Goal: Transaction & Acquisition: Purchase product/service

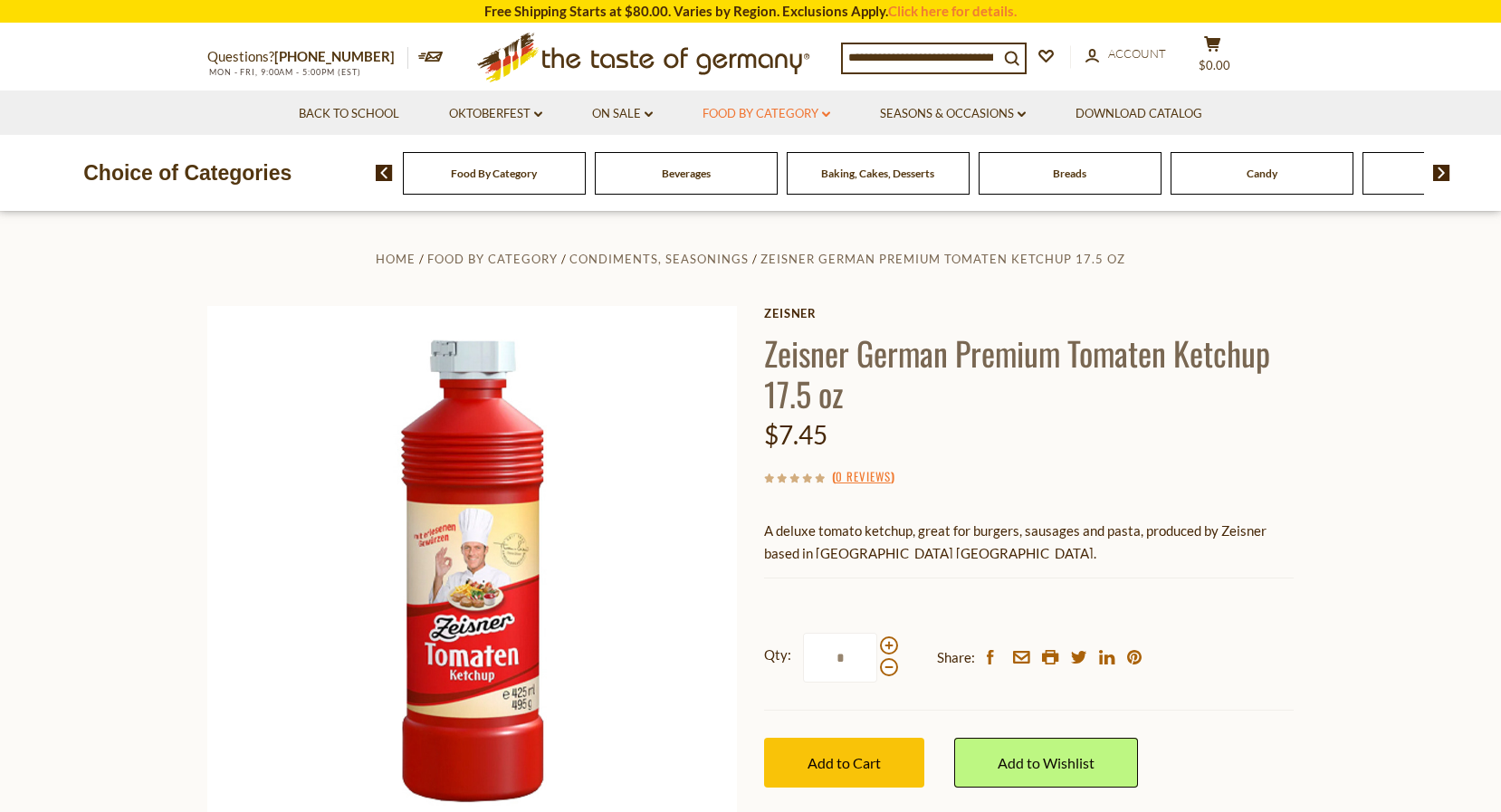
click at [764, 106] on link "Food By Category dropdown_arrow" at bounding box center [766, 114] width 128 height 20
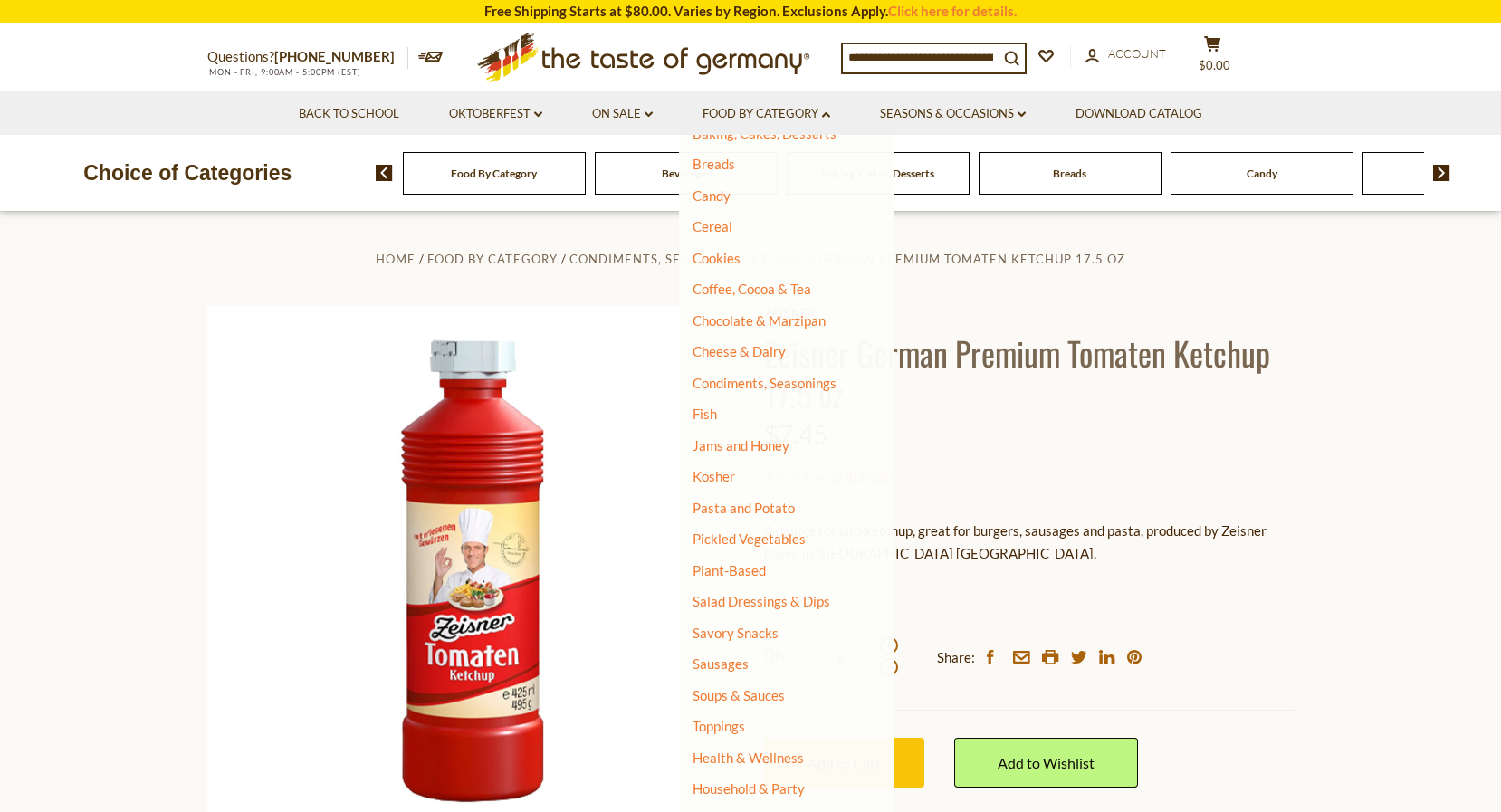
scroll to position [152, 0]
click at [731, 656] on link "Sausages" at bounding box center [721, 664] width 57 height 16
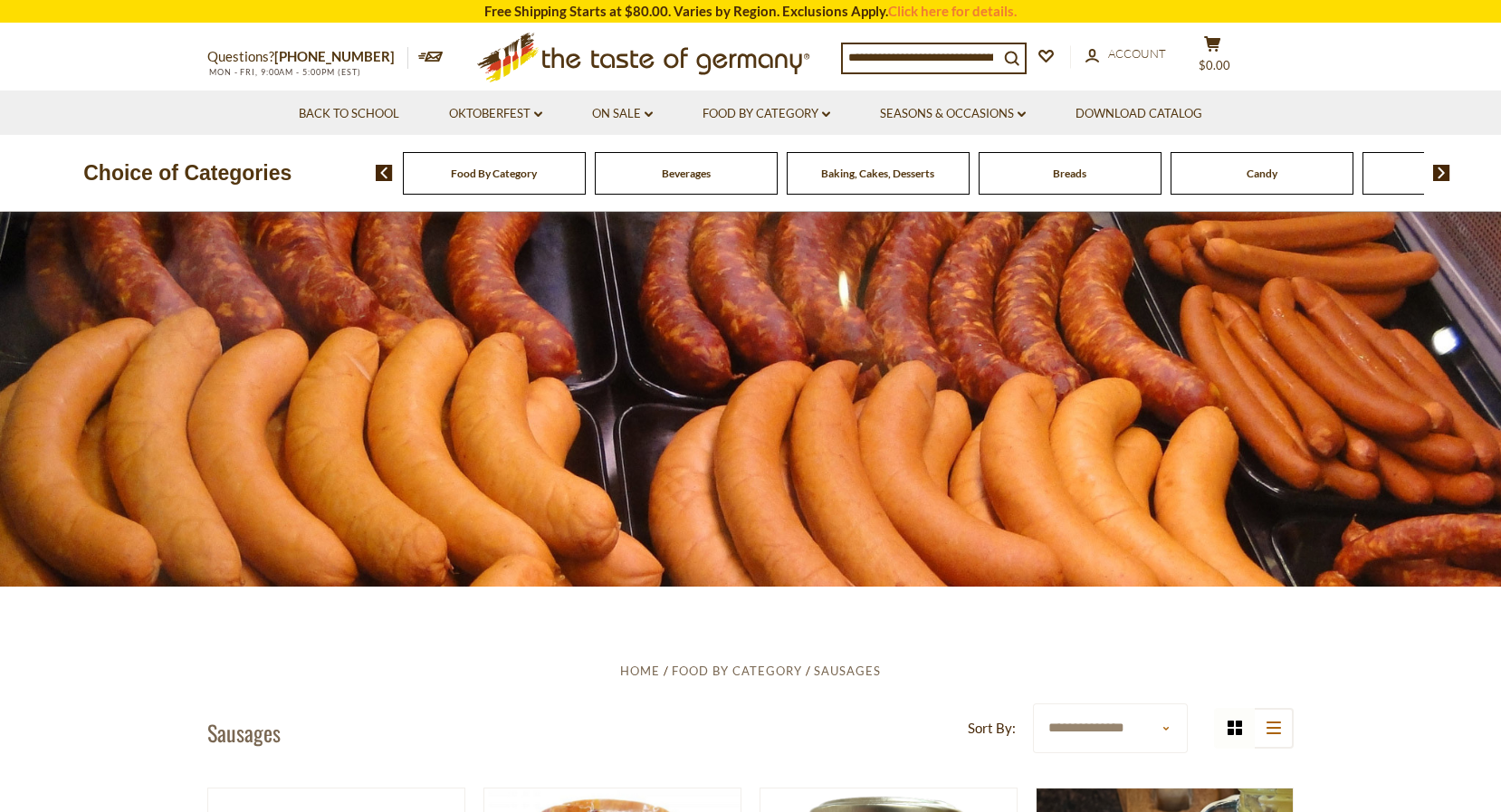
click at [522, 173] on span "Food By Category" at bounding box center [493, 174] width 86 height 14
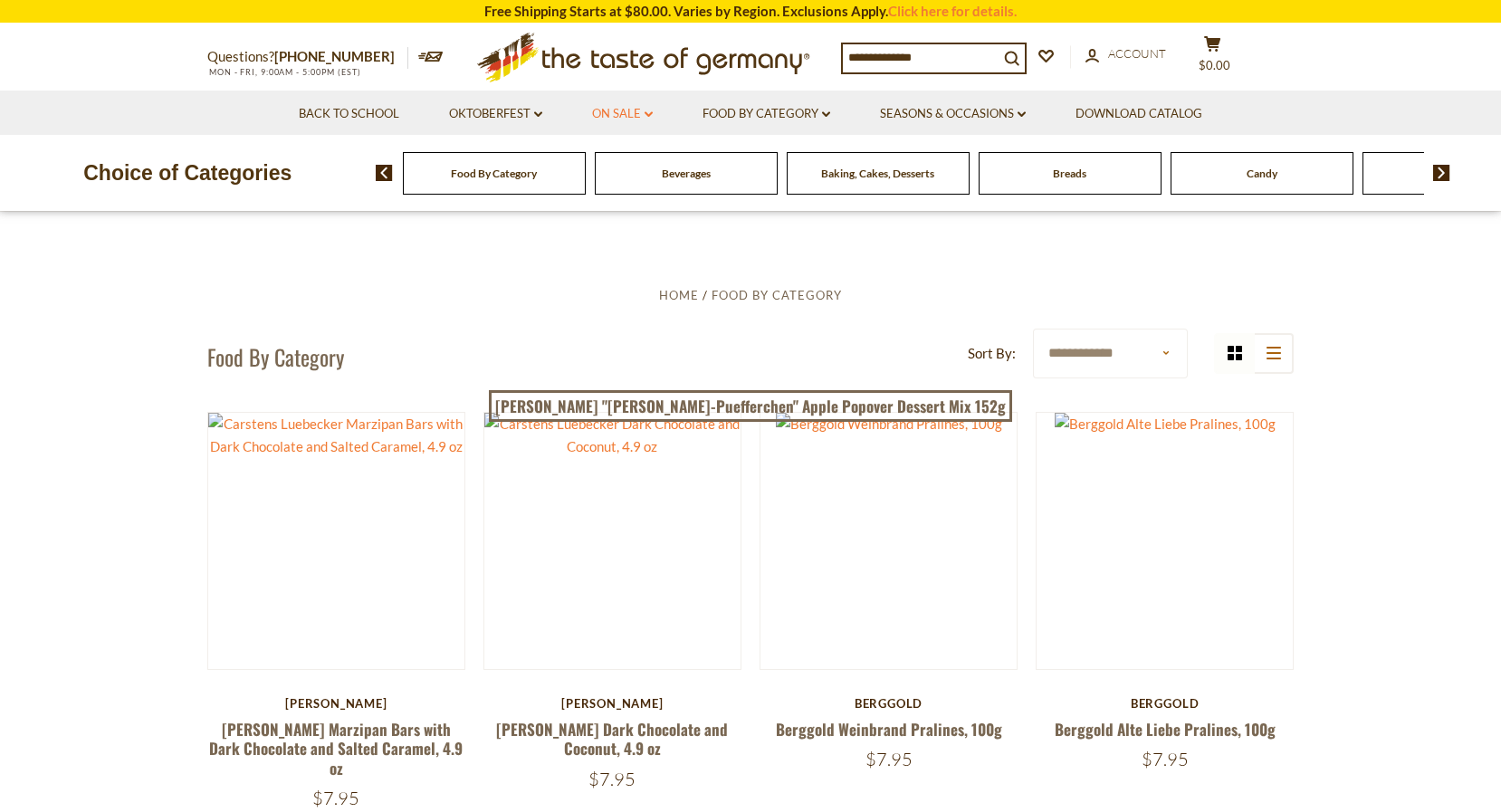
click at [630, 112] on link "On Sale dropdown_arrow" at bounding box center [621, 114] width 61 height 20
click at [614, 159] on link "All On Sale" at bounding box center [614, 161] width 66 height 16
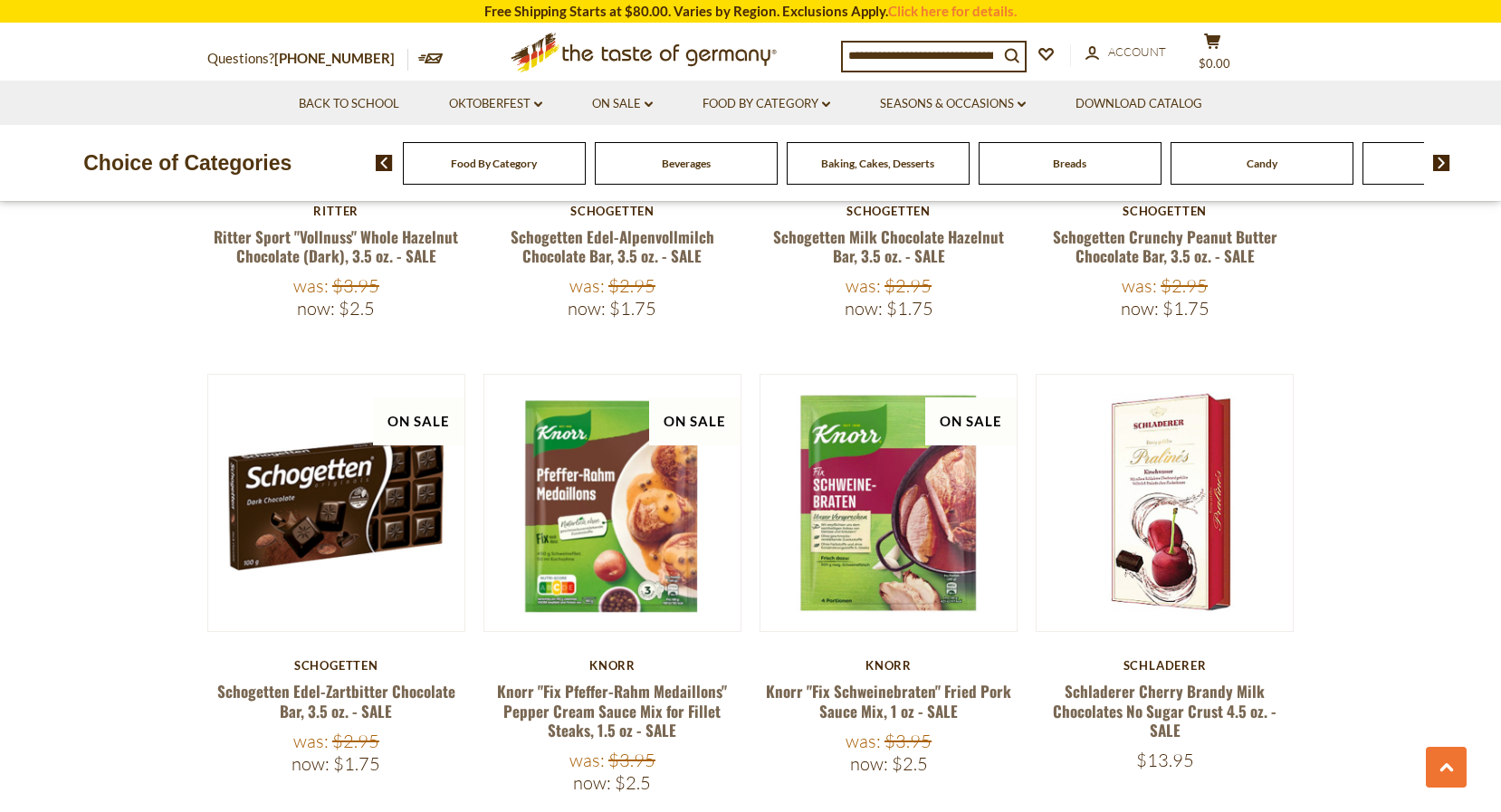
scroll to position [2008, 0]
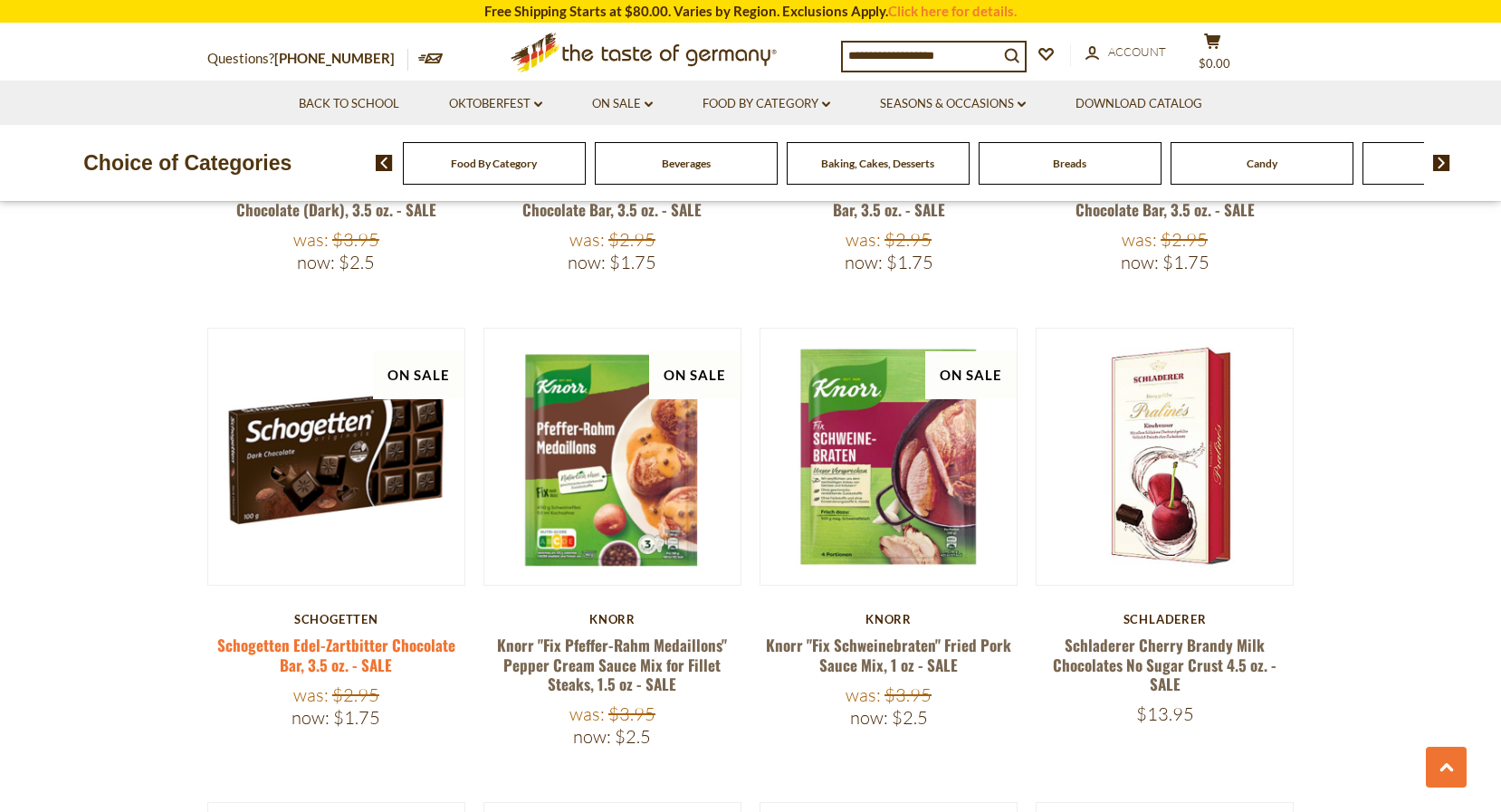
click at [378, 633] on link "Schogetten Edel-Zartbitter Chocolate Bar, 3.5 oz. - SALE" at bounding box center [337, 654] width 238 height 42
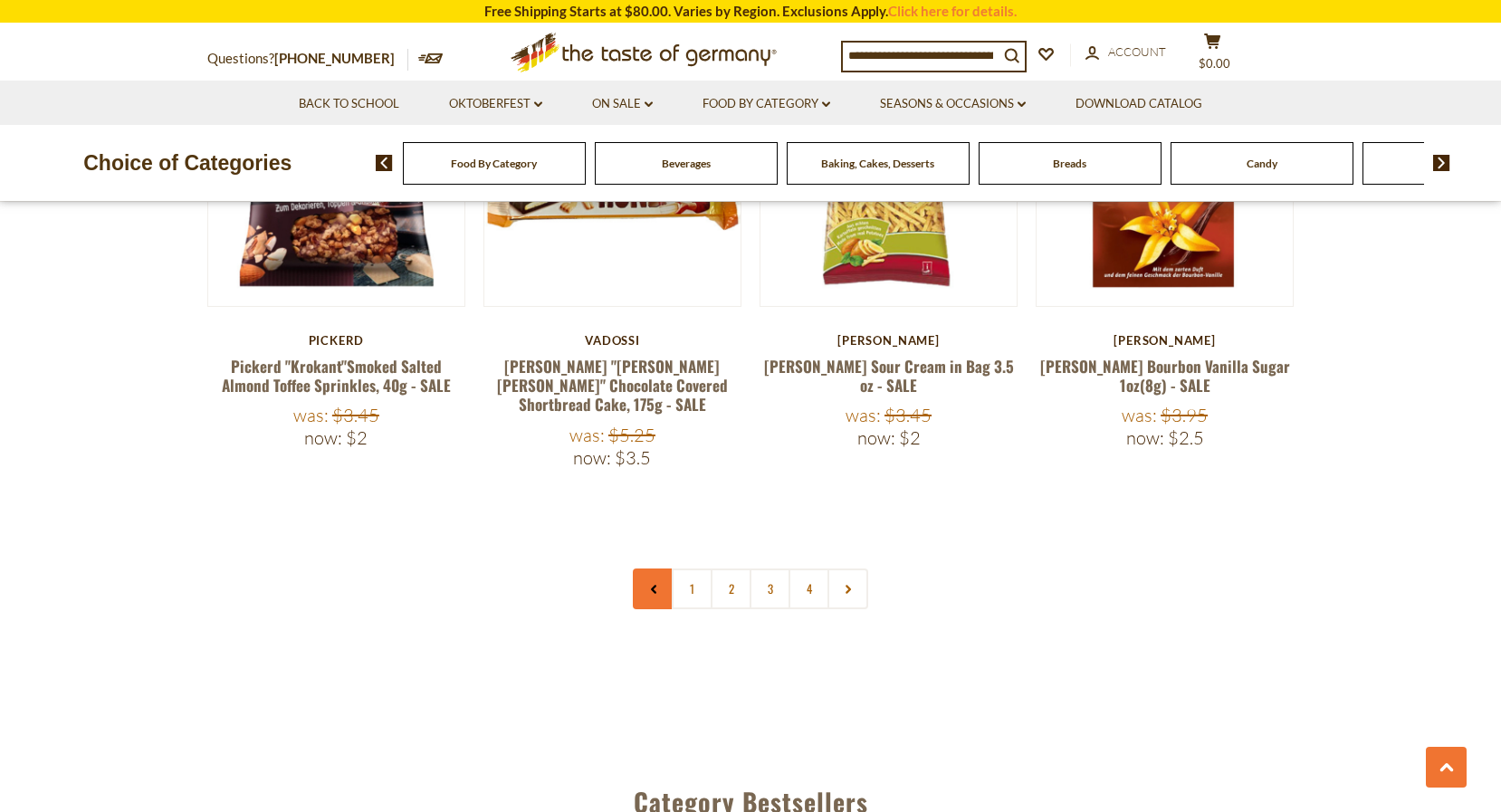
scroll to position [4165, 0]
click at [739, 568] on link "2" at bounding box center [731, 588] width 41 height 41
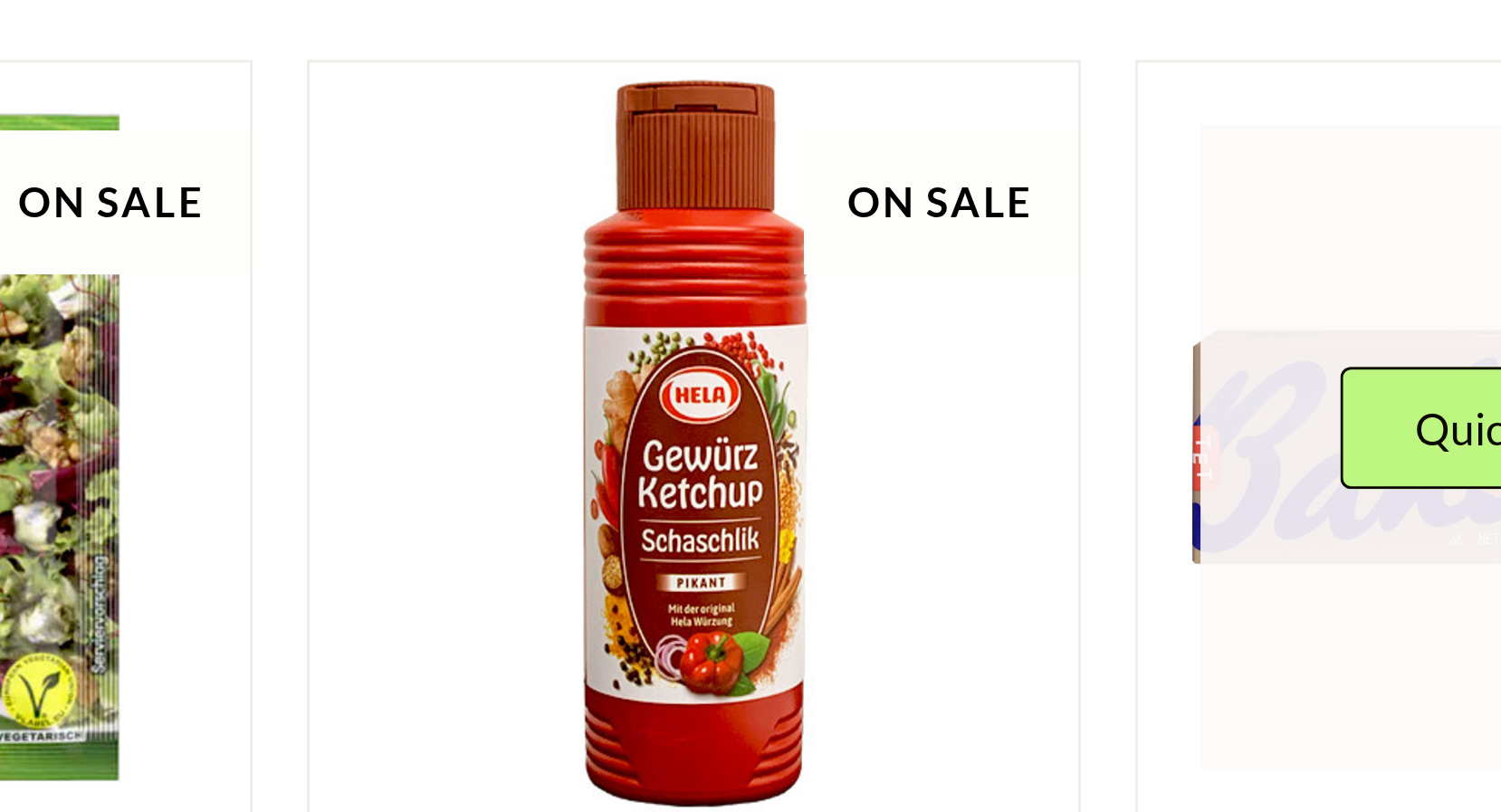
scroll to position [1984, 0]
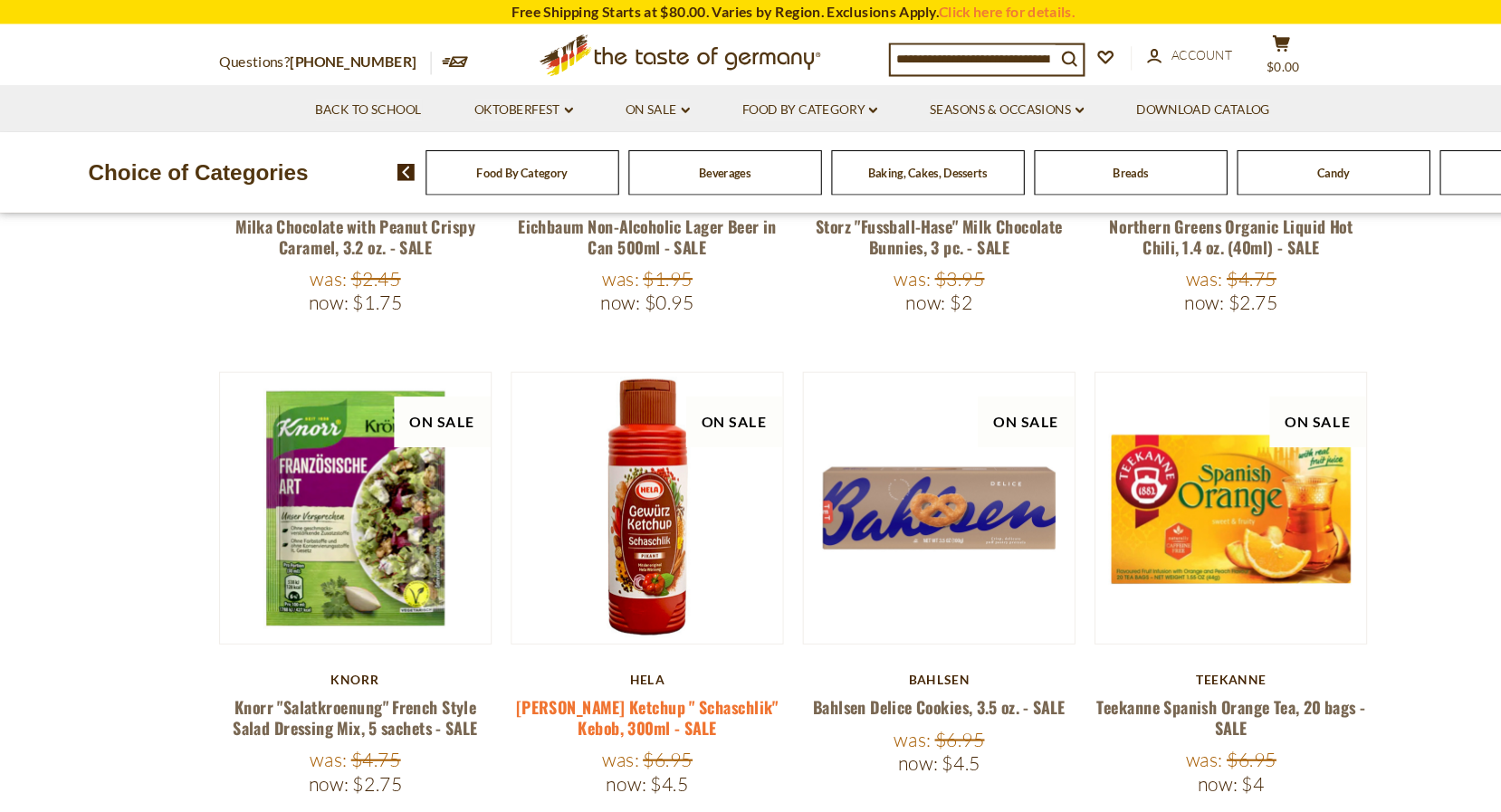
click at [659, 658] on link "[PERSON_NAME] Ketchup " Schaschlik" Kebob, 300ml - SALE" at bounding box center [612, 679] width 248 height 42
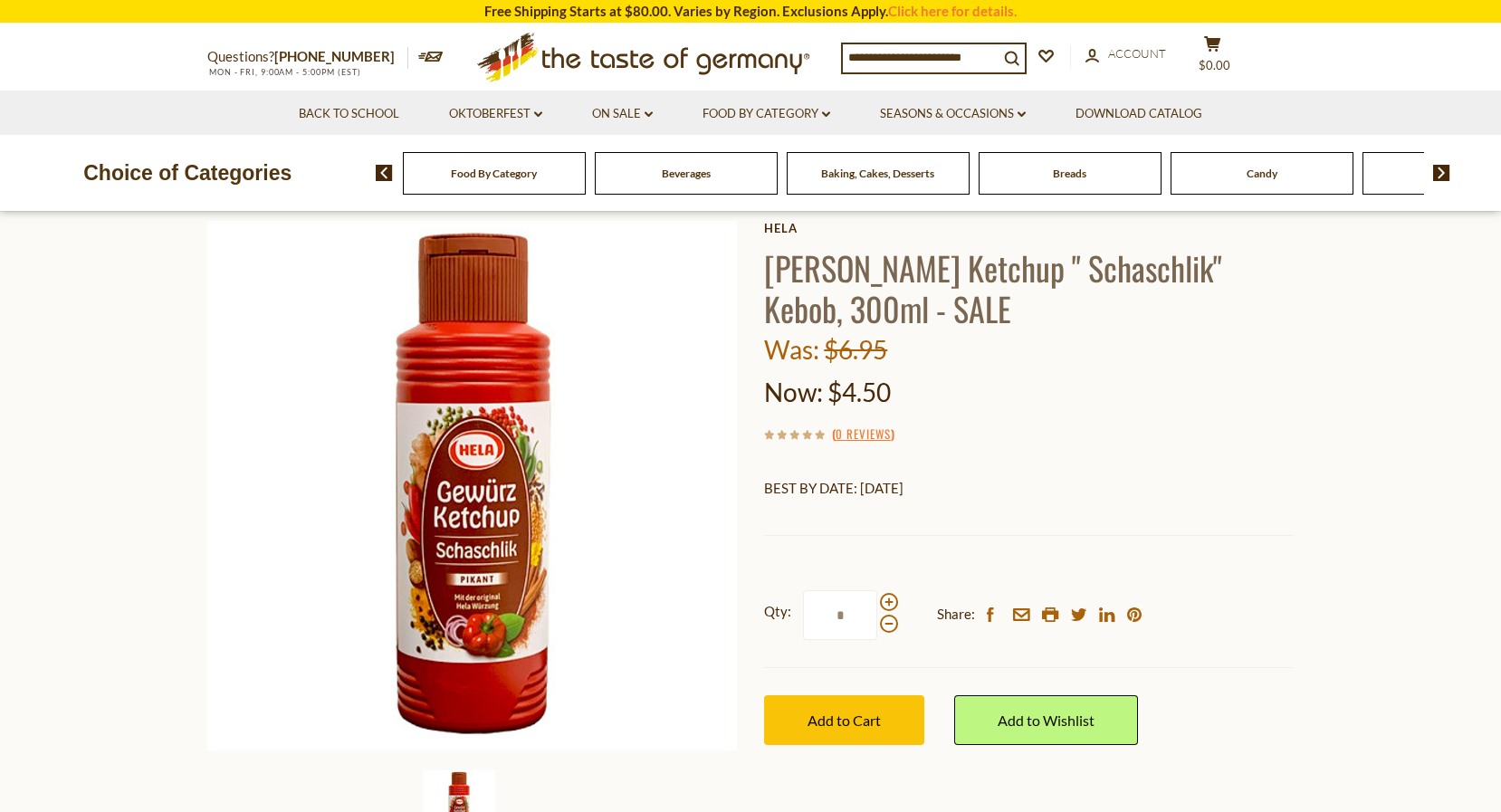
scroll to position [86, 0]
click at [841, 721] on span "Add to Cart" at bounding box center [844, 719] width 73 height 17
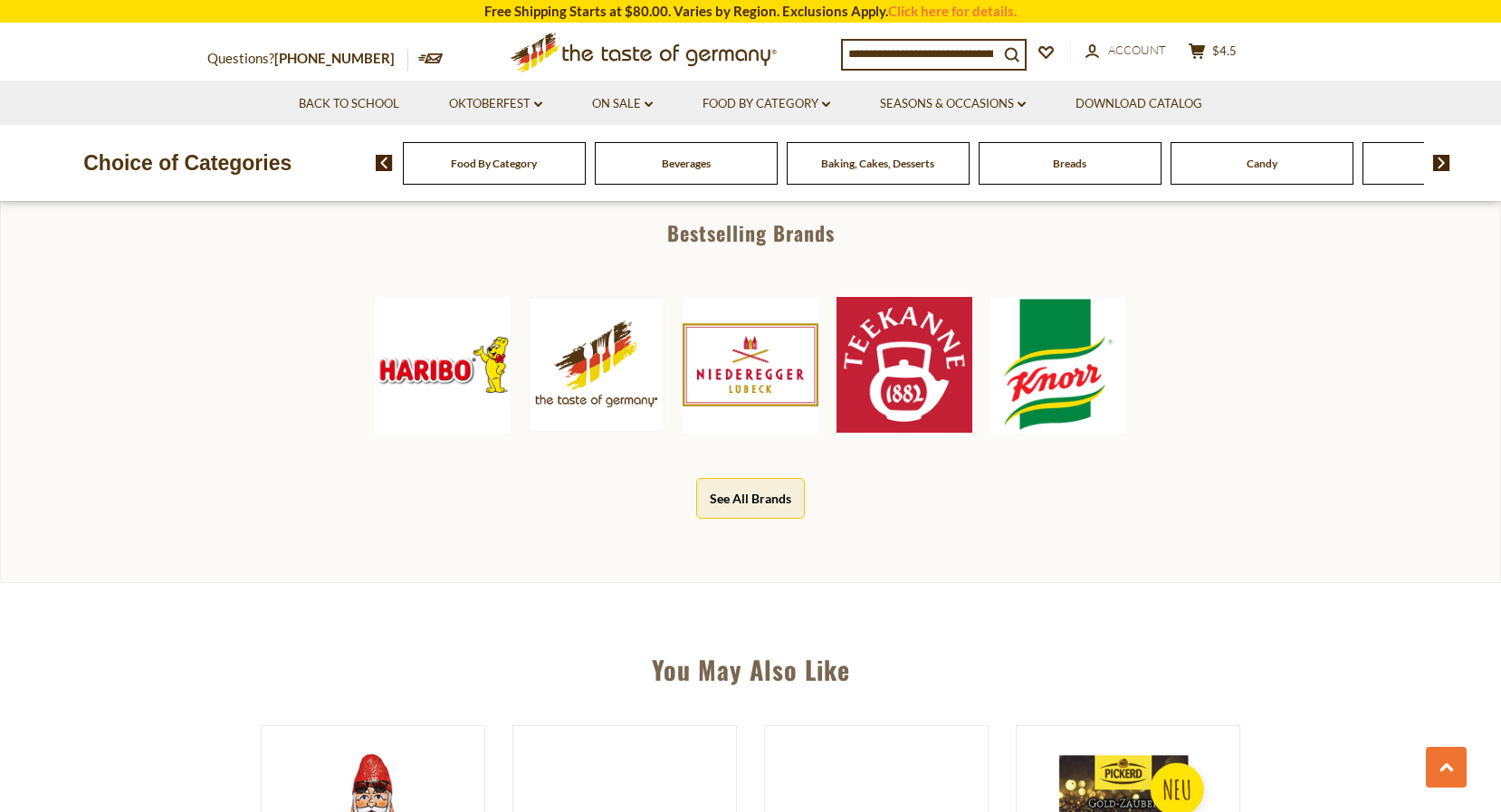
scroll to position [839, 0]
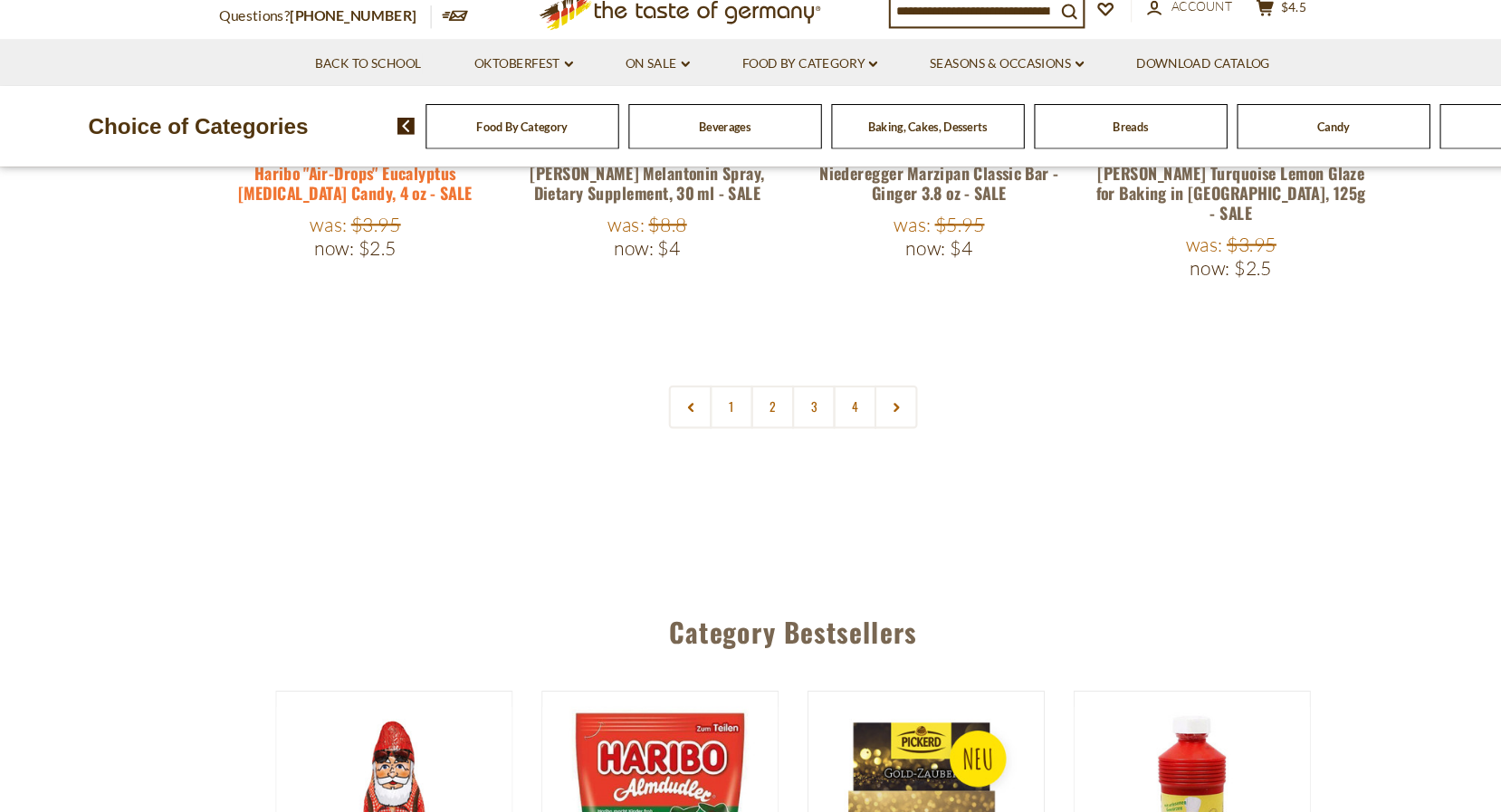
scroll to position [4314, 0]
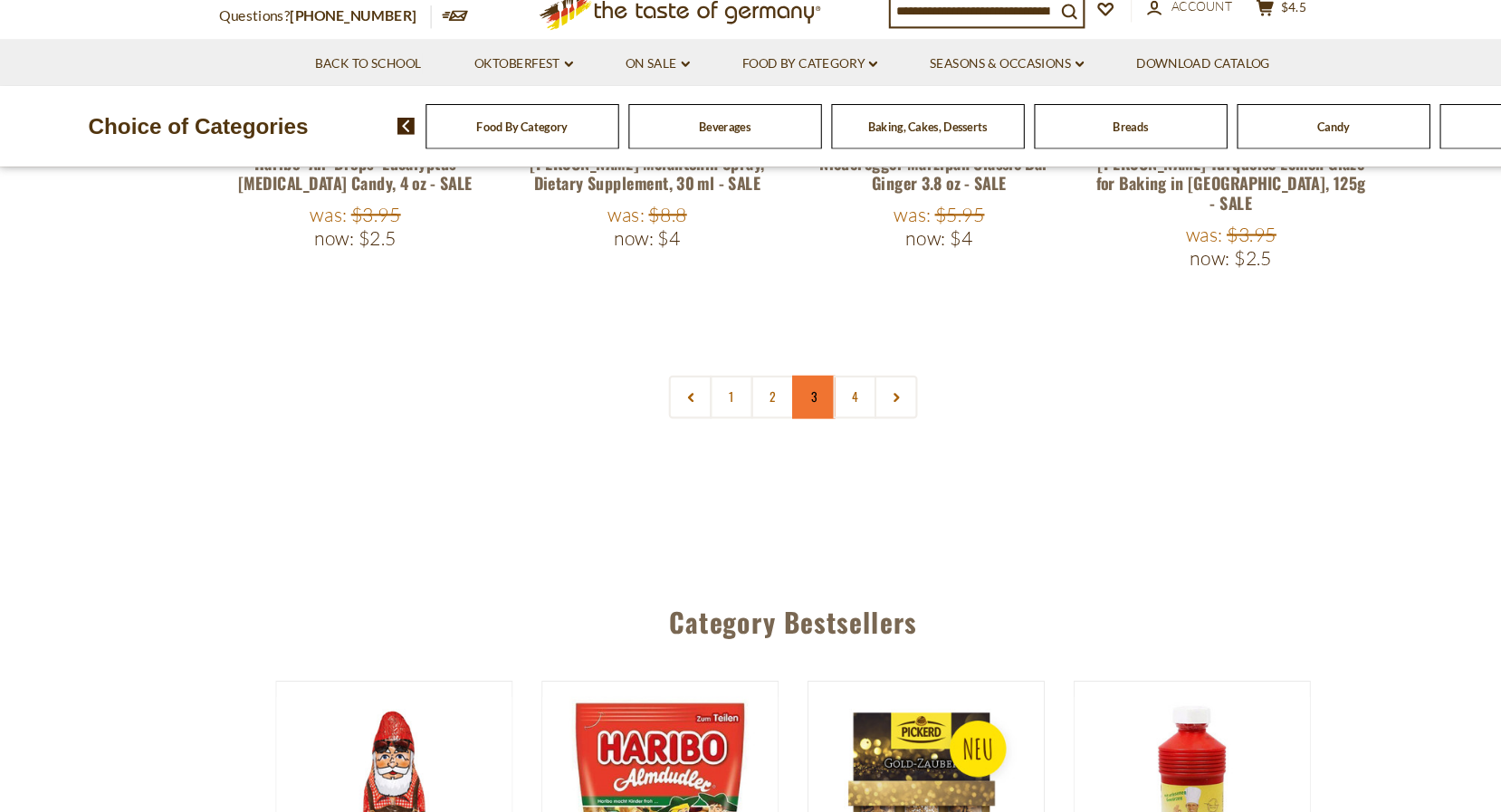
click at [773, 399] on link "3" at bounding box center [769, 419] width 41 height 41
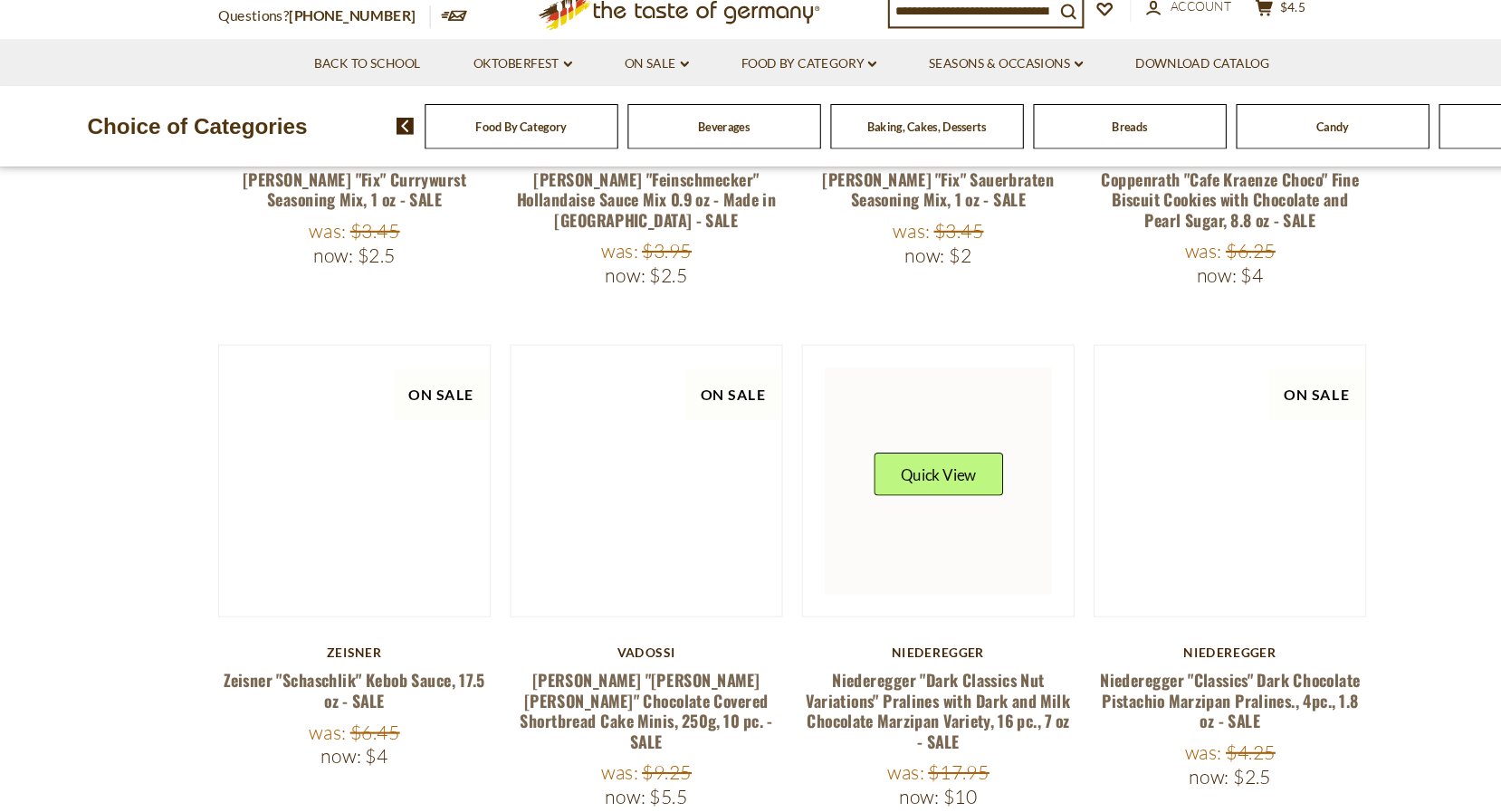
scroll to position [1062, 0]
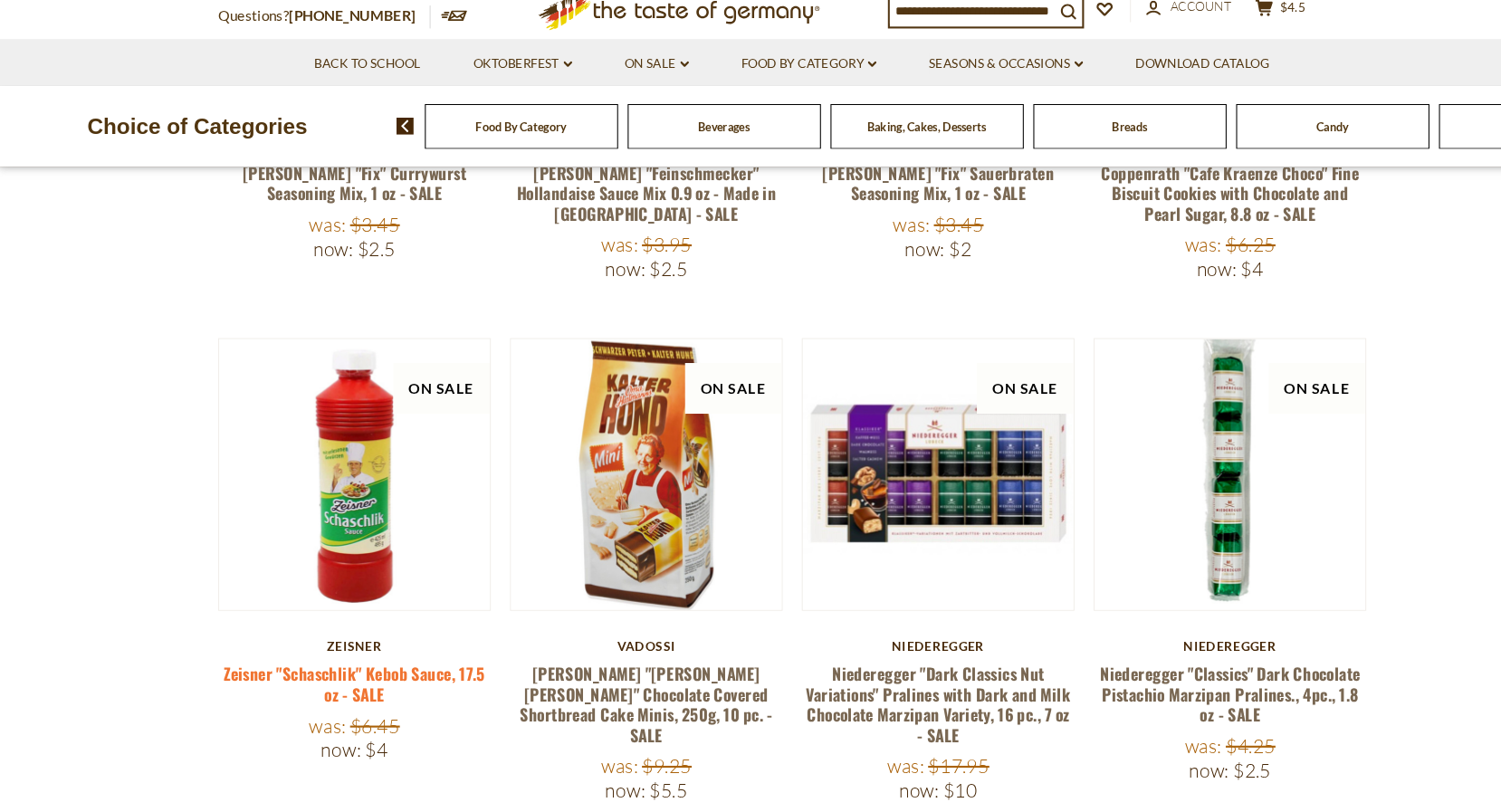
click at [353, 670] on link "Zeisner "Schaschlik" Kebob Sauce, 17.5 oz - SALE" at bounding box center [336, 691] width 247 height 42
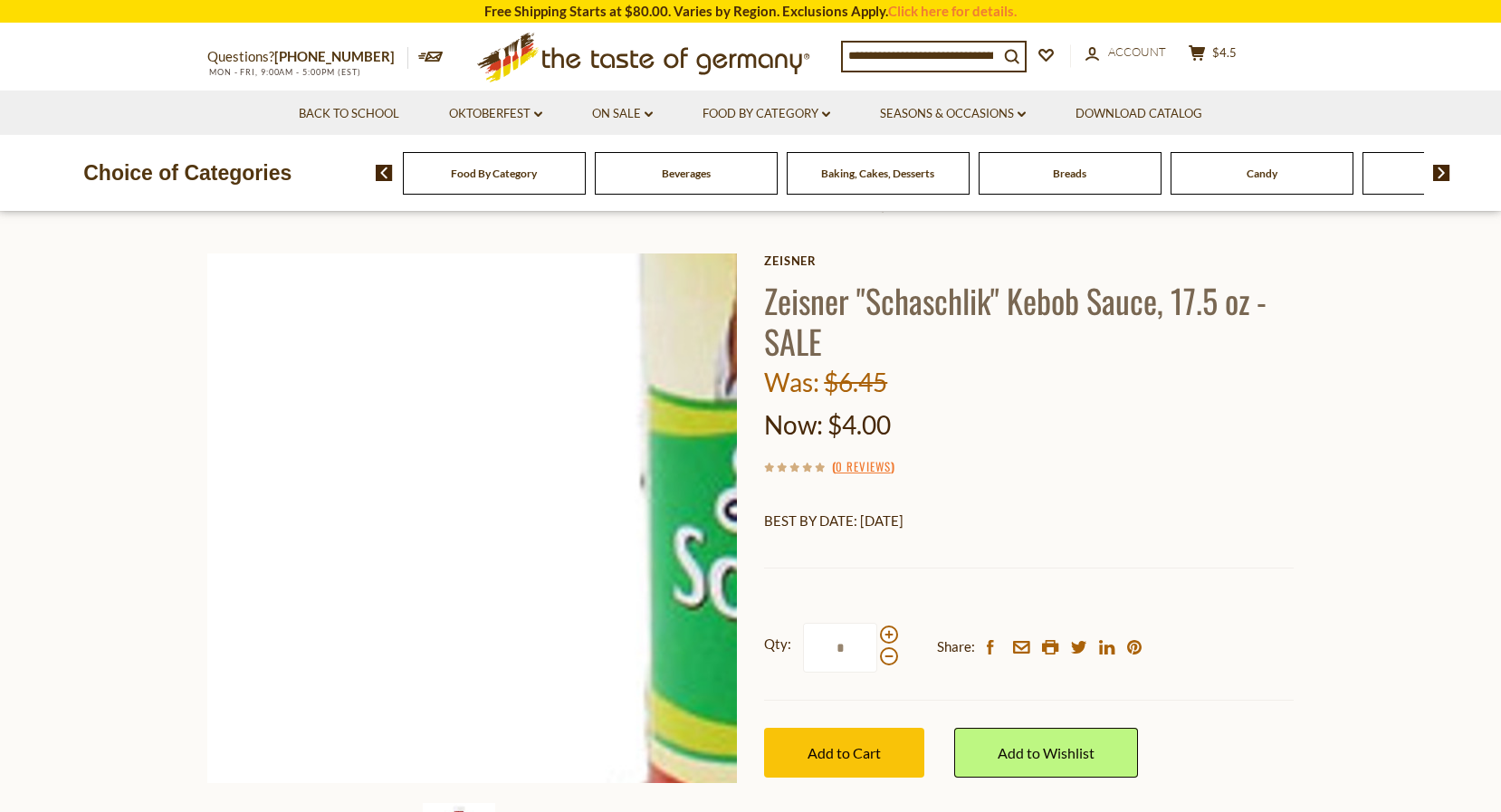
scroll to position [49, 0]
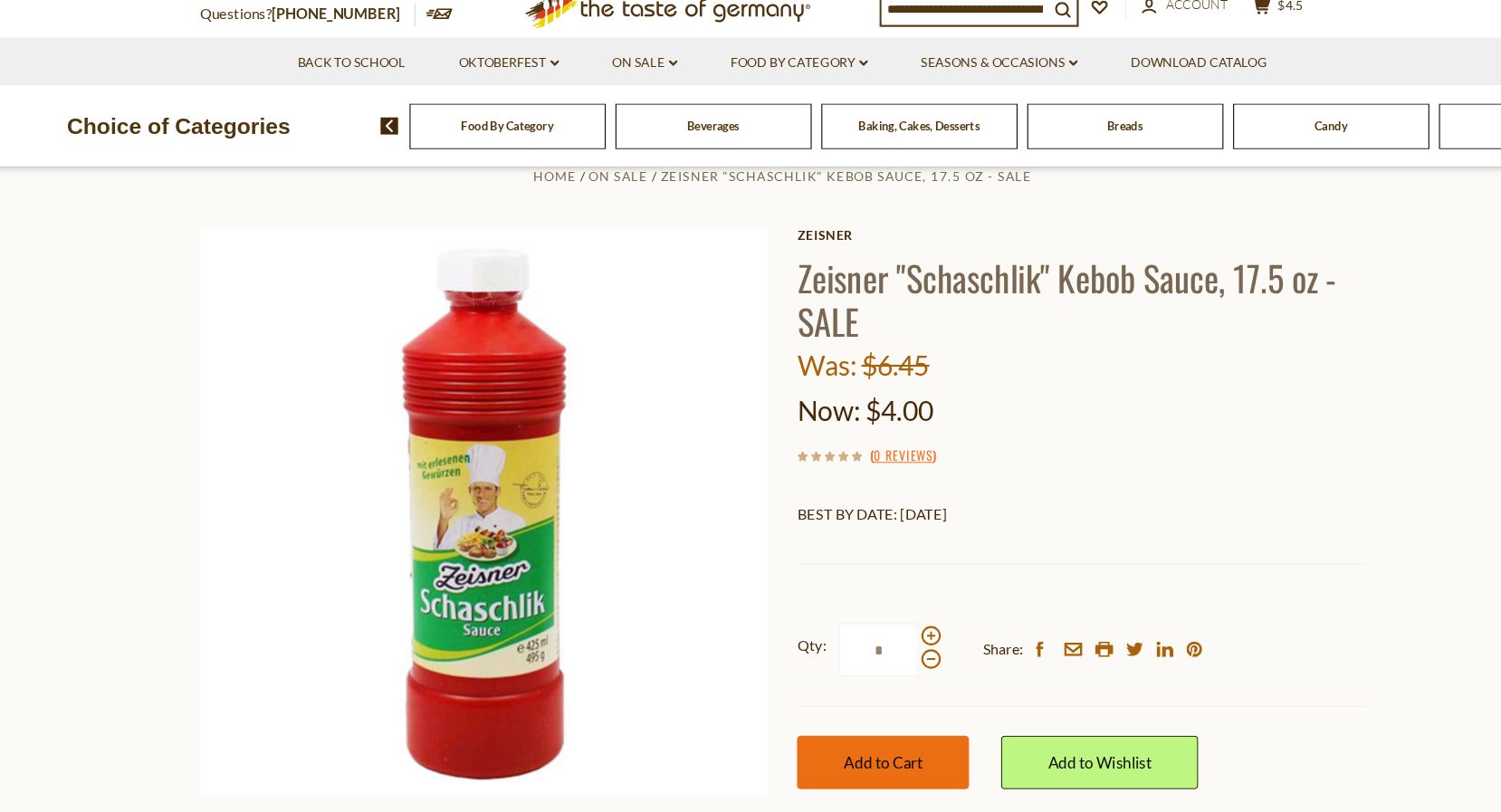
click at [839, 747] on span "Add to Cart" at bounding box center [844, 755] width 73 height 17
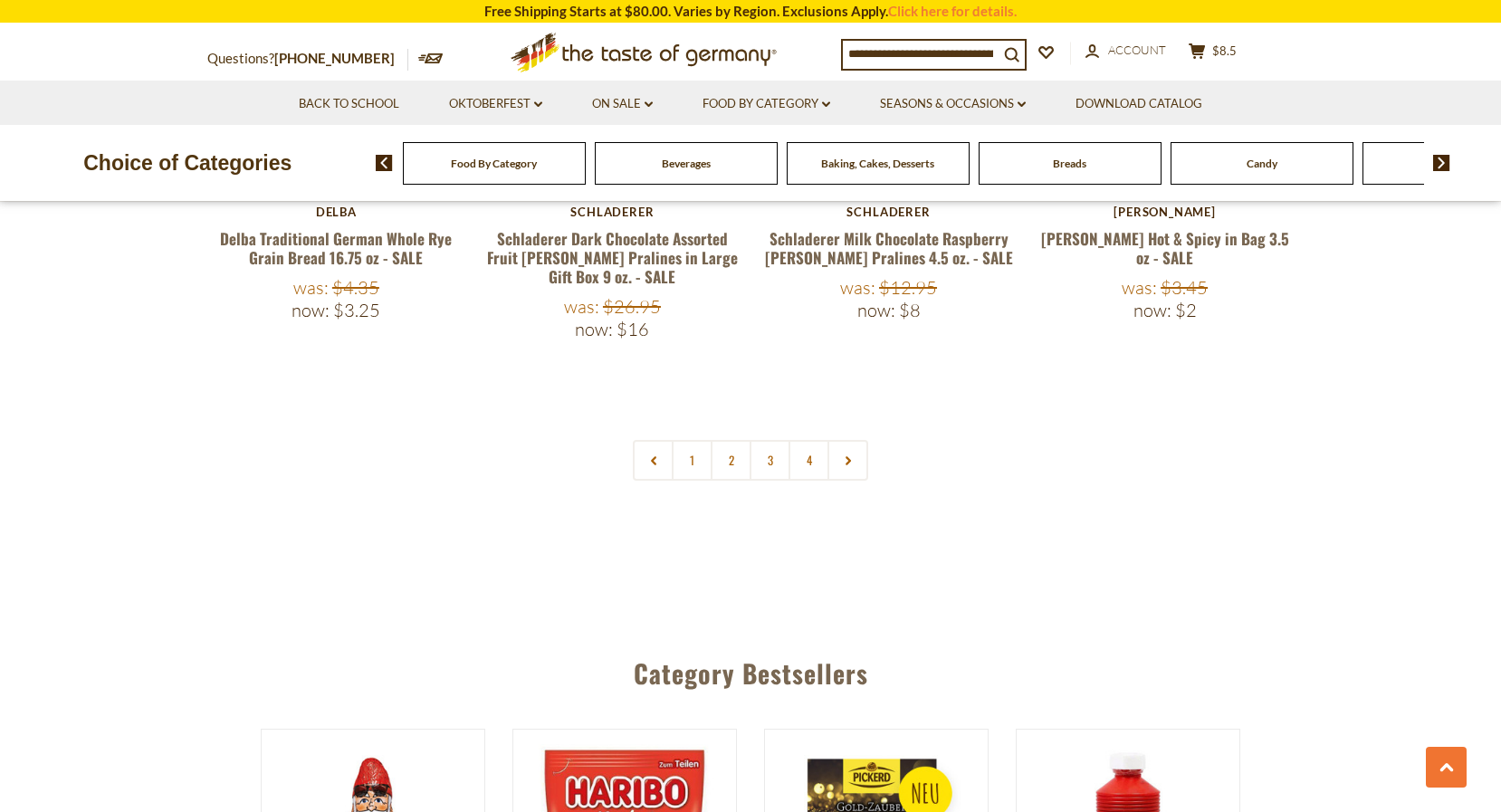
scroll to position [4353, 0]
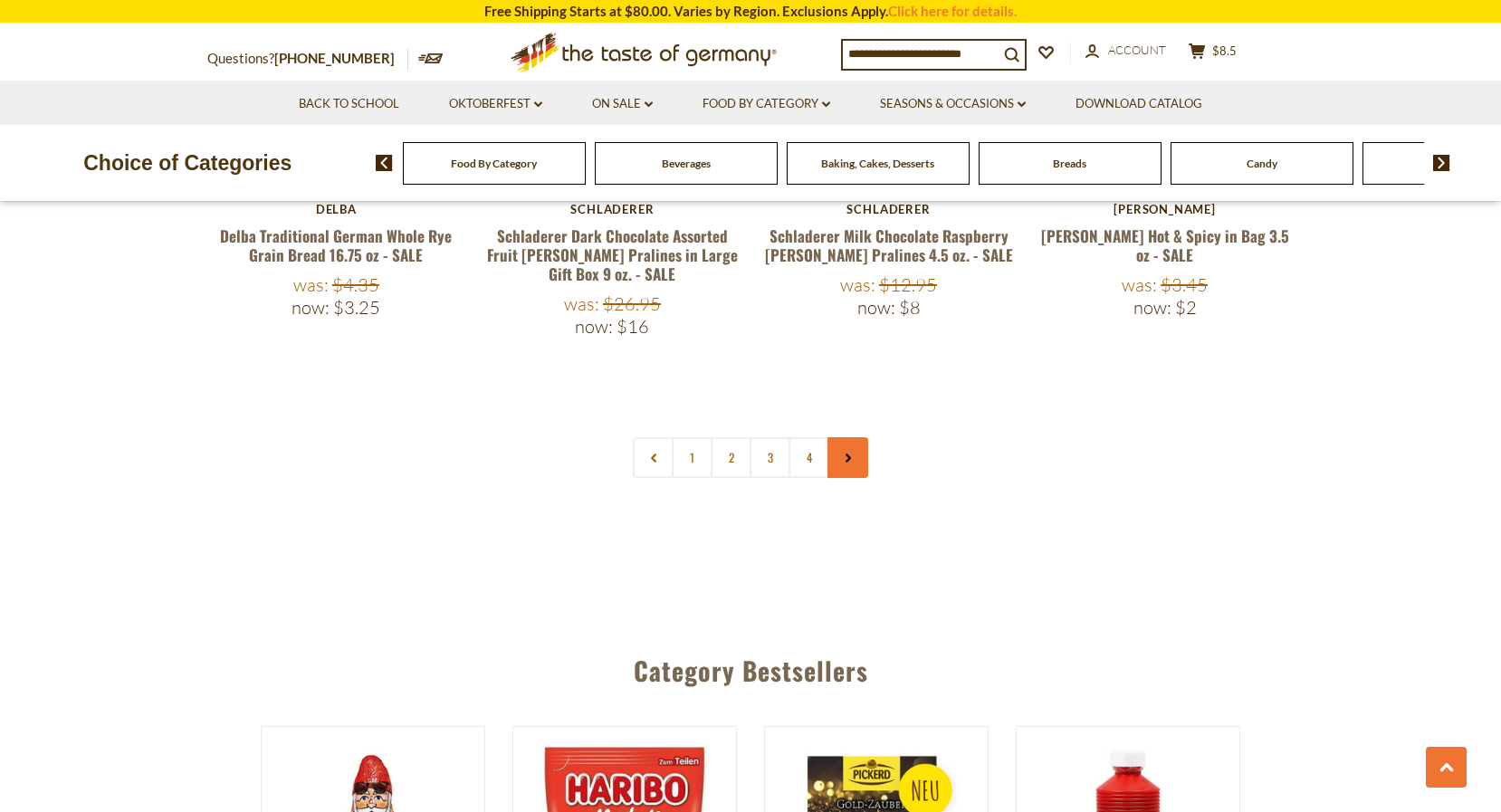
click at [840, 437] on link at bounding box center [847, 457] width 41 height 41
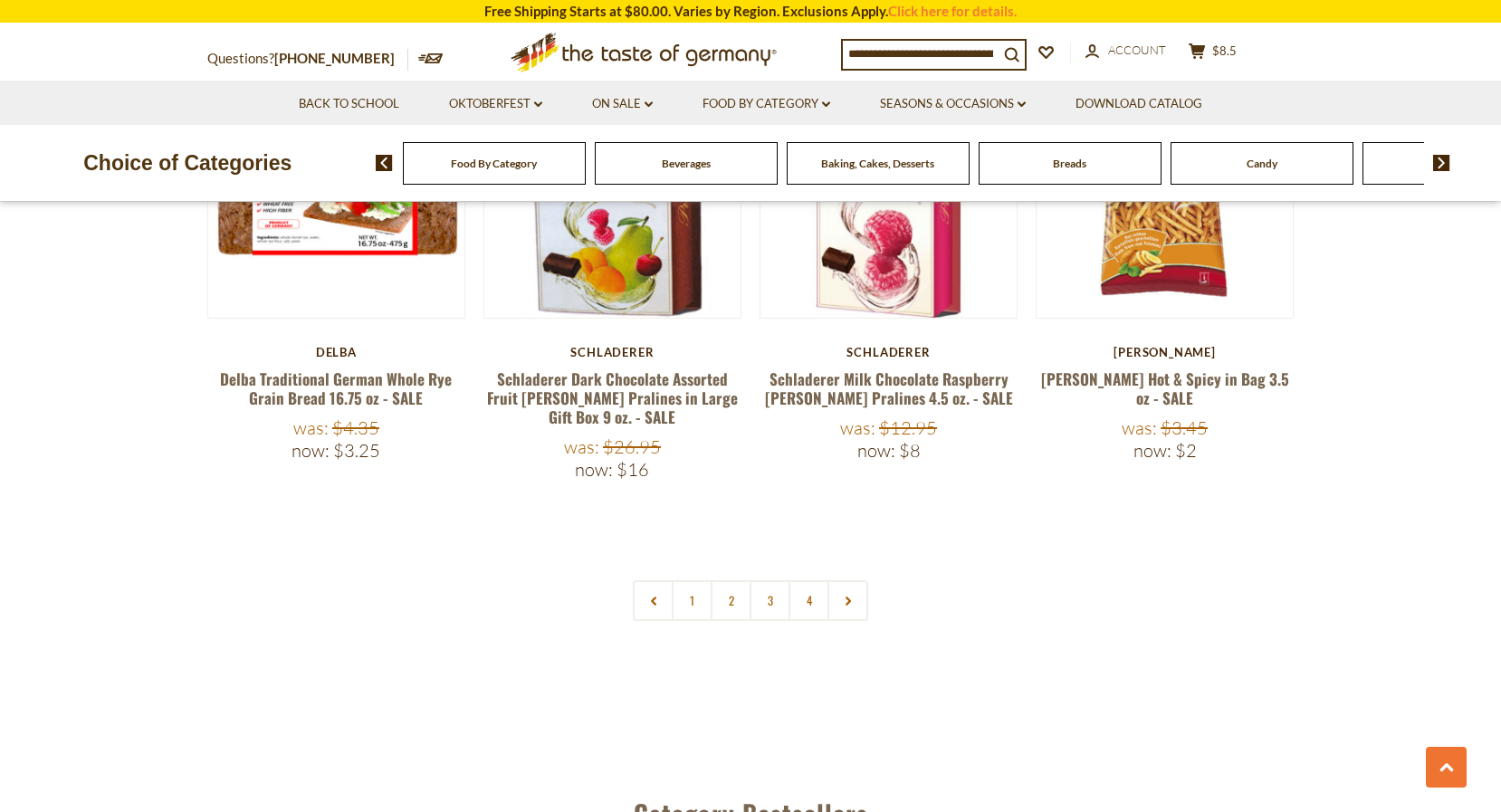
scroll to position [4202, 0]
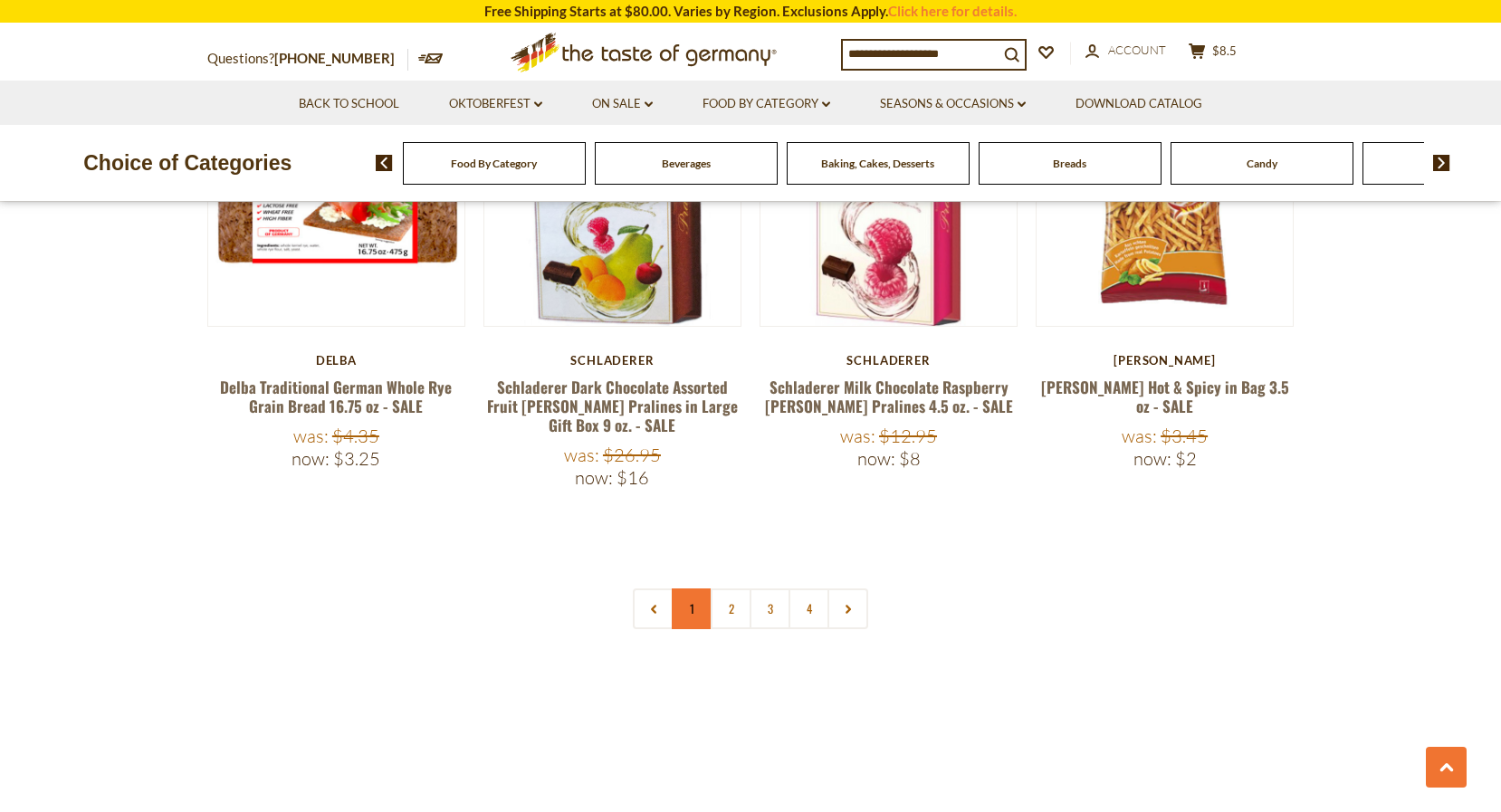
click at [680, 589] on link "1" at bounding box center [692, 609] width 41 height 41
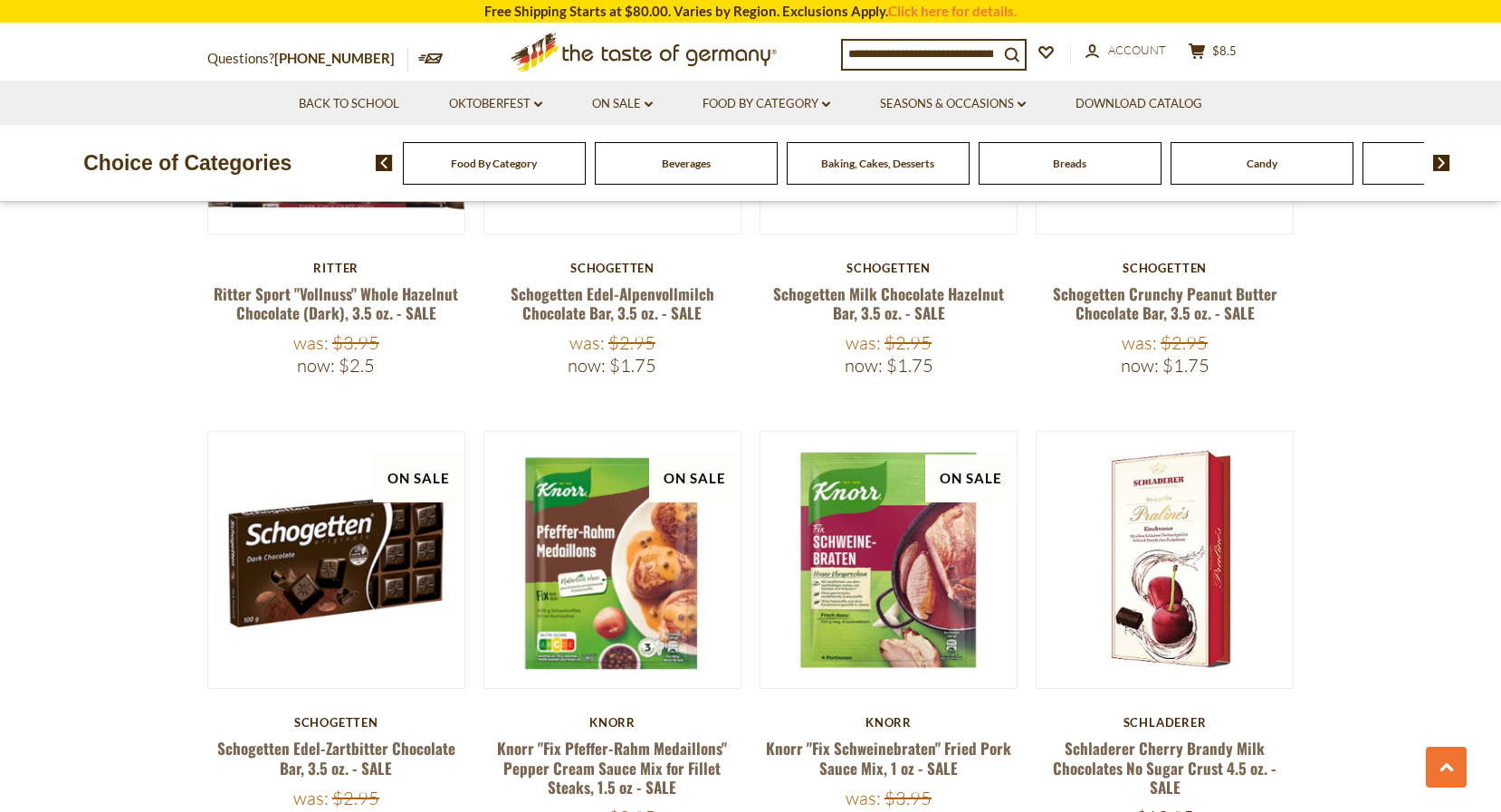
scroll to position [1905, 0]
click at [436, 737] on link "Schogetten Edel-Zartbitter Chocolate Bar, 3.5 oz. - SALE" at bounding box center [337, 757] width 238 height 42
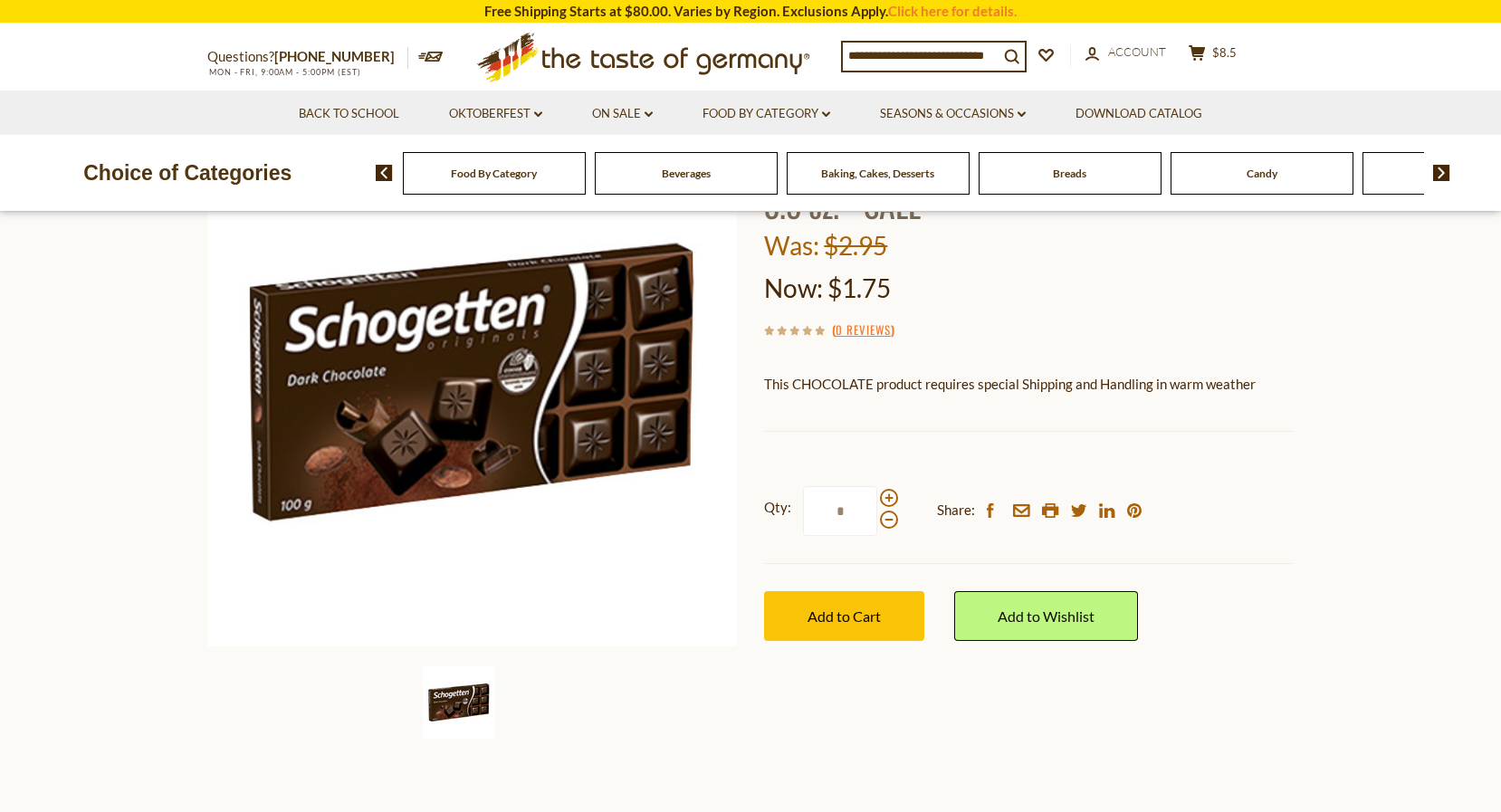
scroll to position [190, 0]
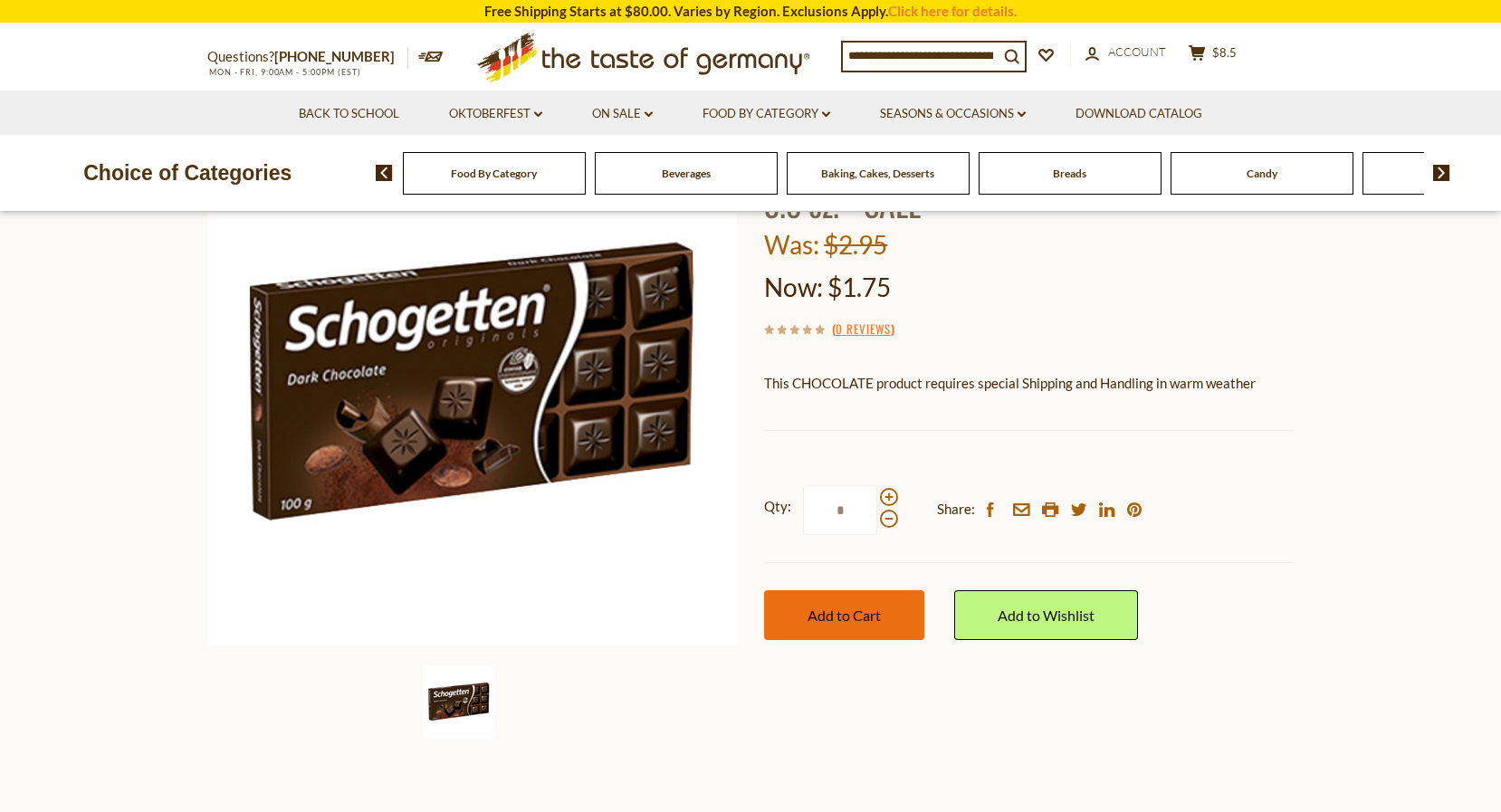
click at [870, 621] on button "Add to Cart" at bounding box center [844, 614] width 160 height 50
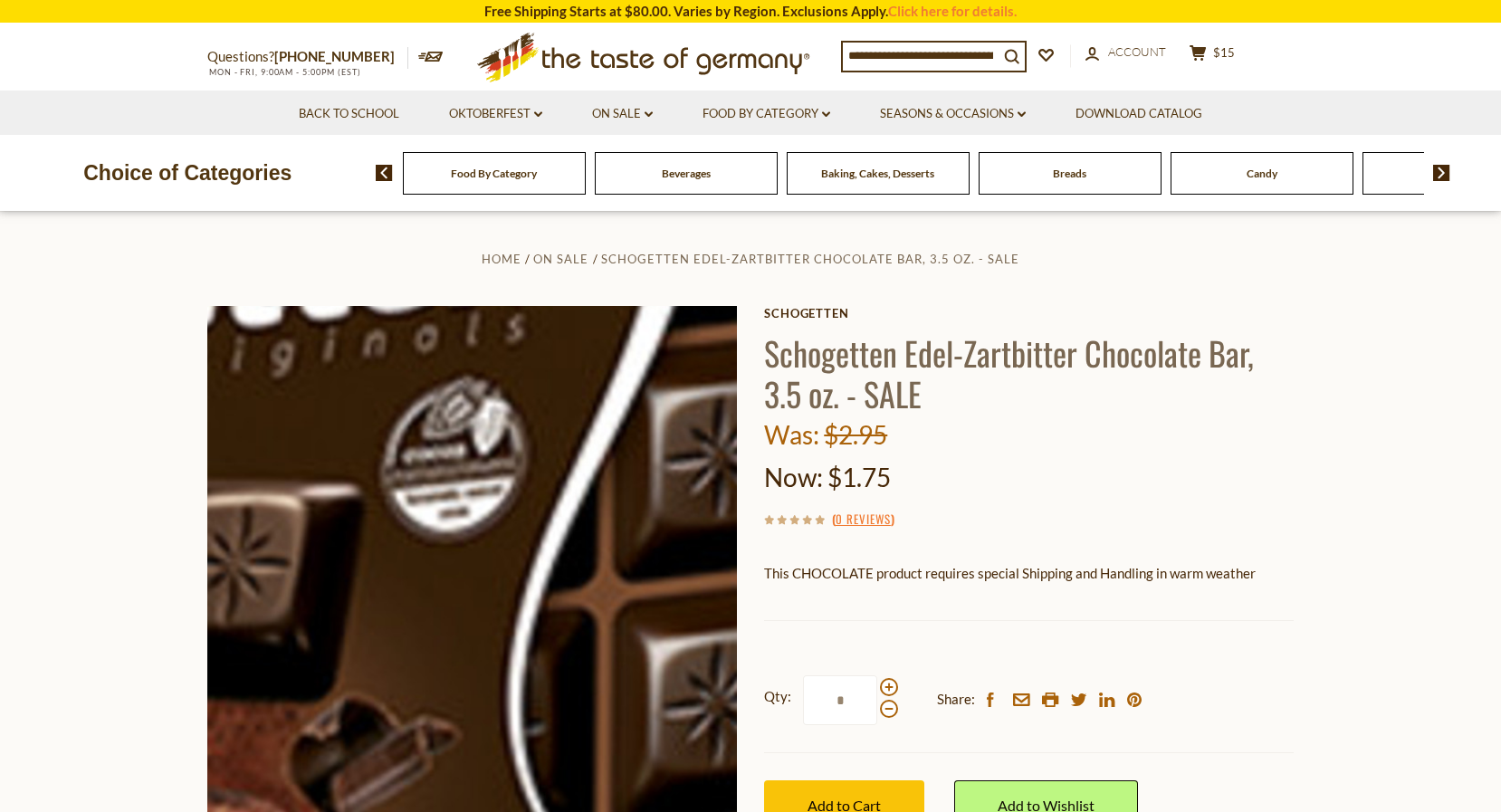
scroll to position [0, 0]
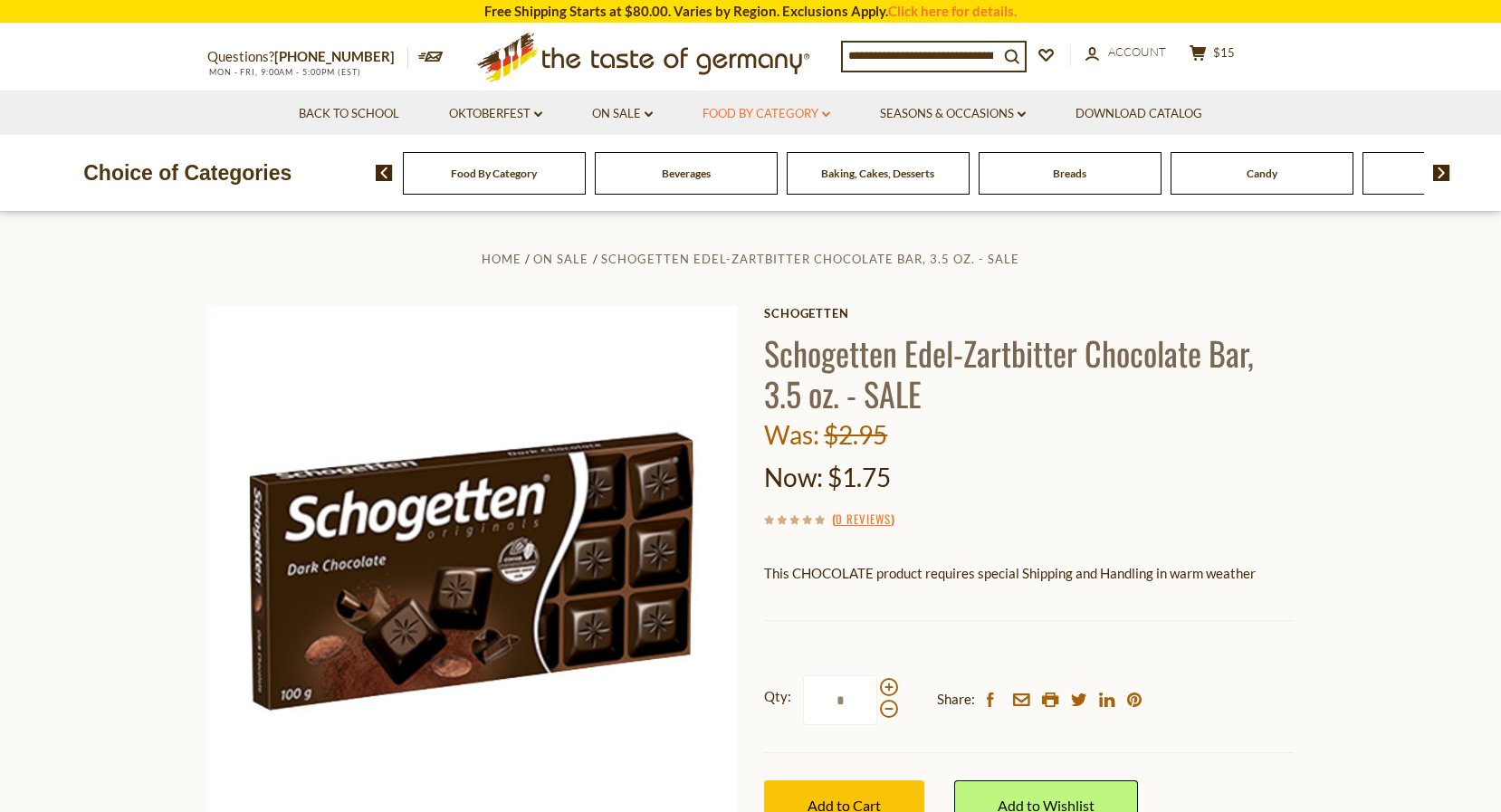
click at [752, 115] on link "Food By Category dropdown_arrow" at bounding box center [766, 114] width 128 height 20
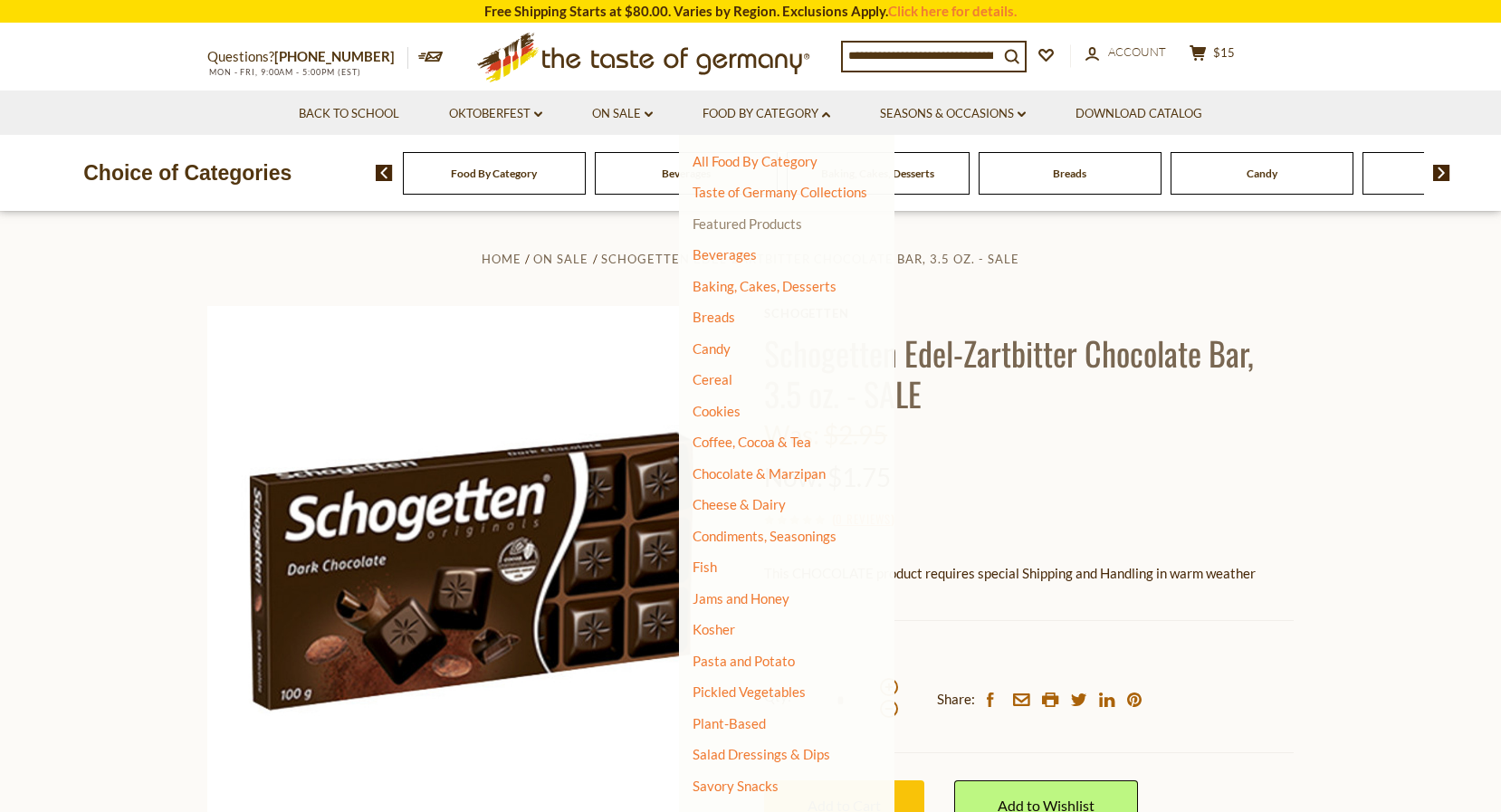
click at [773, 225] on link "Featured Products" at bounding box center [748, 223] width 109 height 16
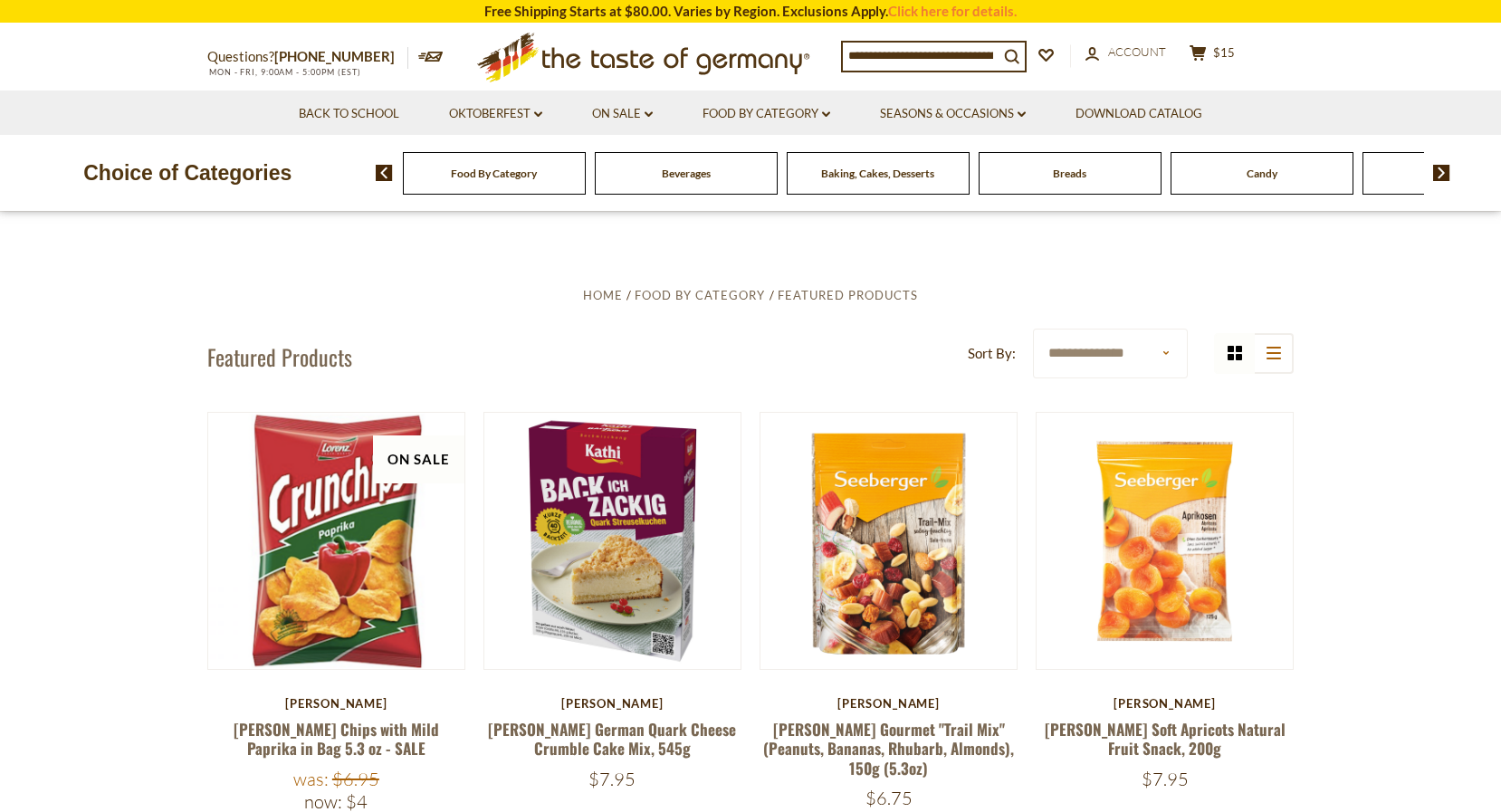
click at [923, 170] on span "Baking, Cakes, Desserts" at bounding box center [878, 174] width 113 height 14
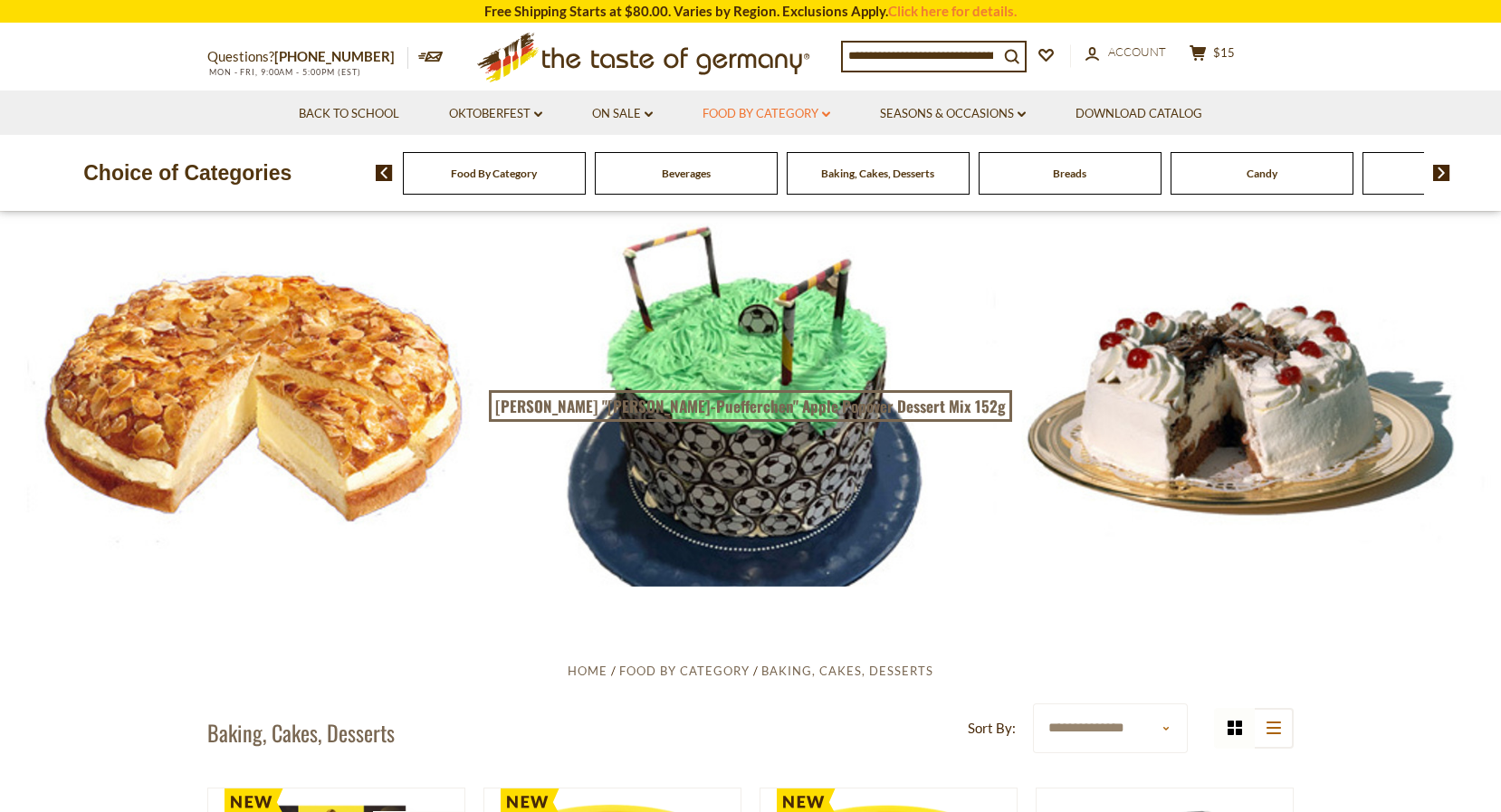
click at [806, 114] on link "Food By Category dropdown_arrow" at bounding box center [766, 114] width 128 height 20
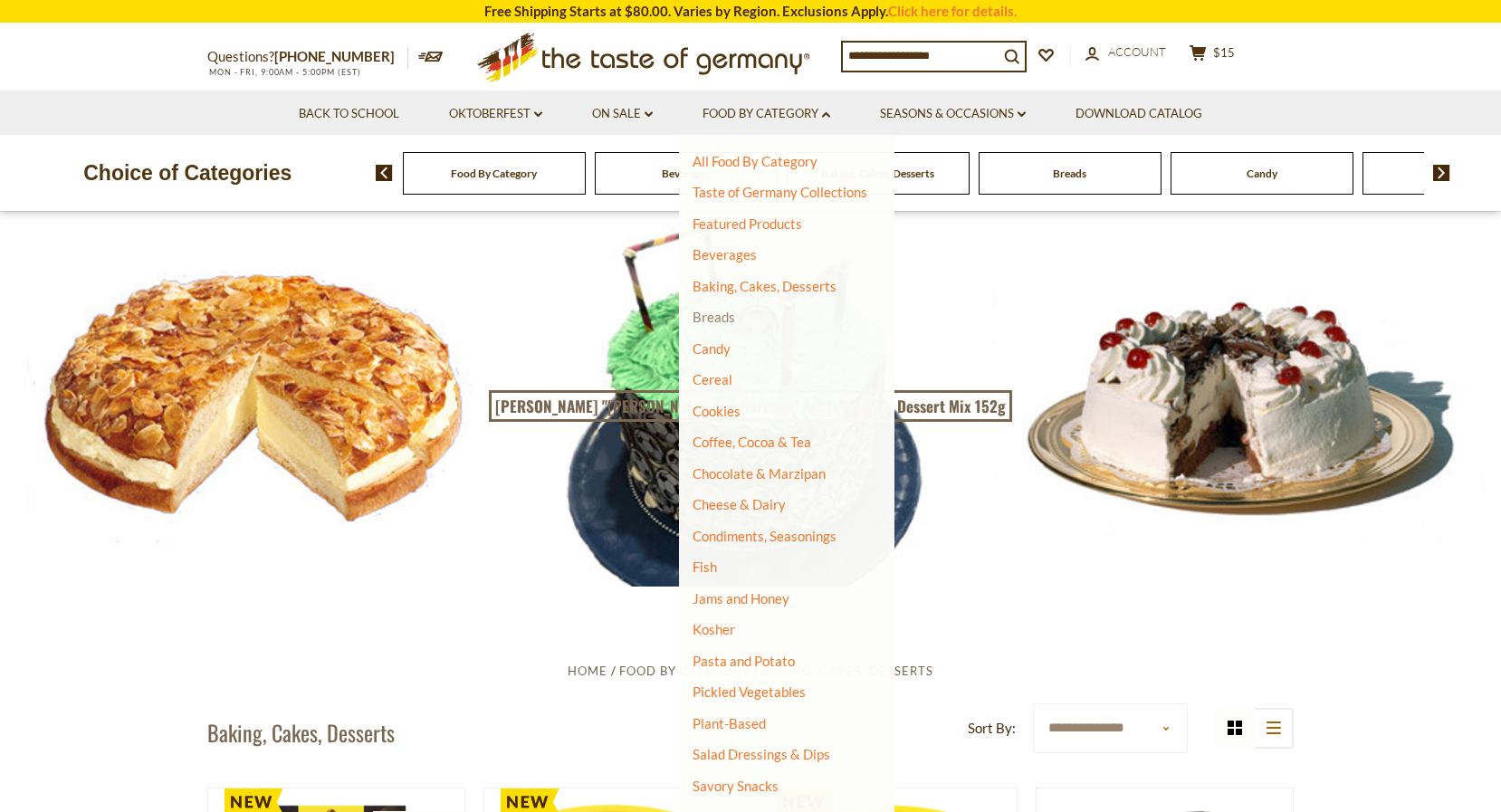
click at [710, 318] on link "Breads" at bounding box center [714, 317] width 43 height 16
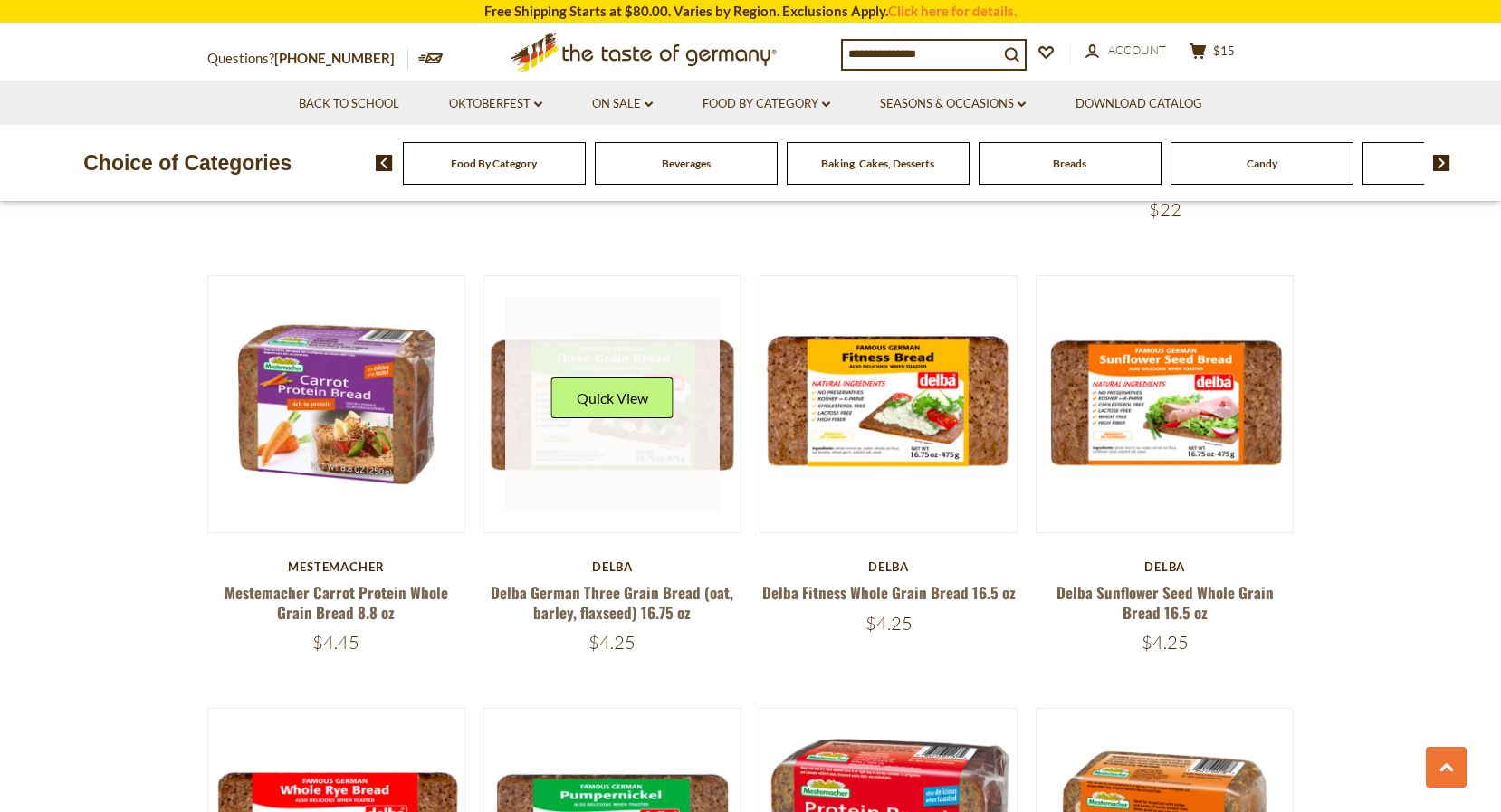
scroll to position [2765, 1]
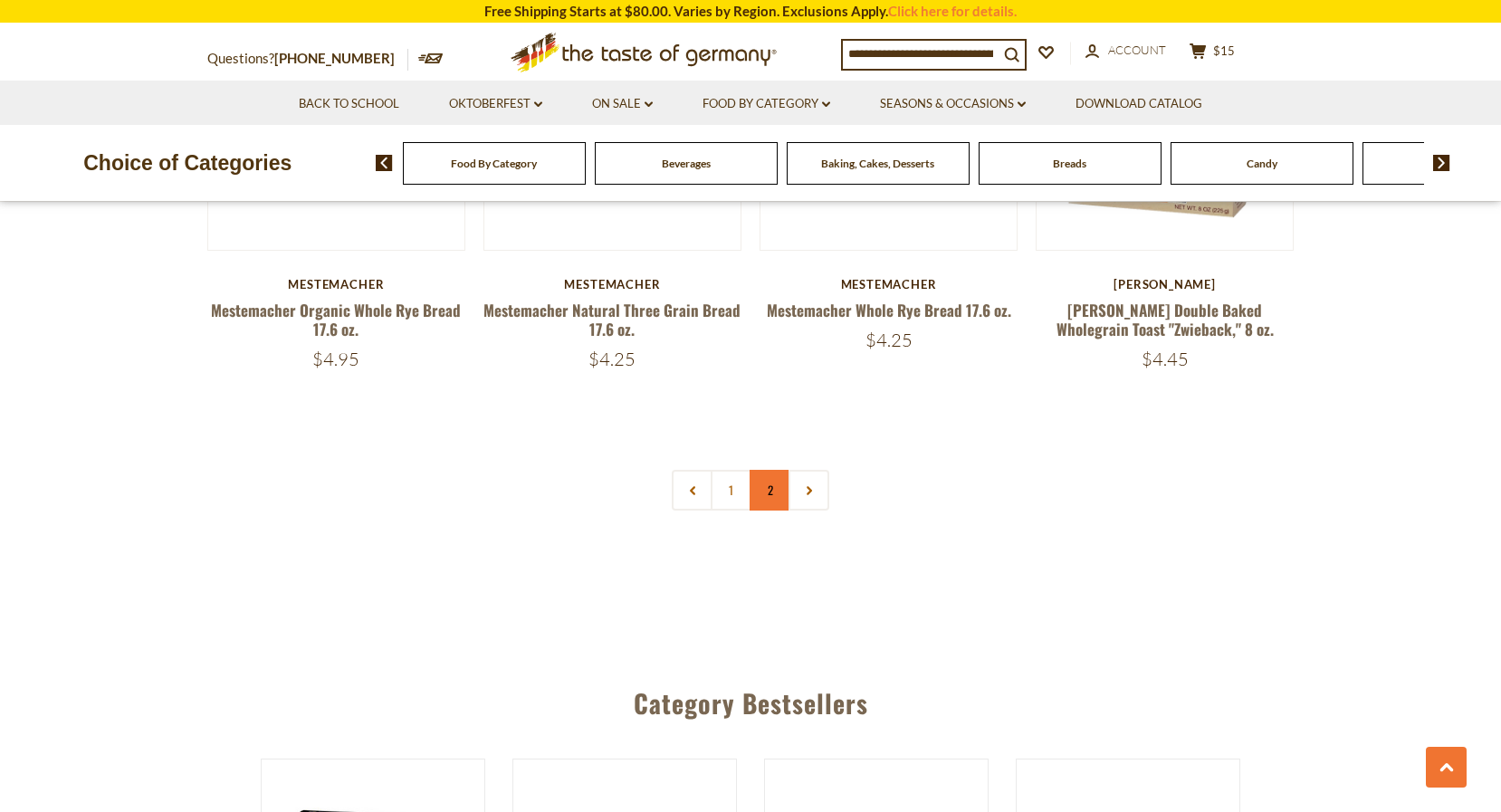
click at [764, 490] on link "2" at bounding box center [769, 489] width 41 height 41
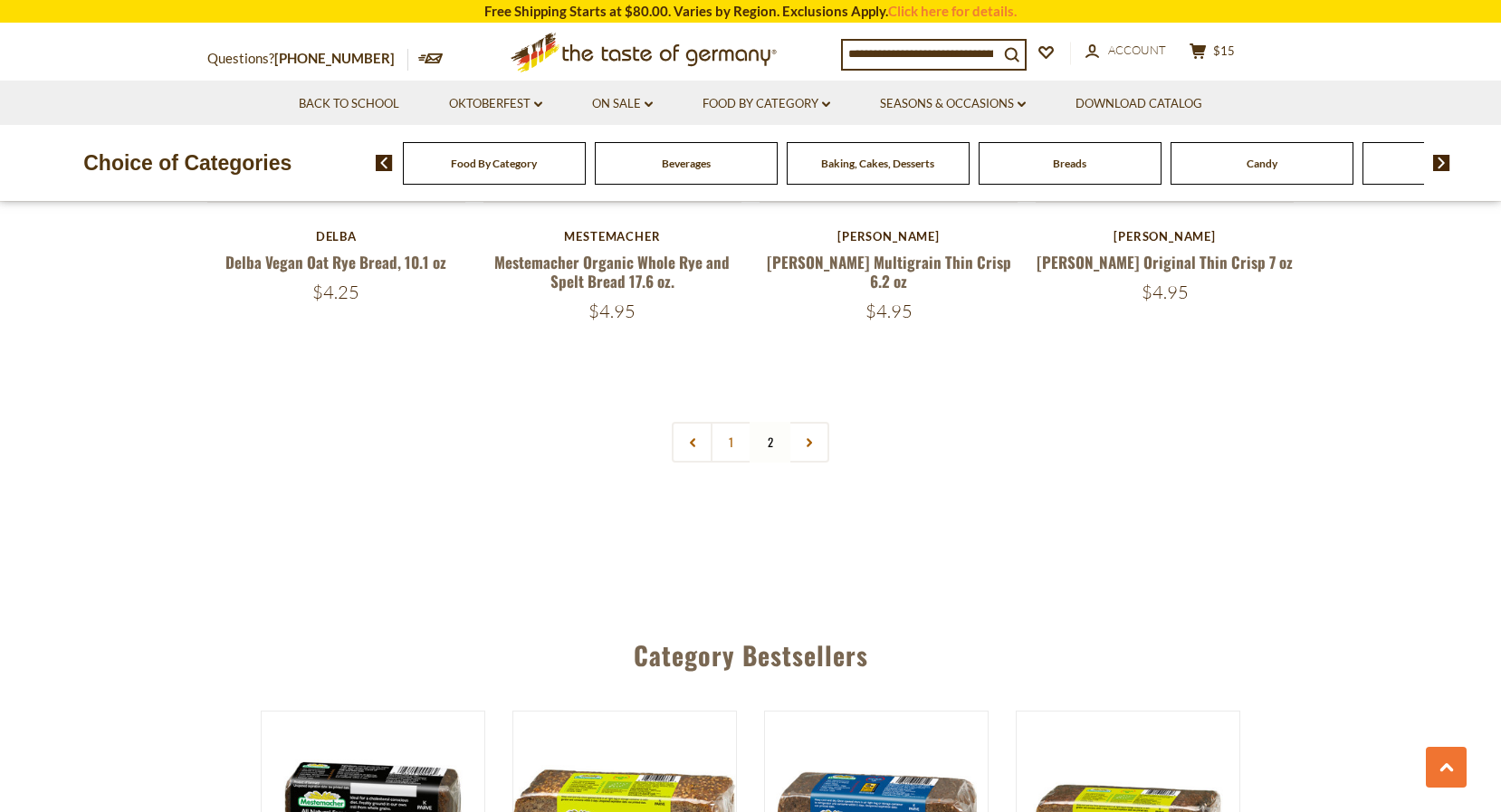
scroll to position [2593, 0]
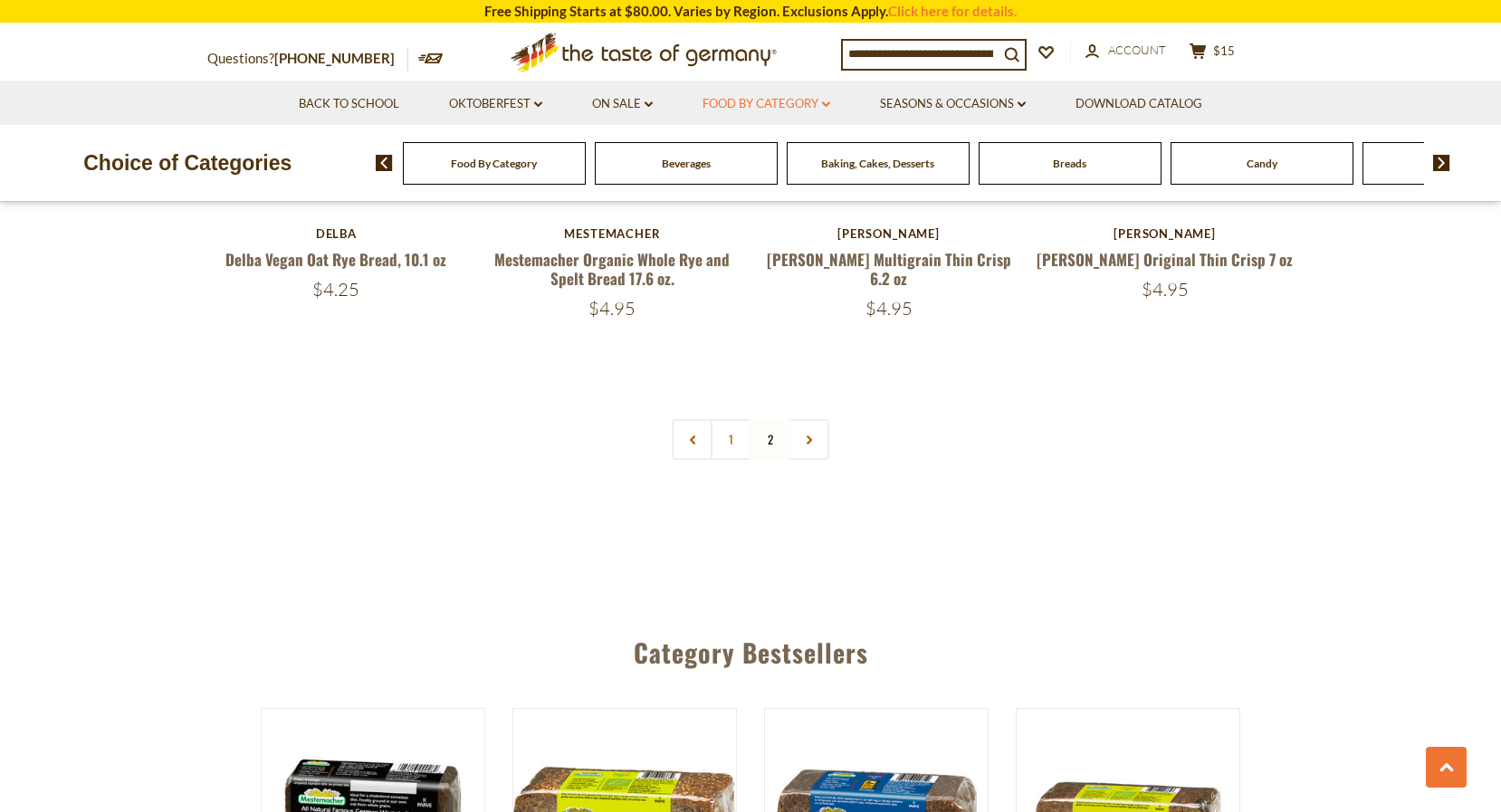
click at [753, 105] on link "Food By Category dropdown_arrow" at bounding box center [766, 104] width 128 height 20
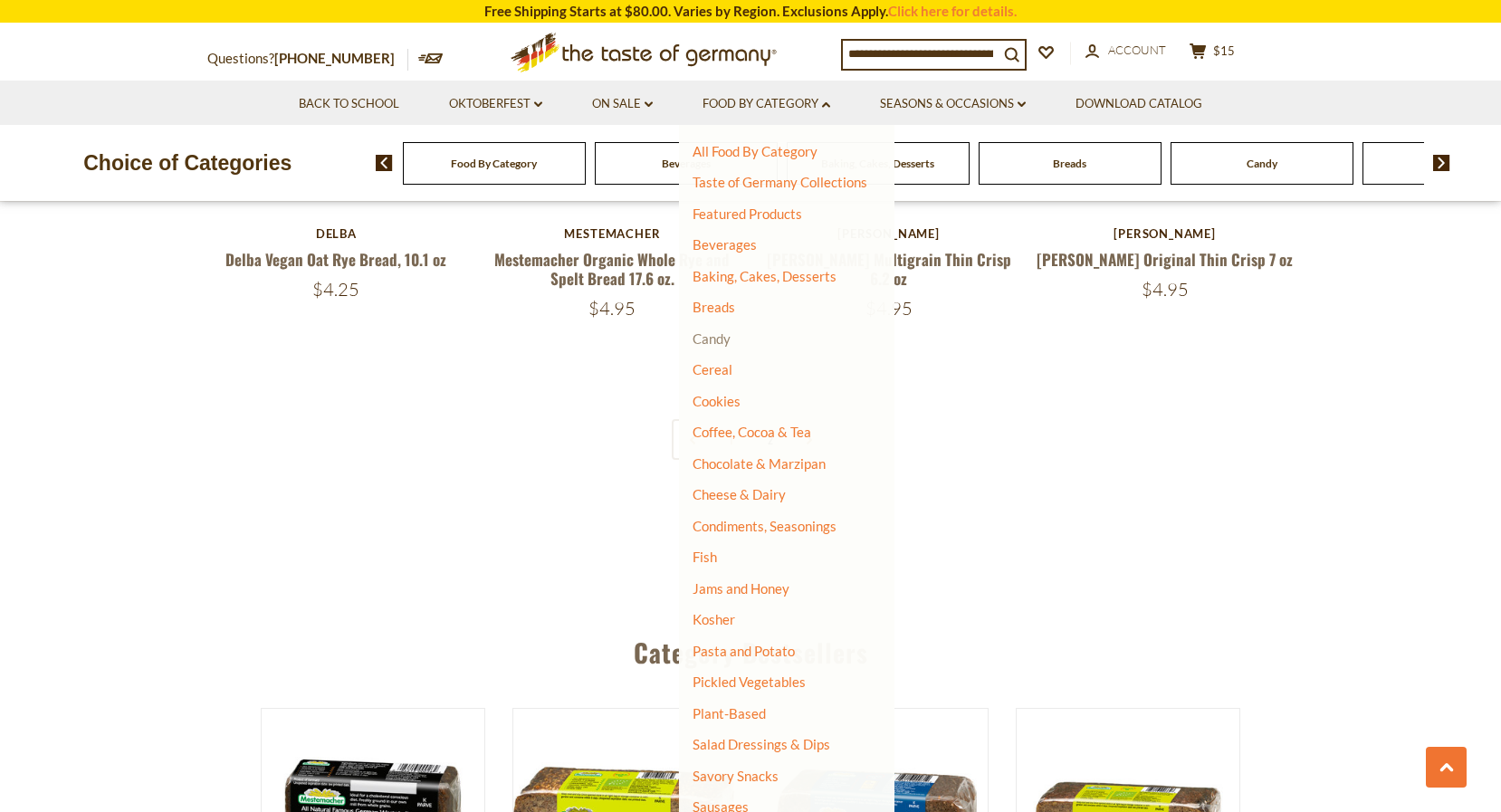
click at [718, 333] on link "Candy" at bounding box center [712, 338] width 38 height 16
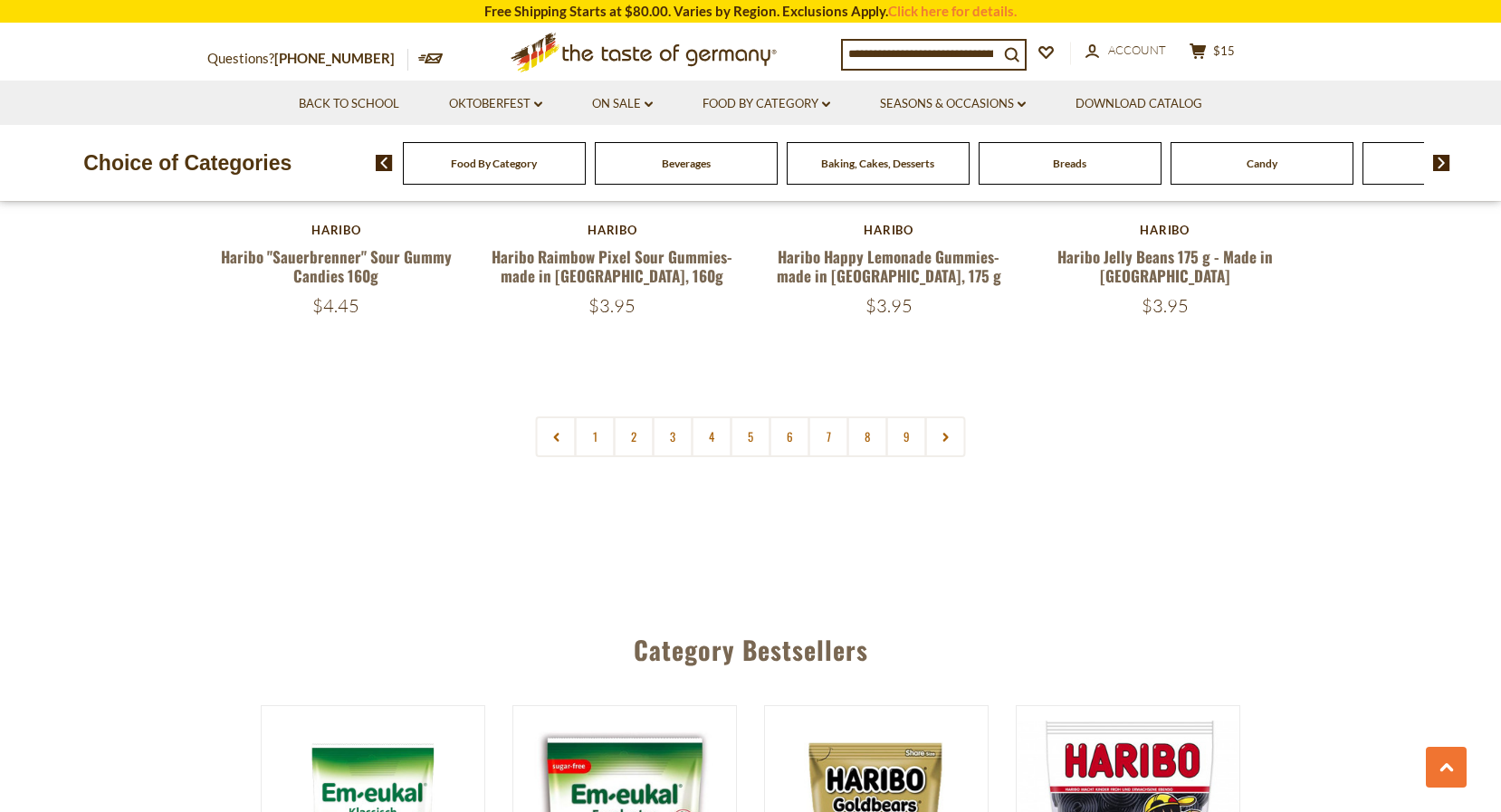
scroll to position [4437, 0]
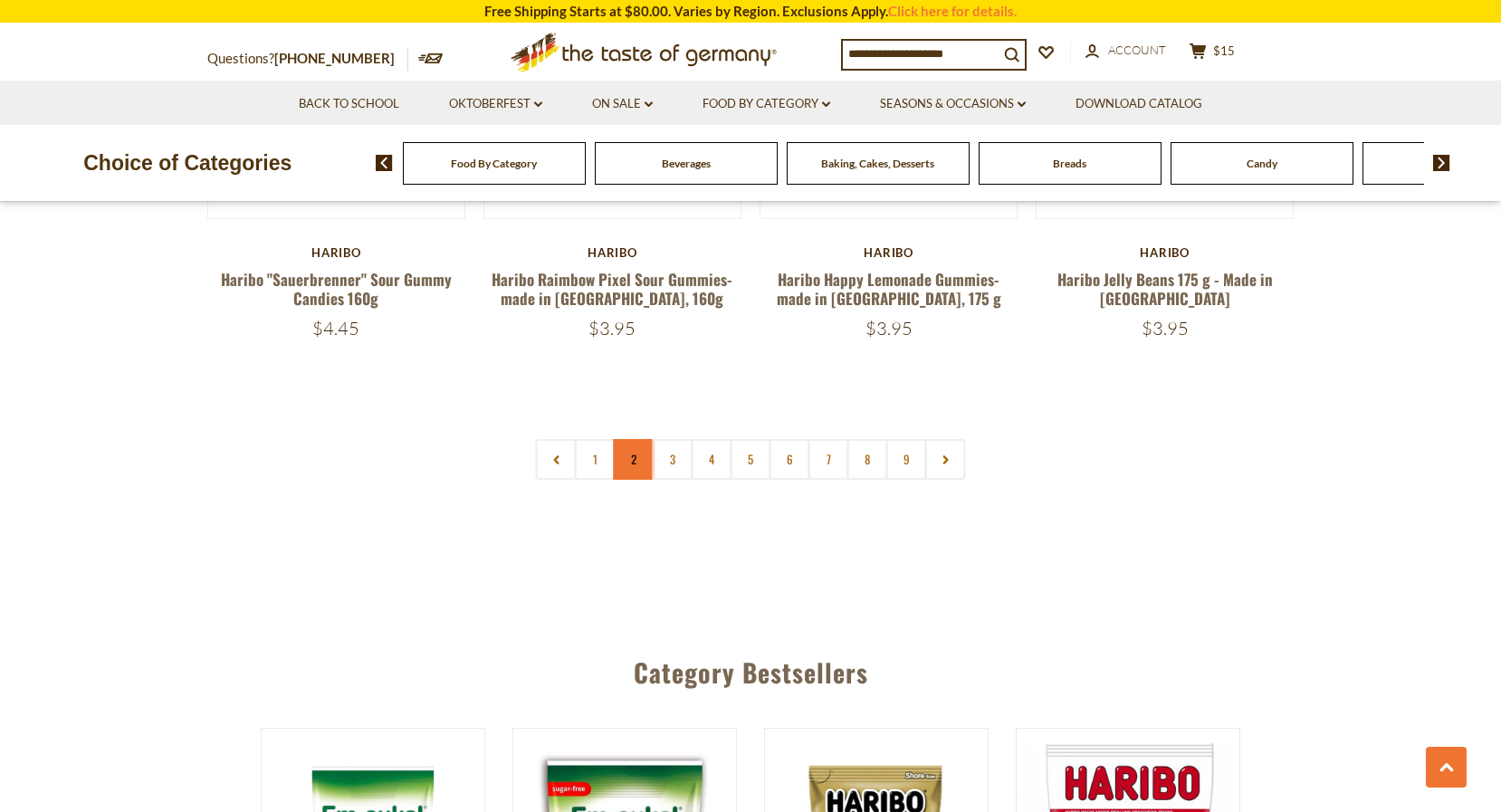
click at [639, 439] on link "2" at bounding box center [633, 459] width 41 height 41
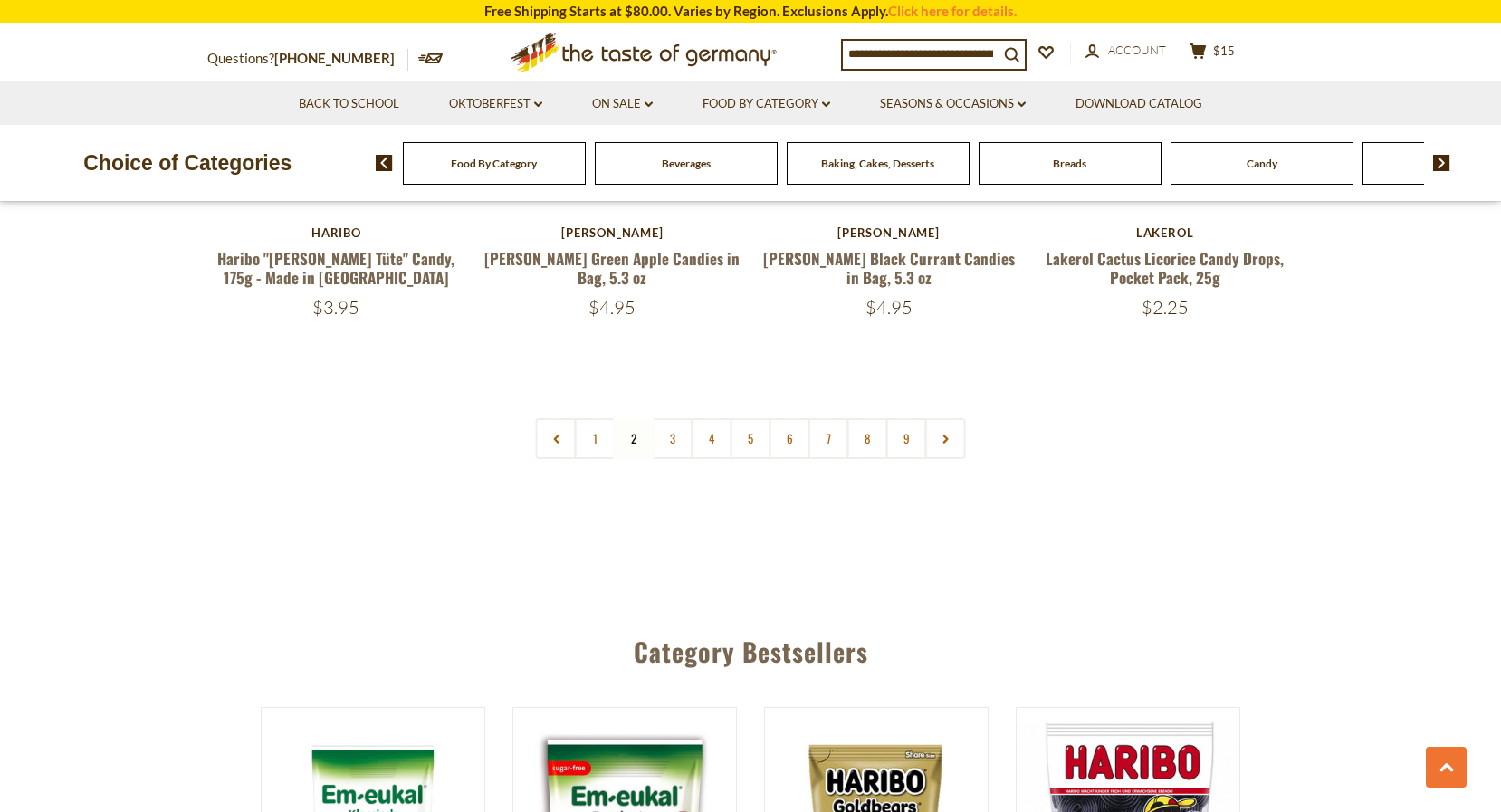
scroll to position [4431, 0]
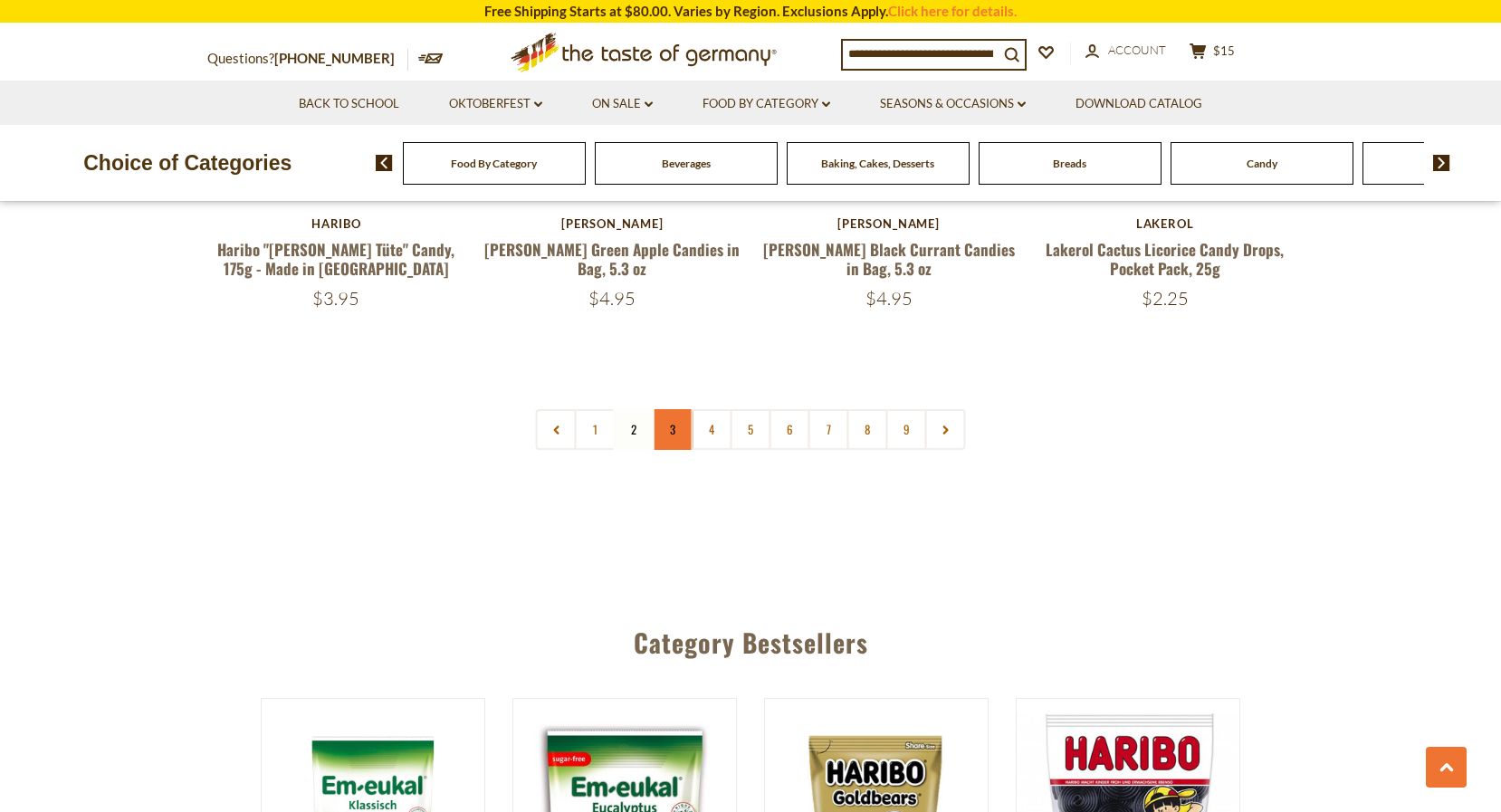
click at [678, 409] on link "3" at bounding box center [672, 429] width 41 height 41
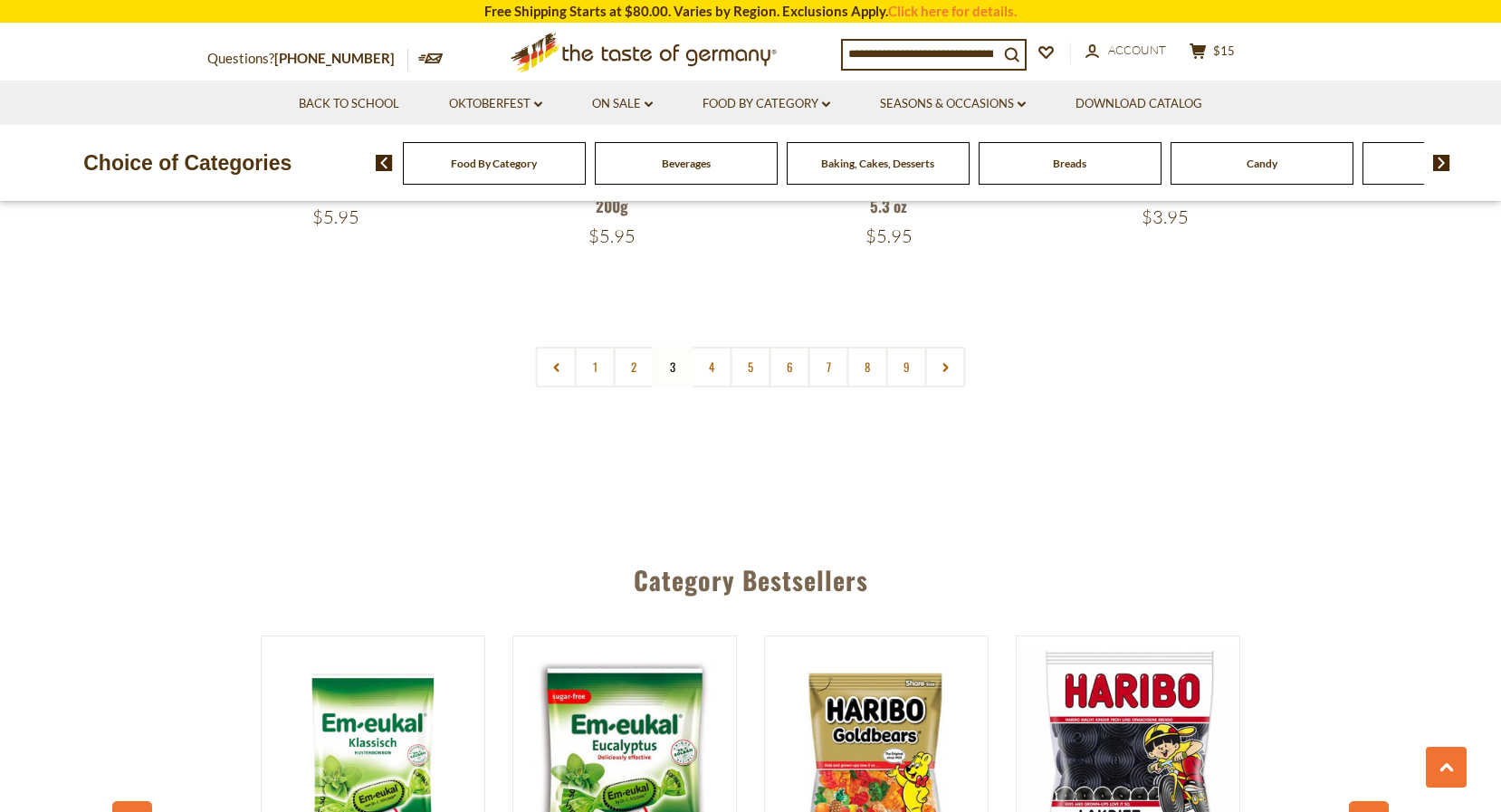
scroll to position [4479, 0]
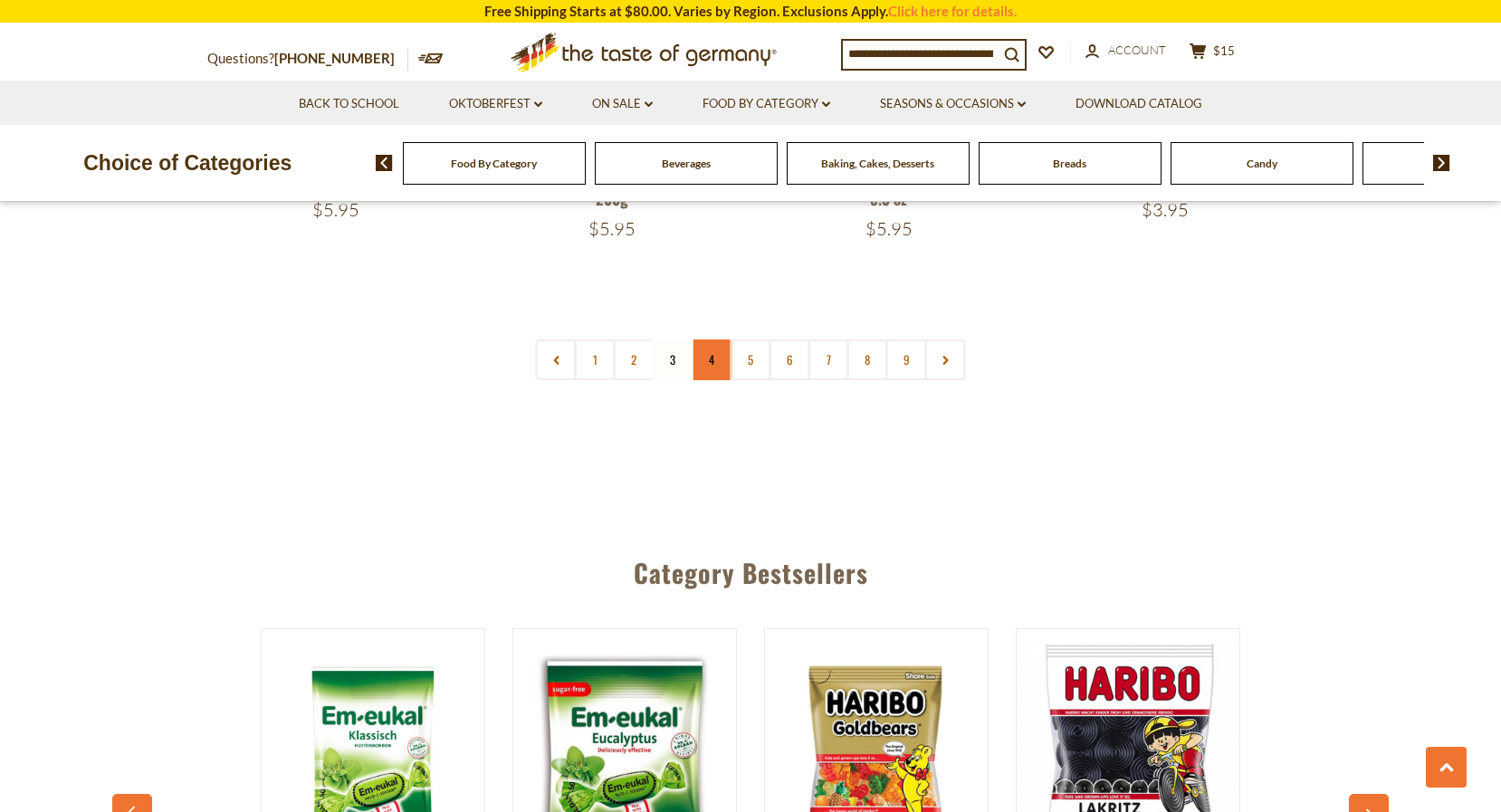
click at [713, 339] on link "4" at bounding box center [712, 359] width 41 height 41
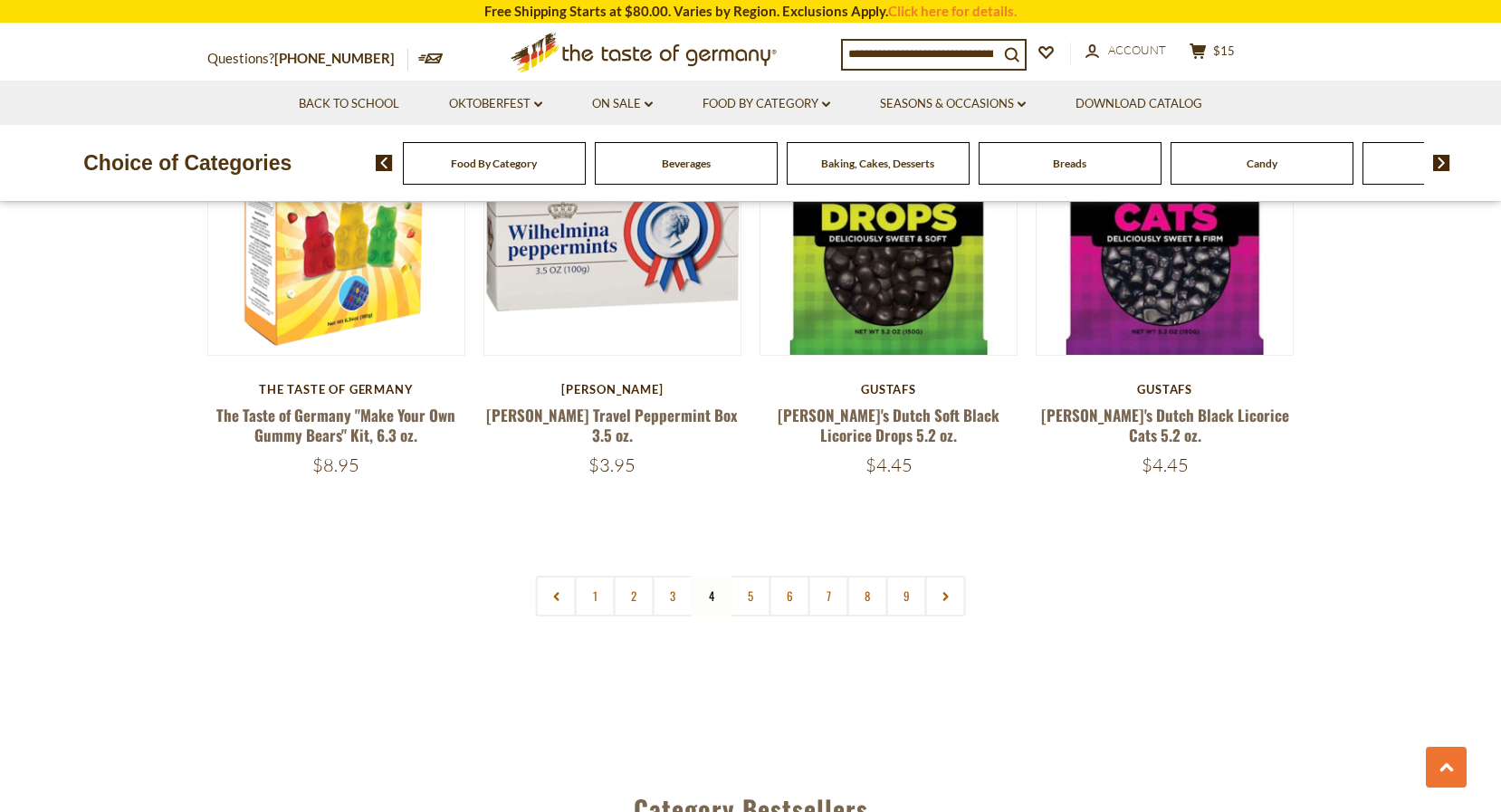
scroll to position [4207, 0]
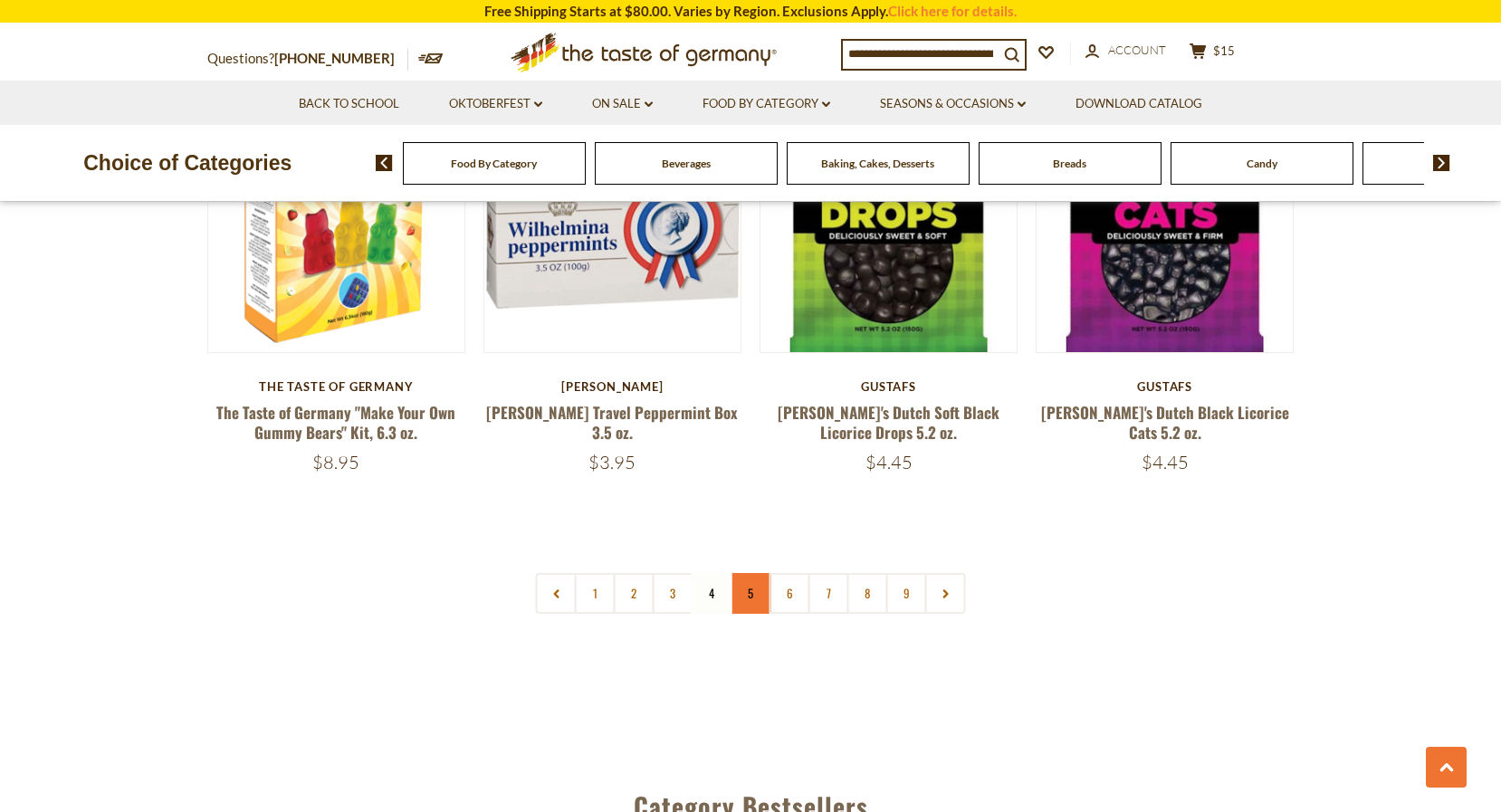
click at [756, 573] on link "5" at bounding box center [750, 593] width 41 height 41
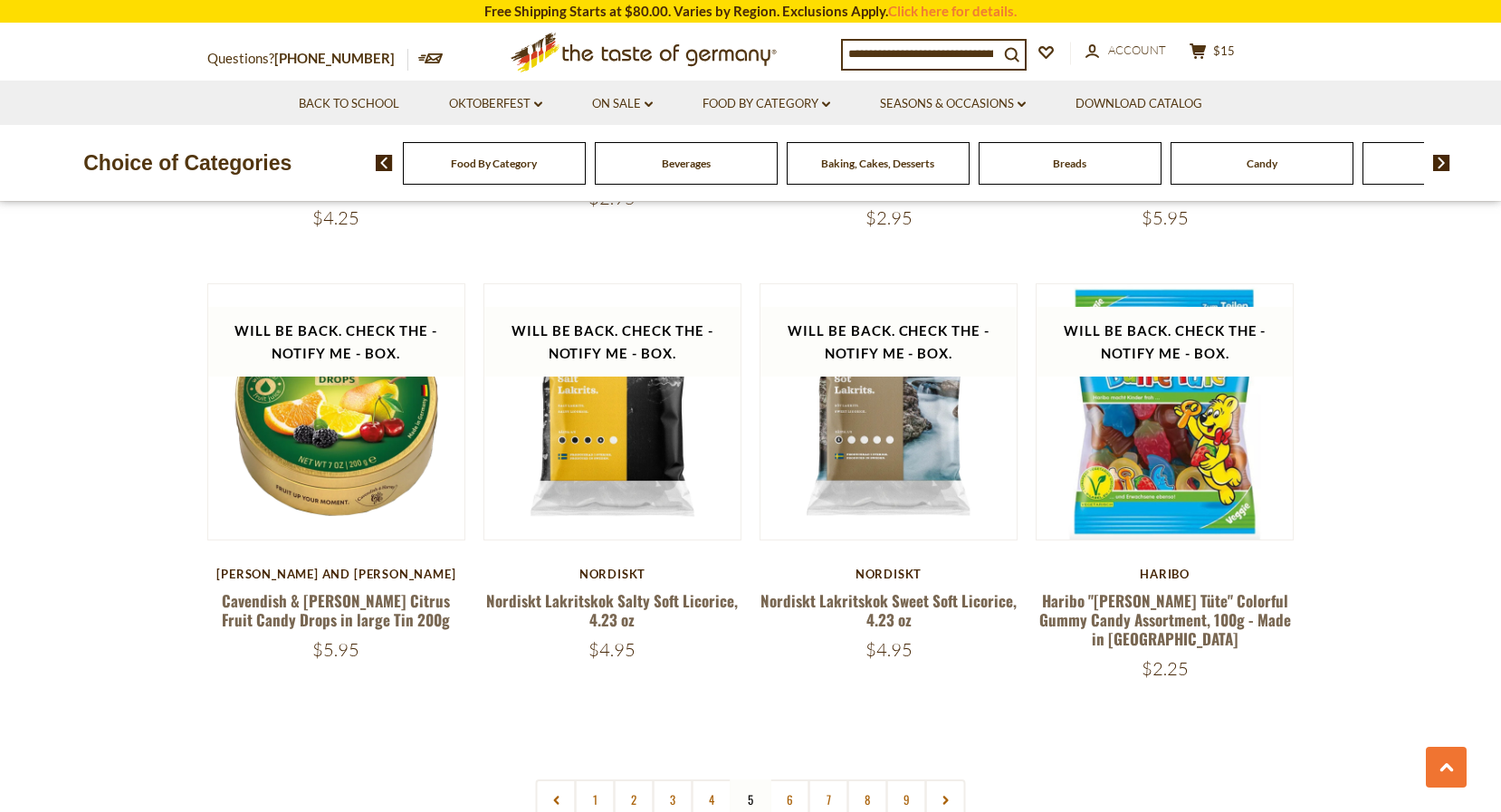
scroll to position [4038, 0]
click at [785, 779] on link "6" at bounding box center [789, 799] width 41 height 41
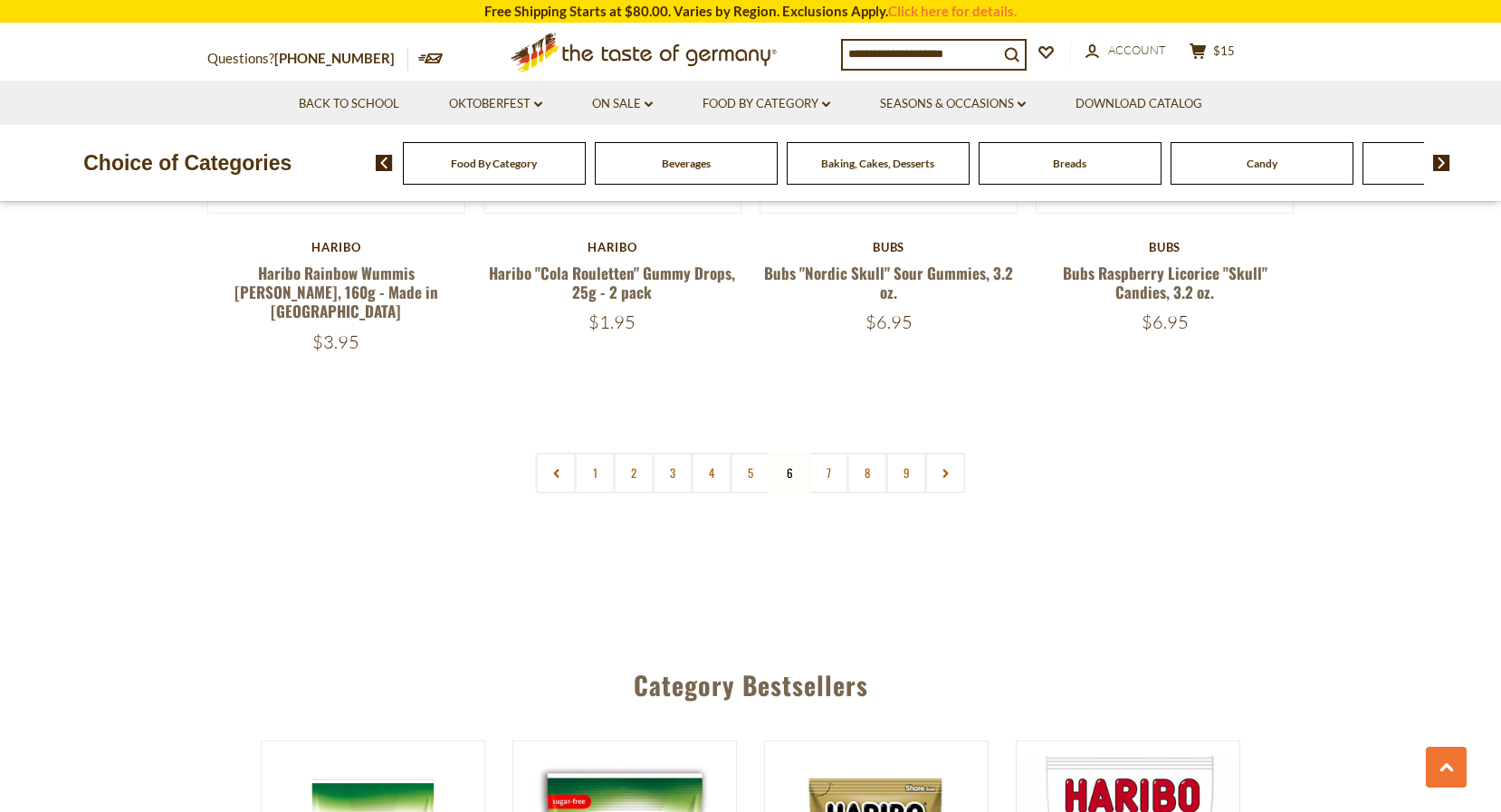
scroll to position [4393, 0]
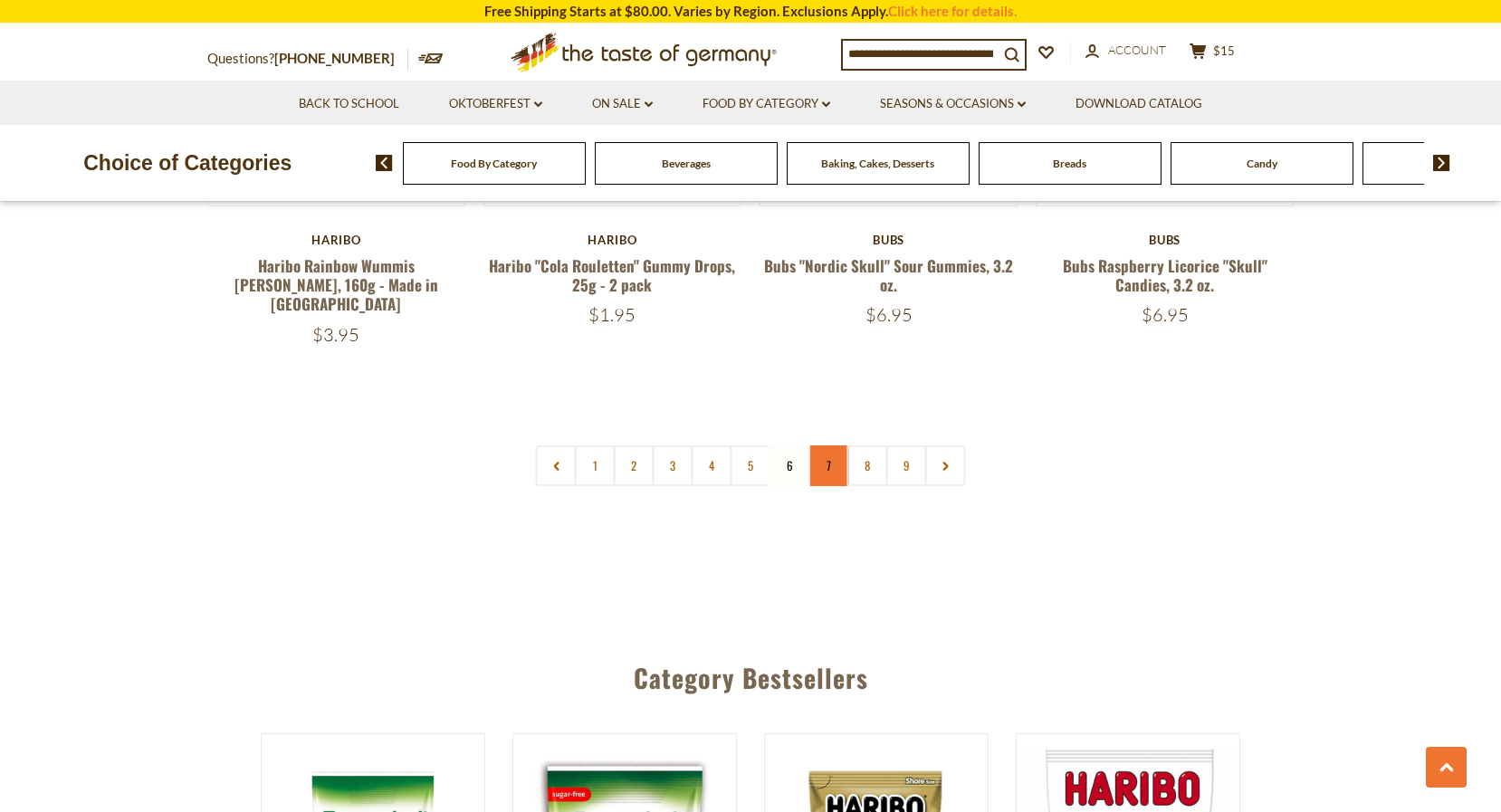
click at [829, 446] on link "7" at bounding box center [828, 466] width 41 height 41
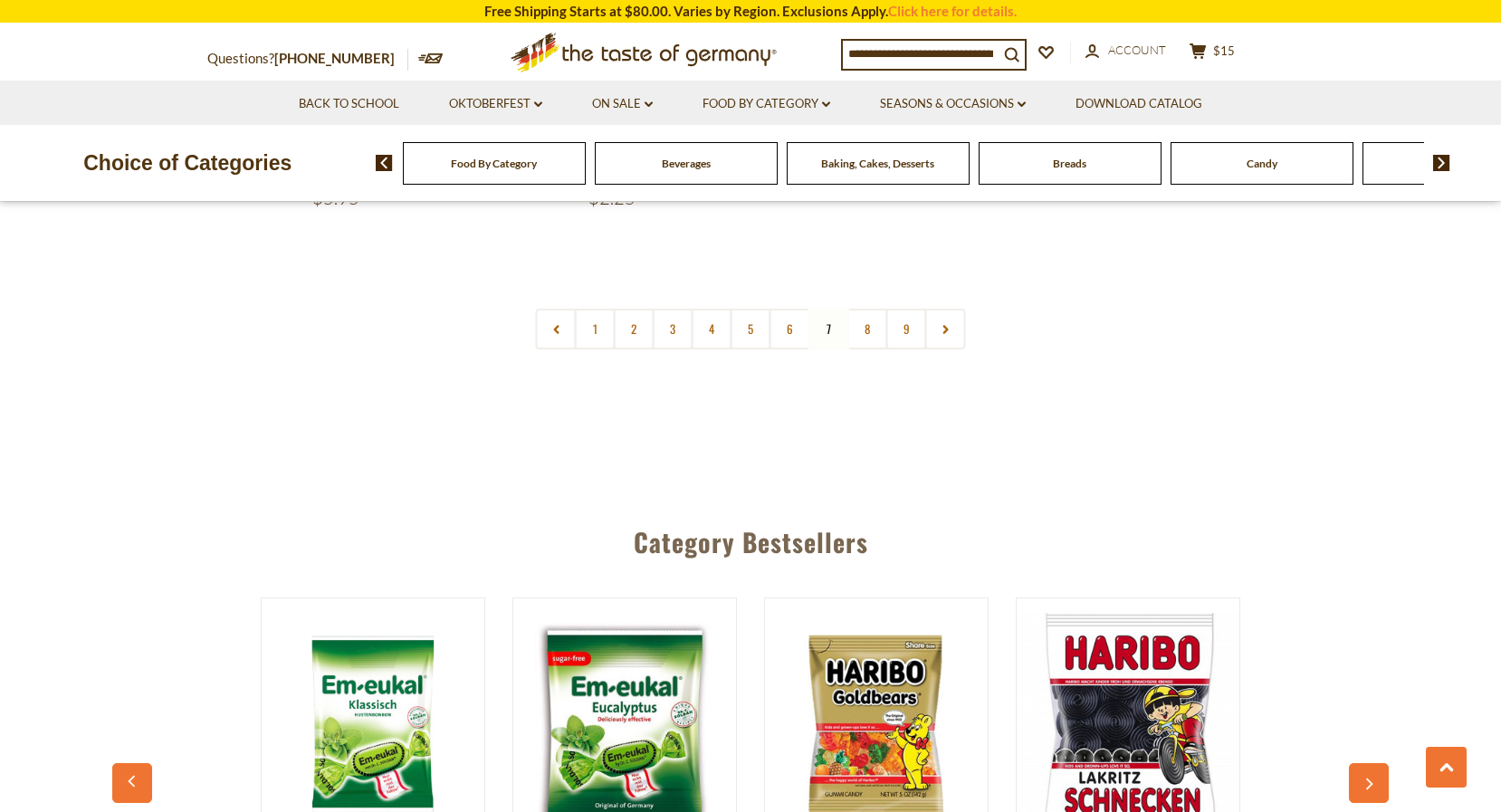
scroll to position [4516, 0]
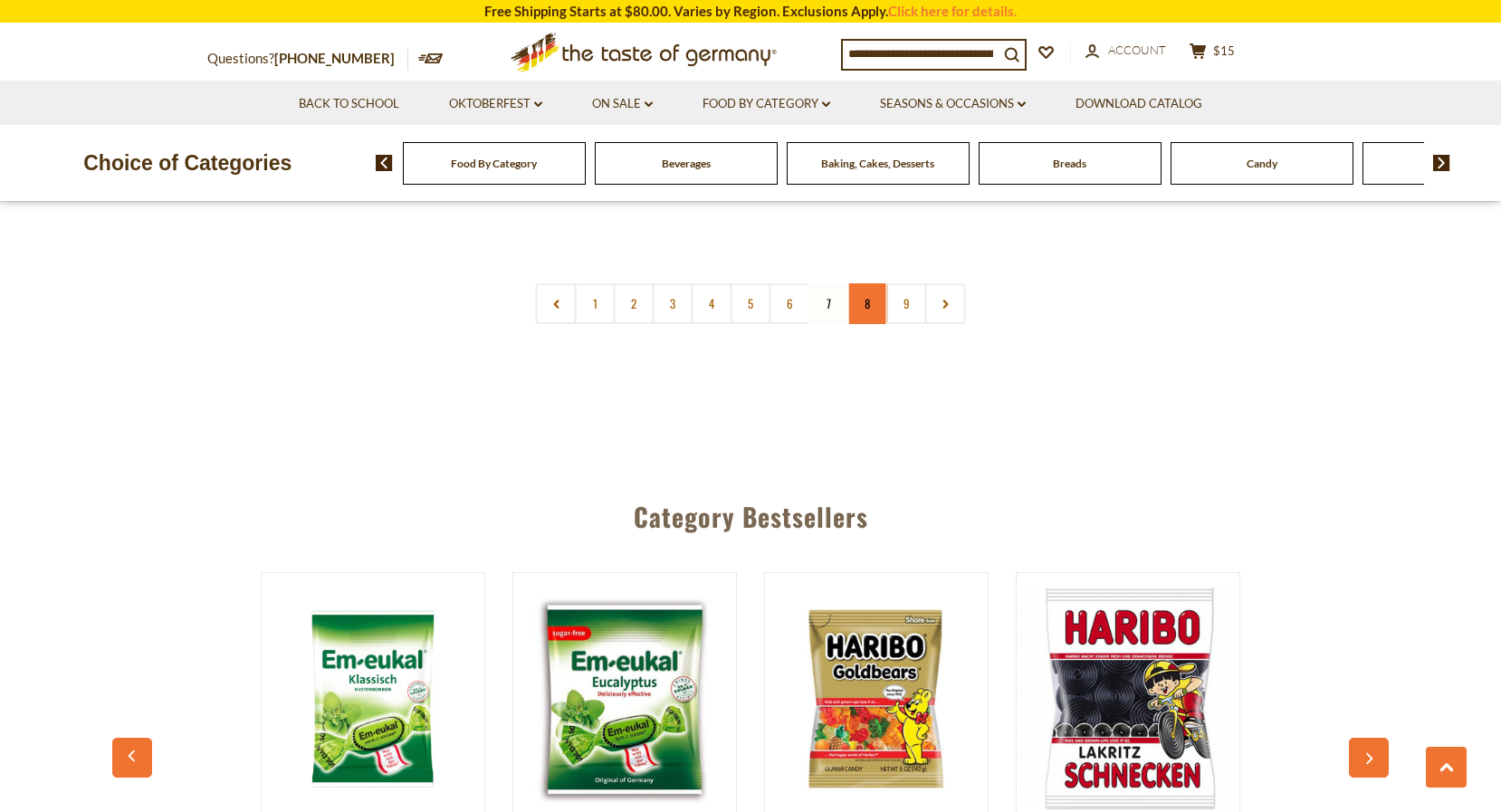
click at [868, 283] on link "8" at bounding box center [867, 303] width 41 height 41
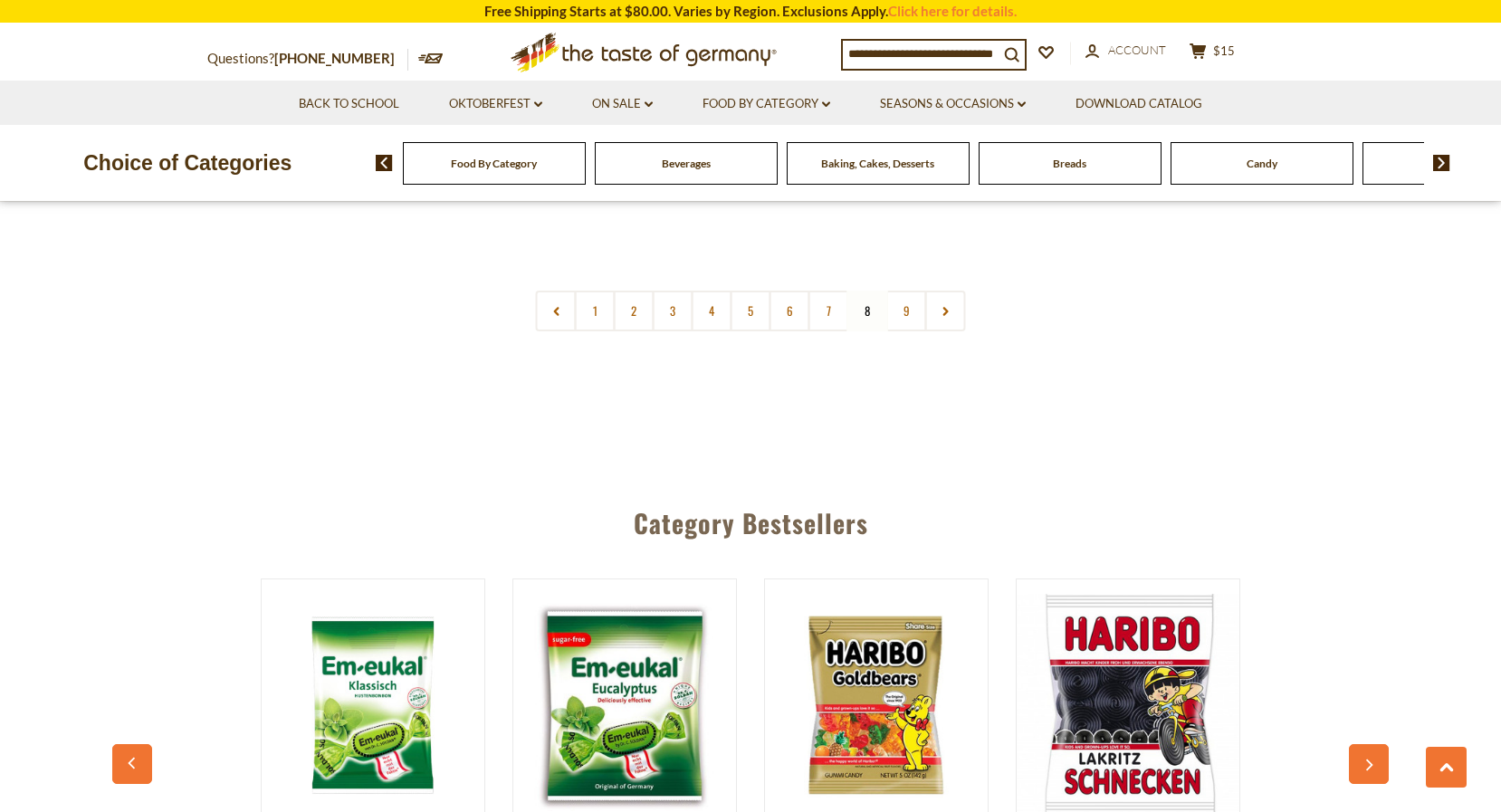
scroll to position [4569, 0]
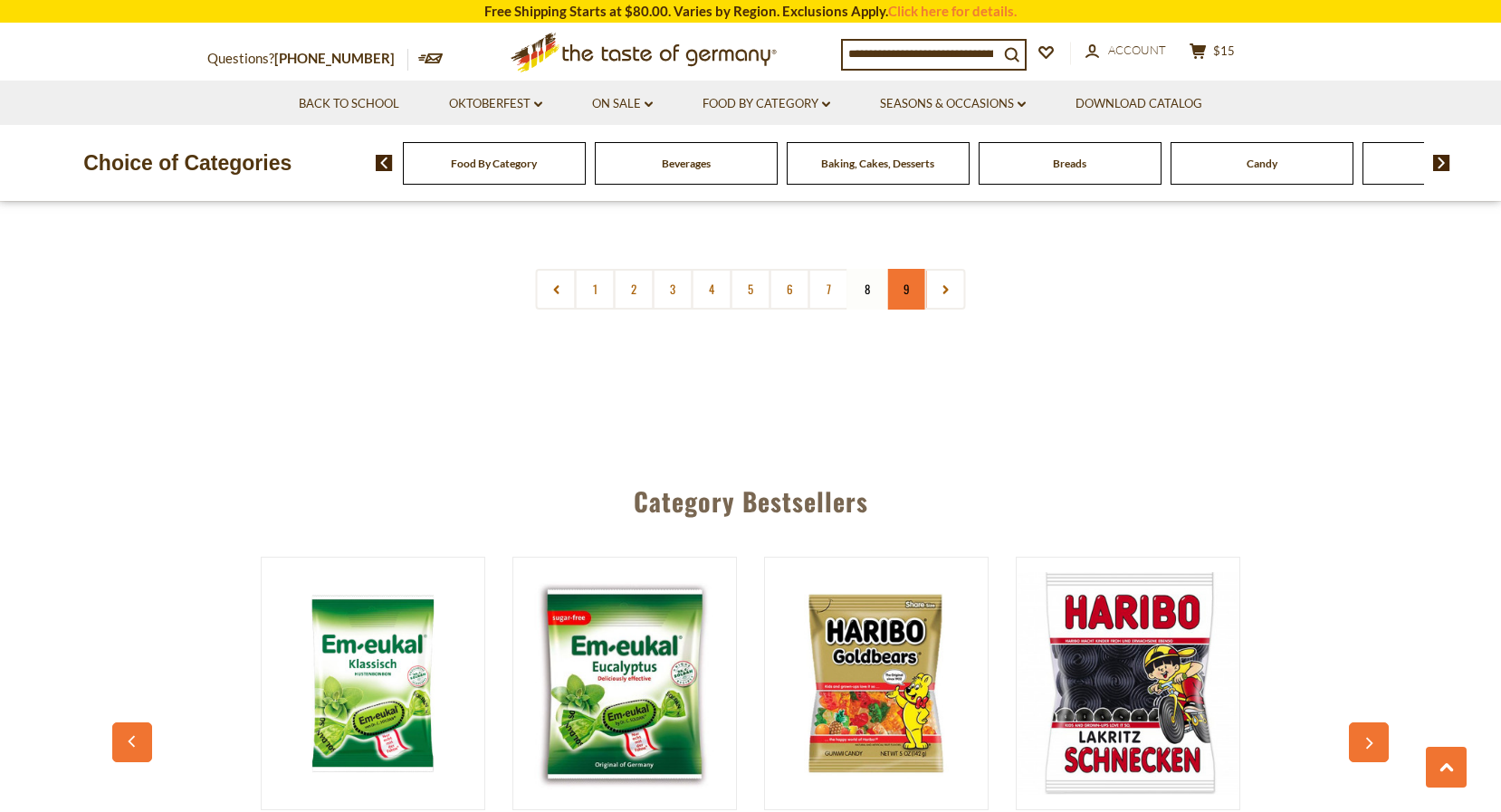
click at [905, 269] on link "9" at bounding box center [906, 289] width 41 height 41
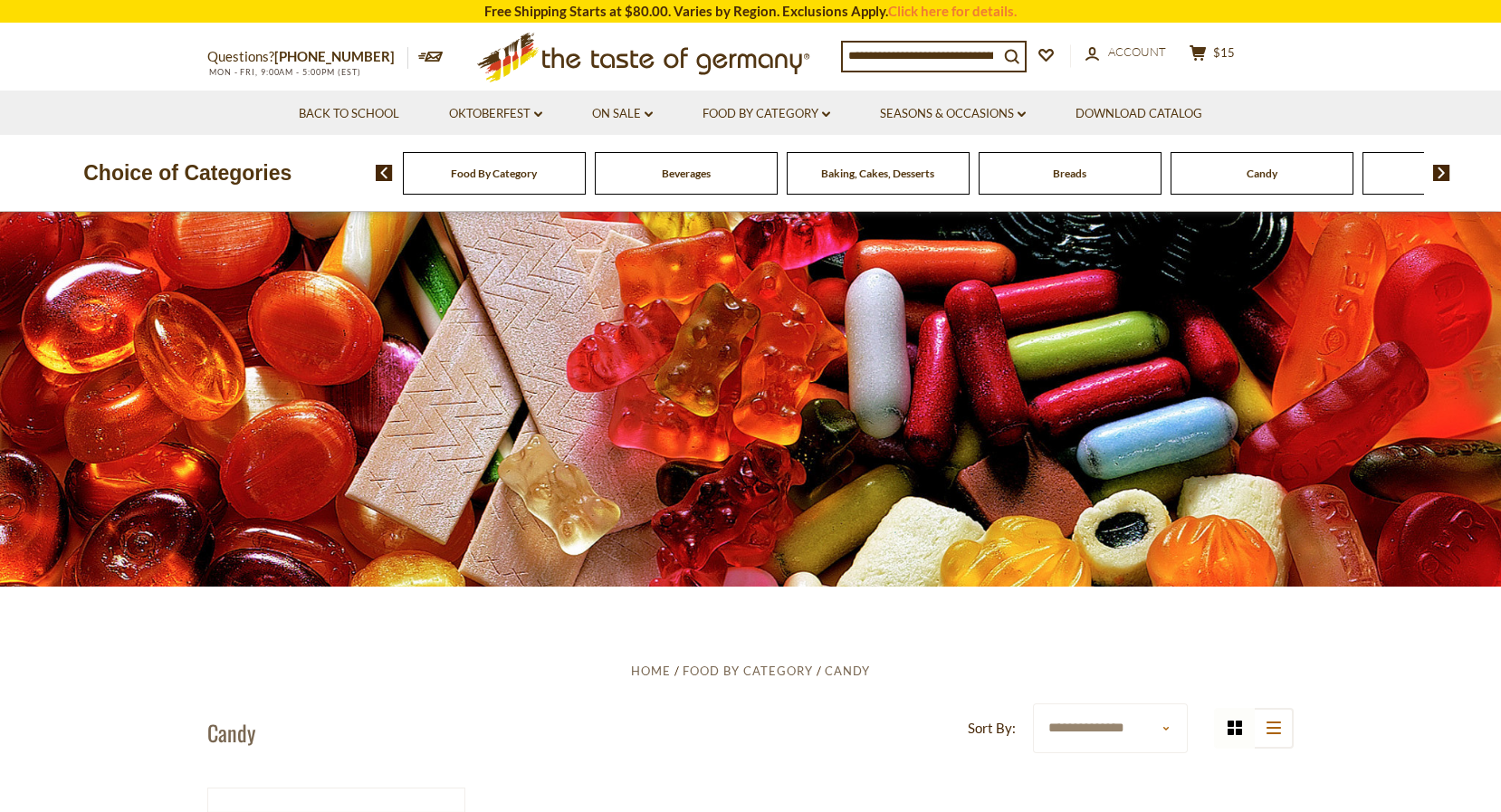
scroll to position [0, 0]
click at [758, 112] on link "Food By Category dropdown_arrow" at bounding box center [766, 114] width 128 height 20
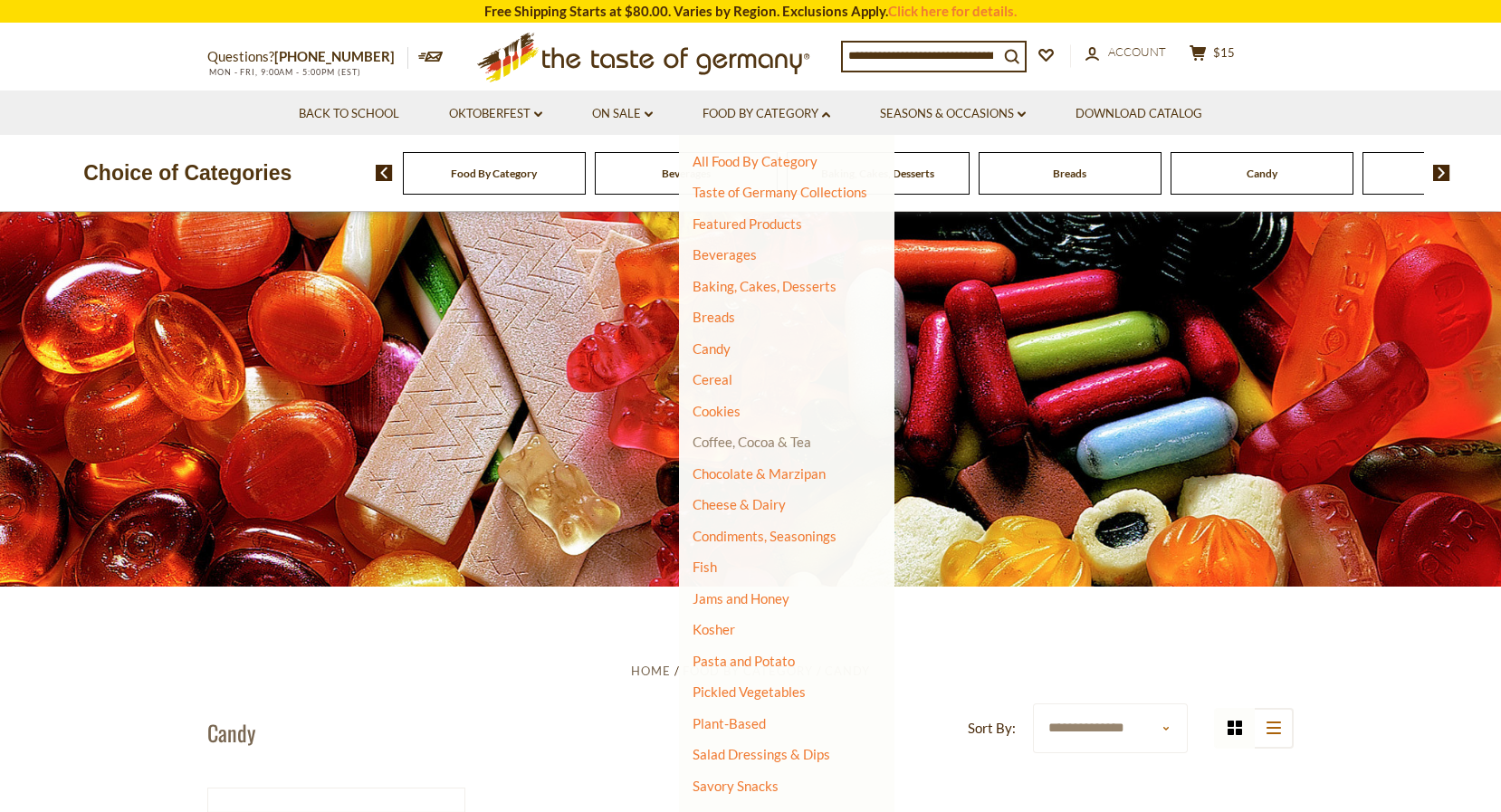
click at [758, 436] on link "Coffee, Cocoa & Tea" at bounding box center [751, 442] width 118 height 16
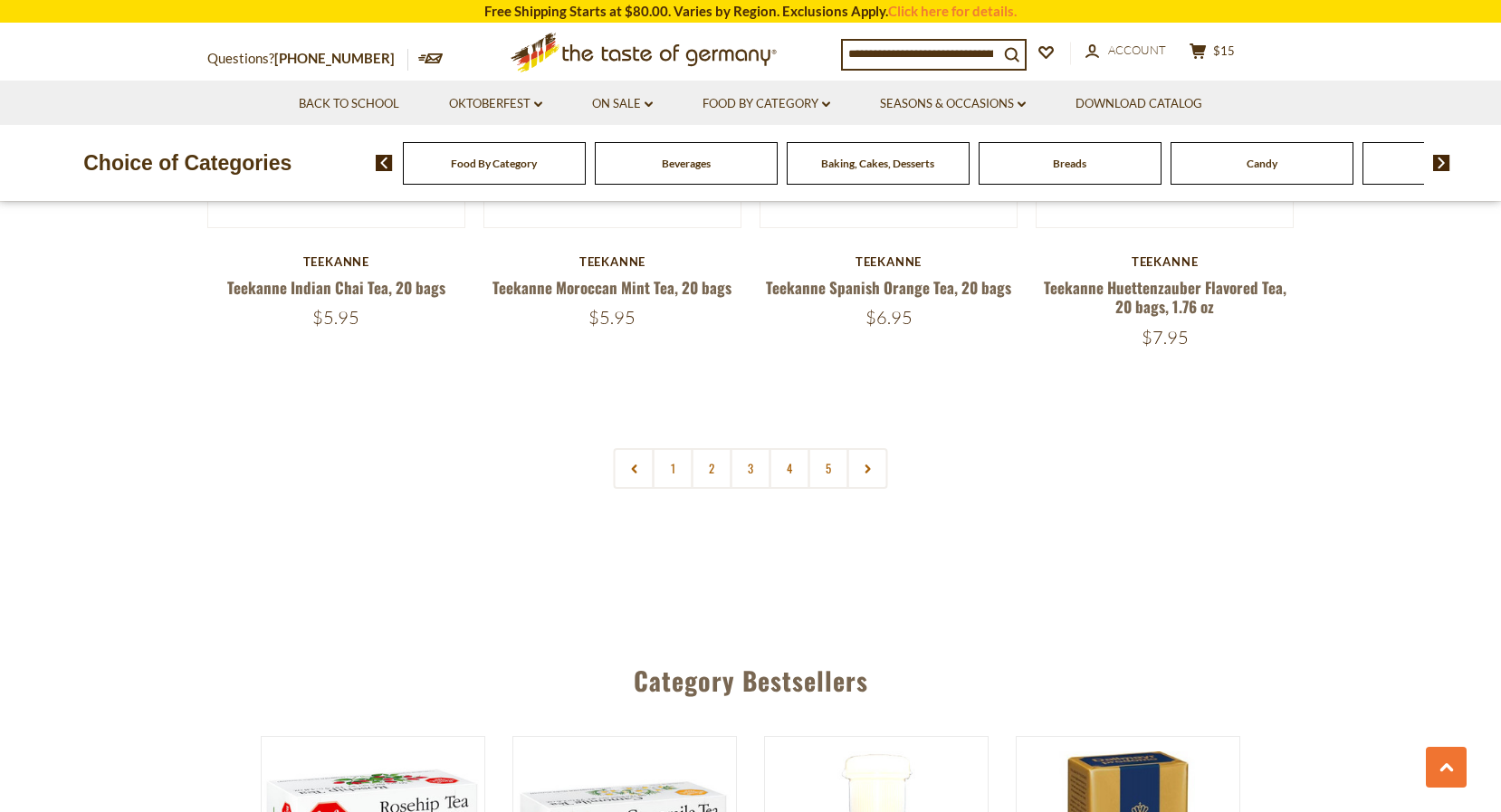
scroll to position [4315, 0]
click at [716, 447] on link "2" at bounding box center [712, 467] width 41 height 41
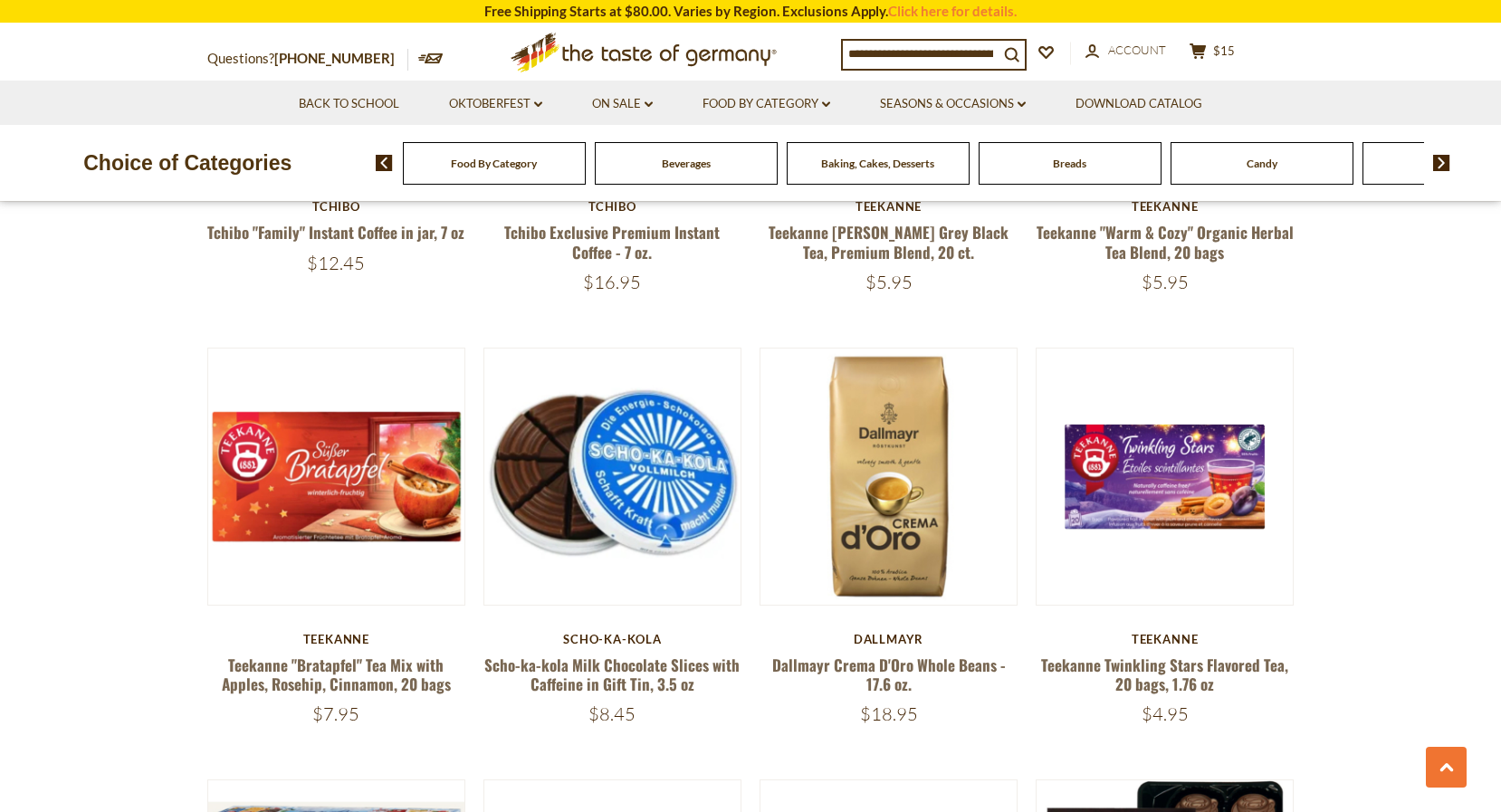
scroll to position [2198, 0]
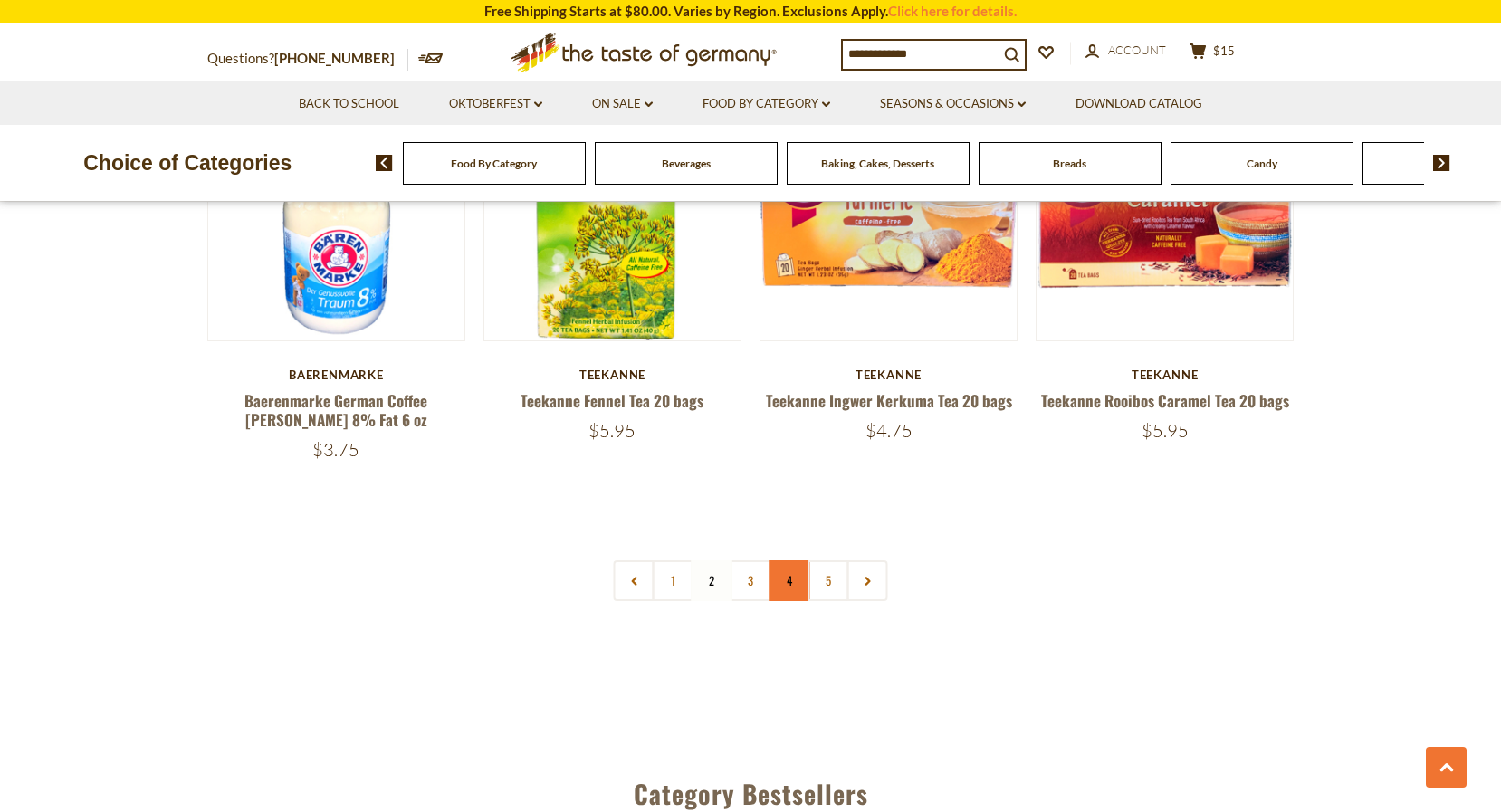
click at [785, 560] on link "4" at bounding box center [789, 580] width 41 height 41
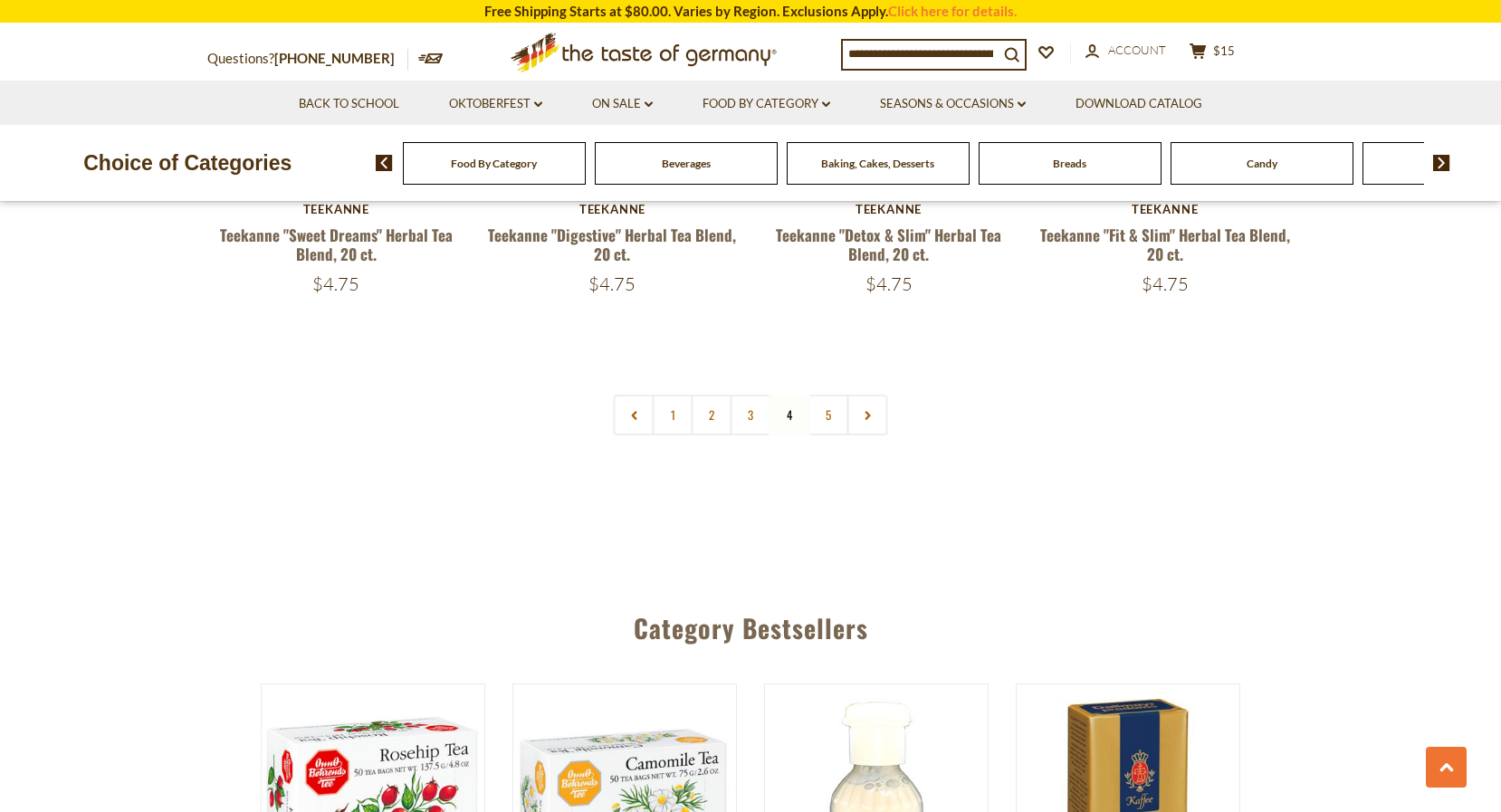
scroll to position [4355, 0]
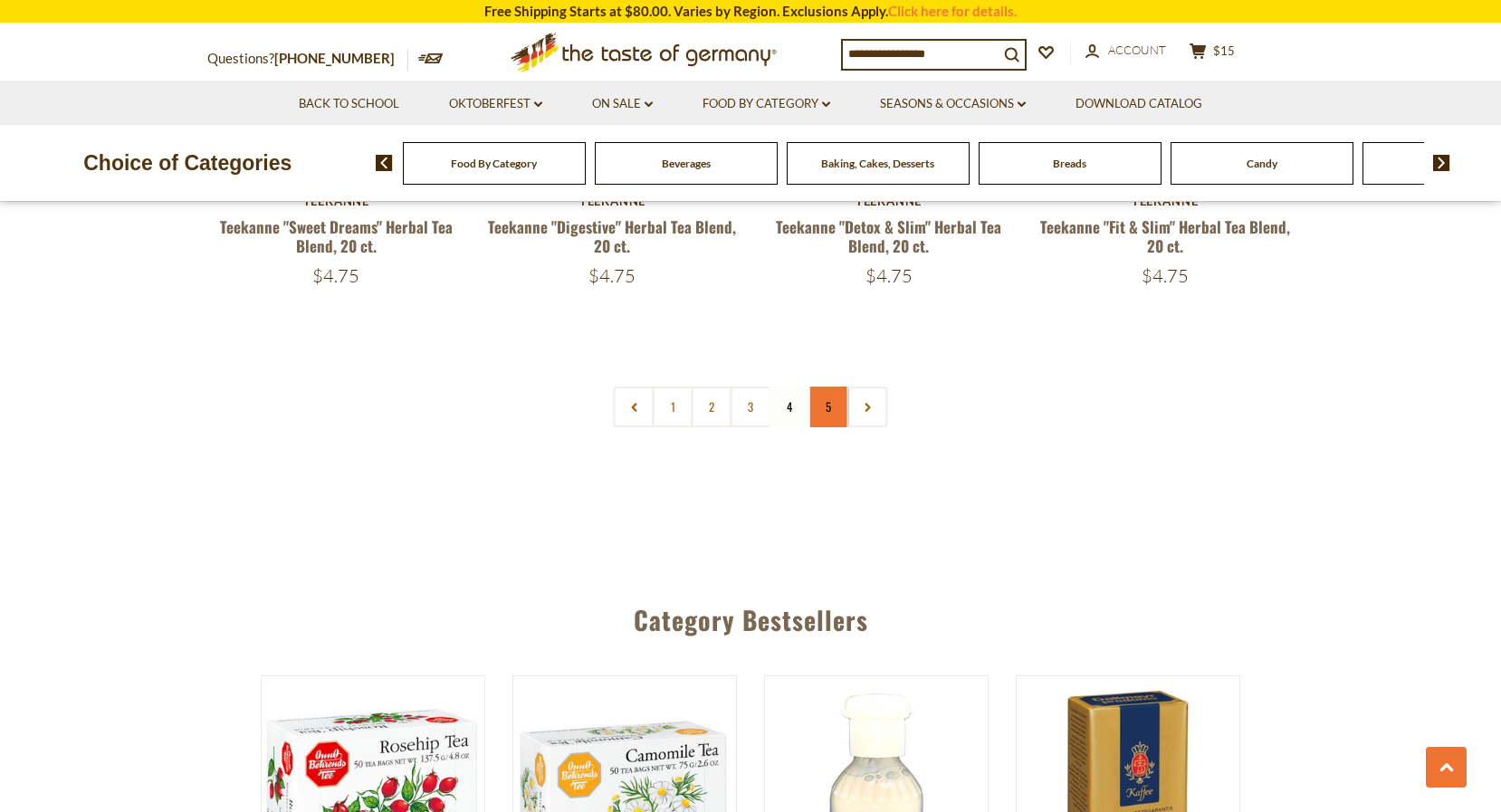
click at [826, 386] on link "5" at bounding box center [828, 406] width 41 height 41
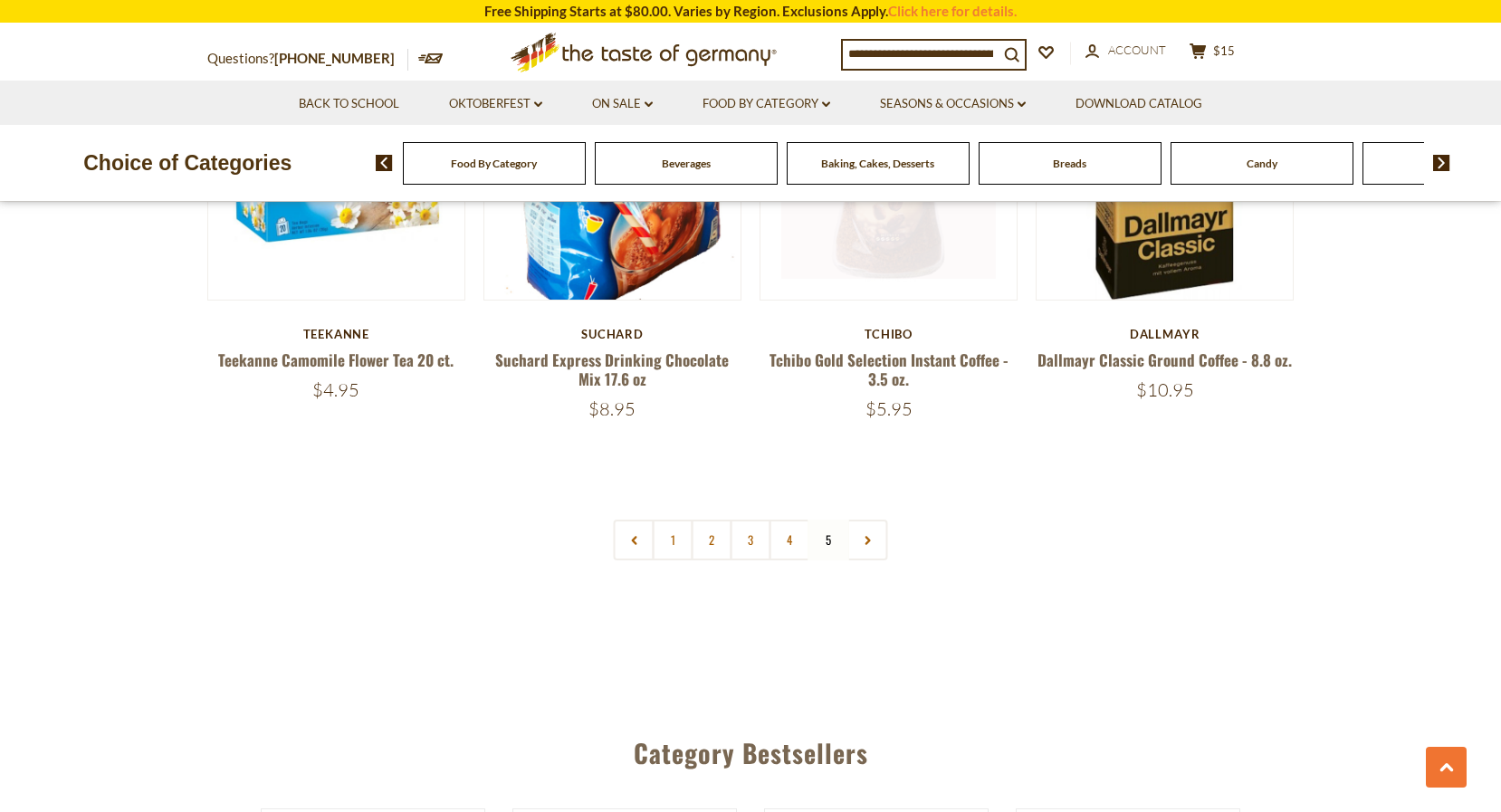
scroll to position [2972, 0]
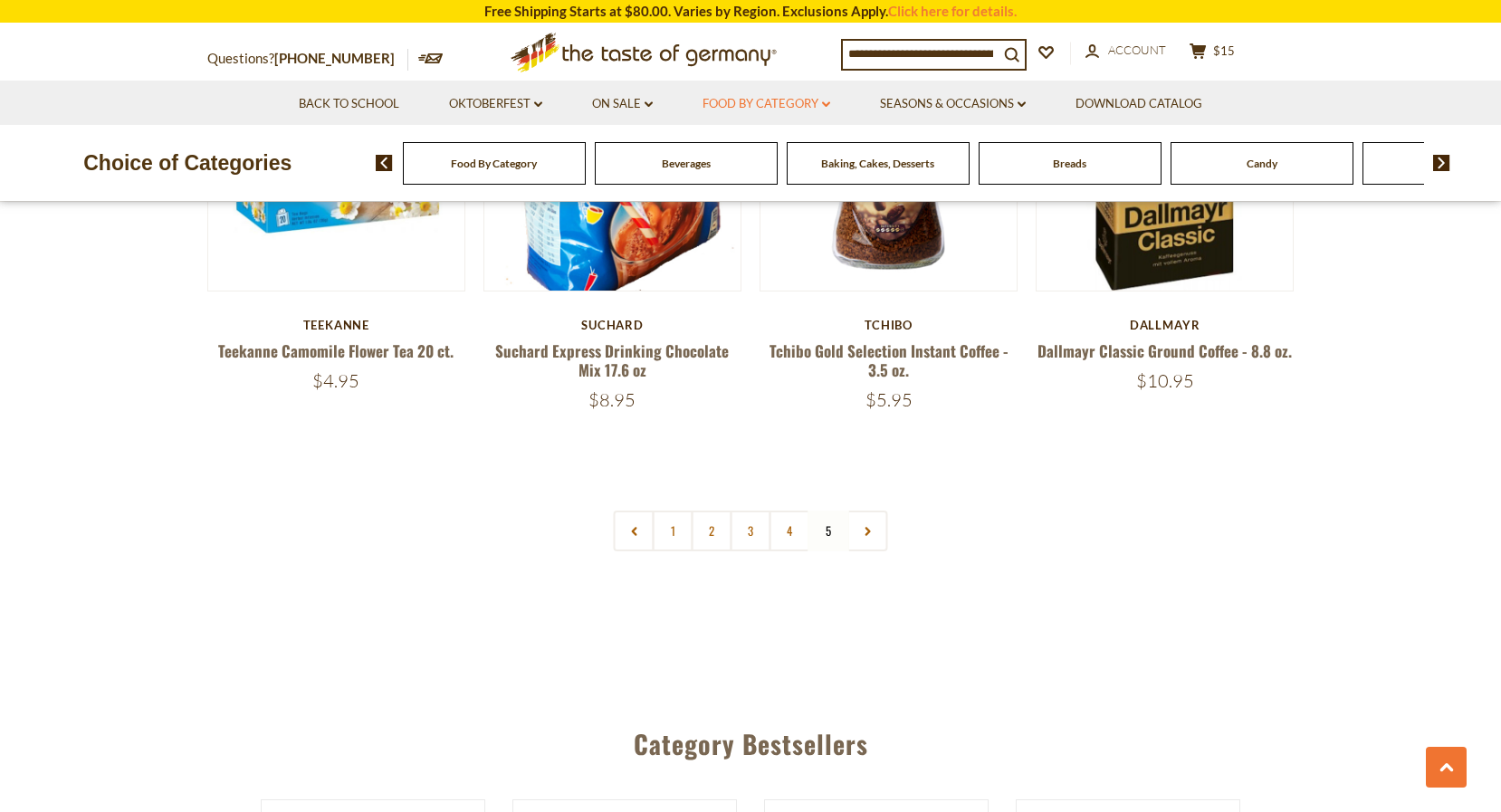
click at [767, 98] on link "Food By Category dropdown_arrow" at bounding box center [766, 104] width 128 height 20
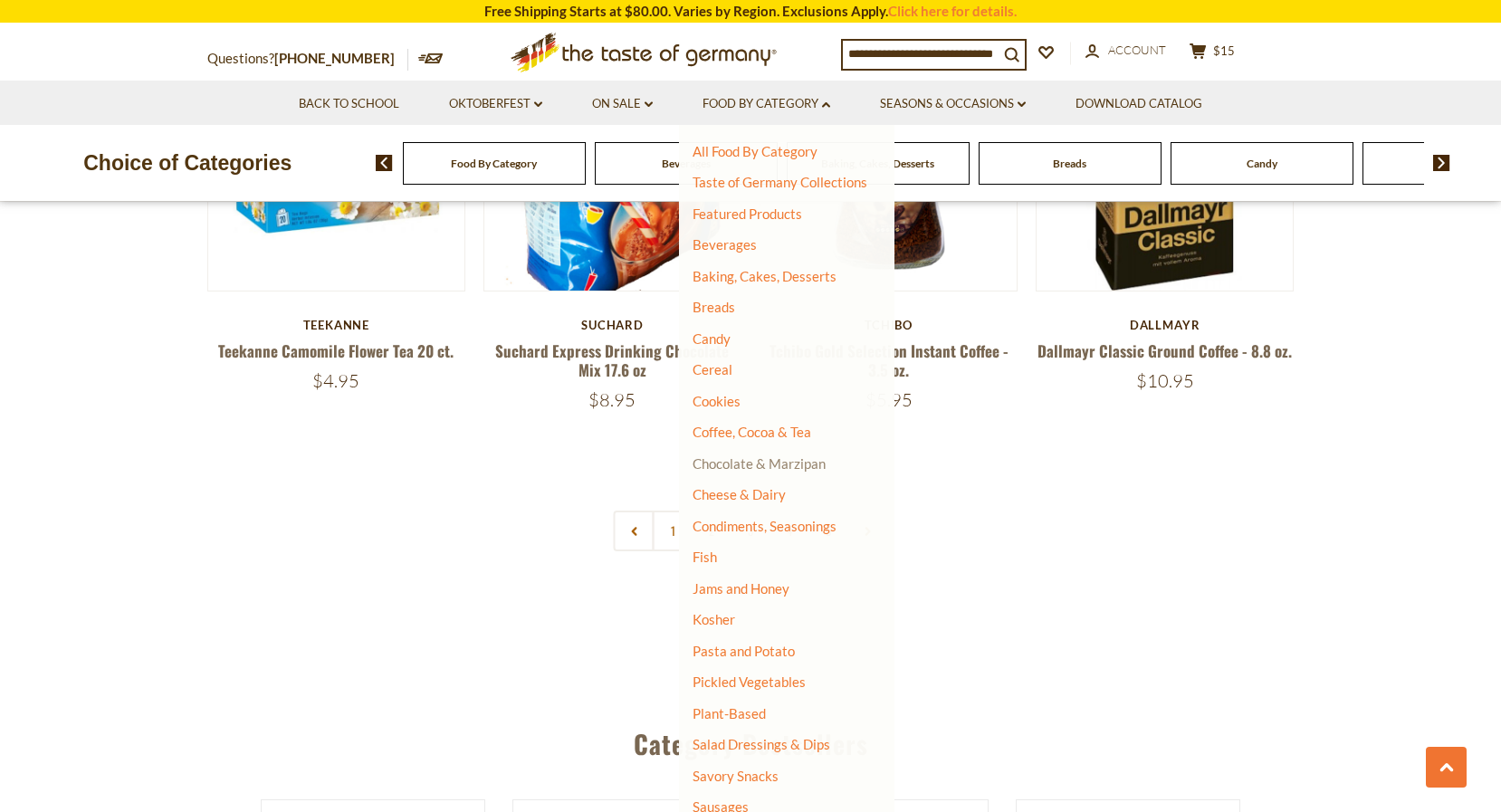
click at [781, 461] on link "Chocolate & Marzipan" at bounding box center [759, 464] width 133 height 16
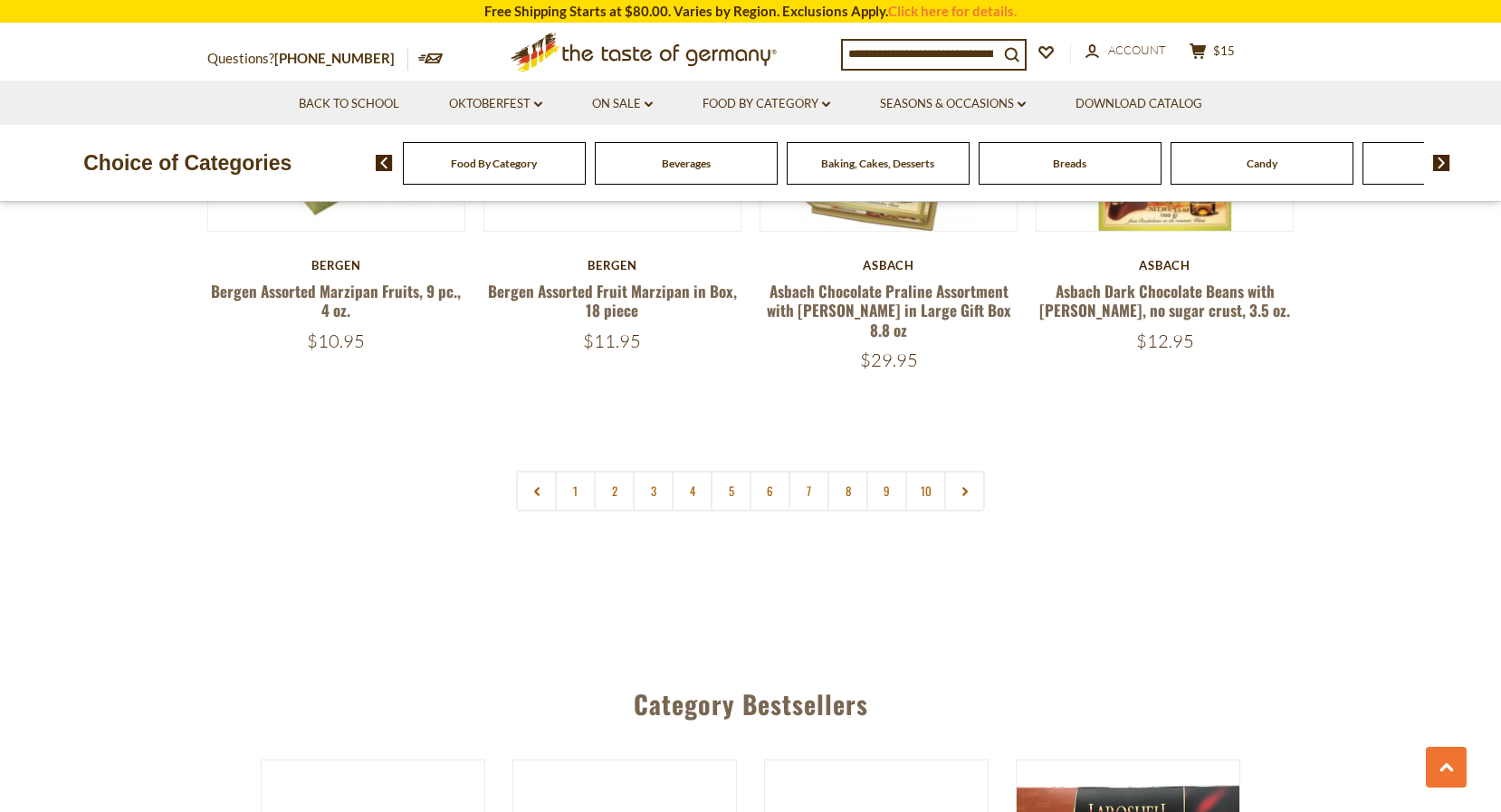
scroll to position [4388, 0]
click at [618, 470] on link "2" at bounding box center [614, 489] width 41 height 41
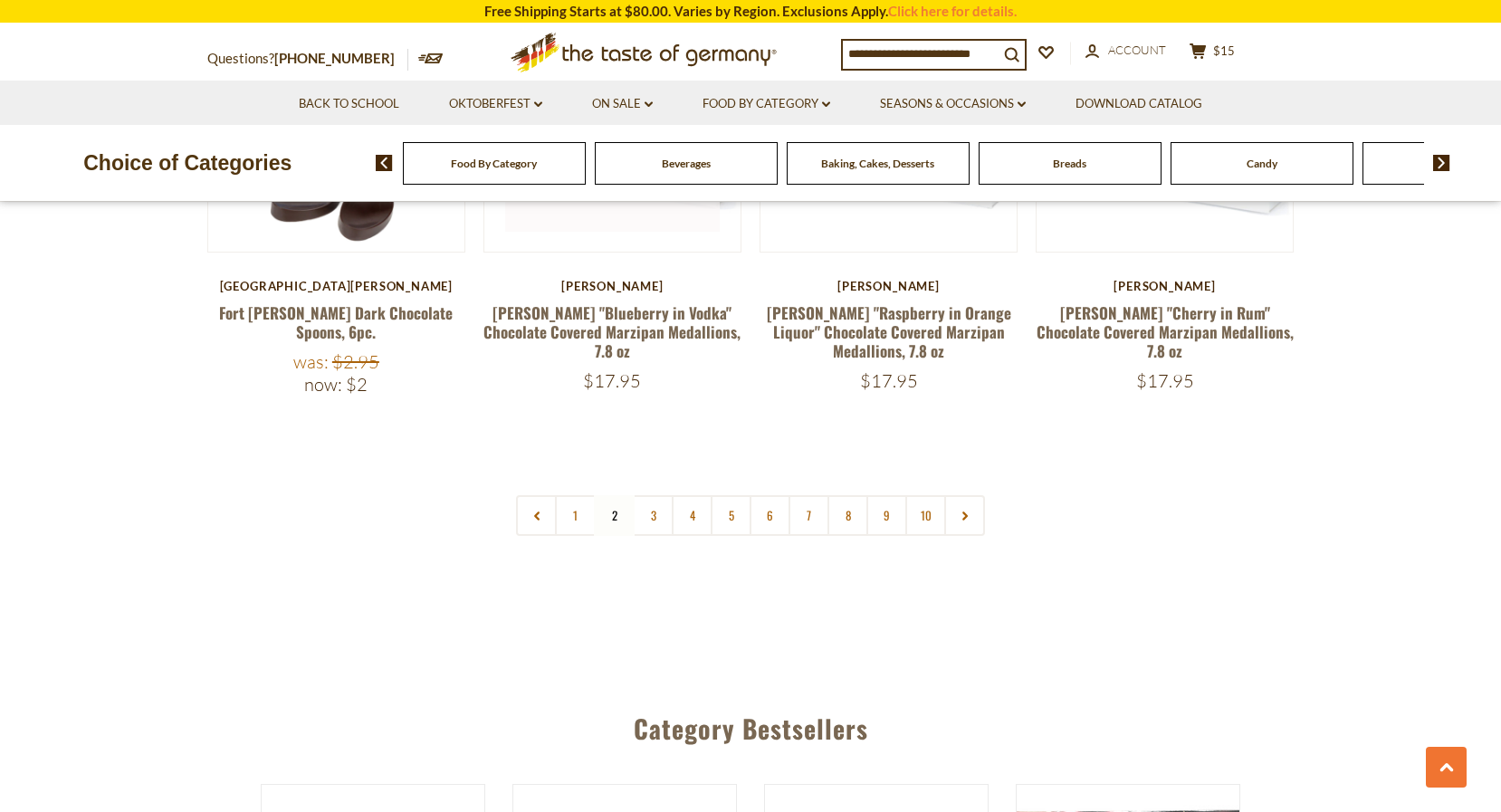
scroll to position [4392, 0]
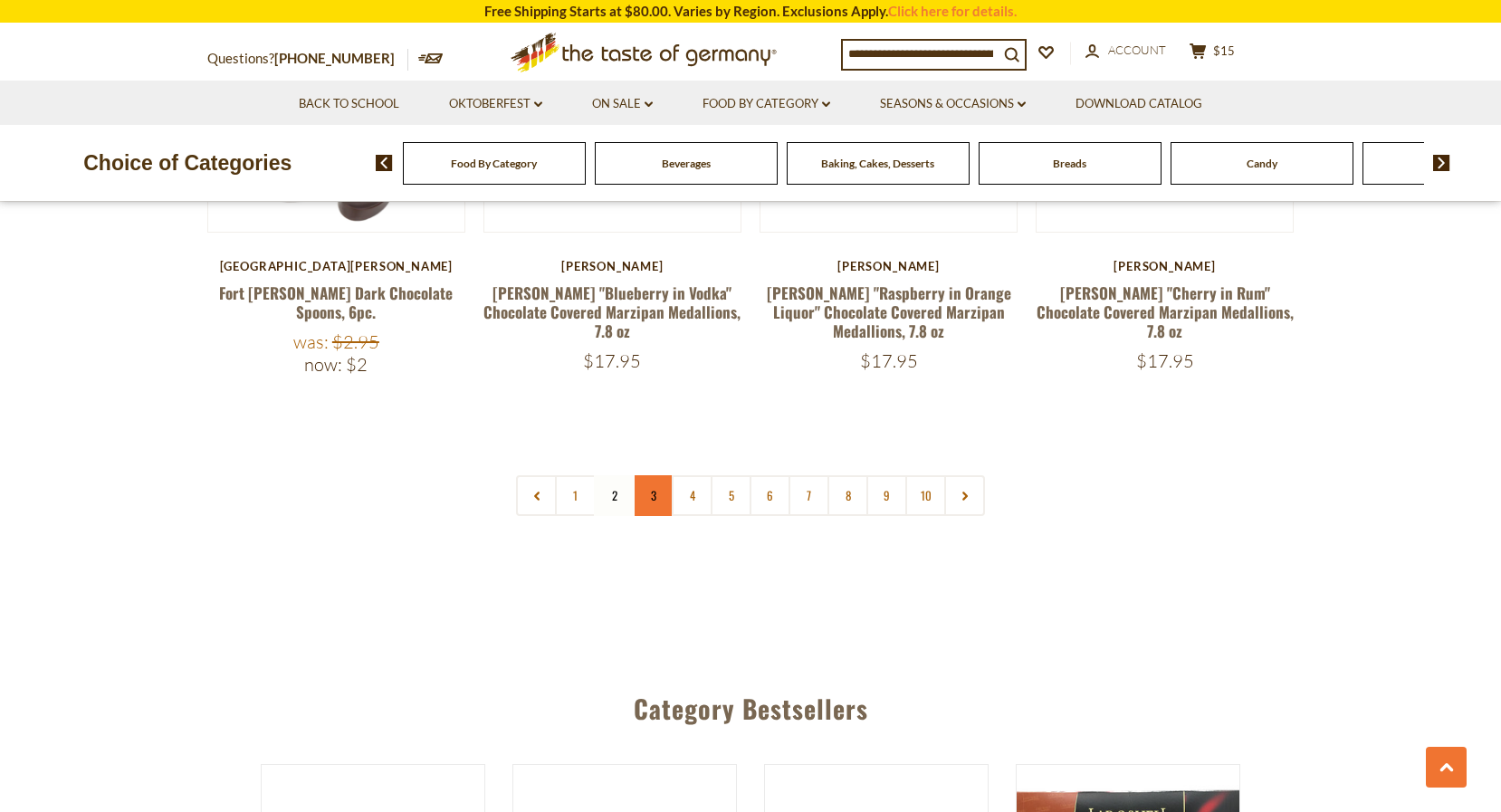
click at [661, 475] on link "3" at bounding box center [652, 495] width 41 height 41
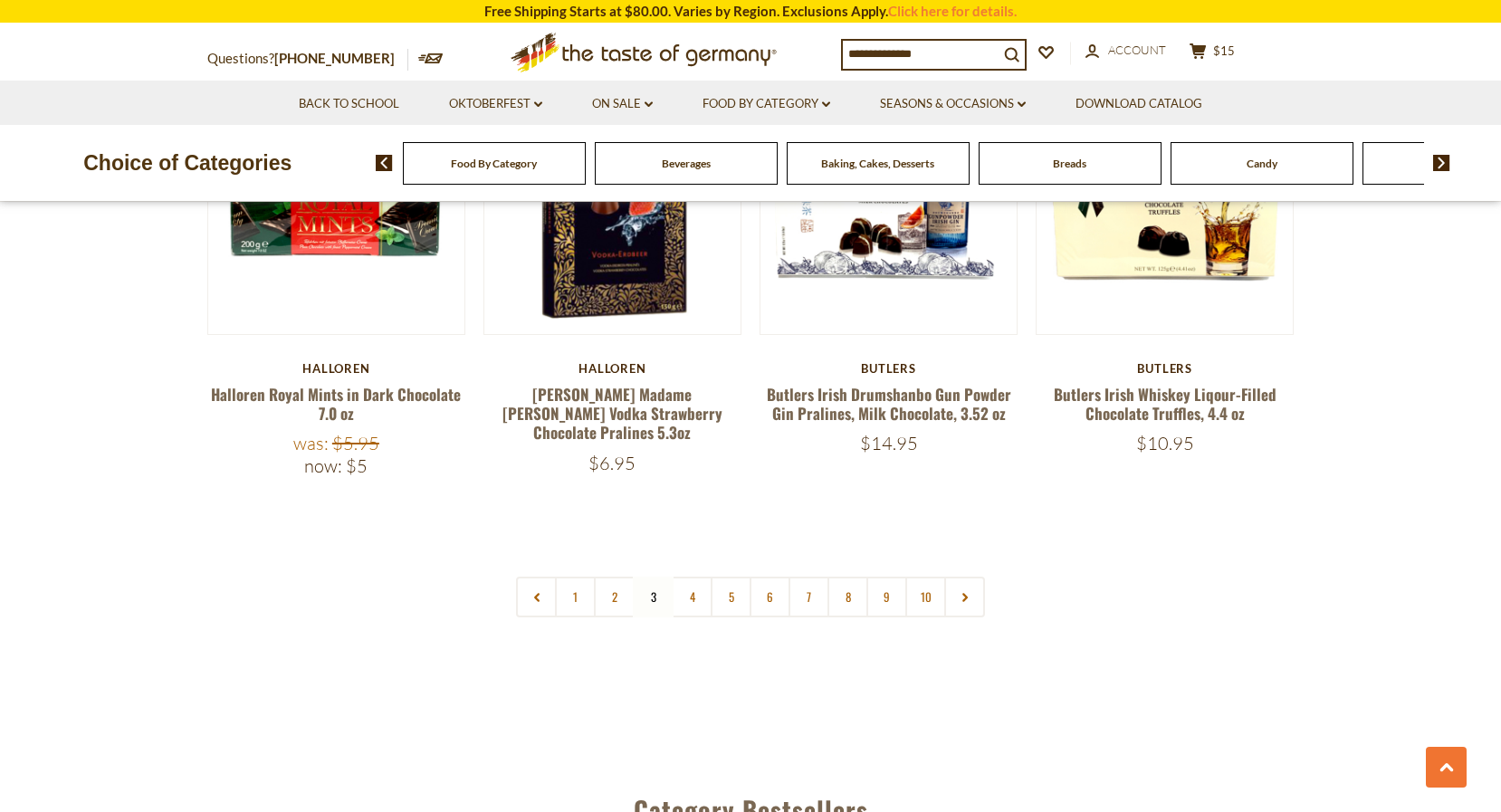
scroll to position [4287, 0]
click at [698, 576] on link "4" at bounding box center [692, 596] width 41 height 41
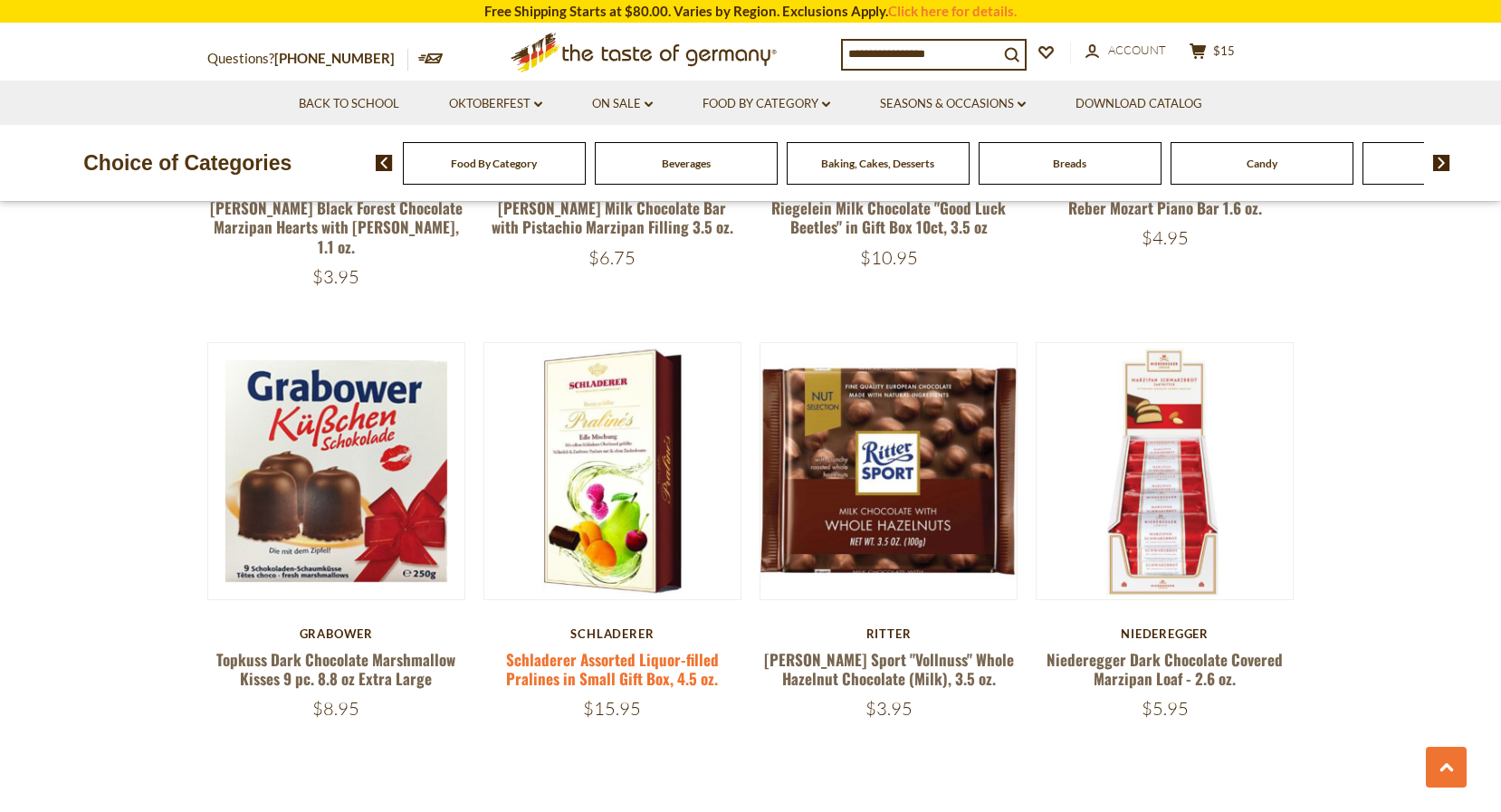
scroll to position [4001, 0]
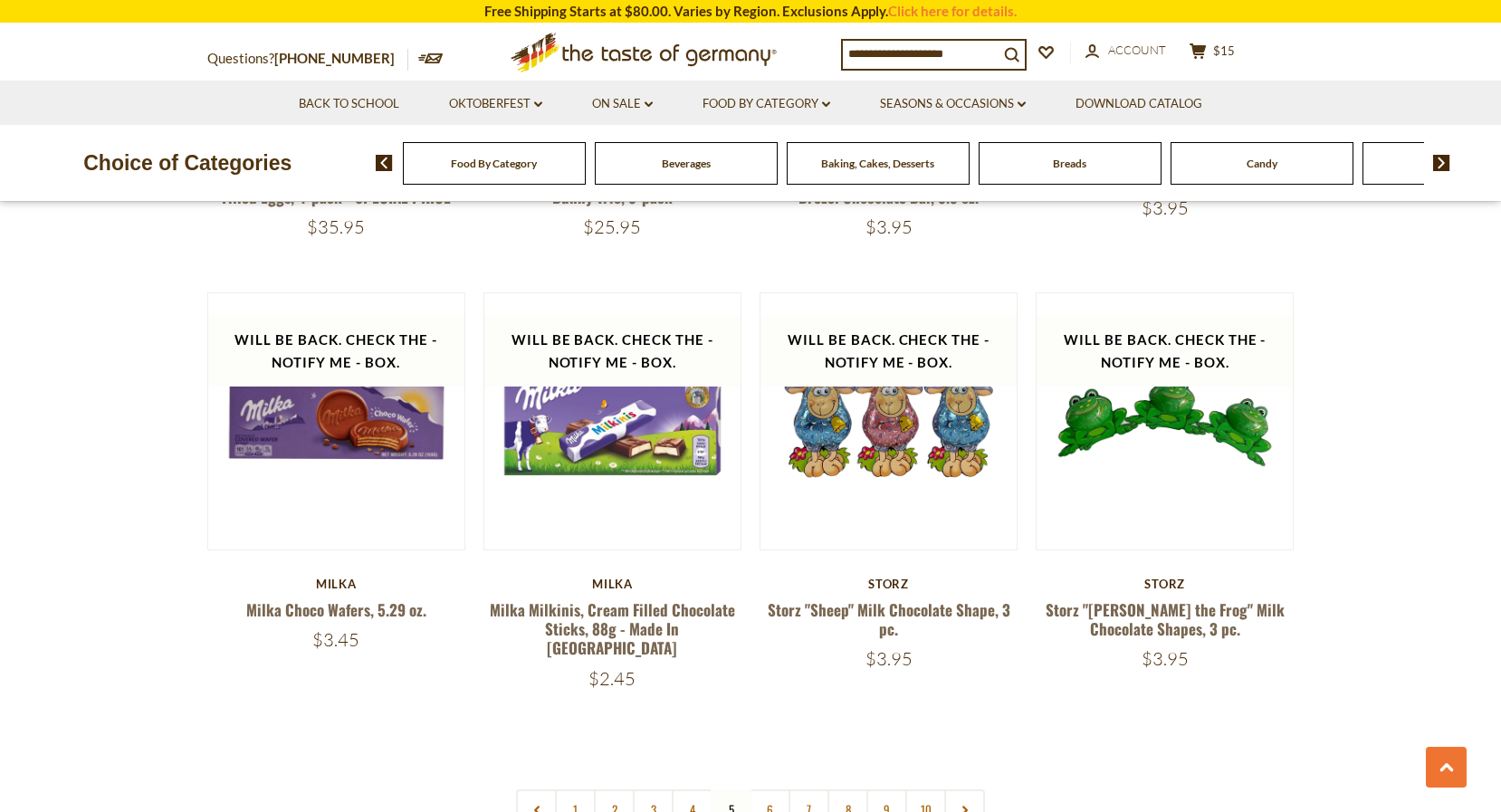
scroll to position [3996, 0]
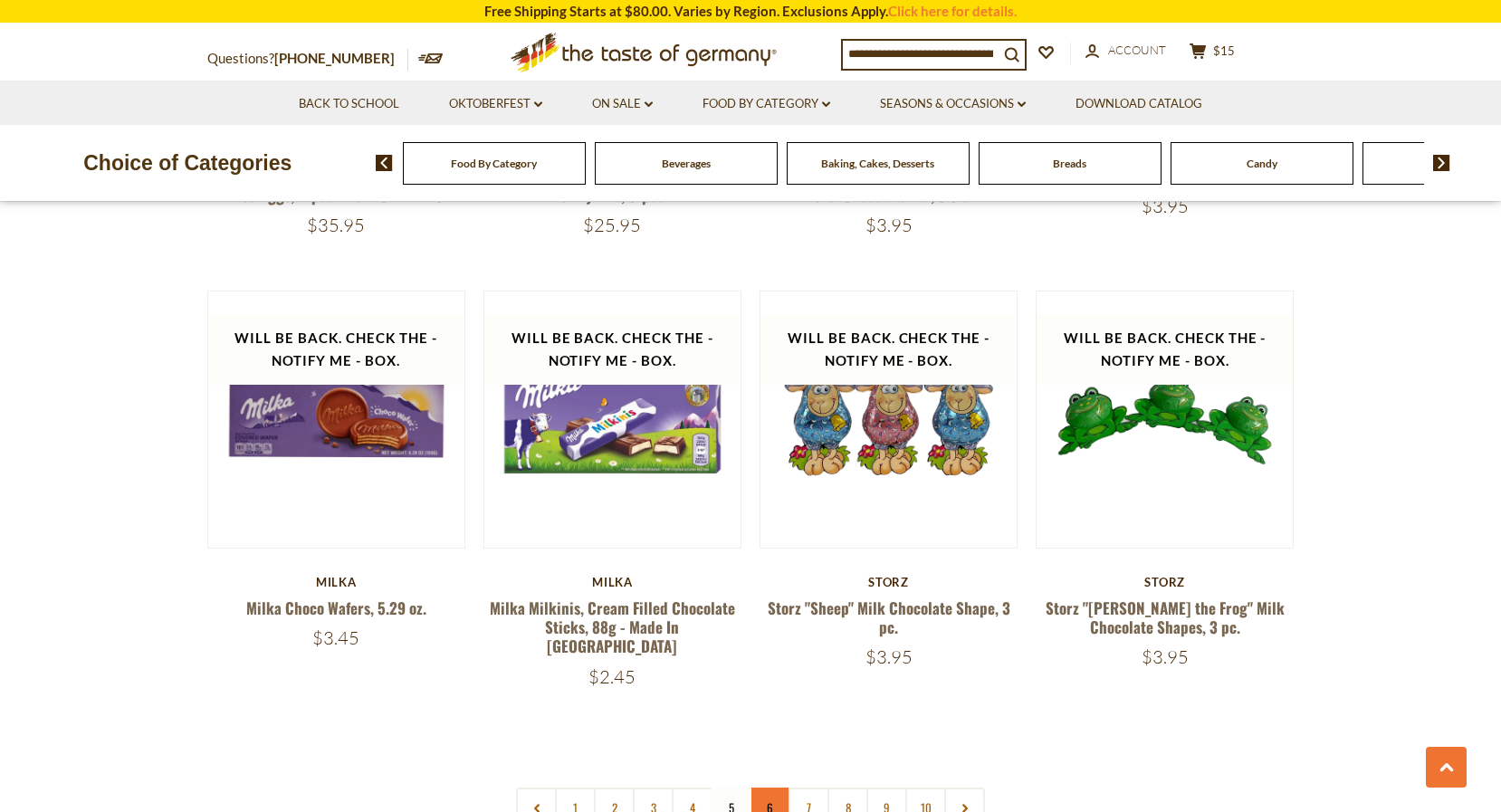
click at [776, 787] on link "6" at bounding box center [769, 807] width 41 height 41
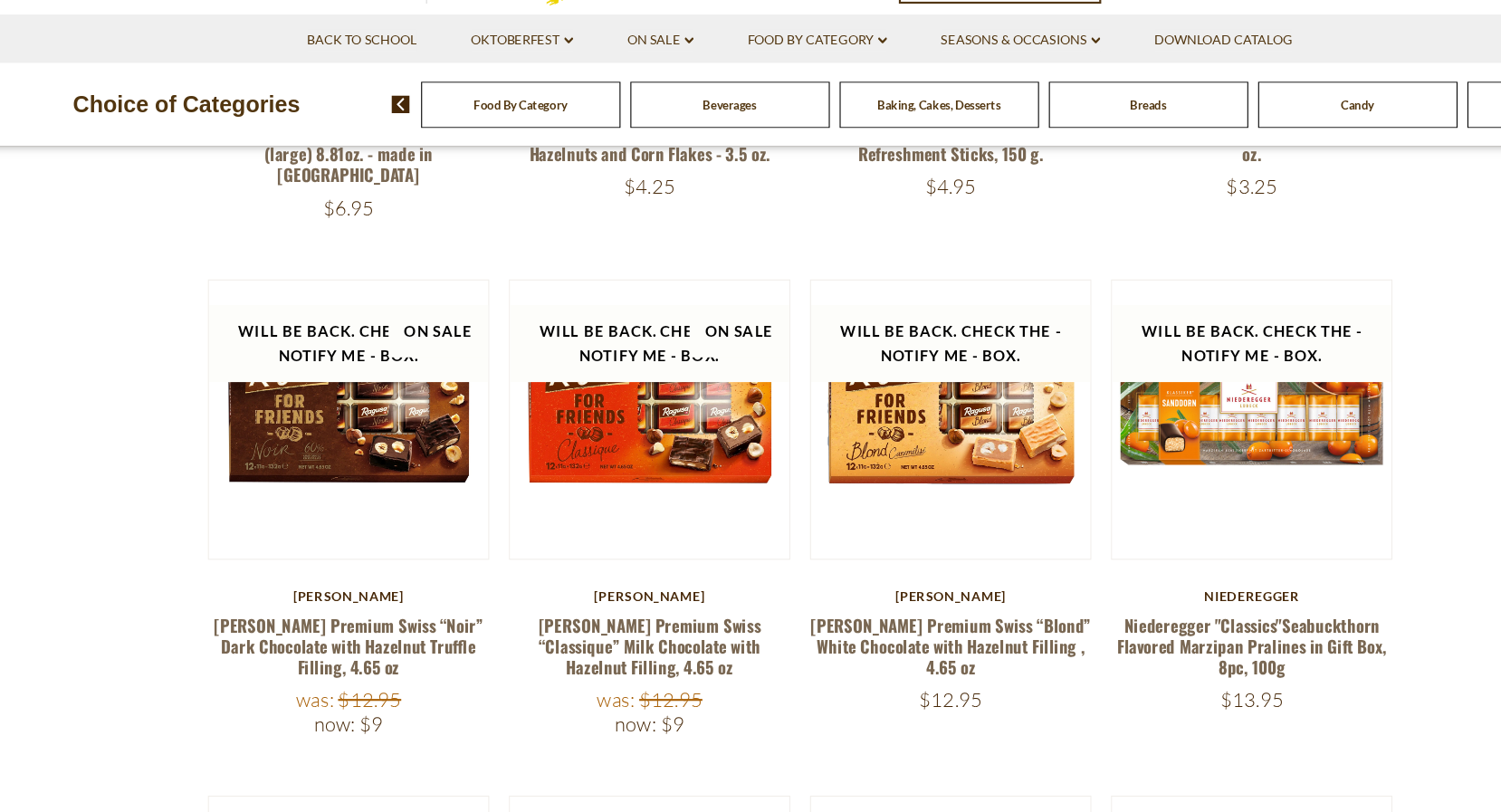
scroll to position [2271, 0]
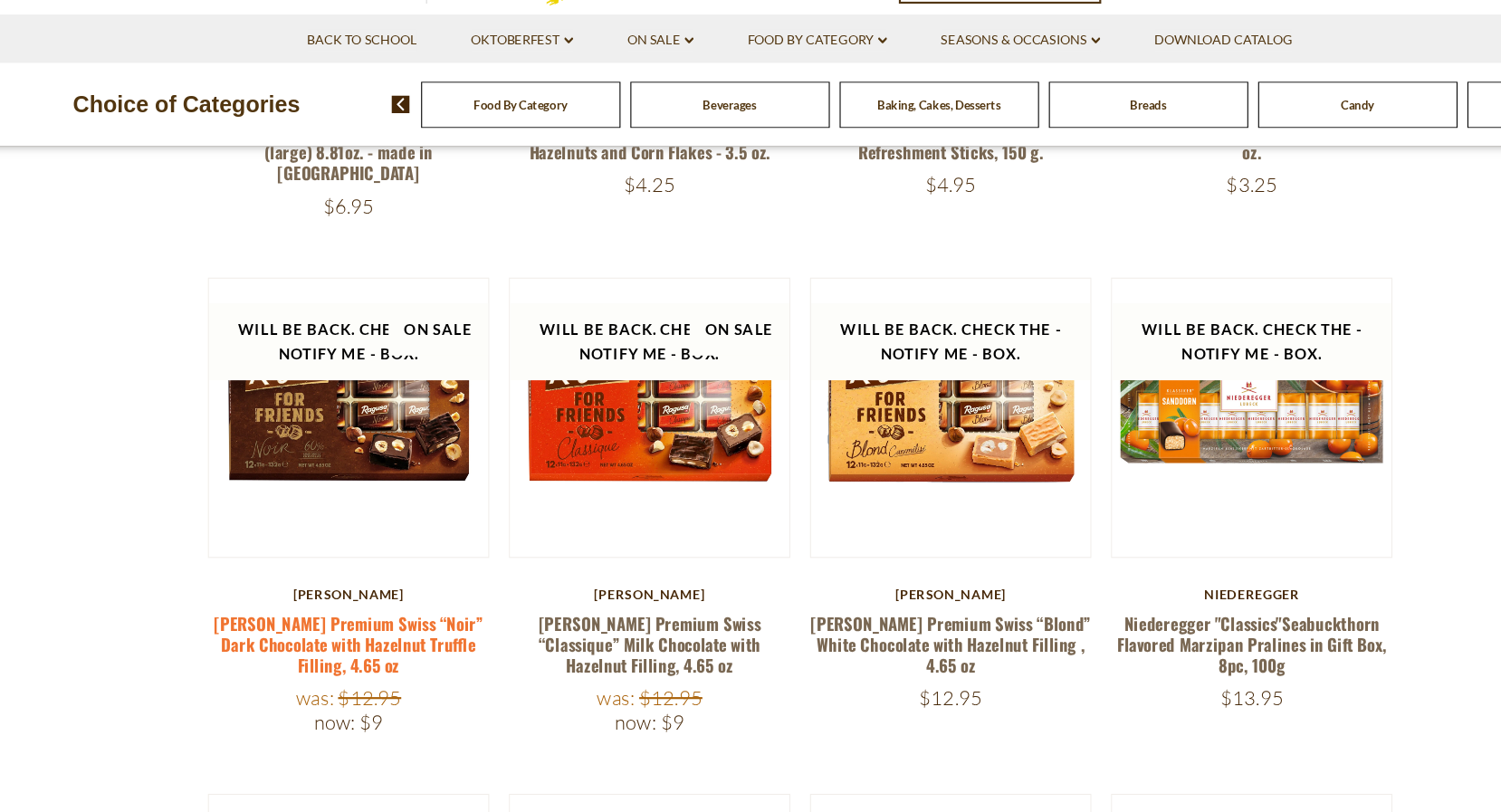
click at [291, 628] on link "[PERSON_NAME] Premium Swiss “Noir” Dark Chocolate with Hazelnut Truffle Filling…" at bounding box center [336, 659] width 247 height 62
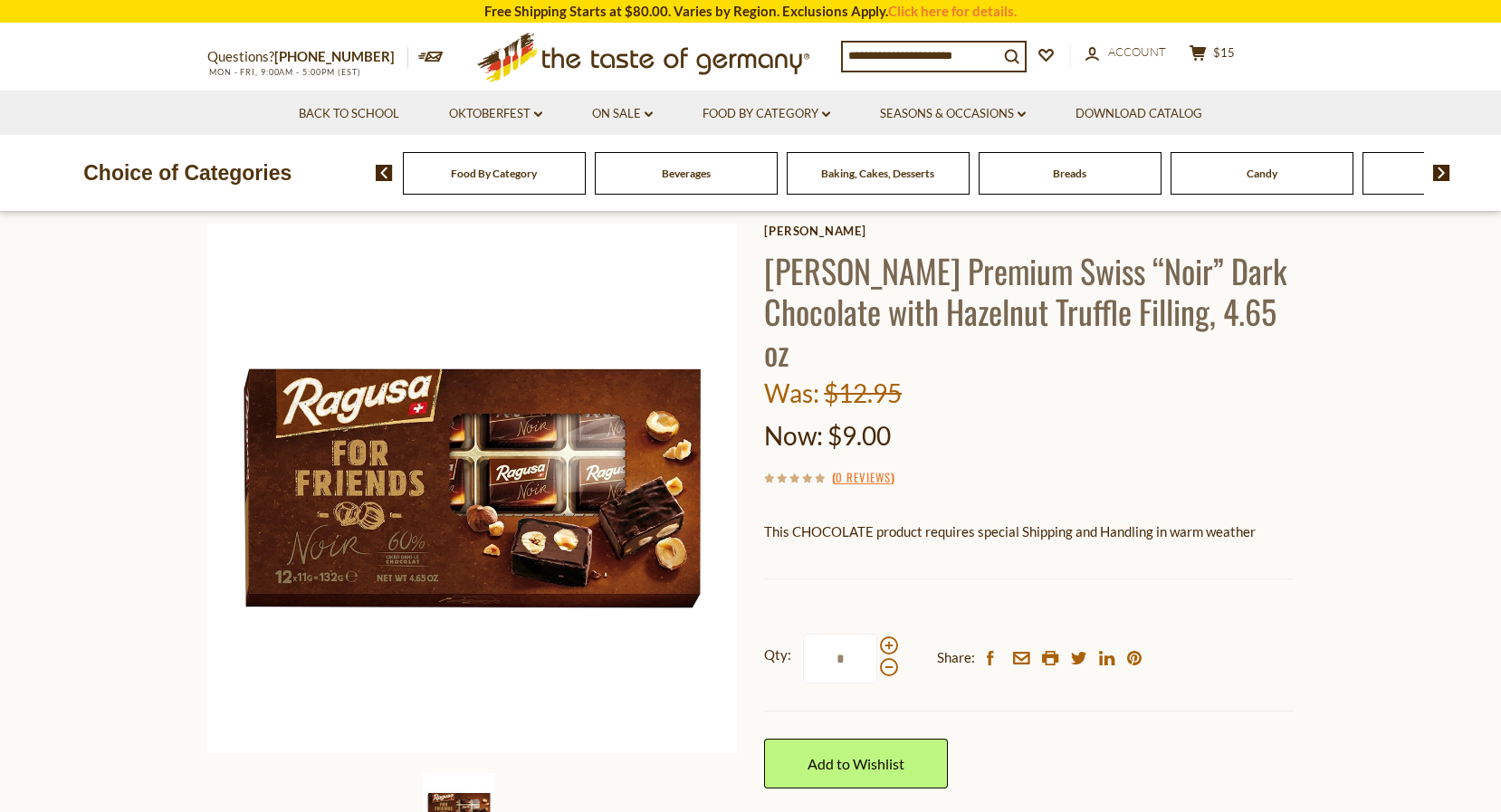
scroll to position [106, 0]
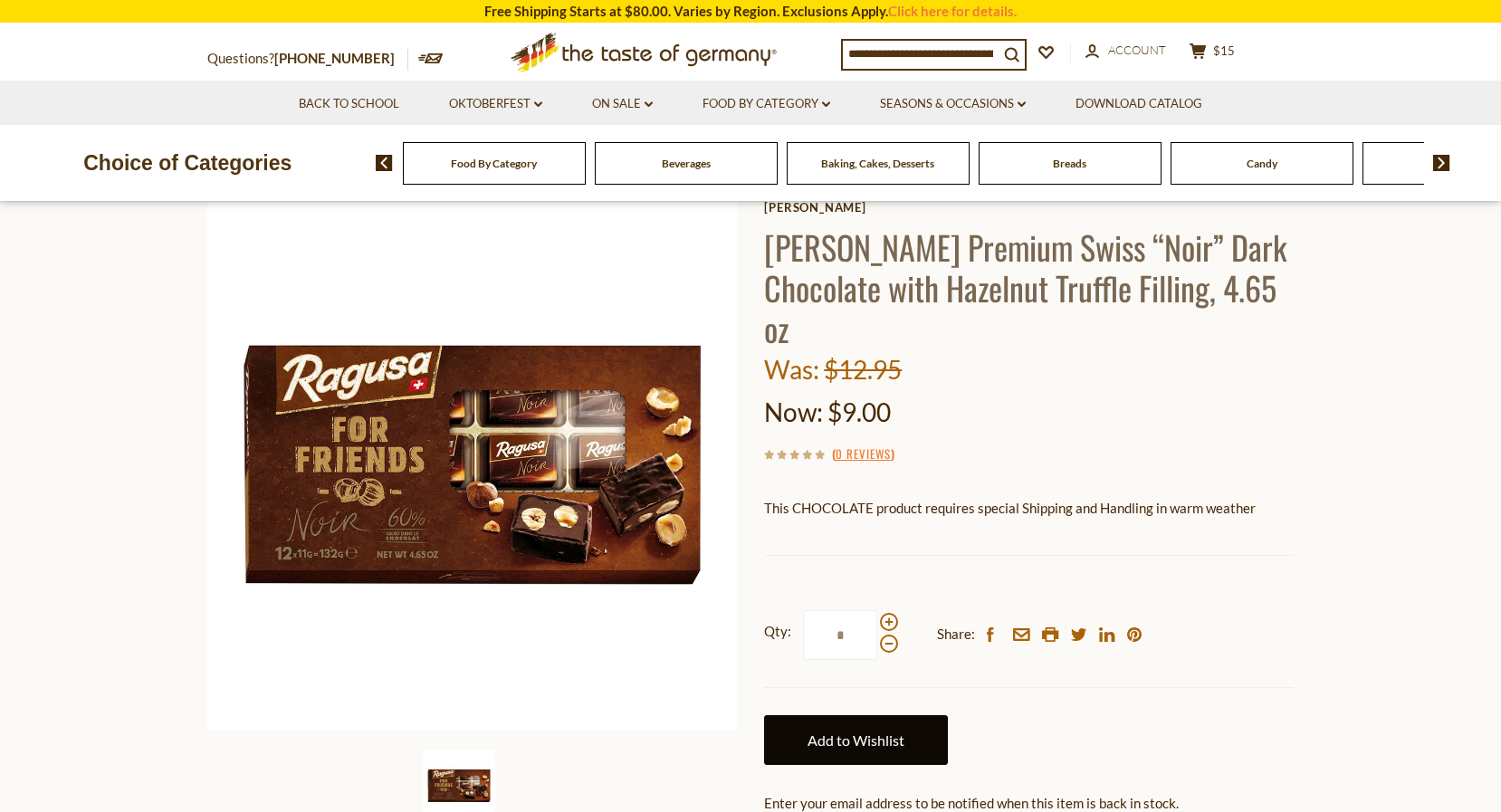
click at [827, 744] on link "Add to Wishlist" at bounding box center [856, 740] width 184 height 50
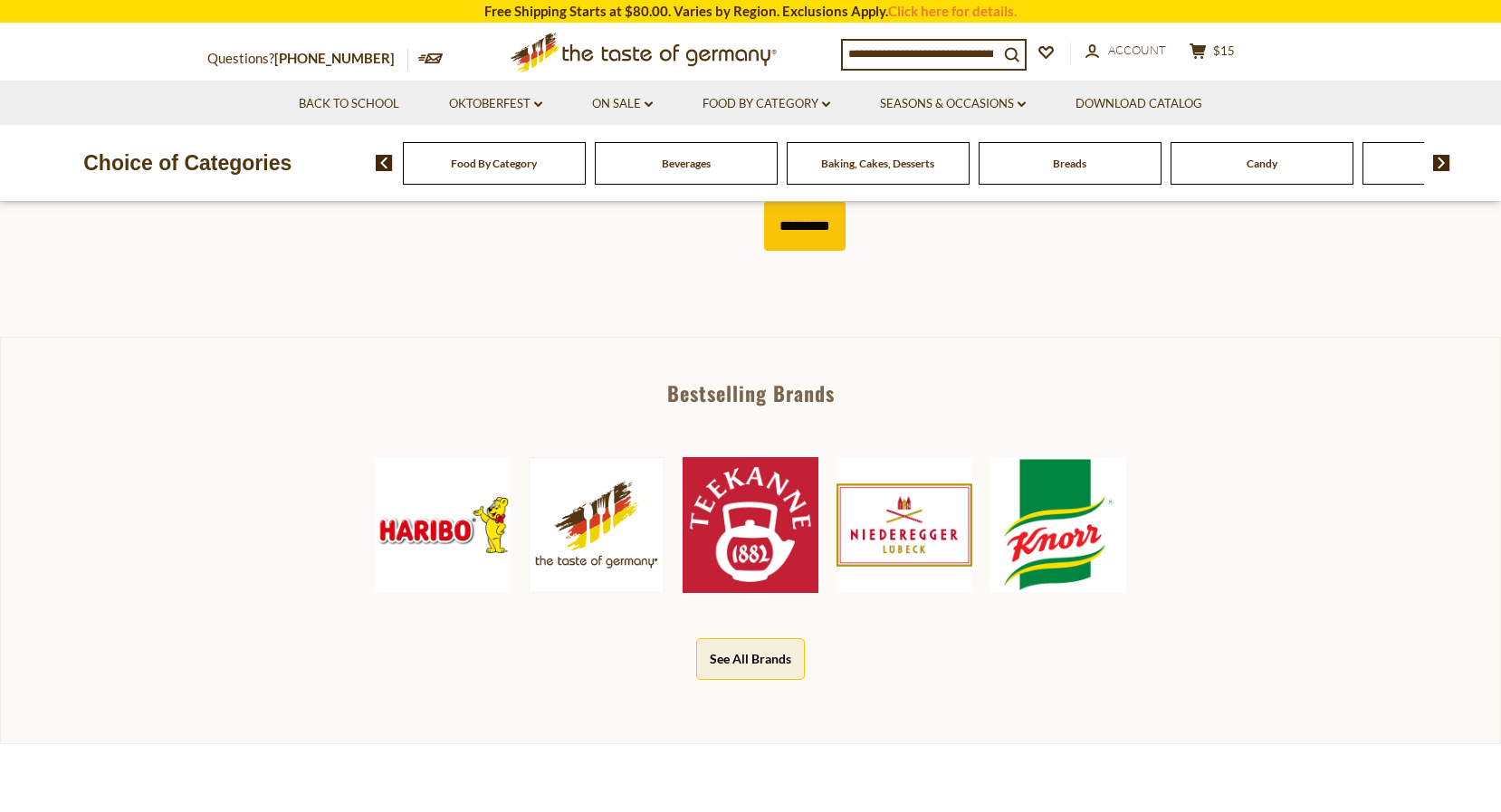
scroll to position [808, 0]
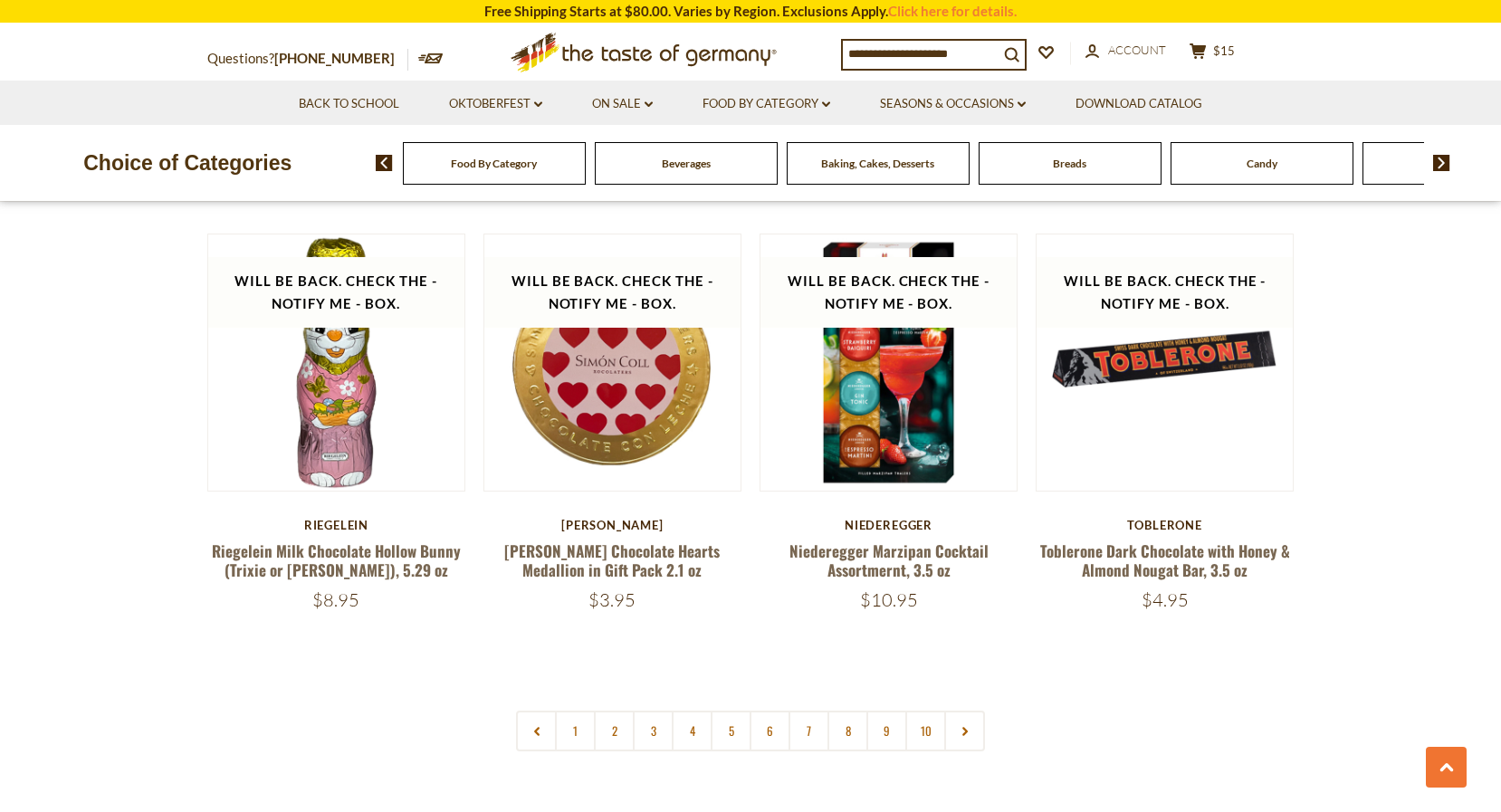
scroll to position [4153, 0]
click at [771, 710] on link "6" at bounding box center [769, 730] width 41 height 41
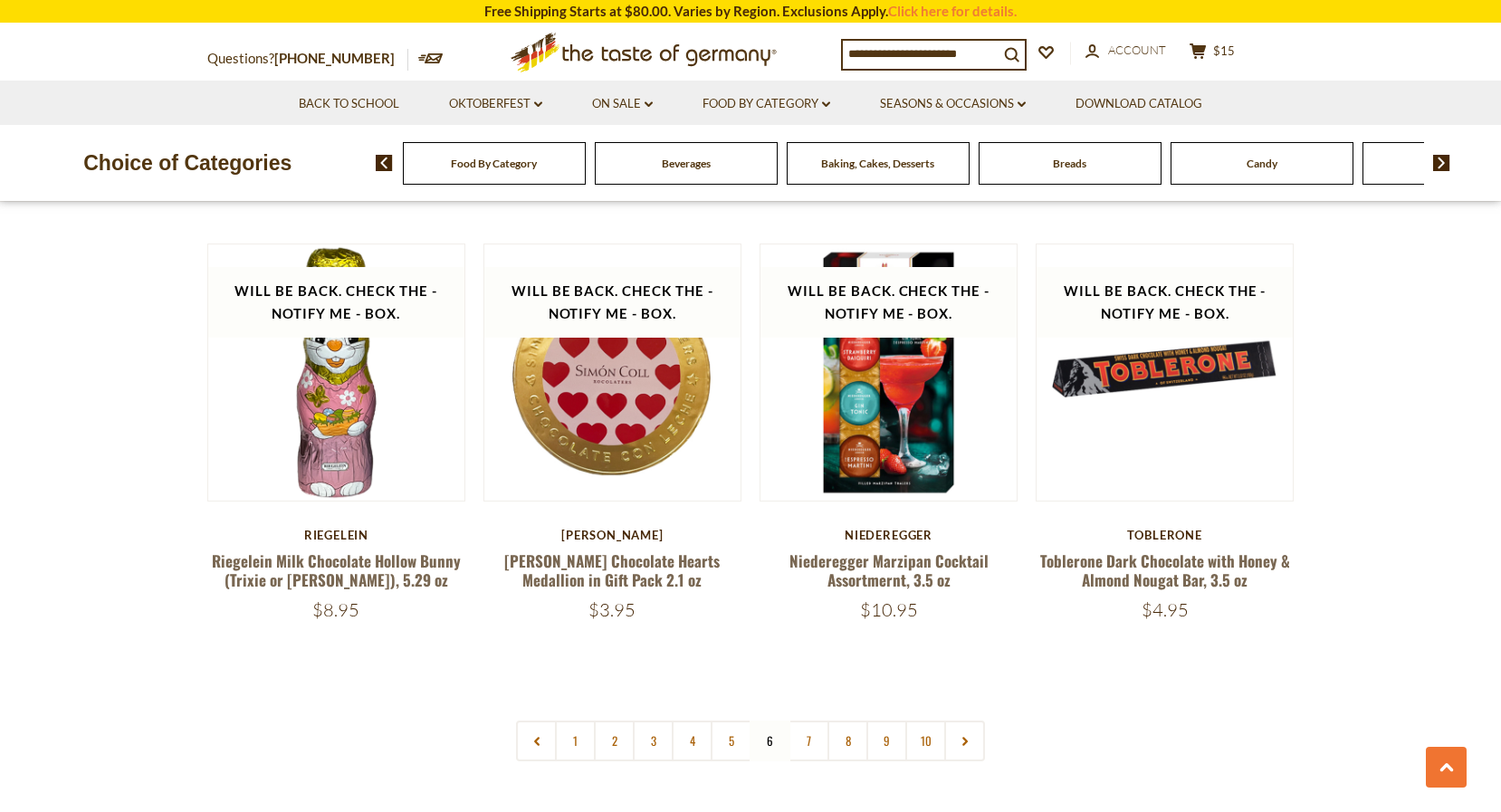
scroll to position [4146, 0]
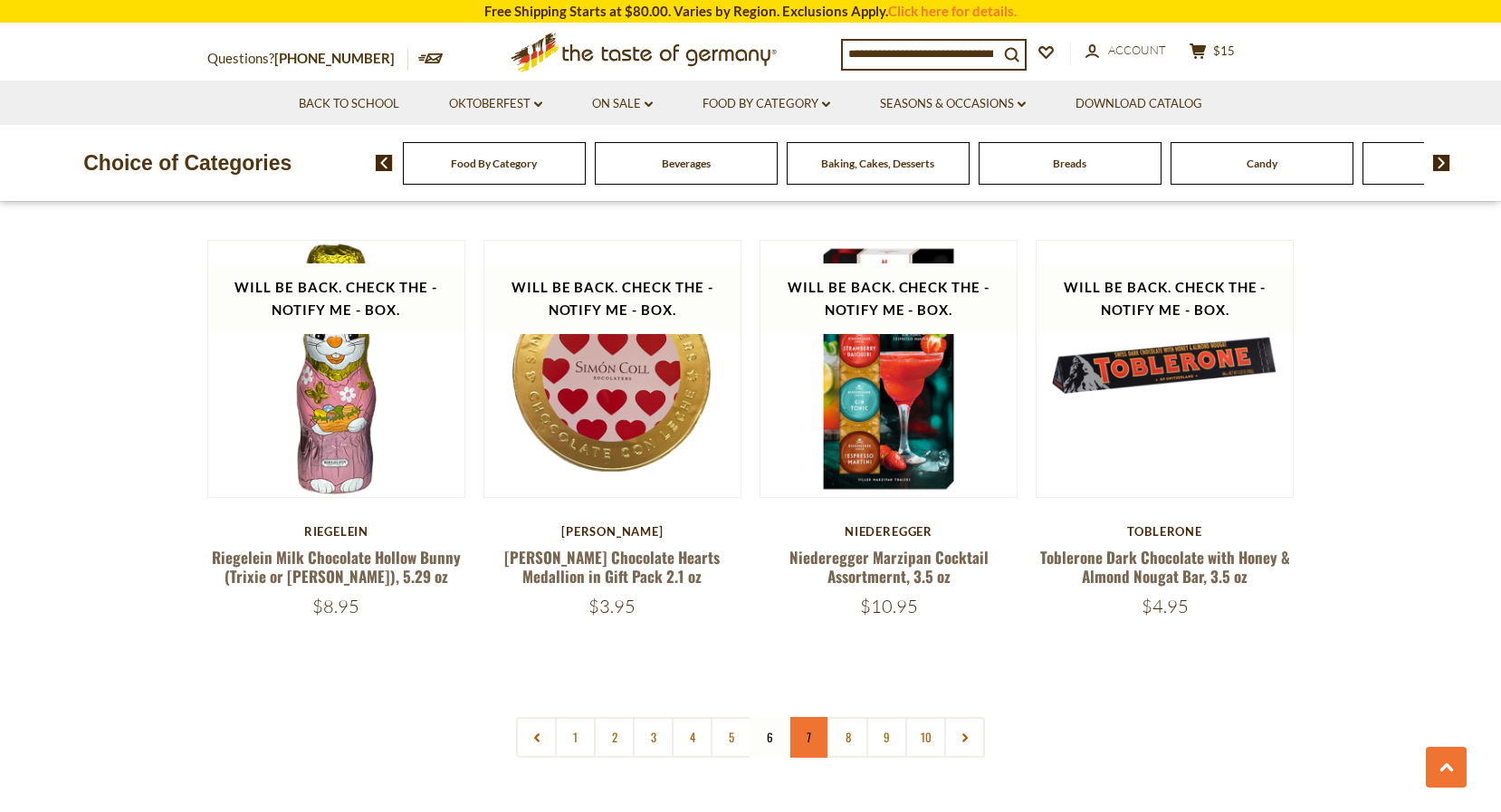
click at [810, 717] on link "7" at bounding box center [808, 737] width 41 height 41
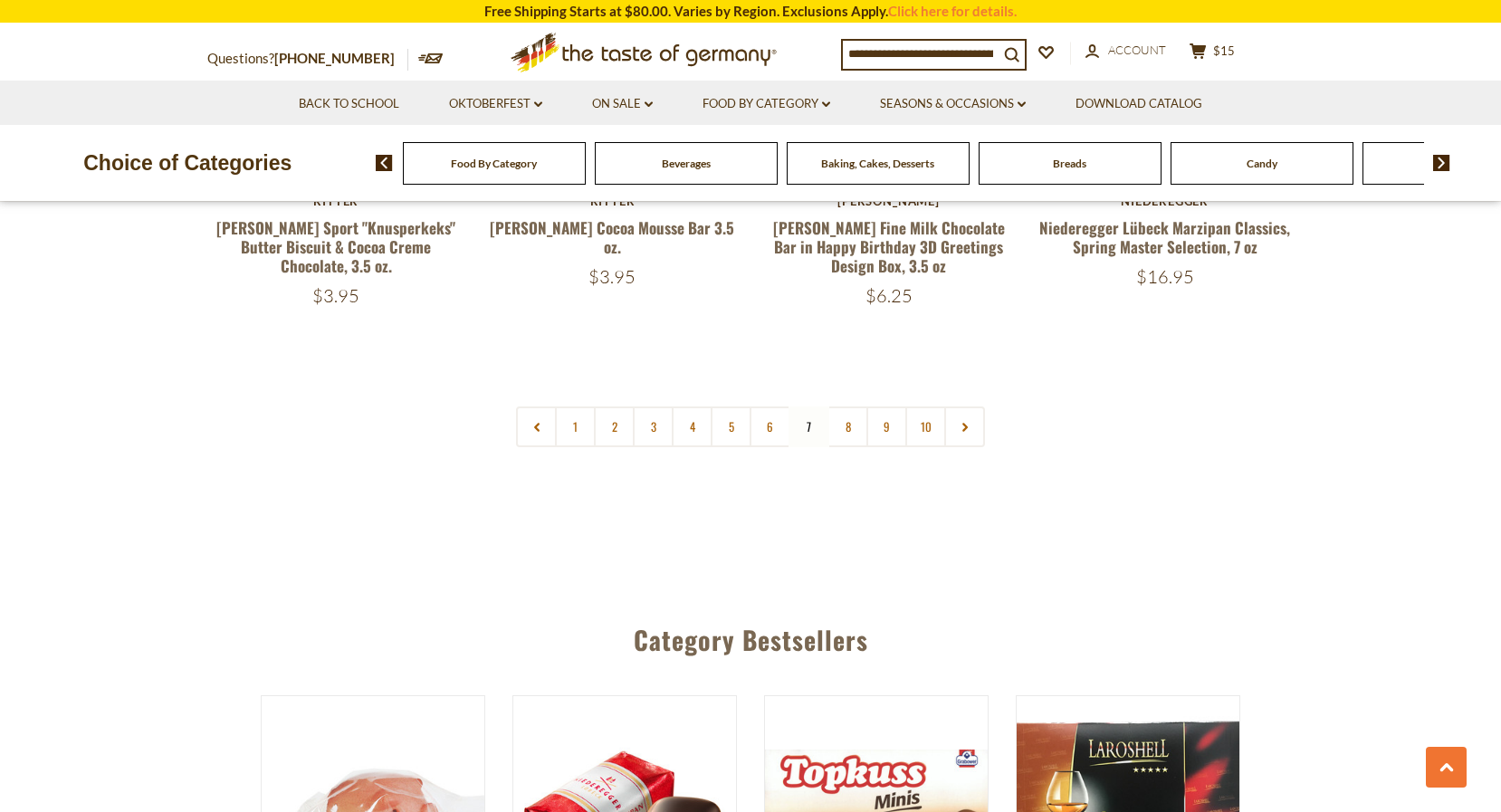
scroll to position [4341, 0]
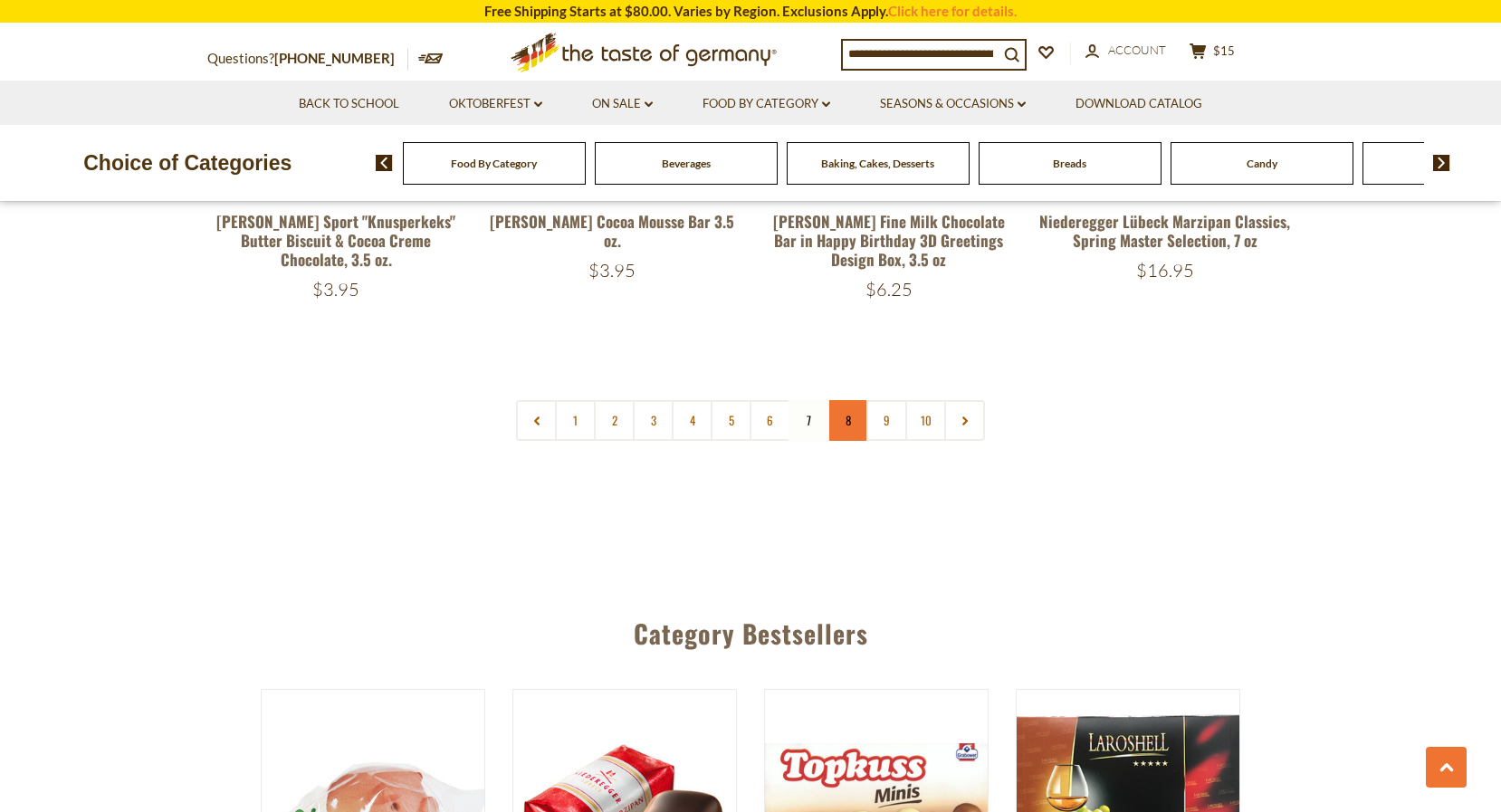
click at [849, 416] on link "8" at bounding box center [847, 420] width 41 height 41
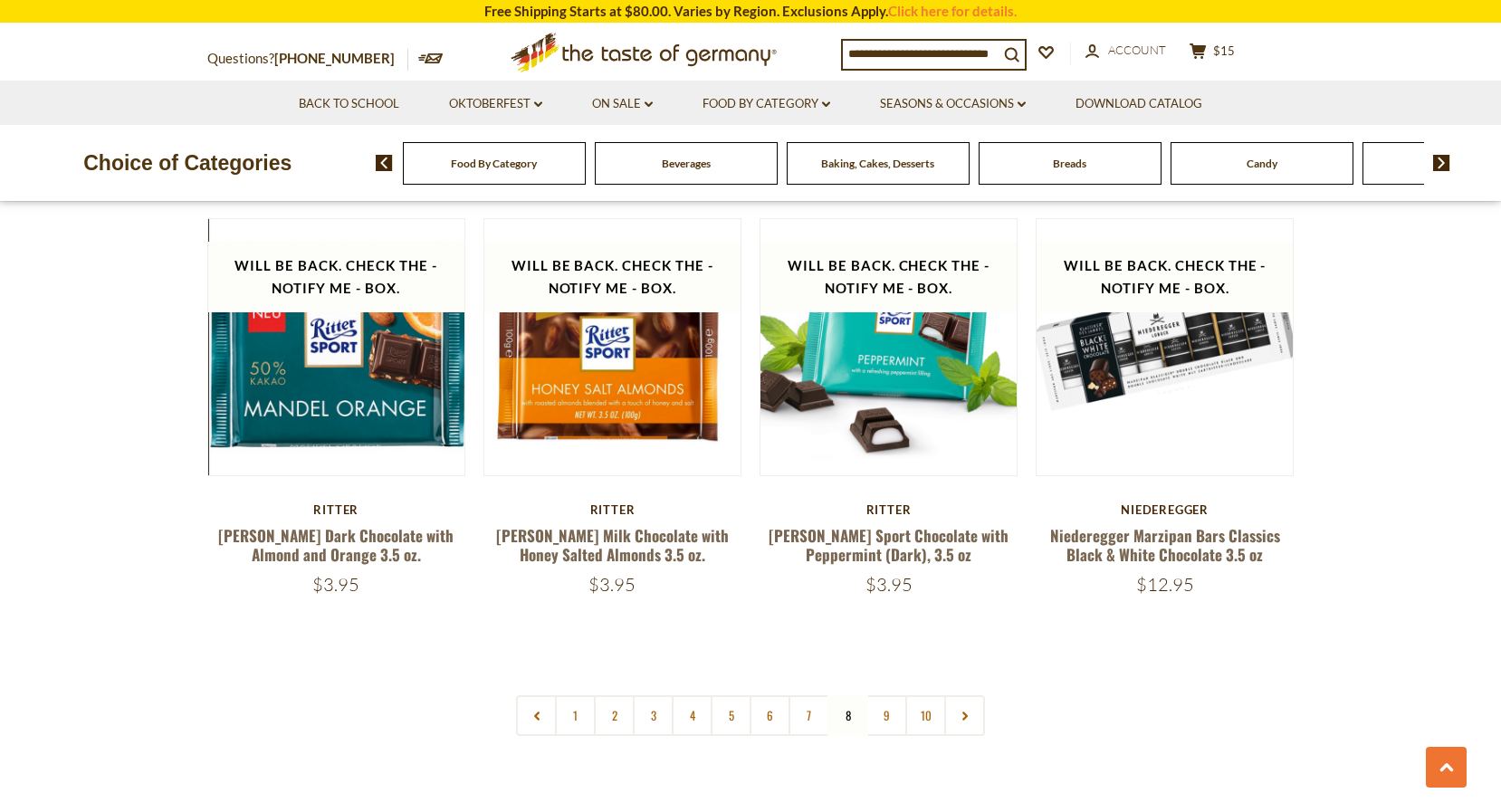
scroll to position [4149, 0]
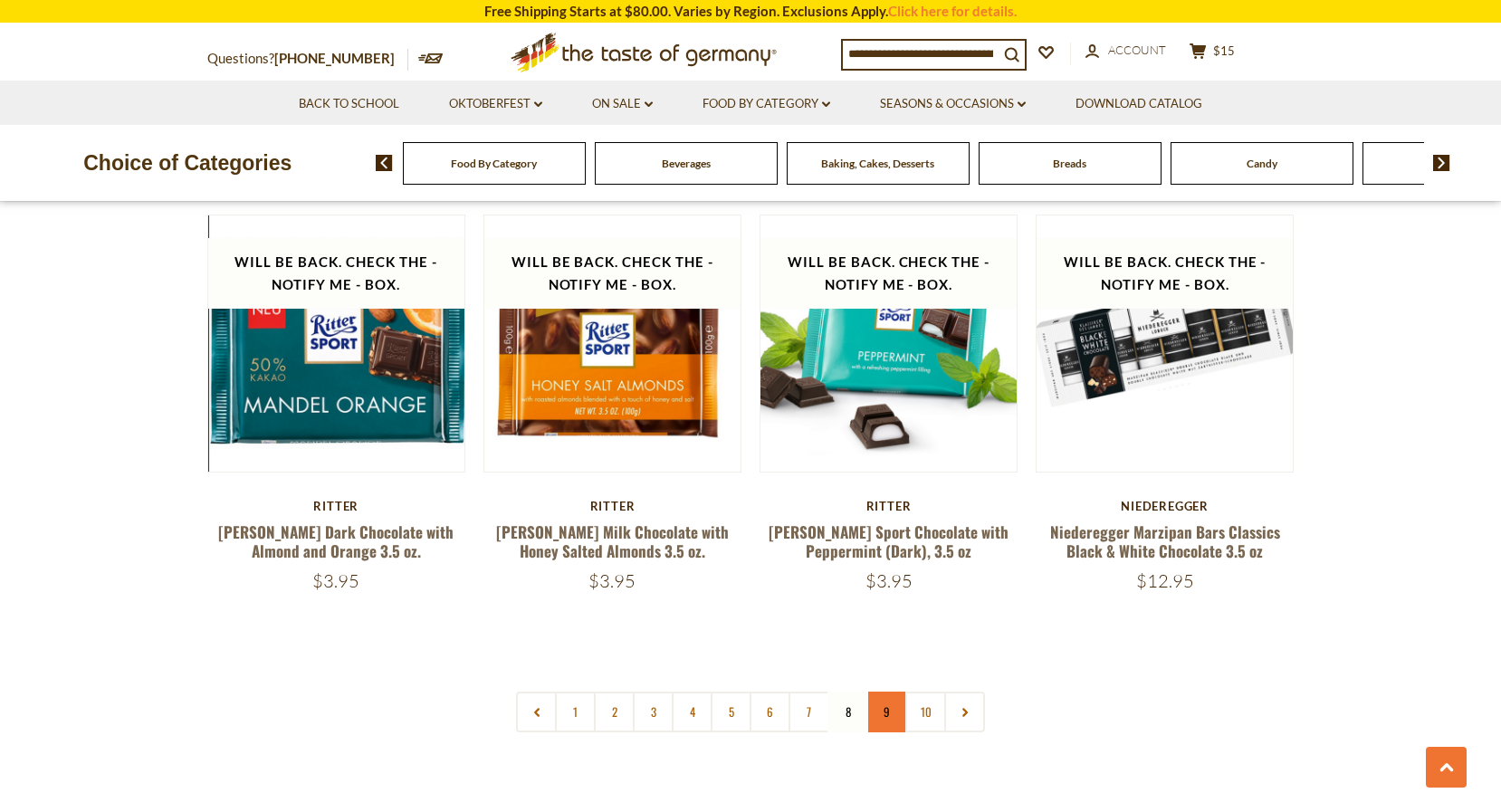
click at [881, 692] on link "9" at bounding box center [887, 712] width 41 height 41
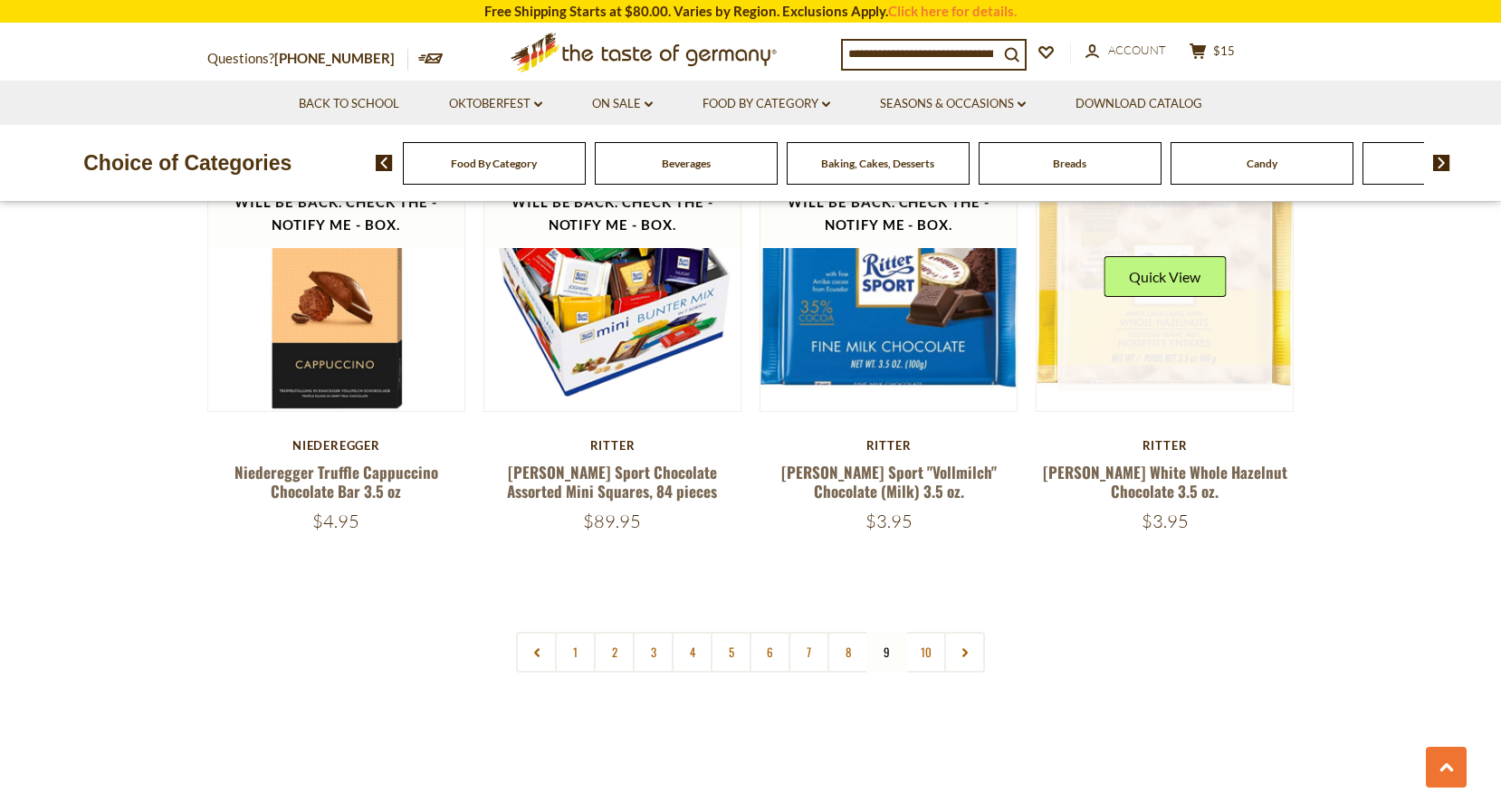
scroll to position [4209, 0]
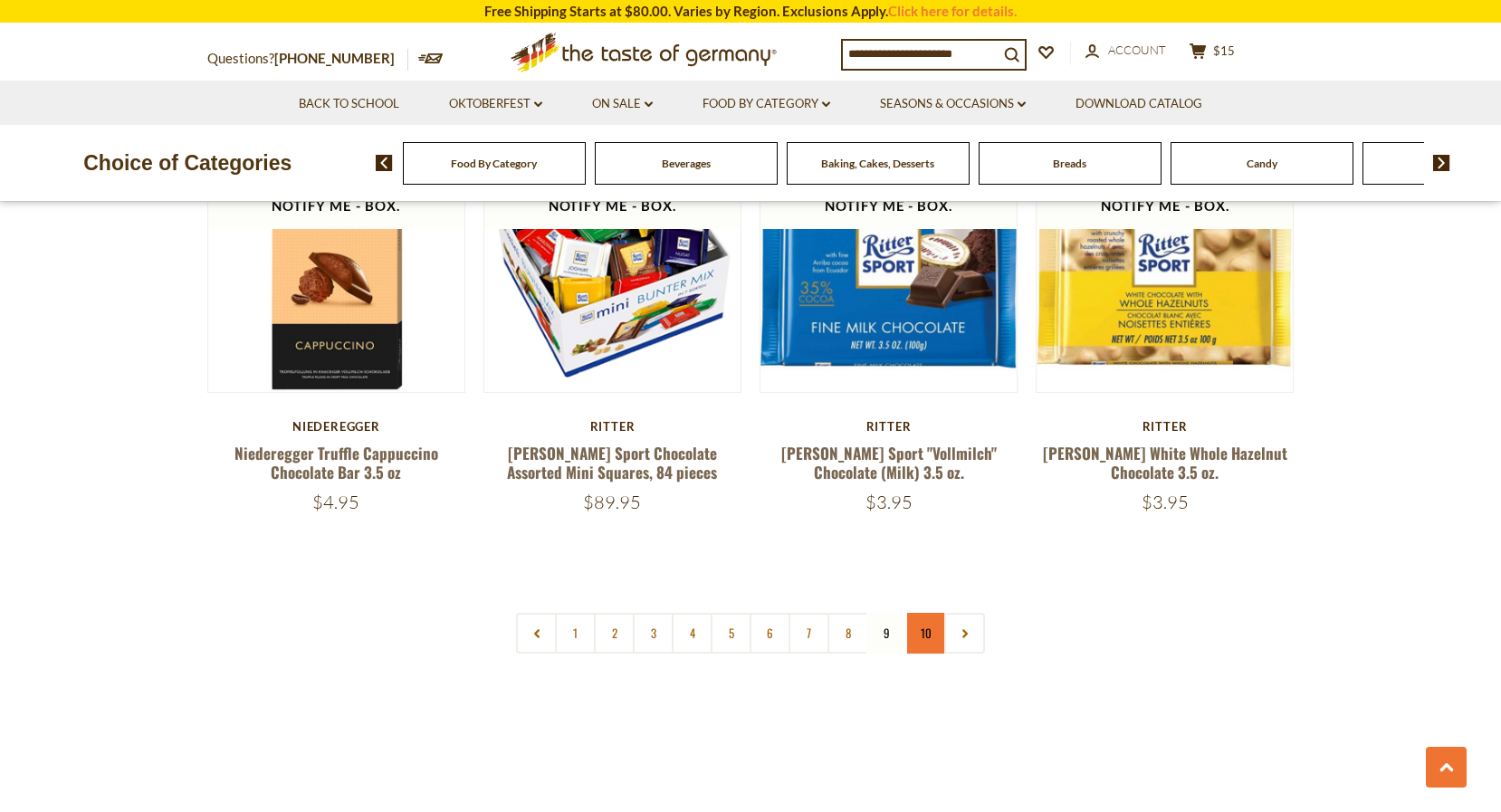
click at [926, 612] on link "10" at bounding box center [925, 632] width 41 height 41
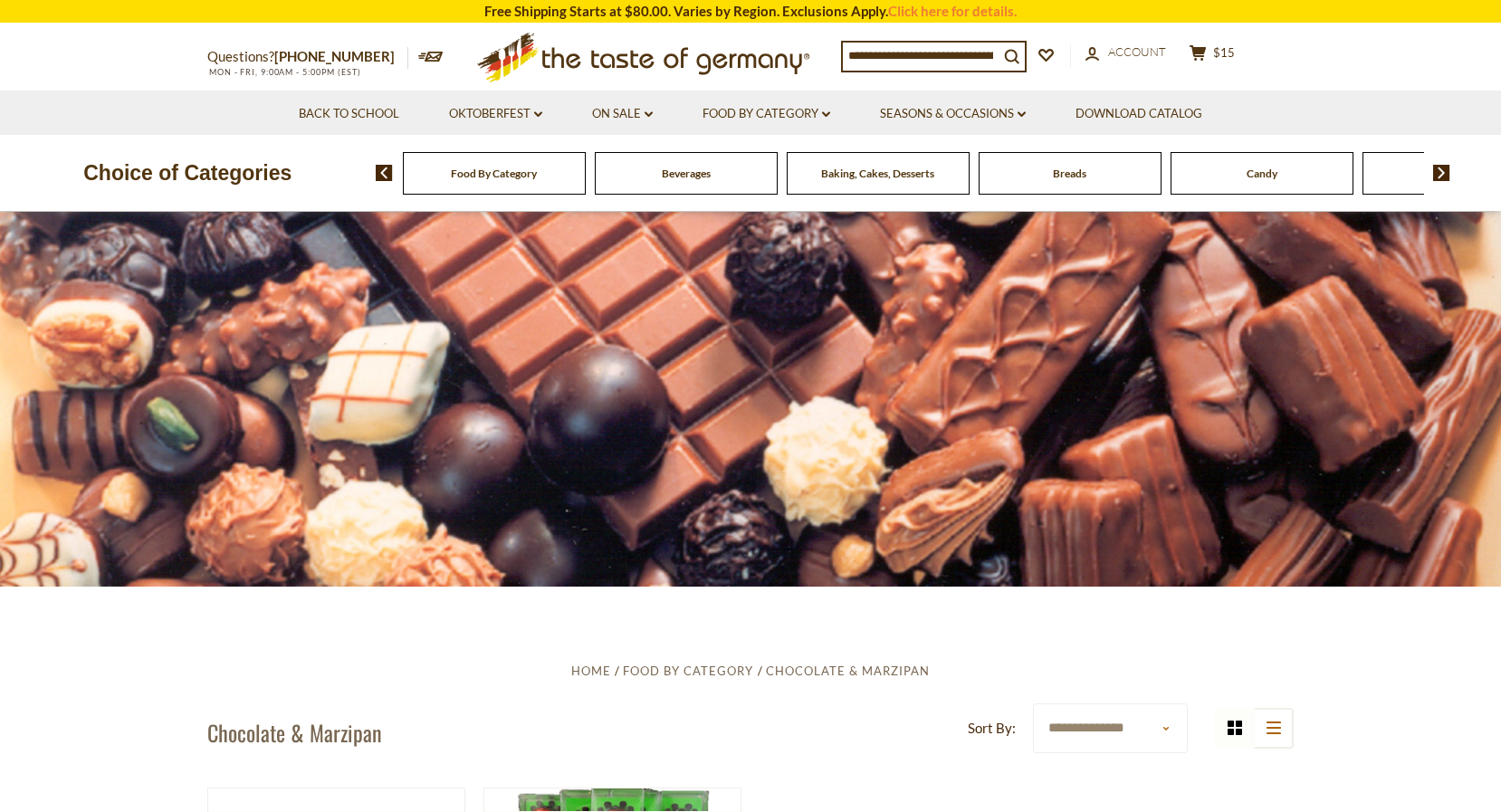
scroll to position [0, 0]
click at [806, 111] on link "Food By Category dropdown_arrow" at bounding box center [766, 114] width 128 height 20
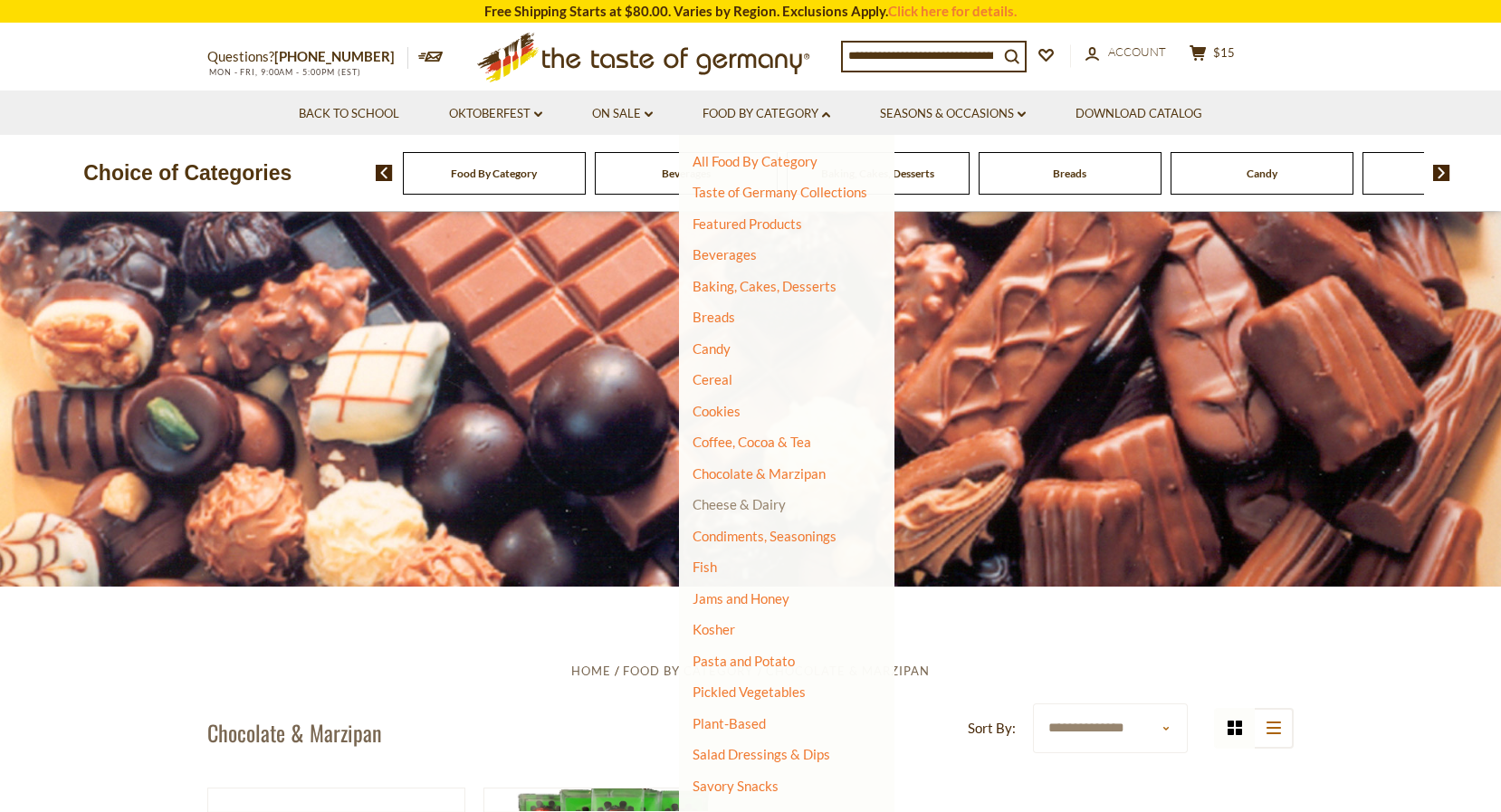
click at [752, 498] on link "Cheese & Dairy" at bounding box center [740, 504] width 93 height 16
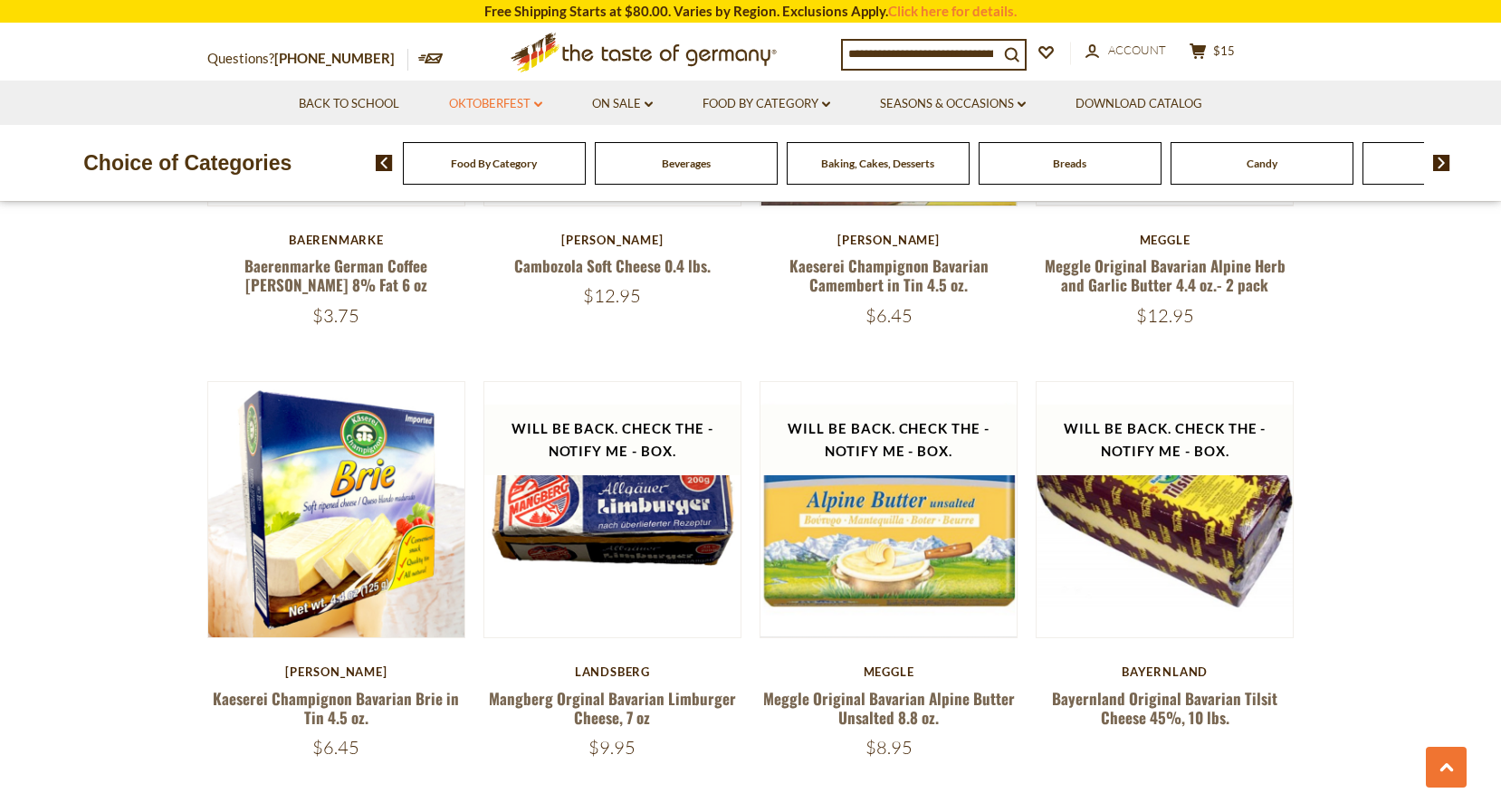
scroll to position [1692, 0]
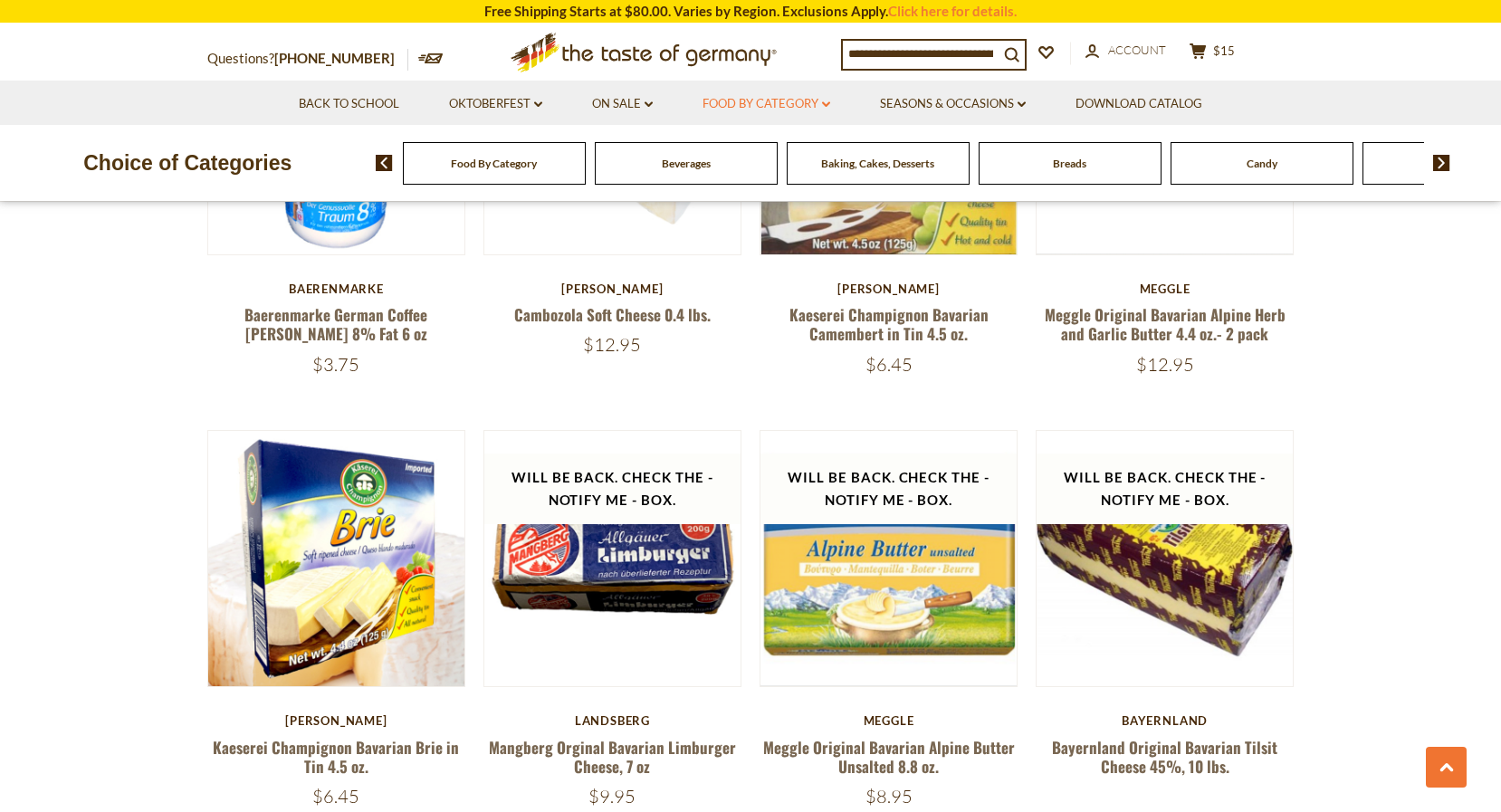
click at [792, 103] on link "Food By Category dropdown_arrow" at bounding box center [766, 104] width 128 height 20
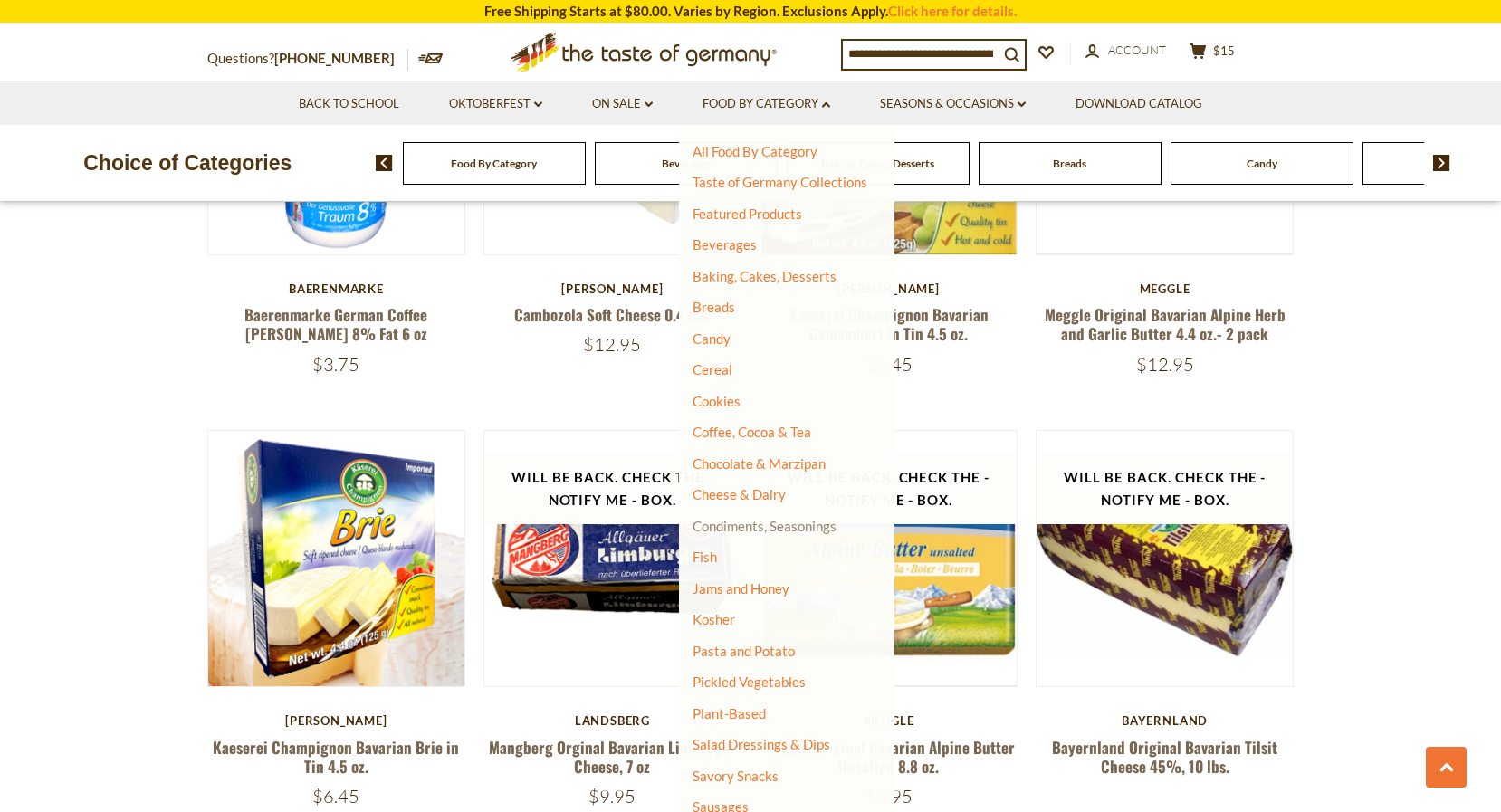
click at [793, 520] on link "Condiments, Seasonings" at bounding box center [764, 526] width 144 height 16
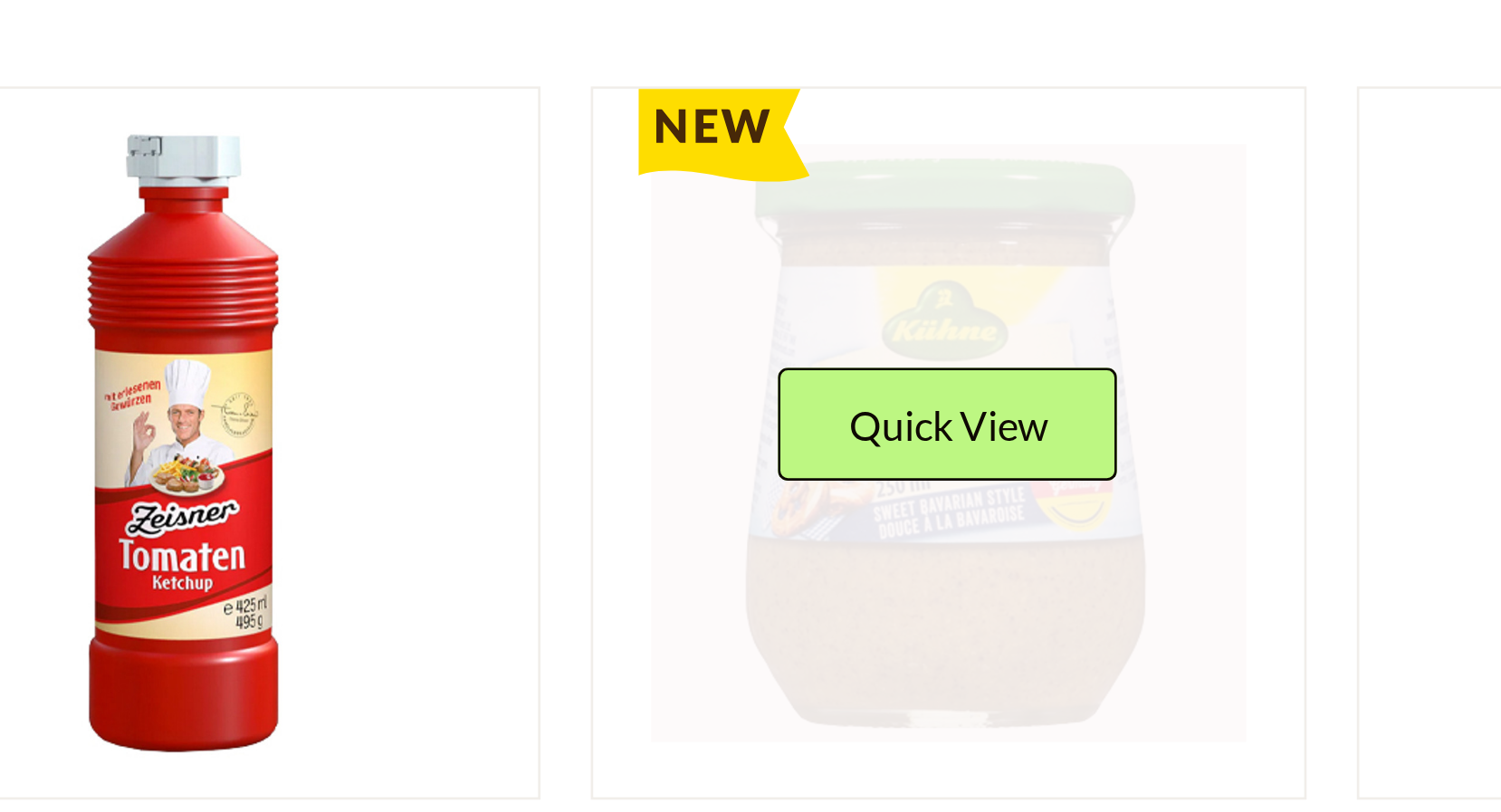
scroll to position [3046, 0]
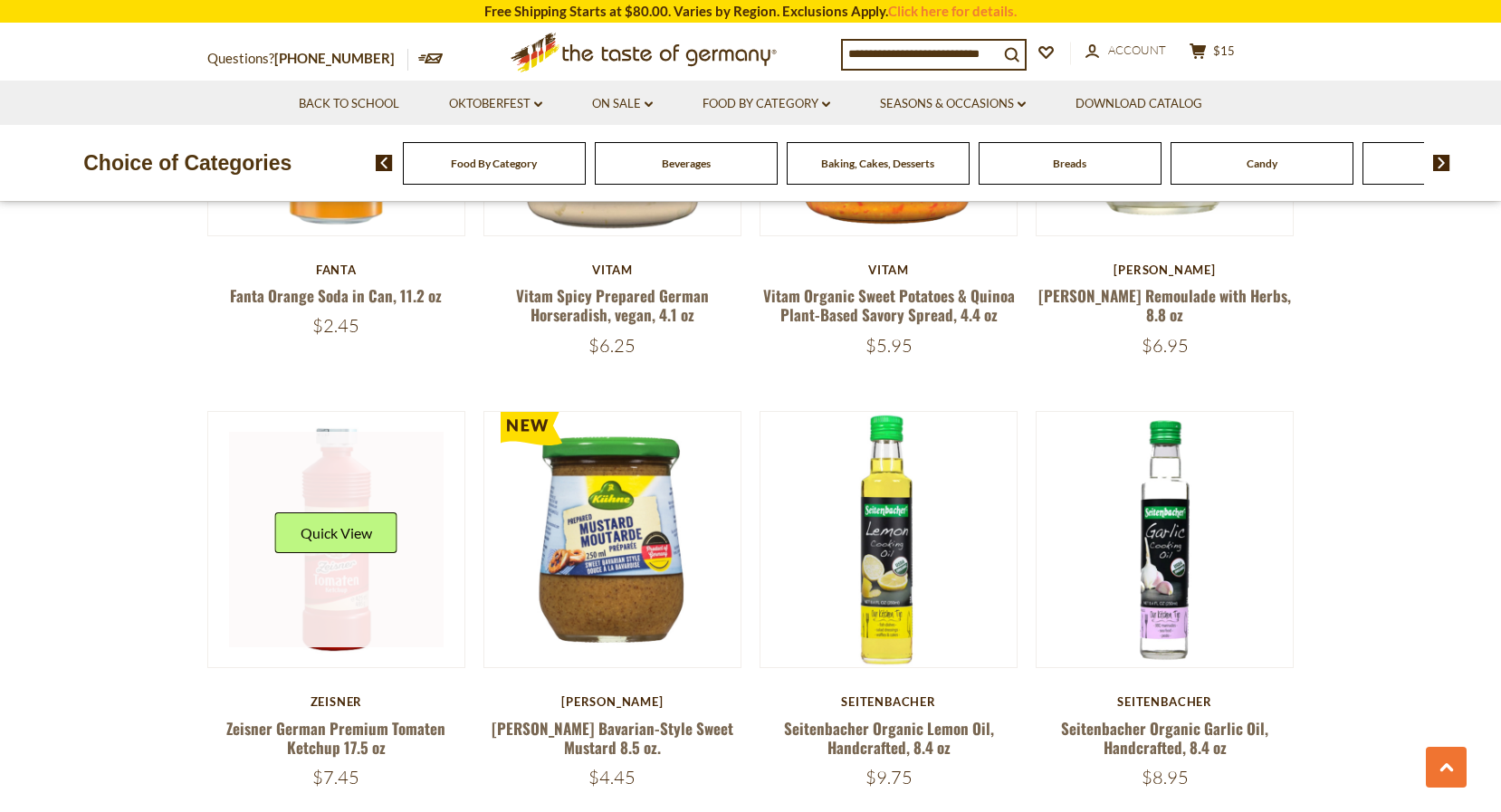
click at [410, 558] on link at bounding box center [337, 539] width 215 height 215
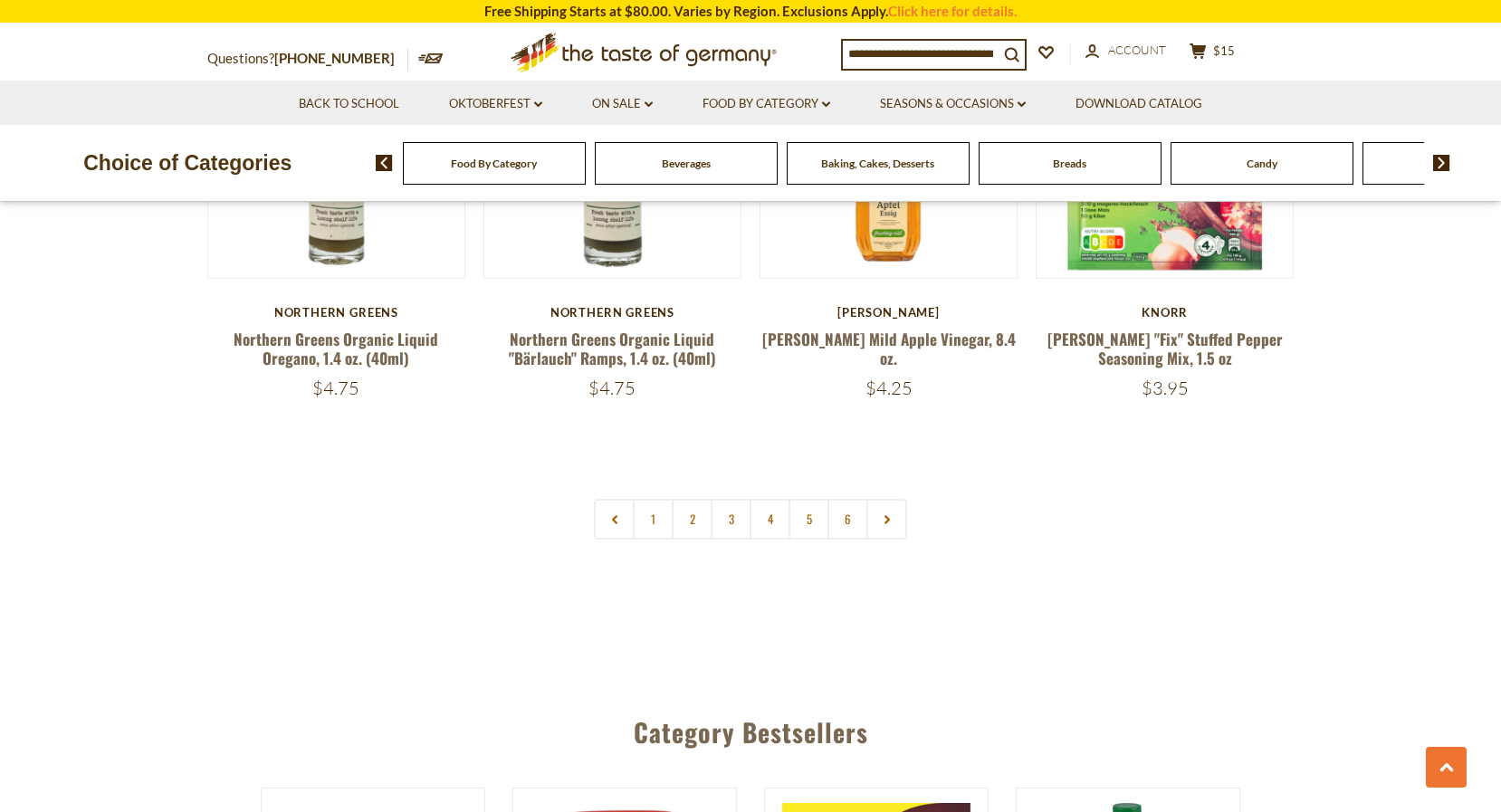
scroll to position [4305, 0]
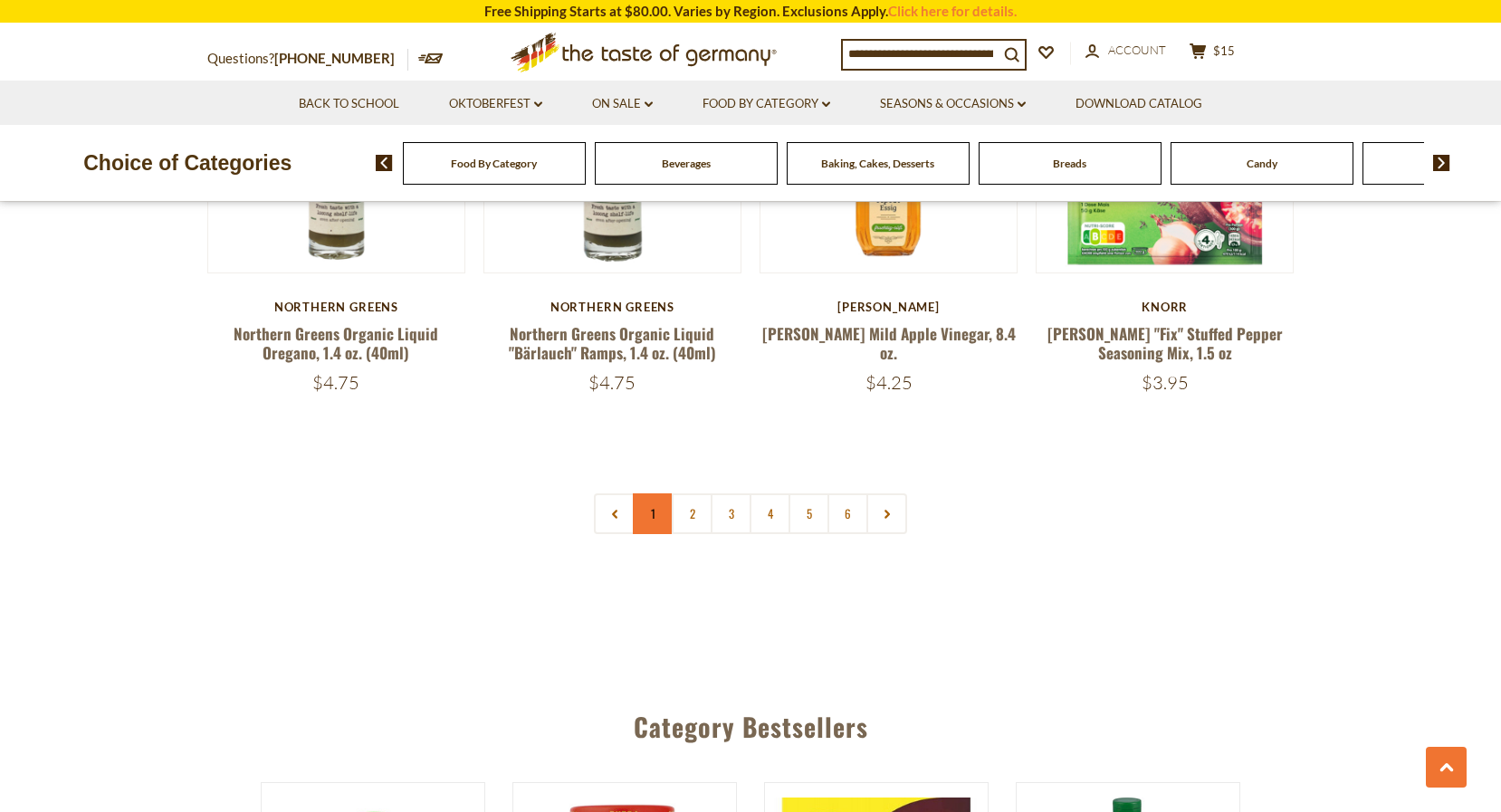
click at [651, 493] on link "1" at bounding box center [652, 513] width 41 height 41
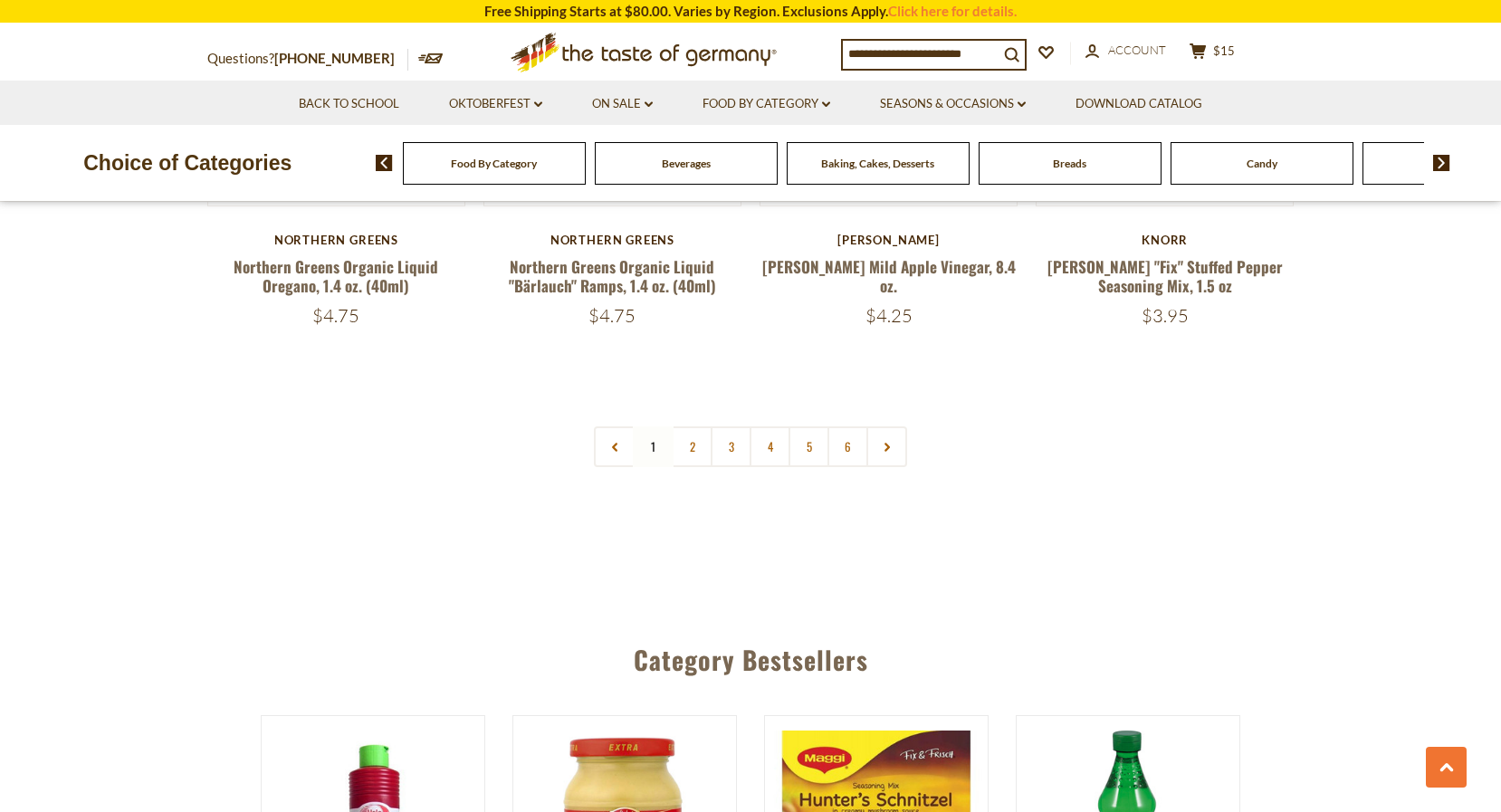
scroll to position [4374, 0]
click at [691, 426] on link "2" at bounding box center [692, 446] width 41 height 41
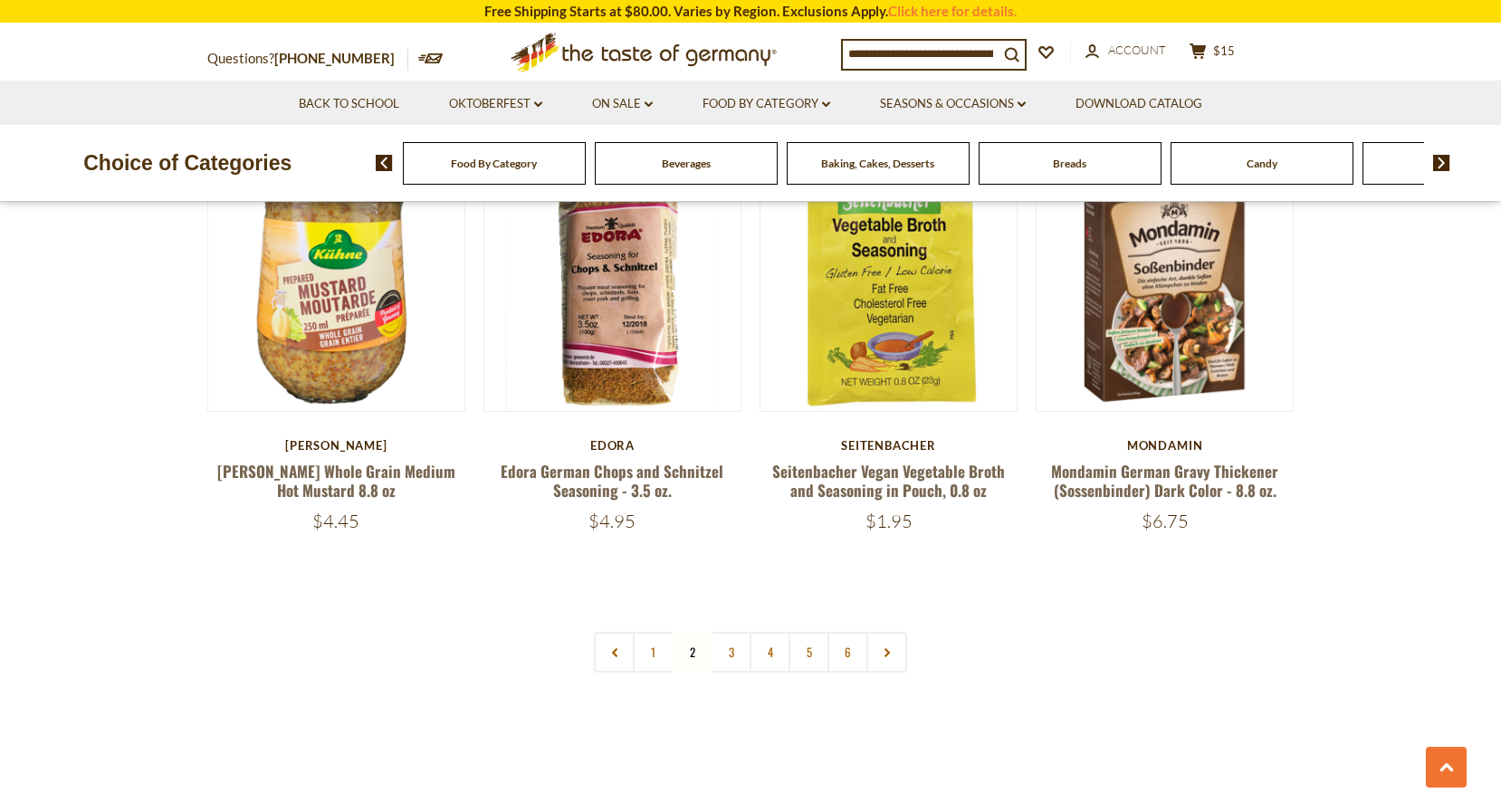
scroll to position [4152, 0]
click at [733, 631] on link "3" at bounding box center [731, 651] width 41 height 41
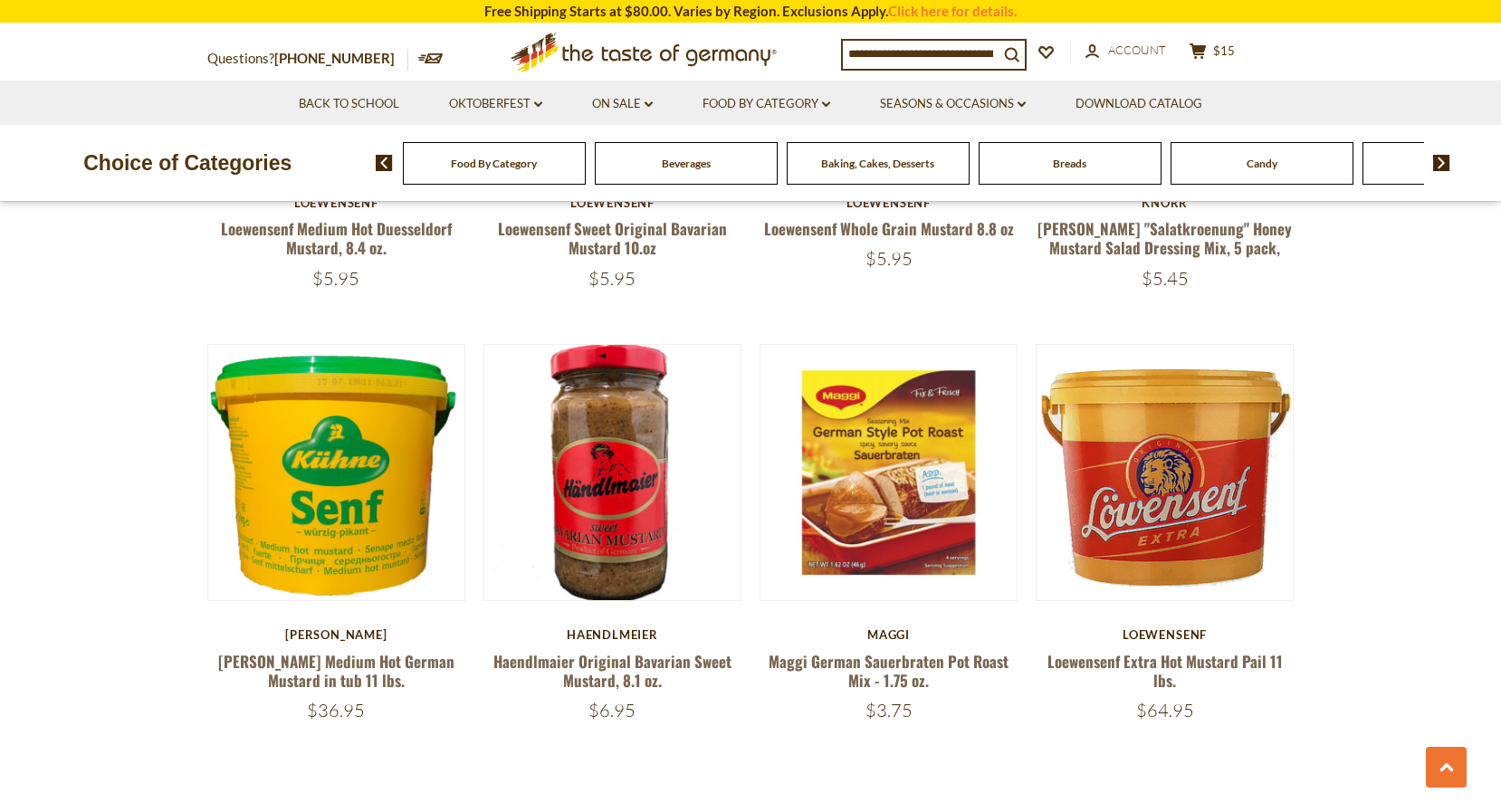
scroll to position [3990, 0]
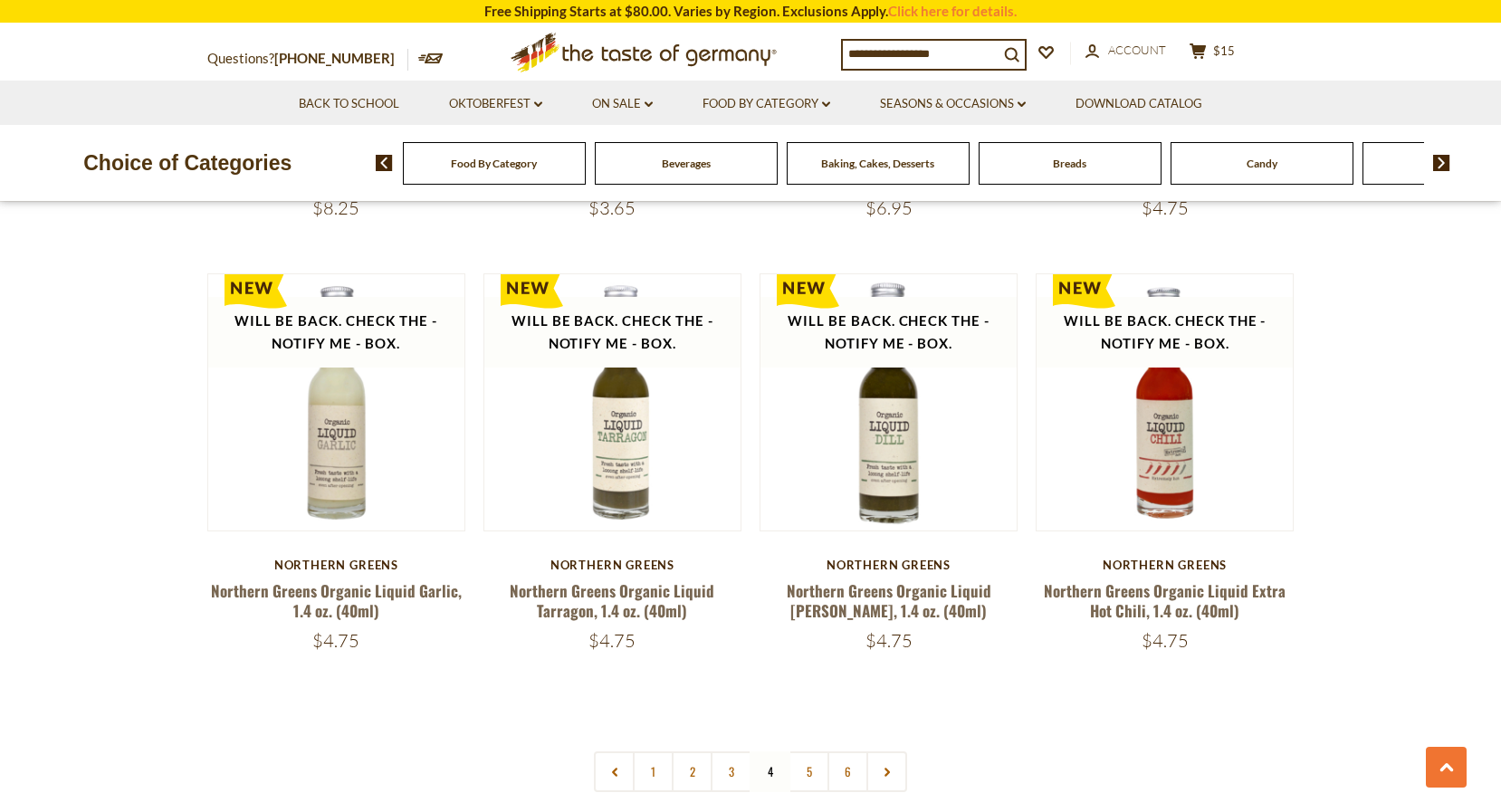
scroll to position [4046, 0]
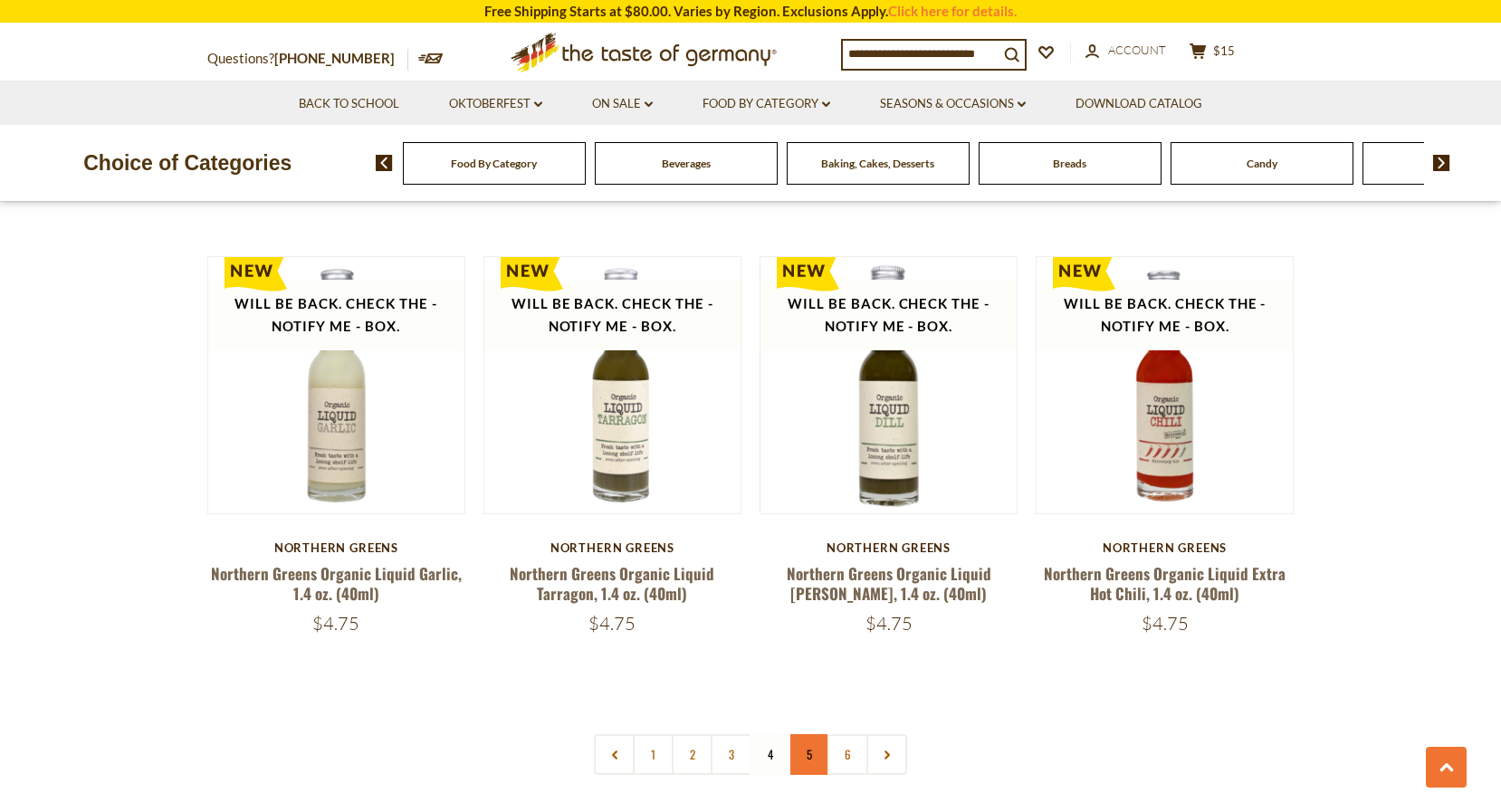
click at [816, 734] on link "5" at bounding box center [808, 753] width 41 height 41
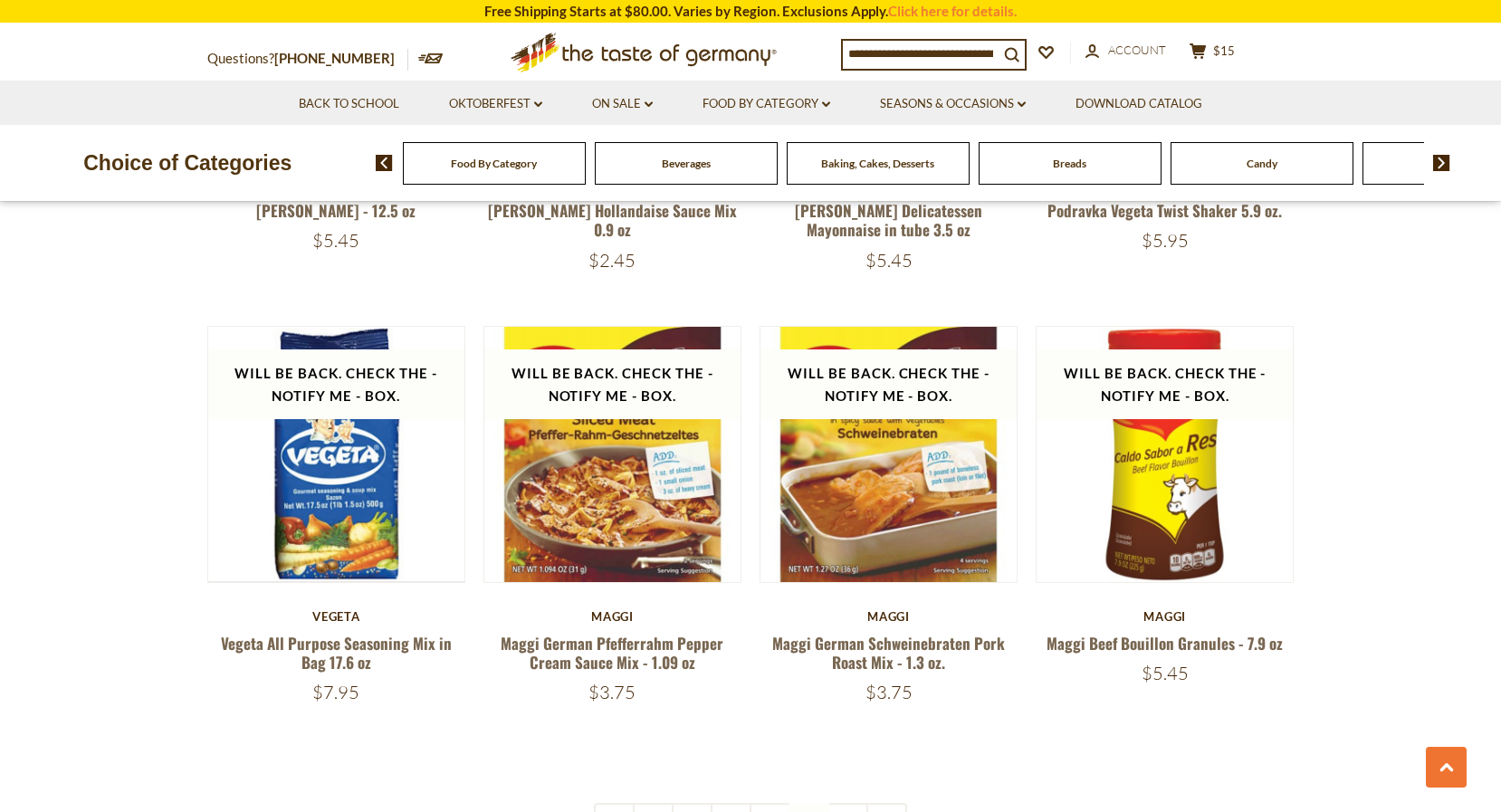
scroll to position [4077, 0]
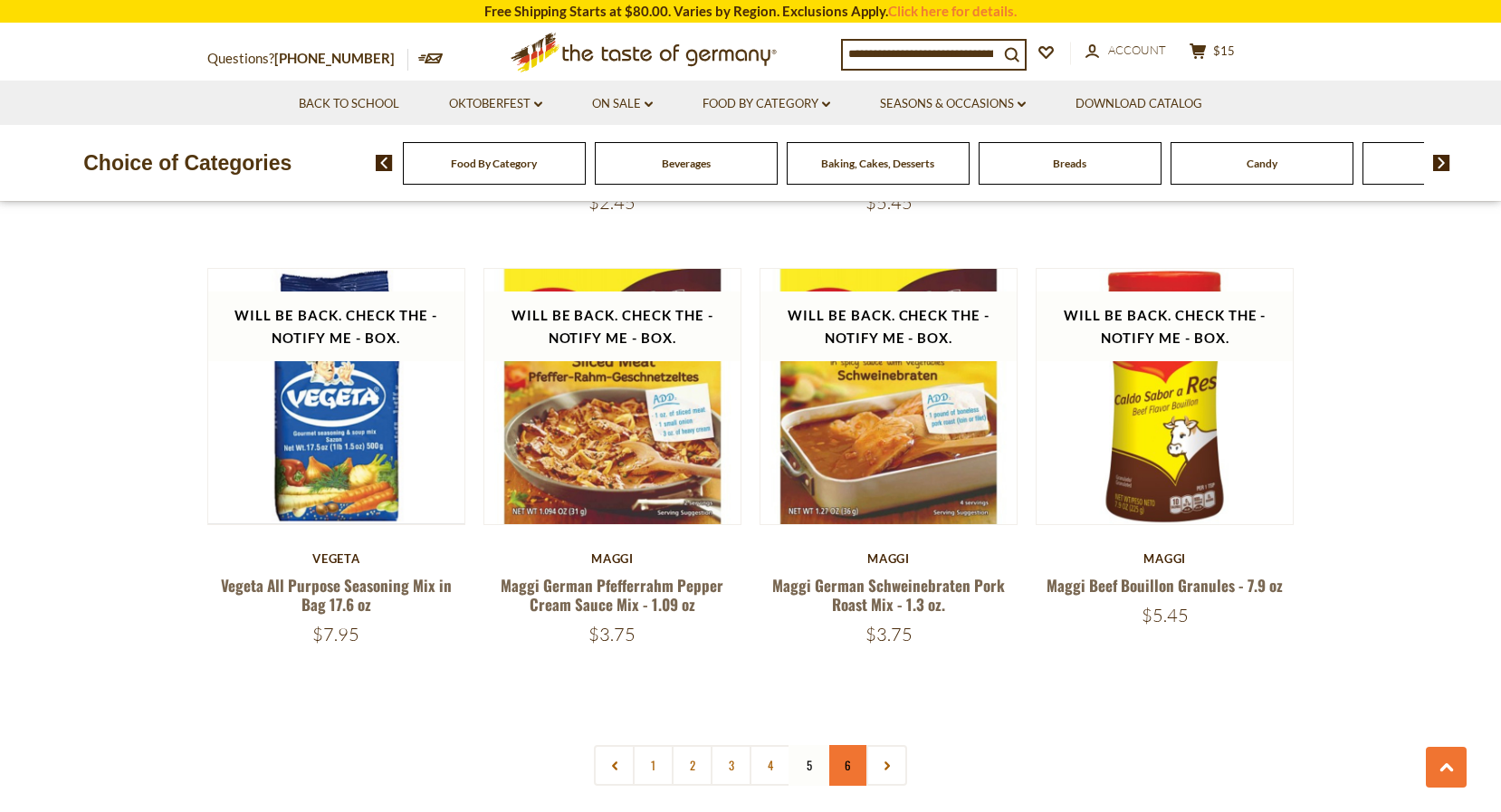
click at [844, 744] on link "6" at bounding box center [847, 764] width 41 height 41
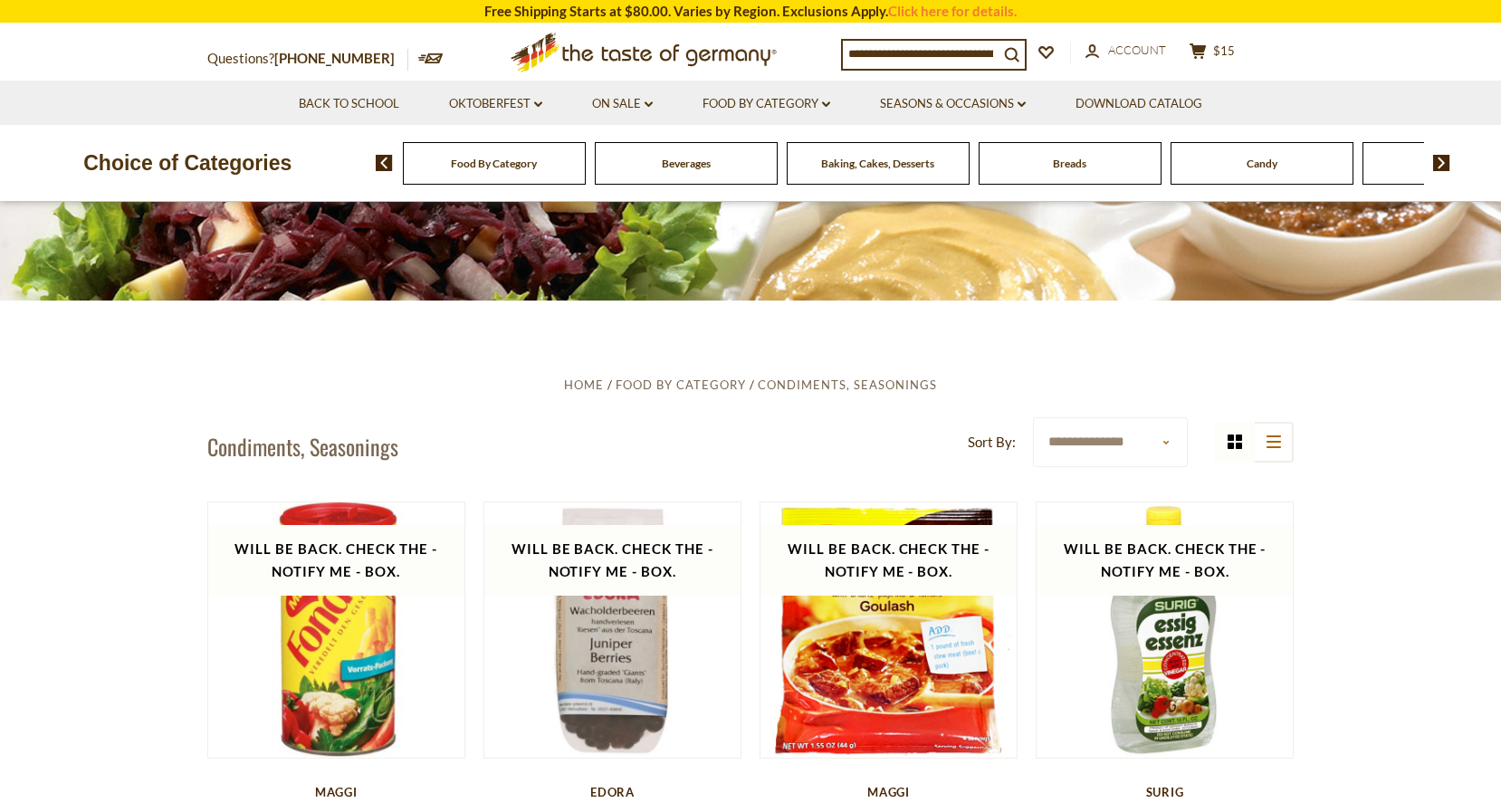
scroll to position [280, 0]
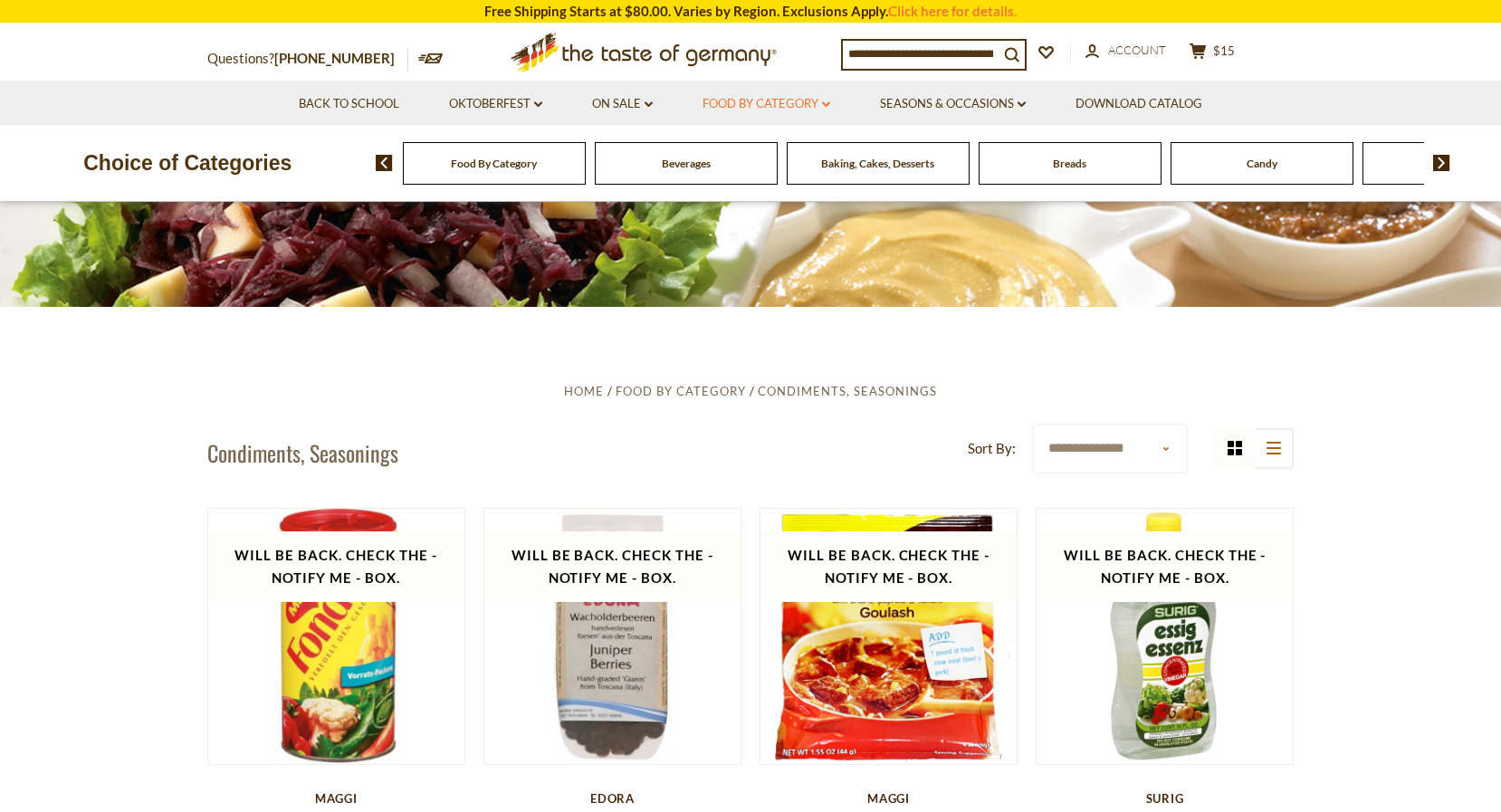
click at [771, 106] on link "Food By Category dropdown_arrow" at bounding box center [766, 104] width 128 height 20
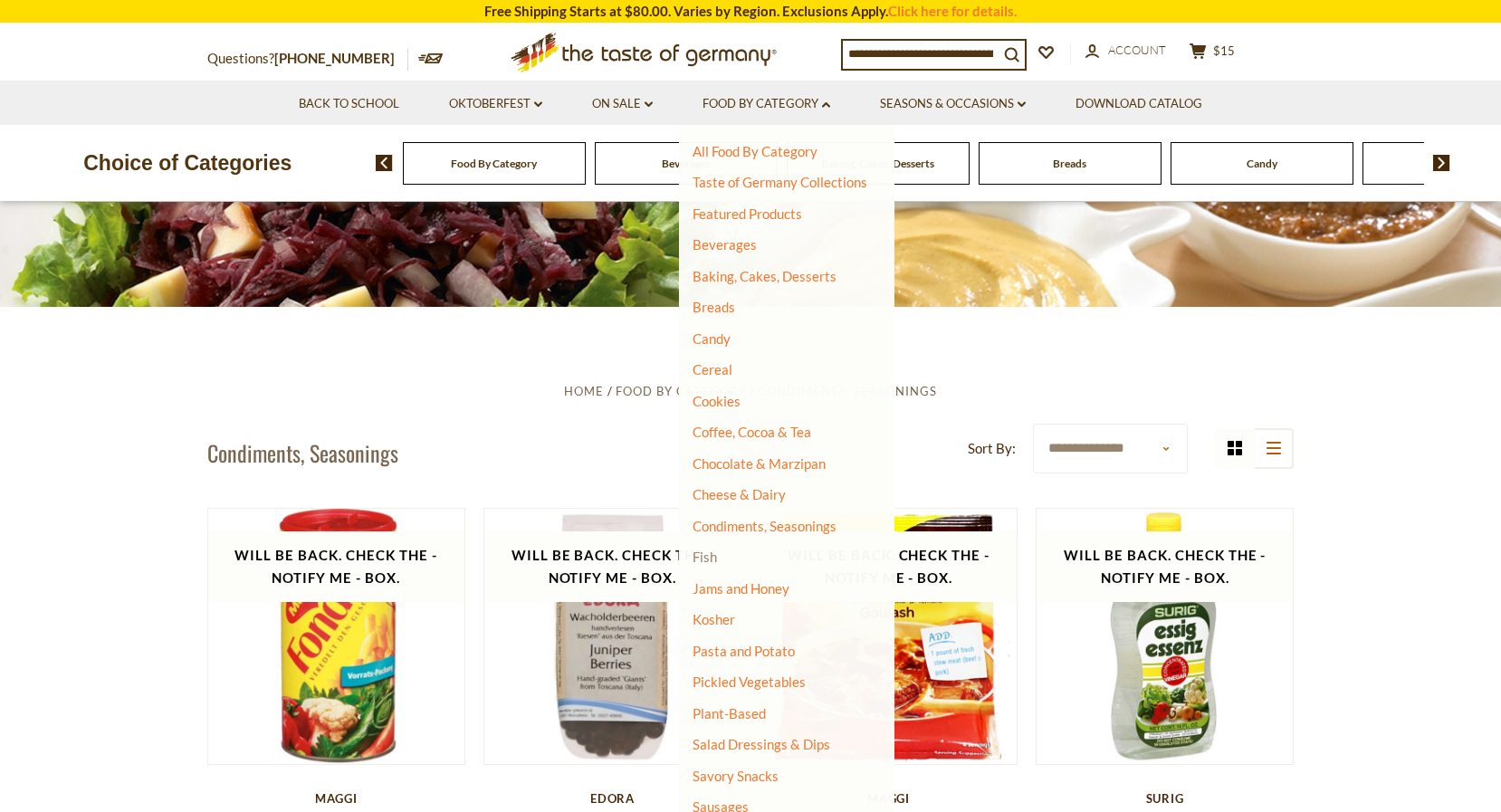
click at [707, 549] on link "Fish" at bounding box center [705, 557] width 25 height 16
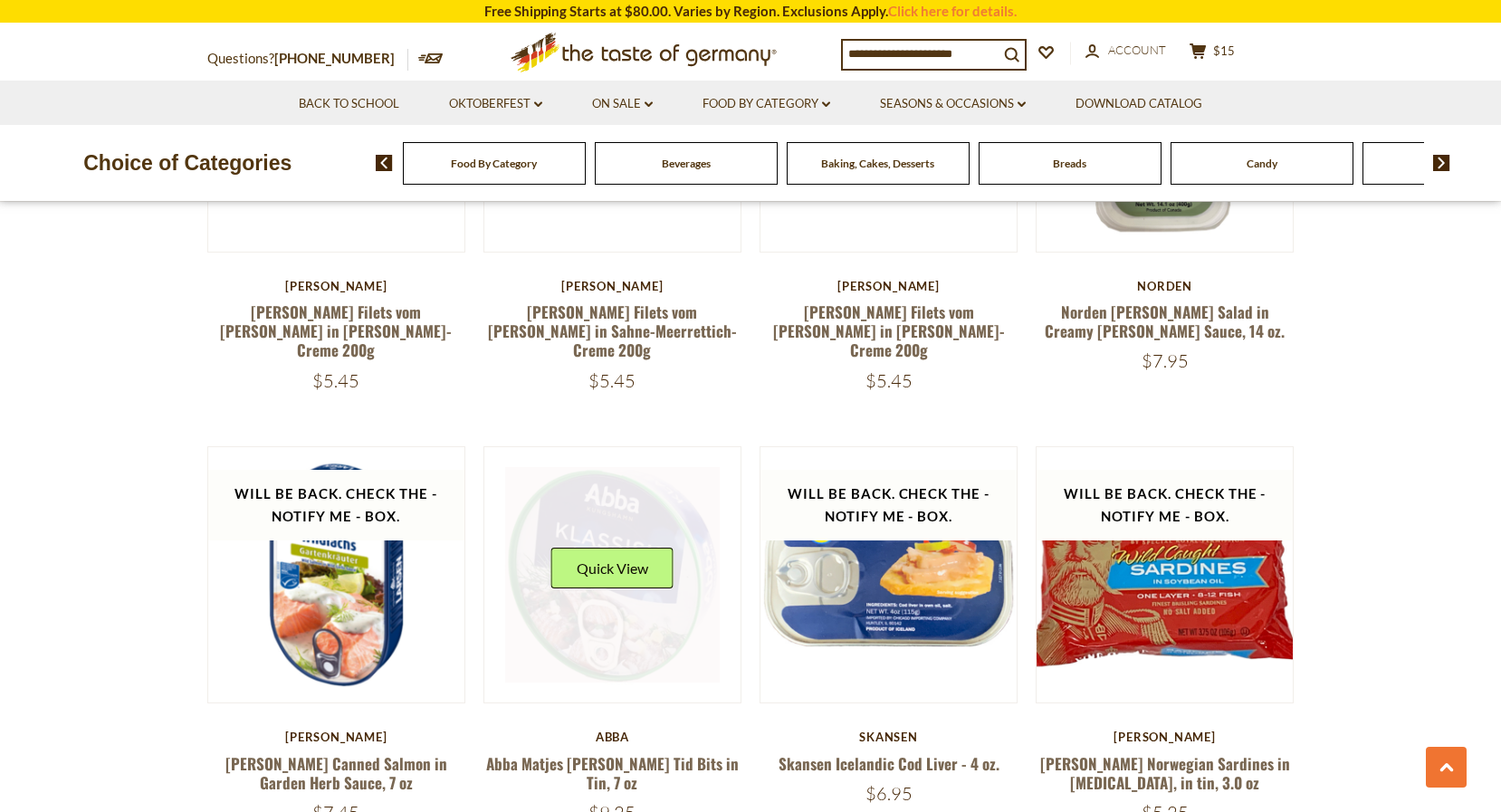
scroll to position [3510, 1]
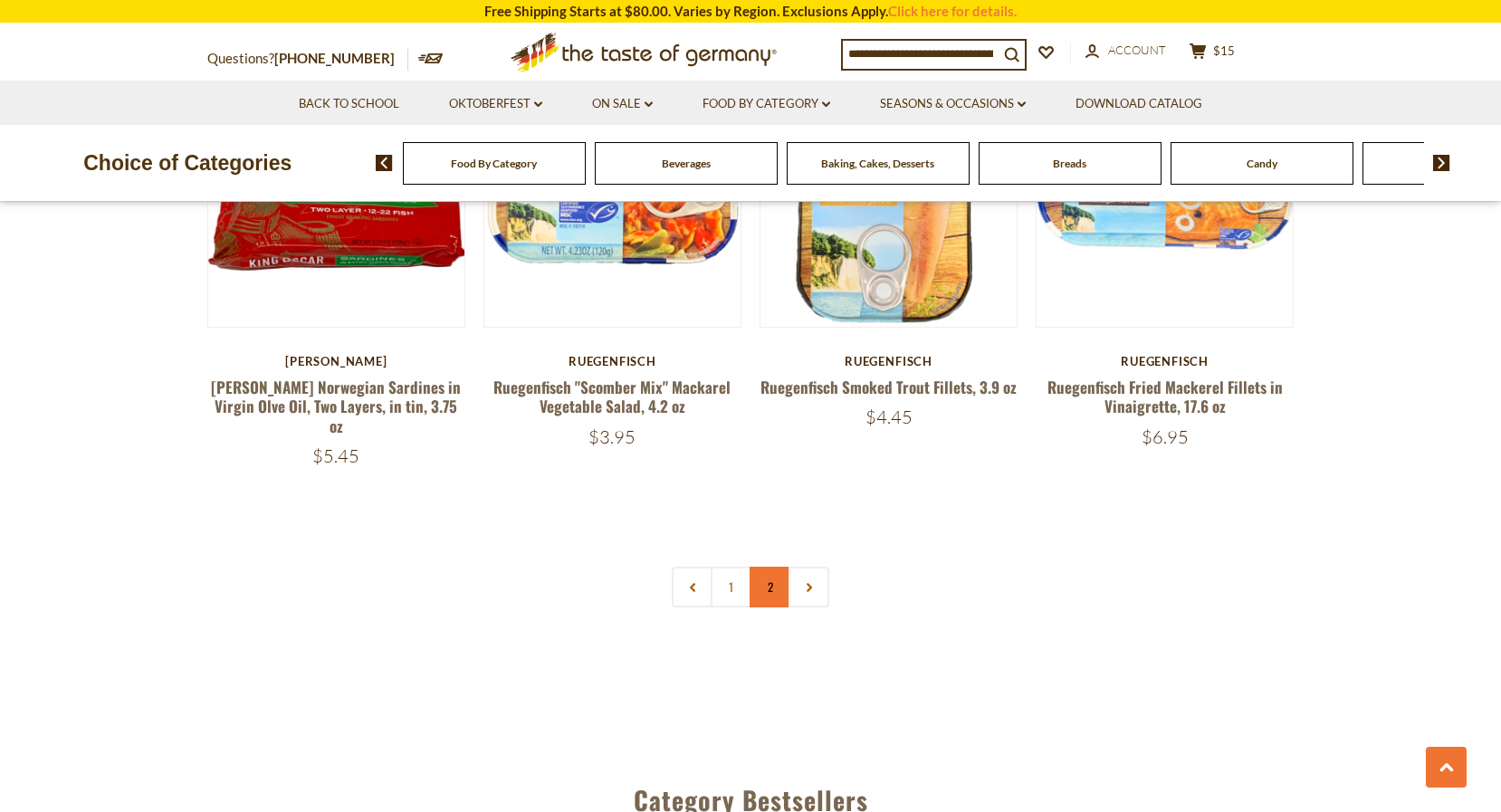
click at [771, 567] on link "2" at bounding box center [769, 587] width 41 height 41
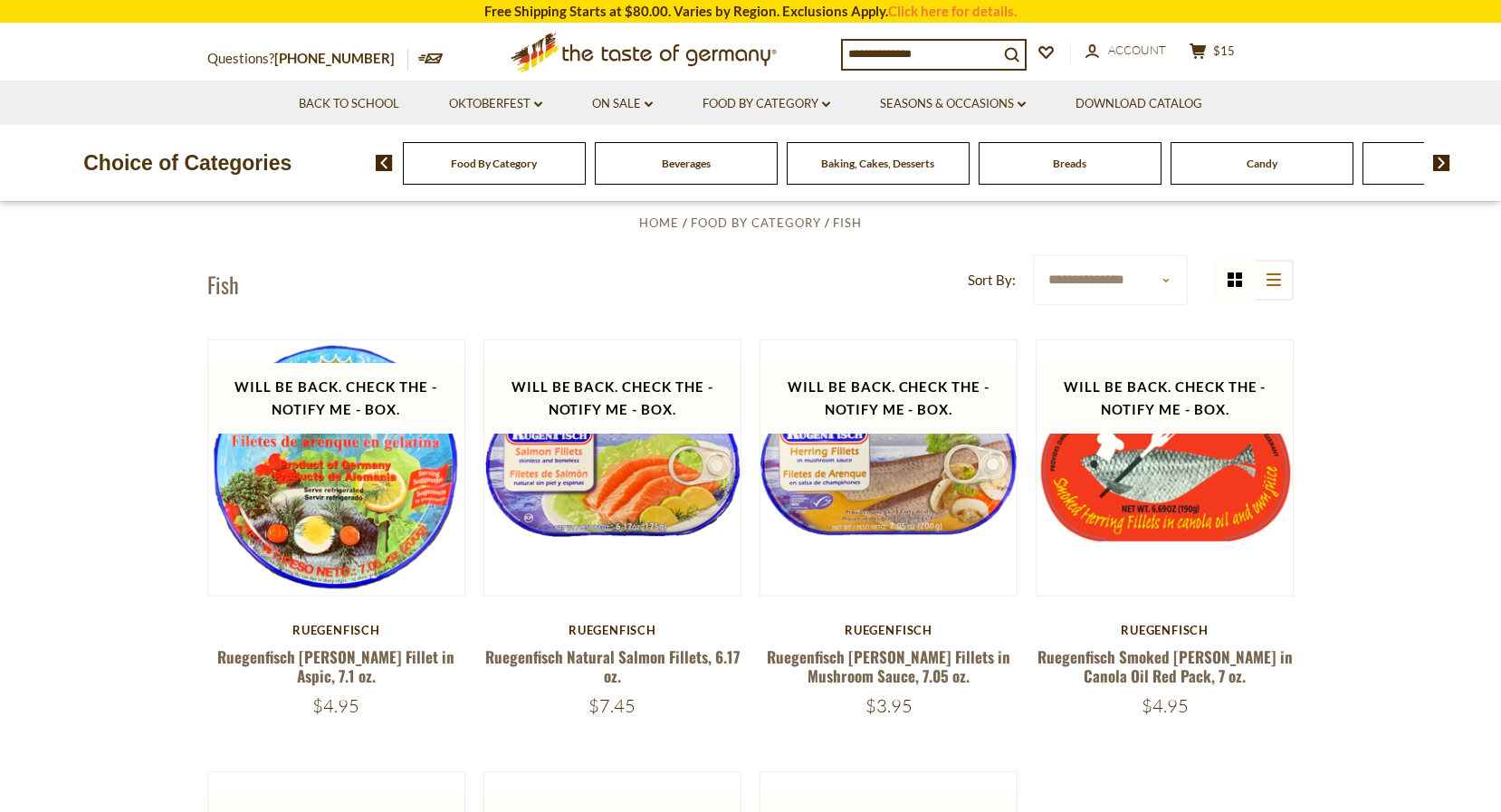
scroll to position [447, 0]
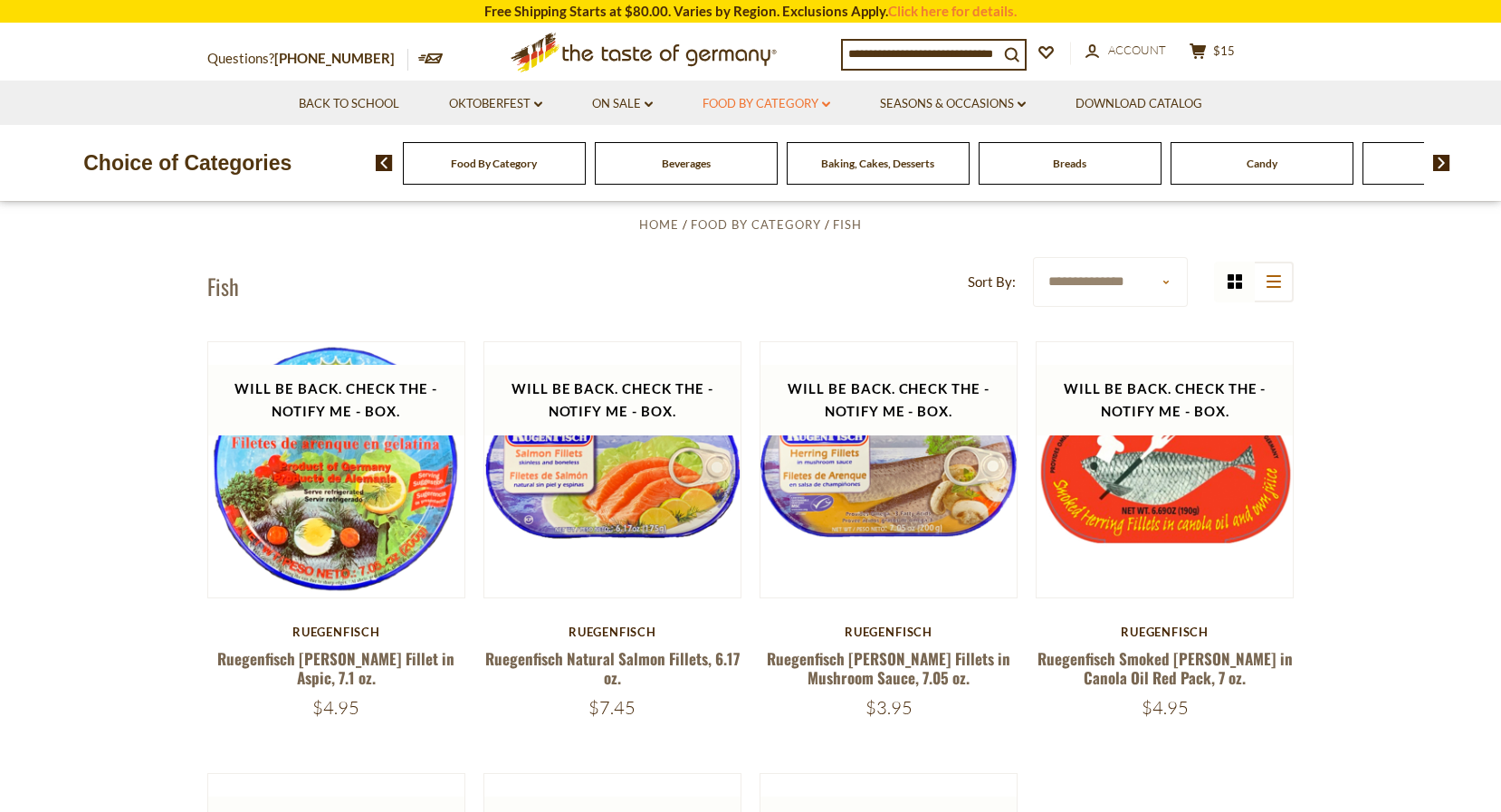
click at [776, 103] on link "Food By Category dropdown_arrow" at bounding box center [766, 104] width 128 height 20
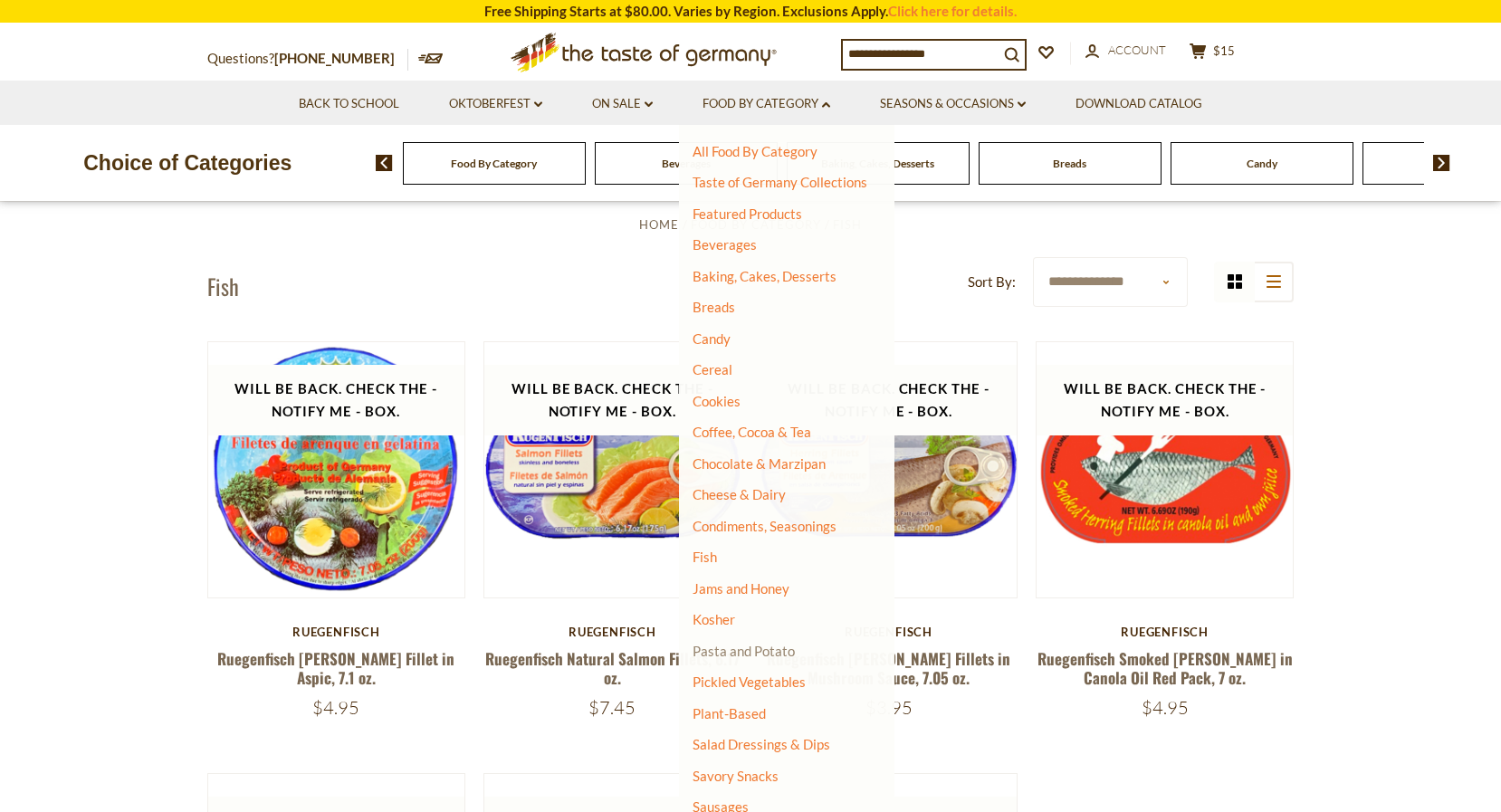
click at [768, 645] on link "Pasta and Potato" at bounding box center [744, 650] width 102 height 16
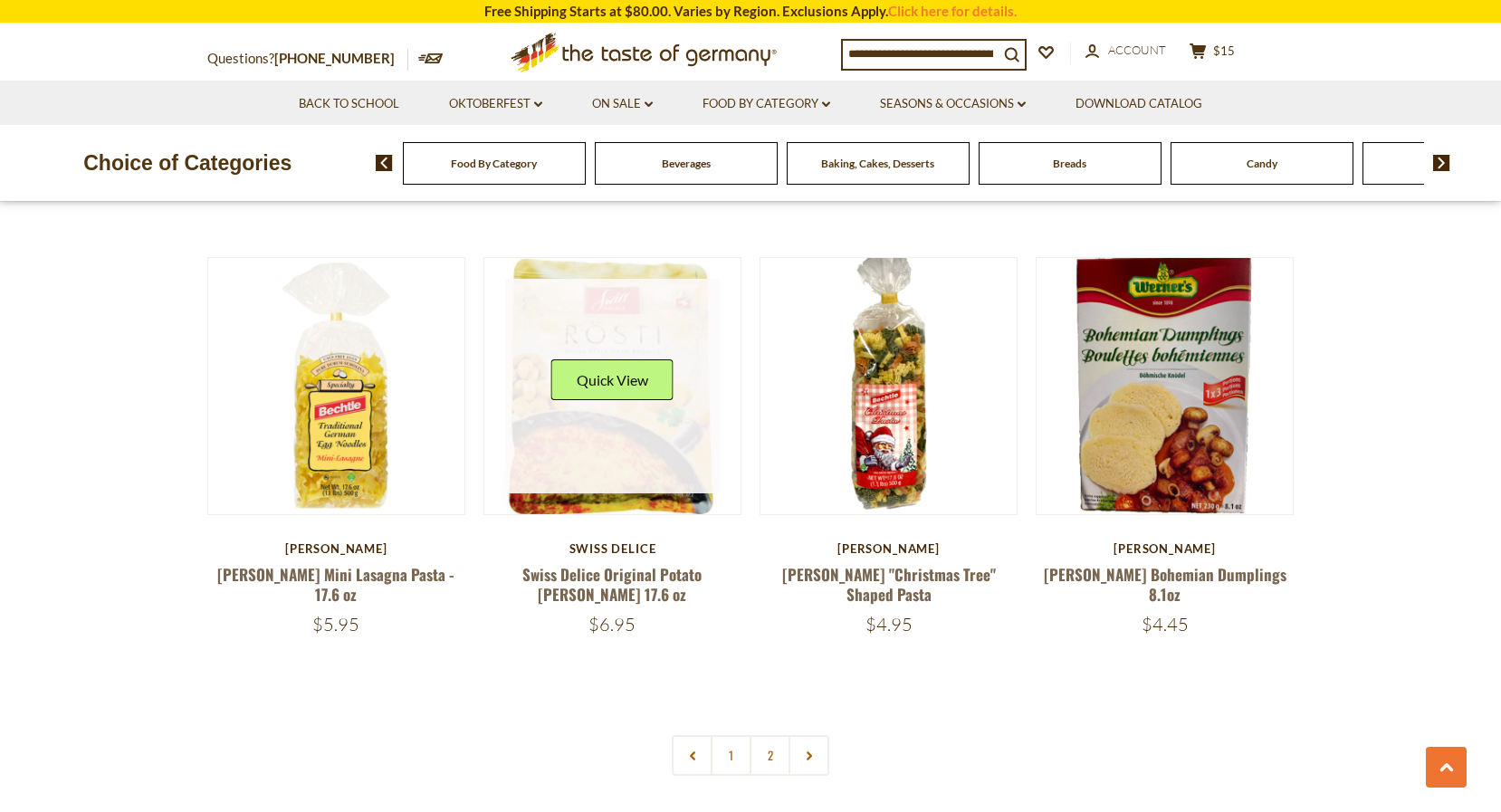
scroll to position [4059, 0]
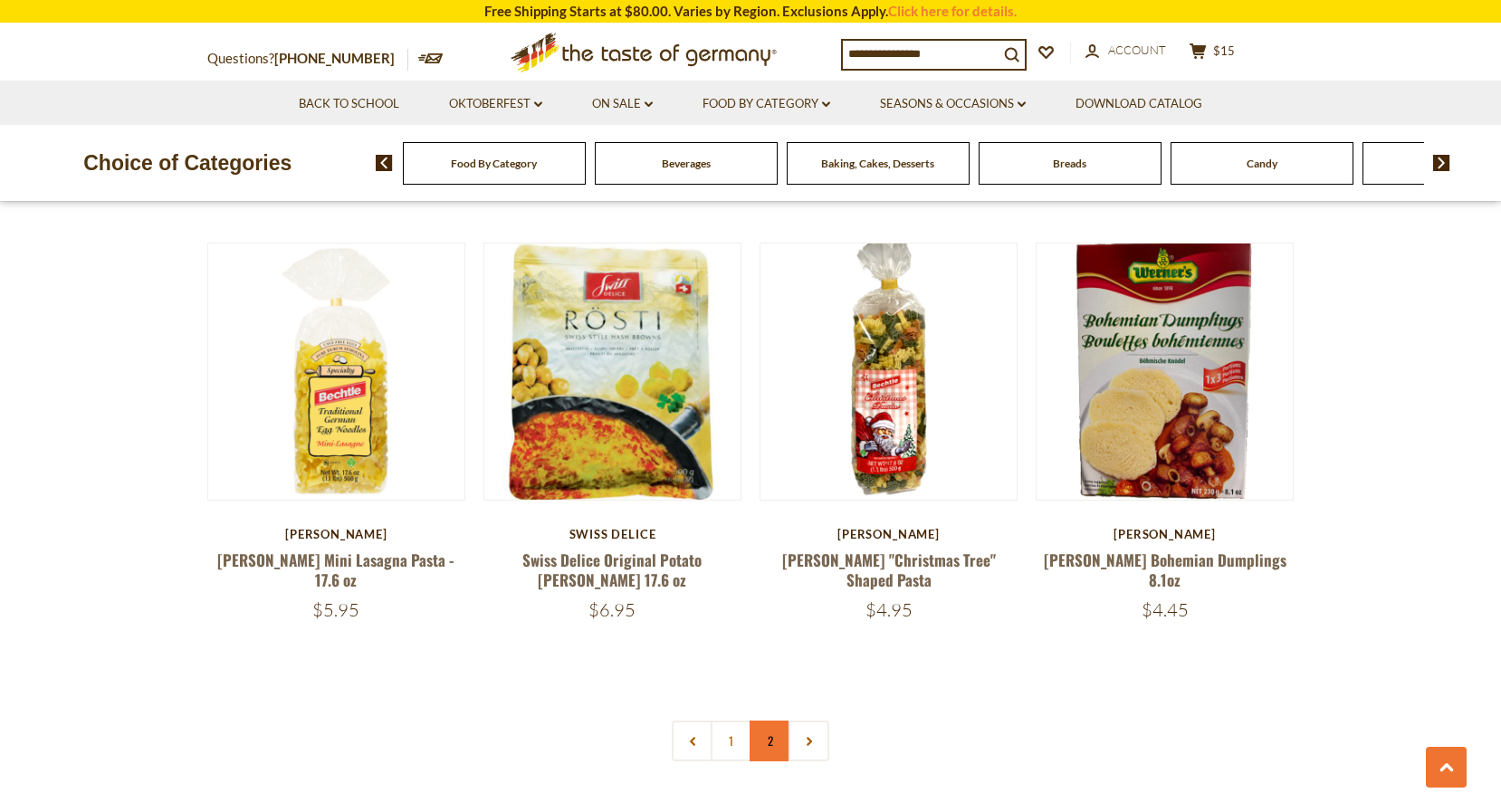
click at [772, 721] on link "2" at bounding box center [769, 741] width 41 height 41
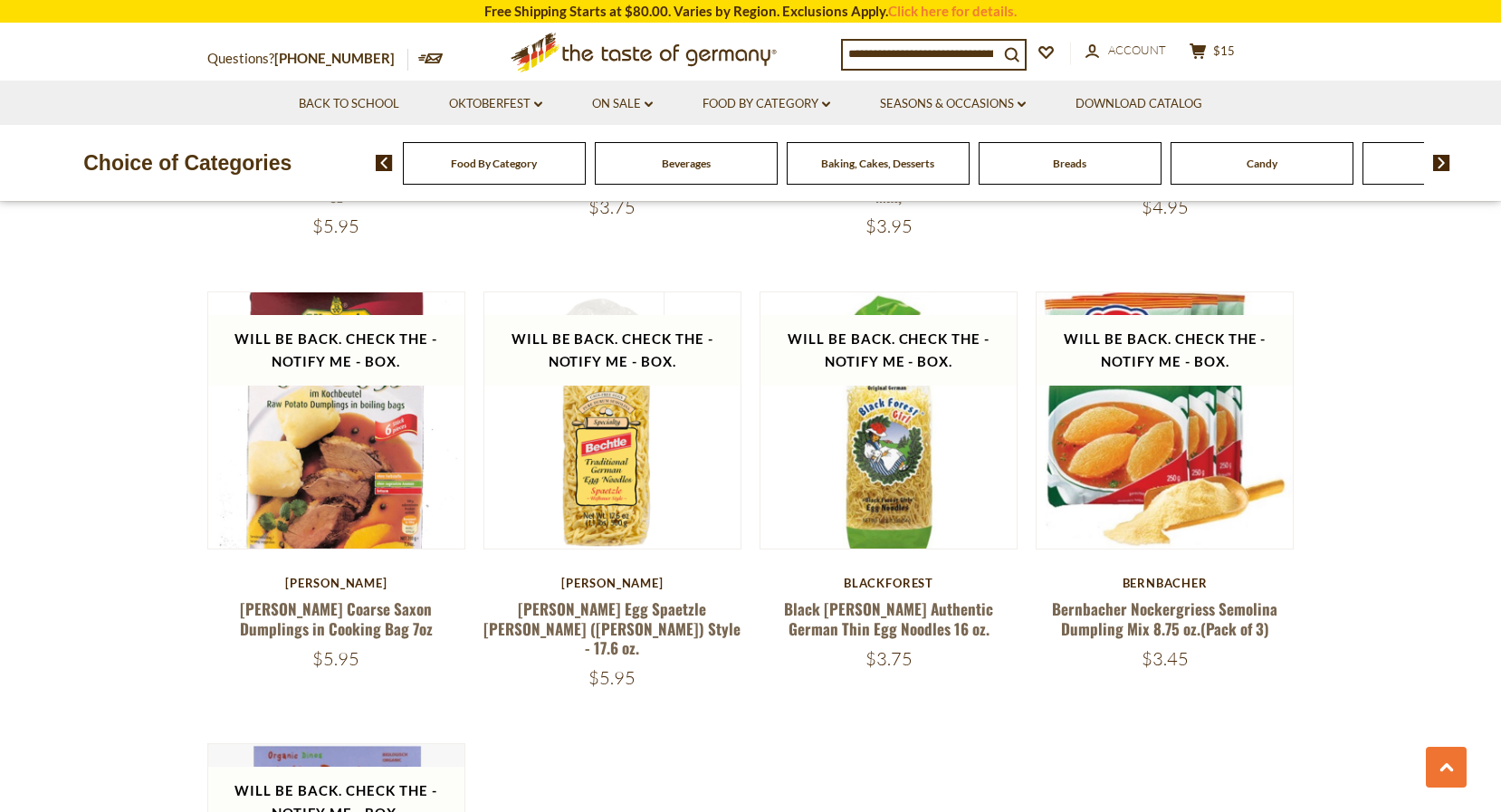
scroll to position [2287, 0]
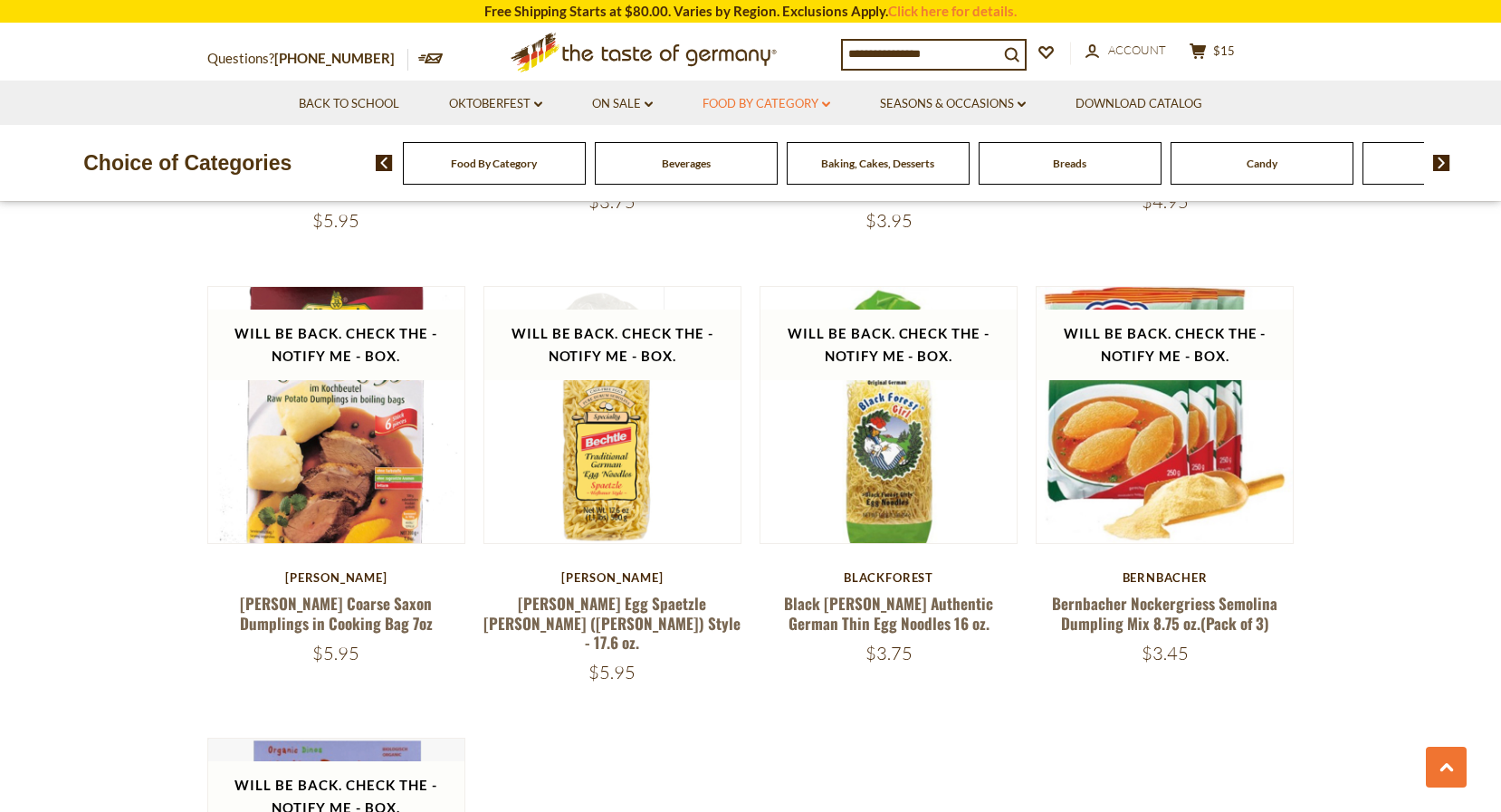
click at [725, 106] on link "Food By Category dropdown_arrow" at bounding box center [766, 104] width 128 height 20
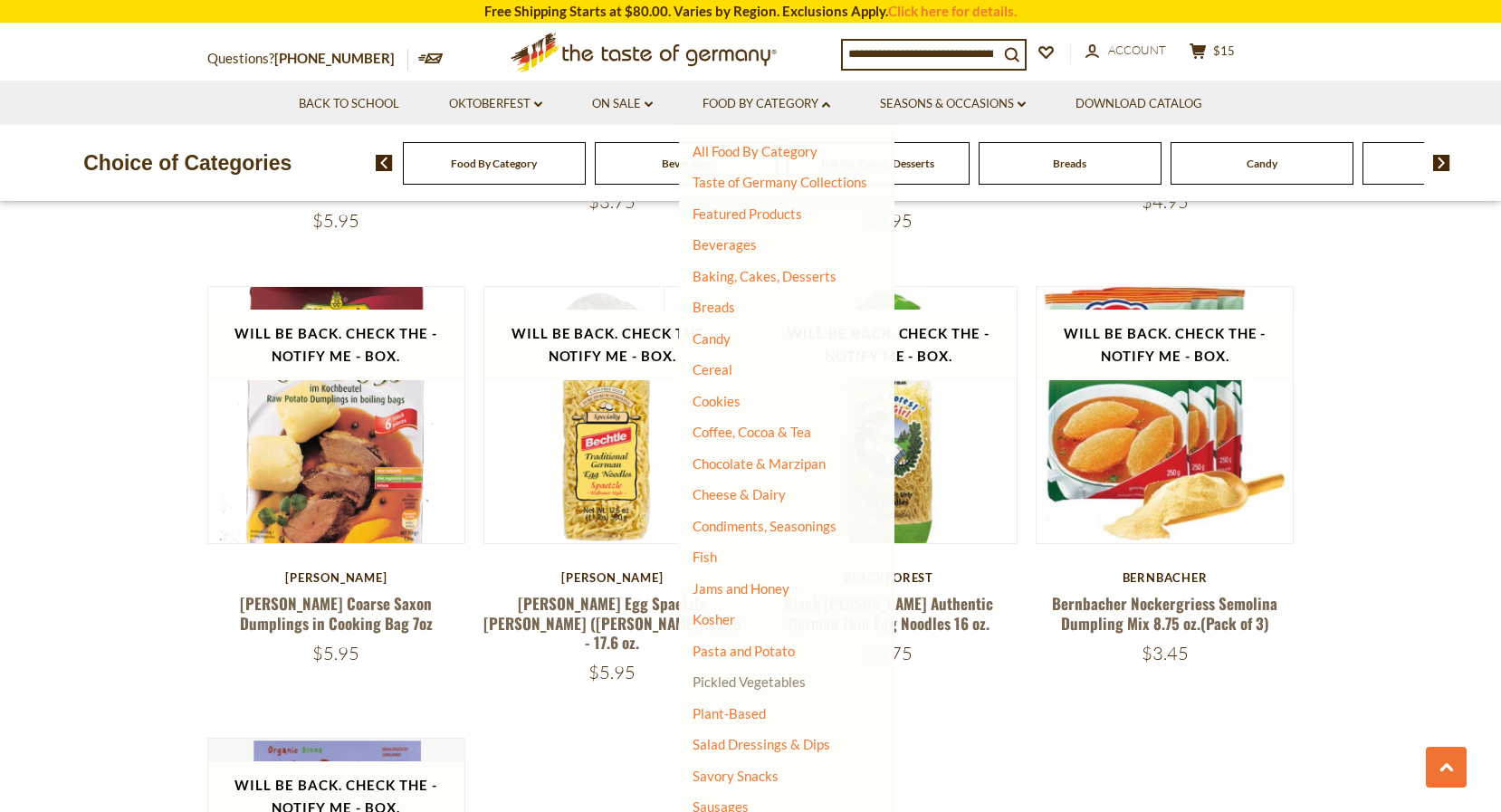
click at [769, 673] on link "Pickled Vegetables" at bounding box center [750, 681] width 113 height 16
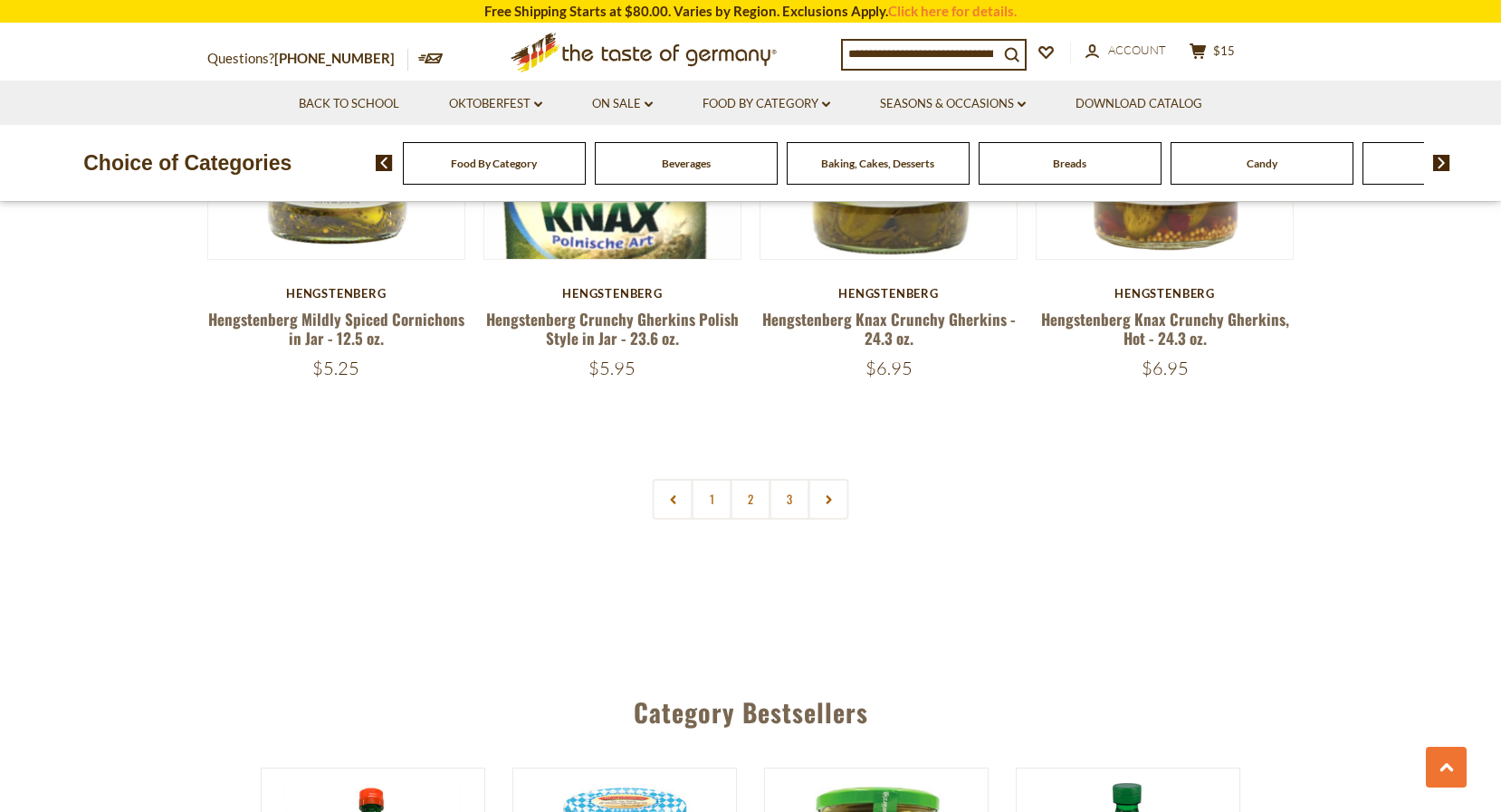
scroll to position [4290, 0]
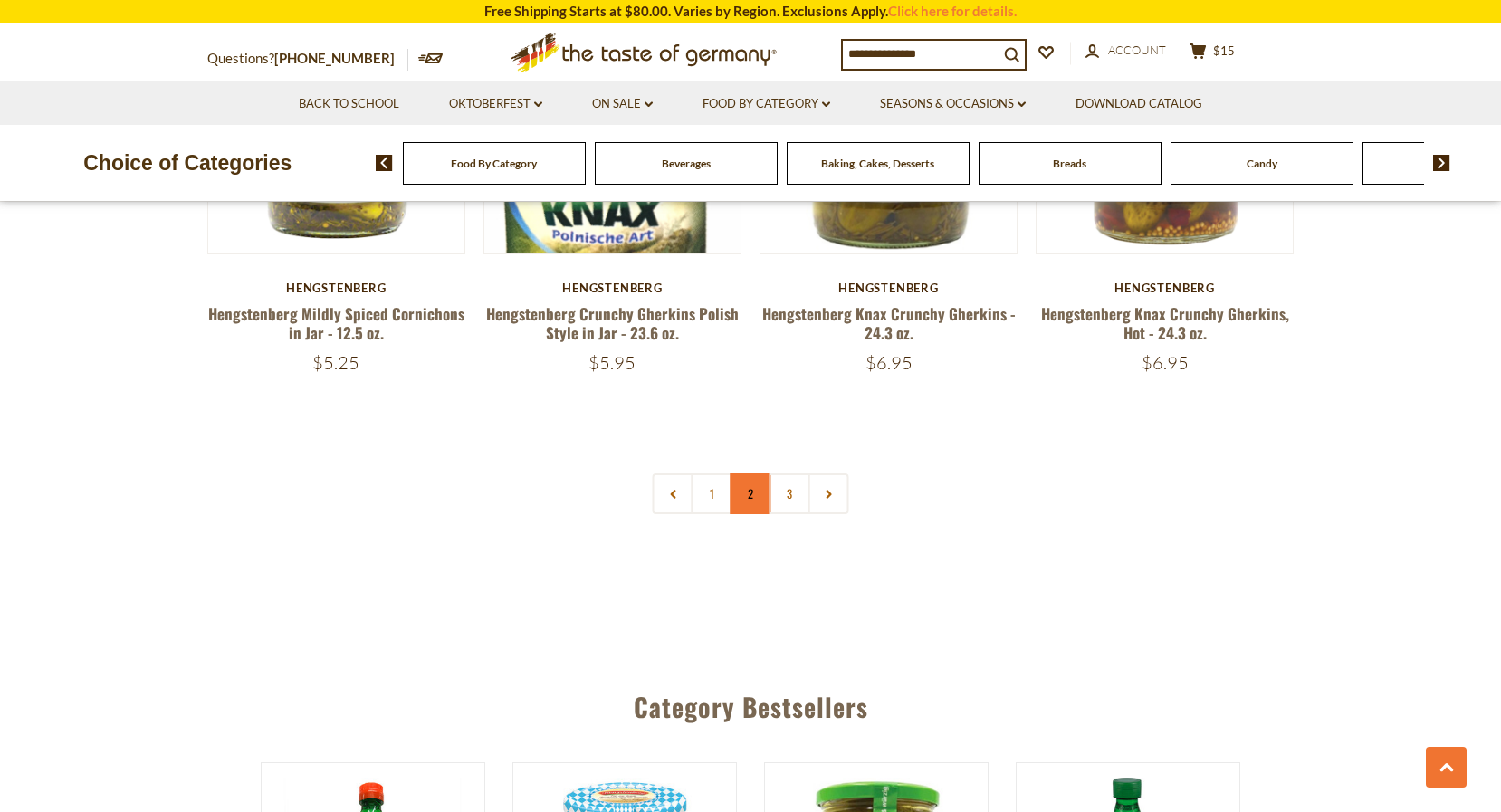
click at [743, 492] on link "2" at bounding box center [750, 493] width 41 height 41
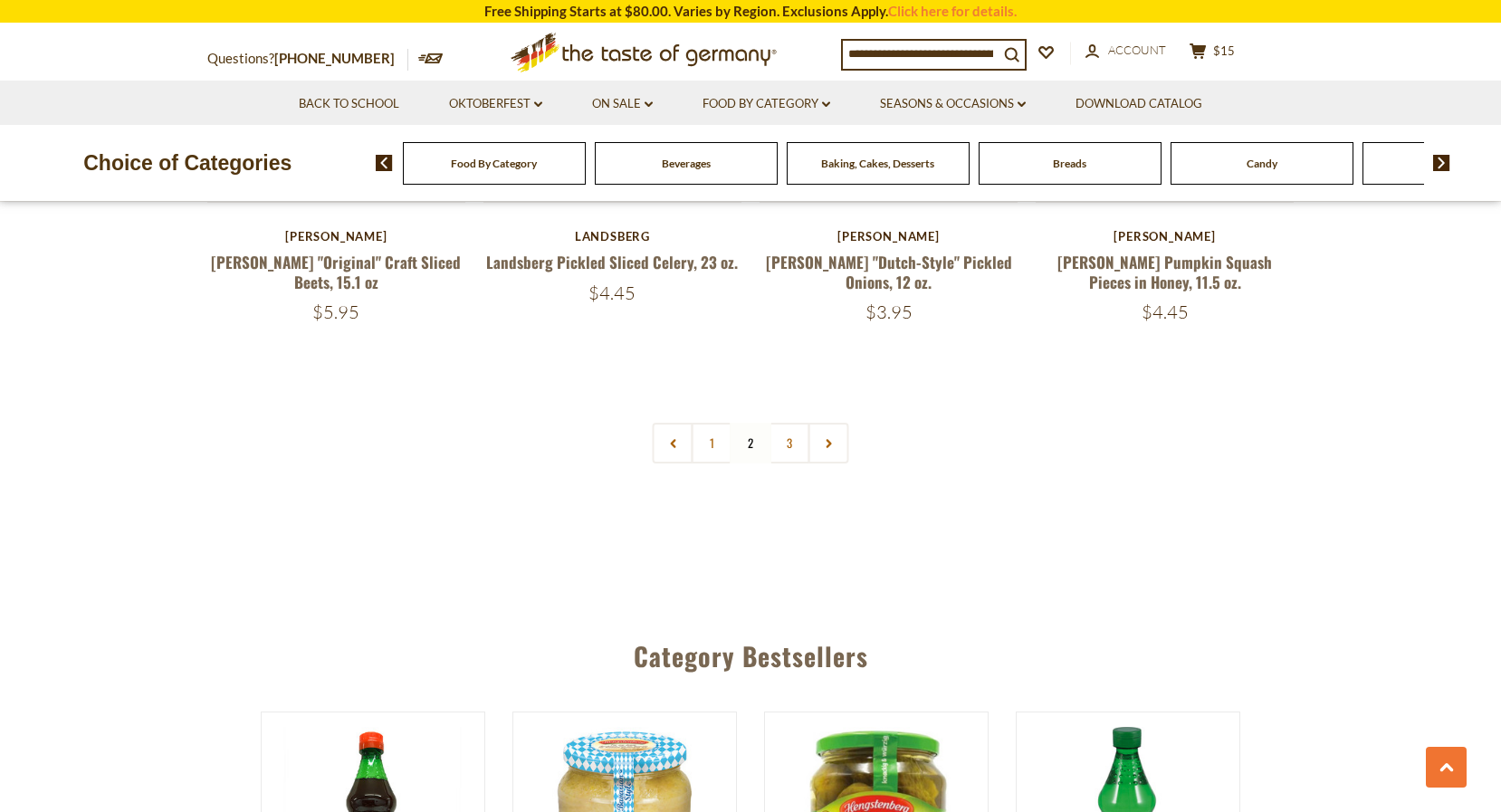
scroll to position [4358, 0]
click at [724, 94] on link "Food By Category dropdown_arrow" at bounding box center [766, 104] width 128 height 20
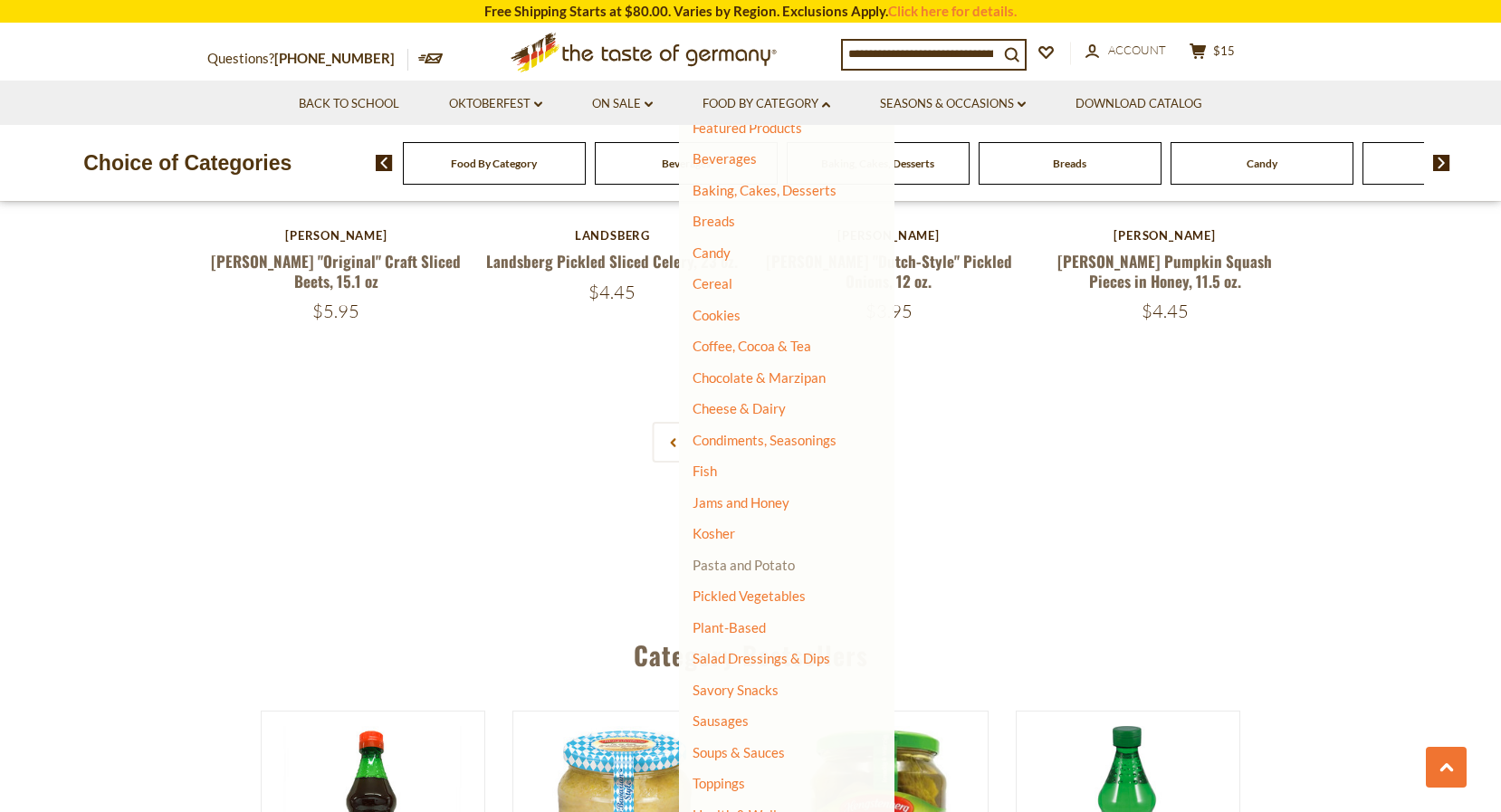
scroll to position [97, 0]
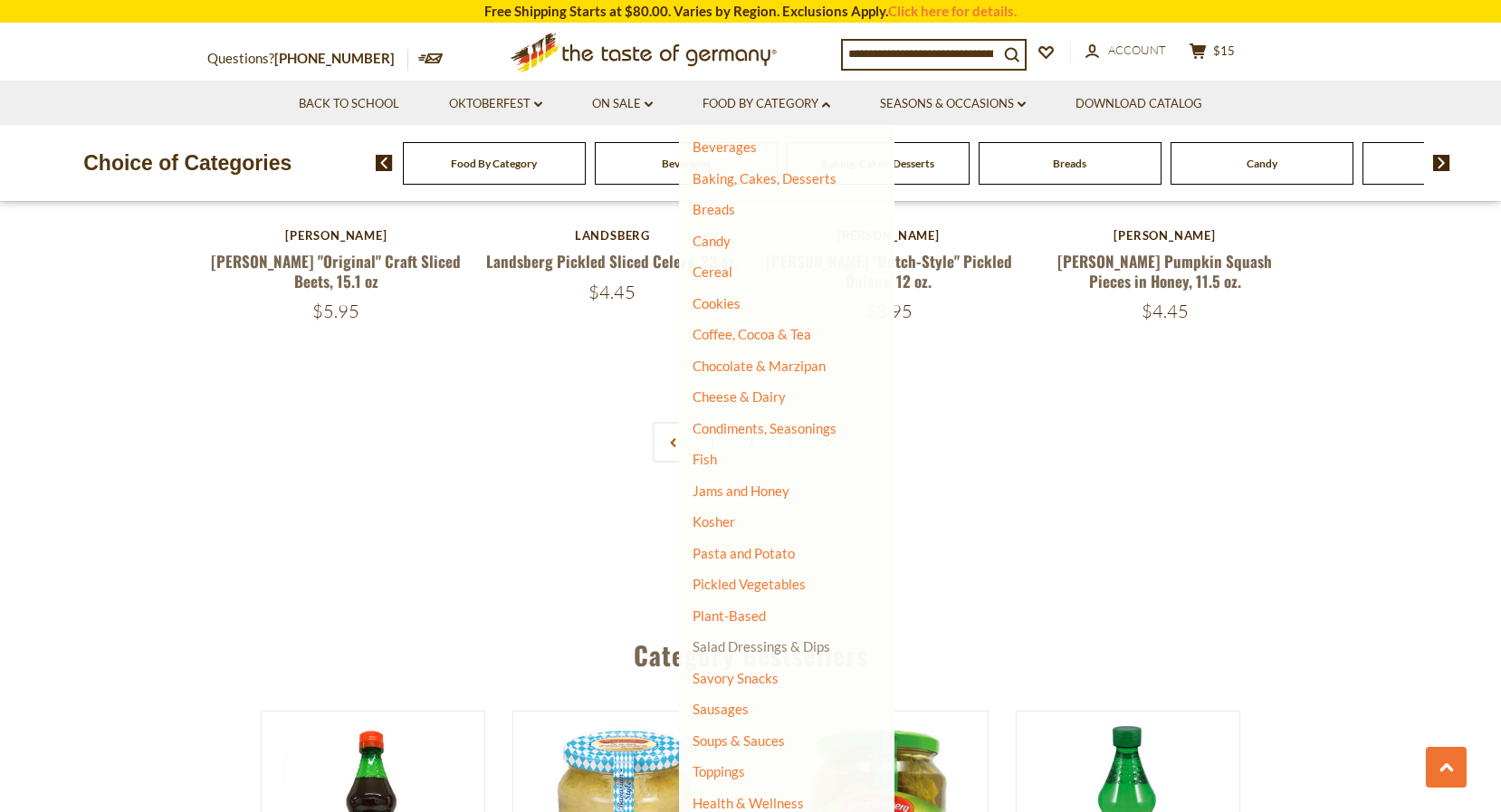
click at [741, 641] on link "Salad Dressings & Dips" at bounding box center [761, 646] width 138 height 16
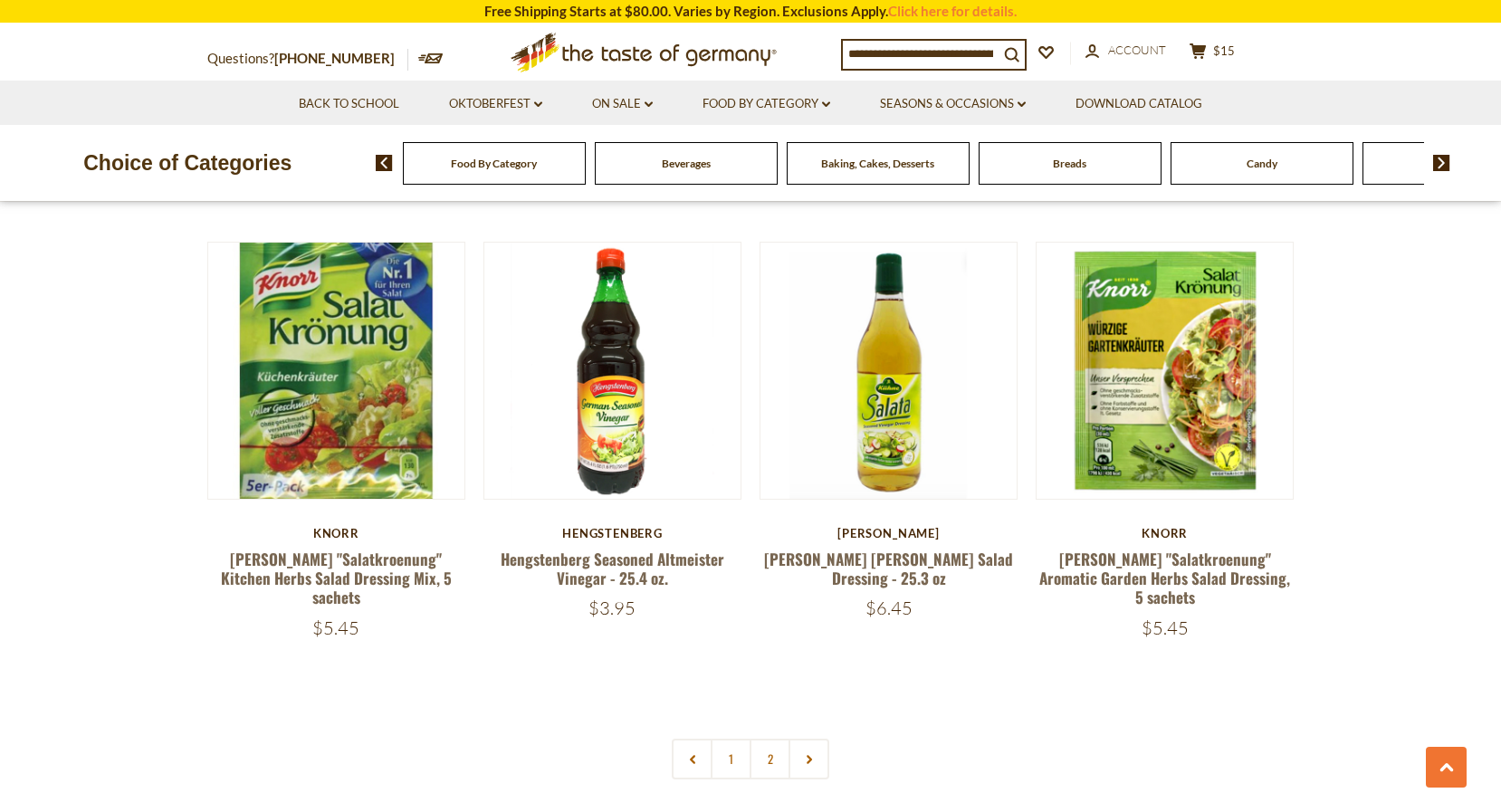
scroll to position [3682, 0]
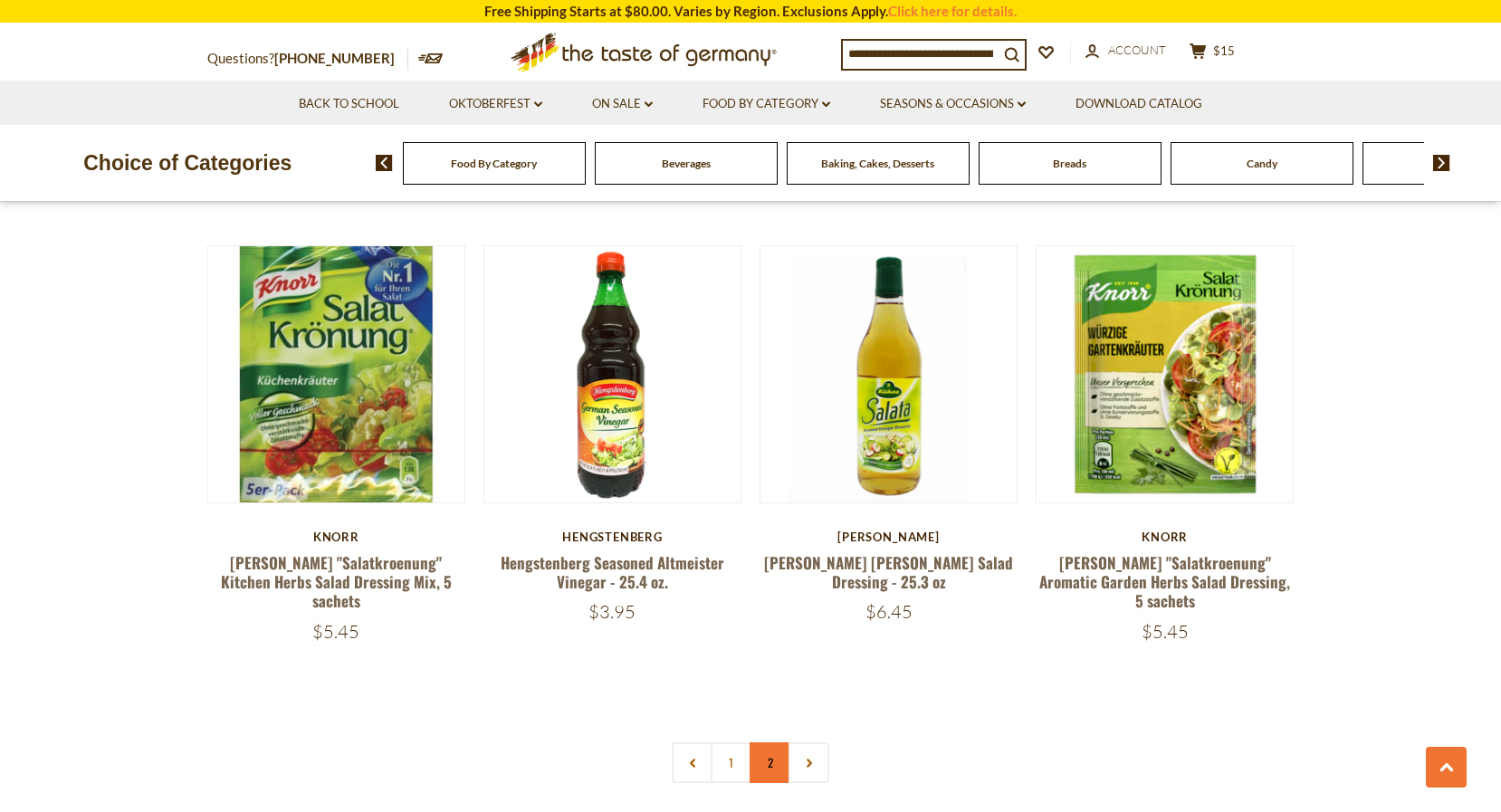
click at [770, 743] on link "2" at bounding box center [769, 762] width 41 height 41
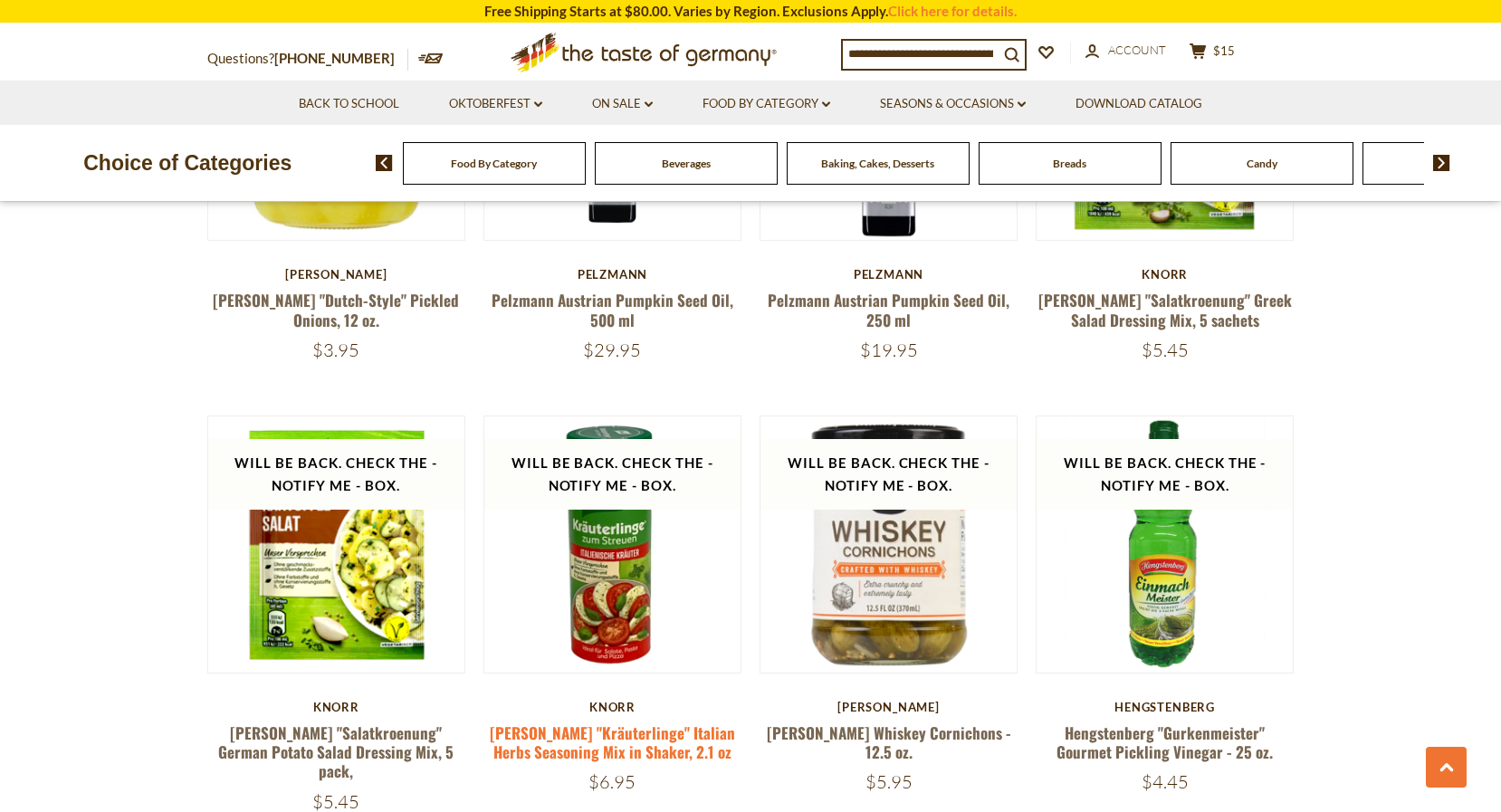
scroll to position [1305, 0]
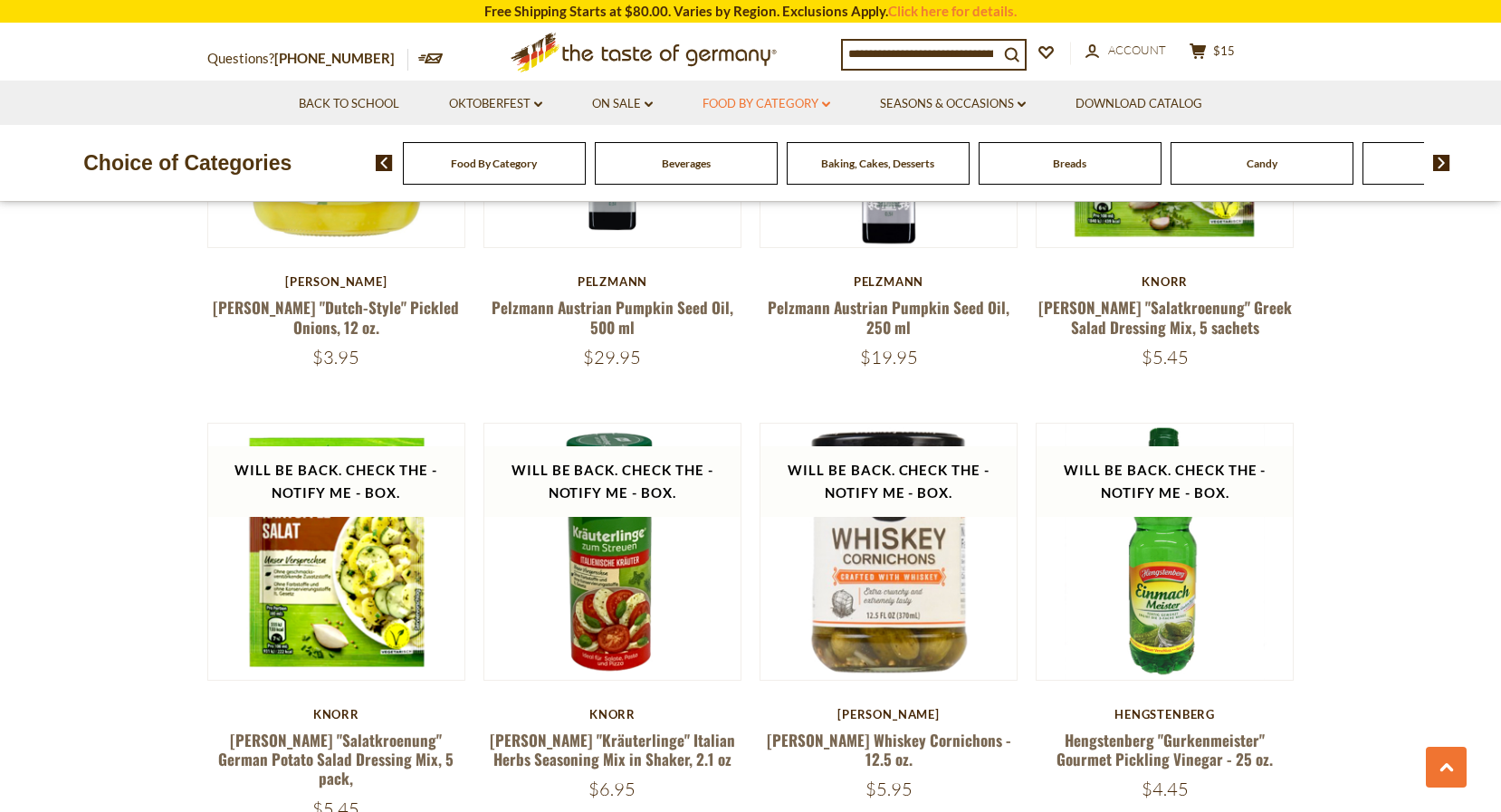
click at [760, 102] on link "Food By Category dropdown_arrow" at bounding box center [766, 104] width 128 height 20
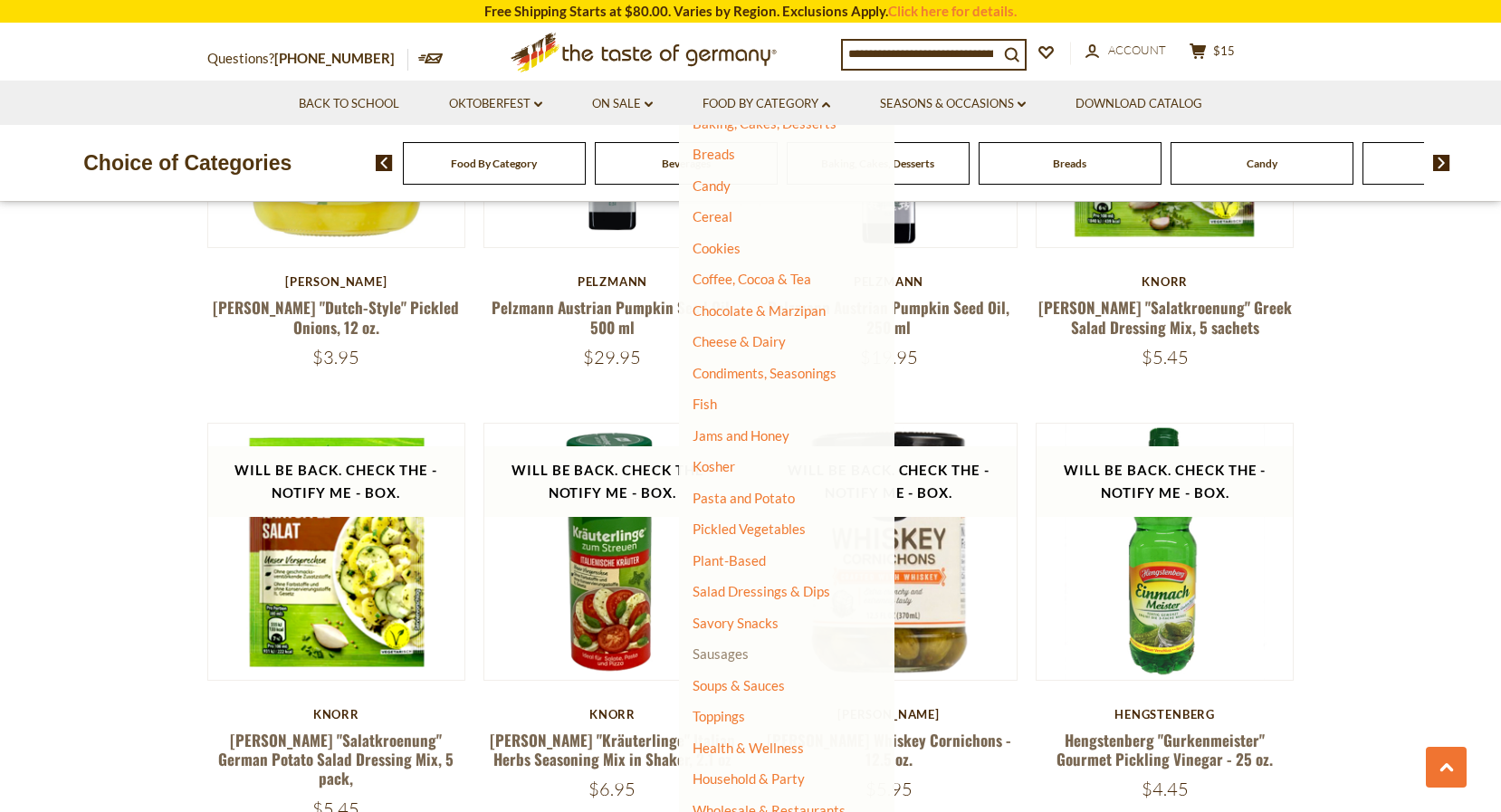
scroll to position [152, 0]
click at [734, 646] on link "Sausages" at bounding box center [721, 654] width 57 height 16
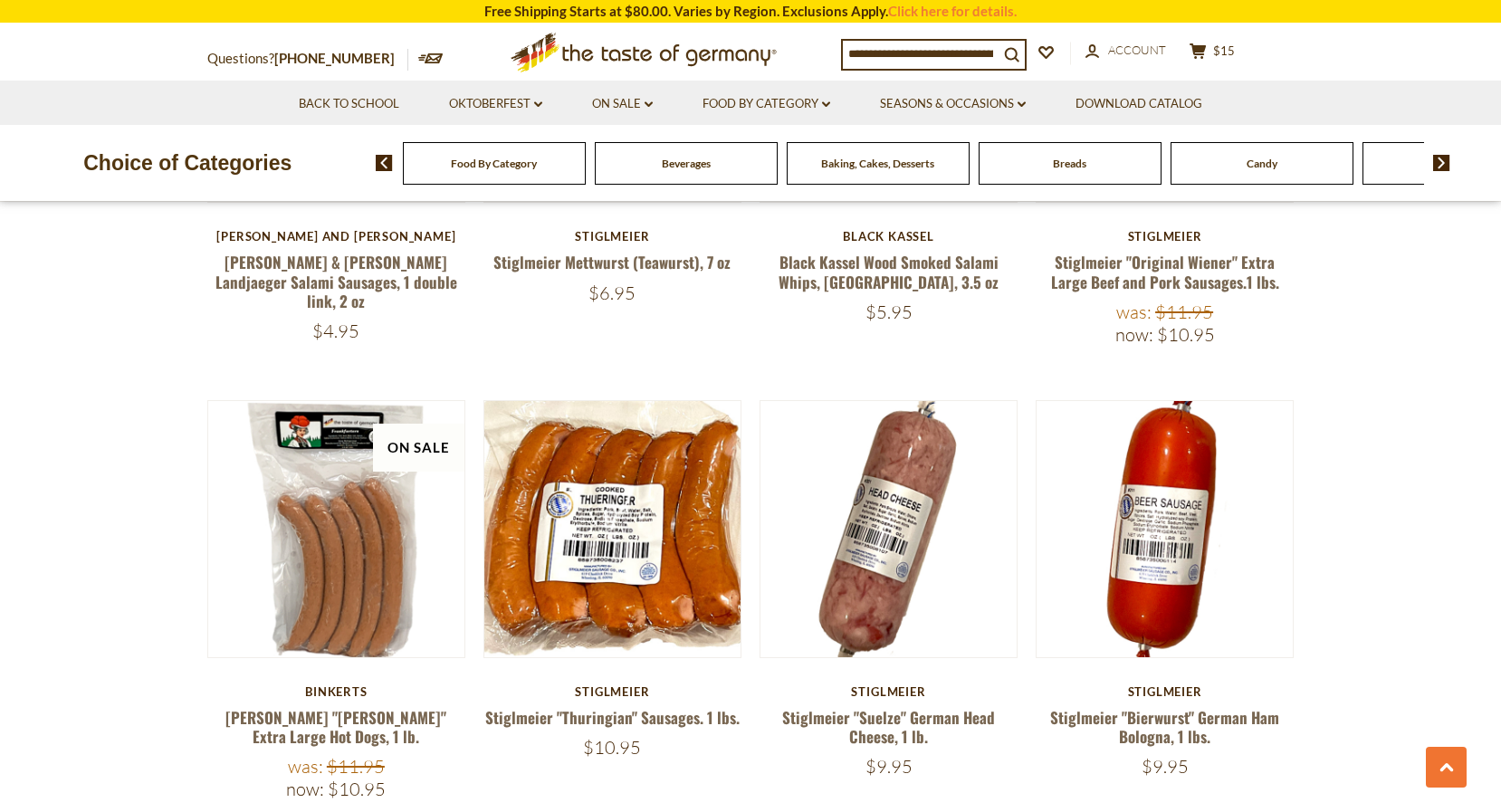
scroll to position [2632, 0]
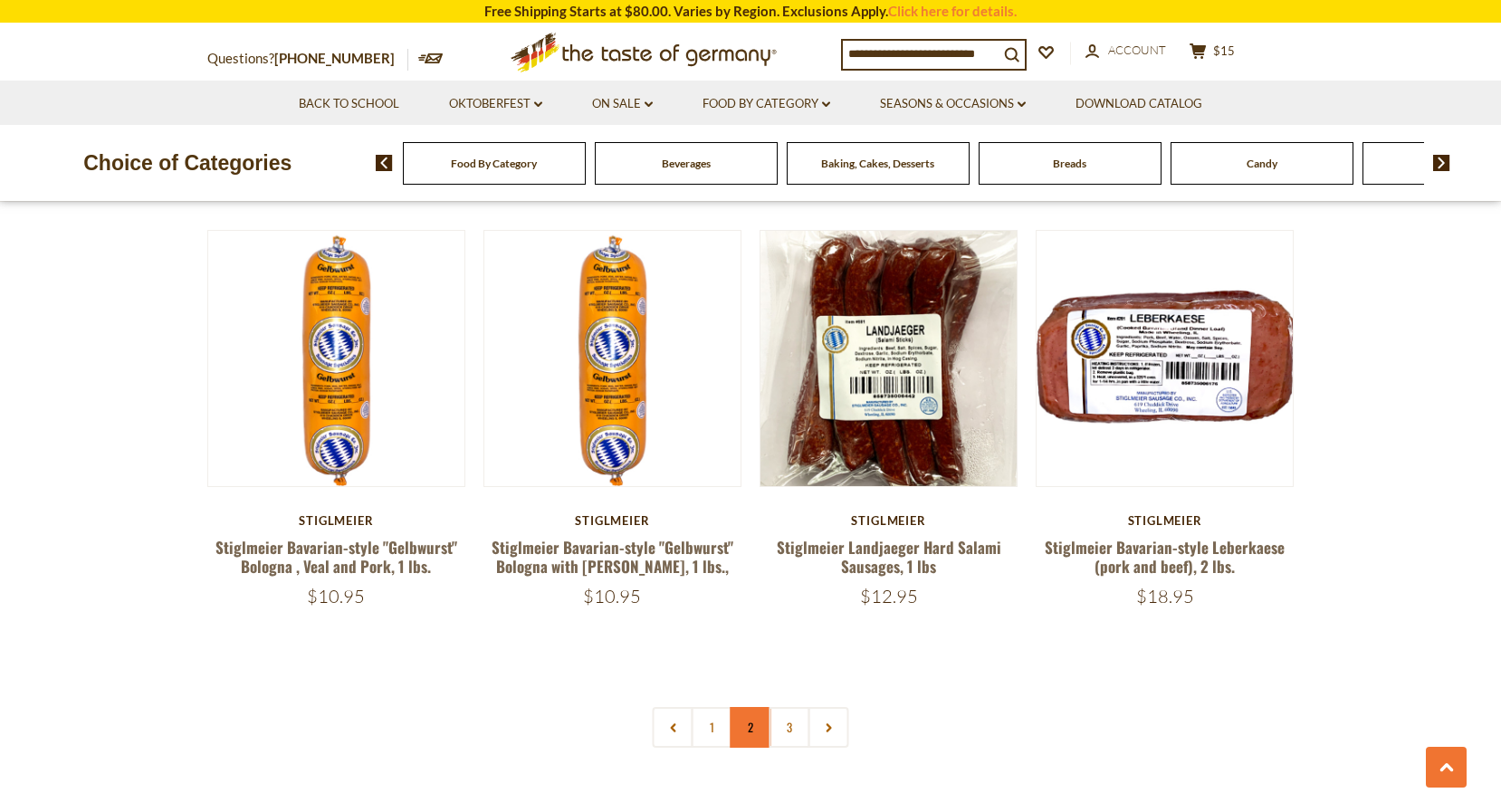
click at [749, 707] on link "2" at bounding box center [750, 727] width 41 height 41
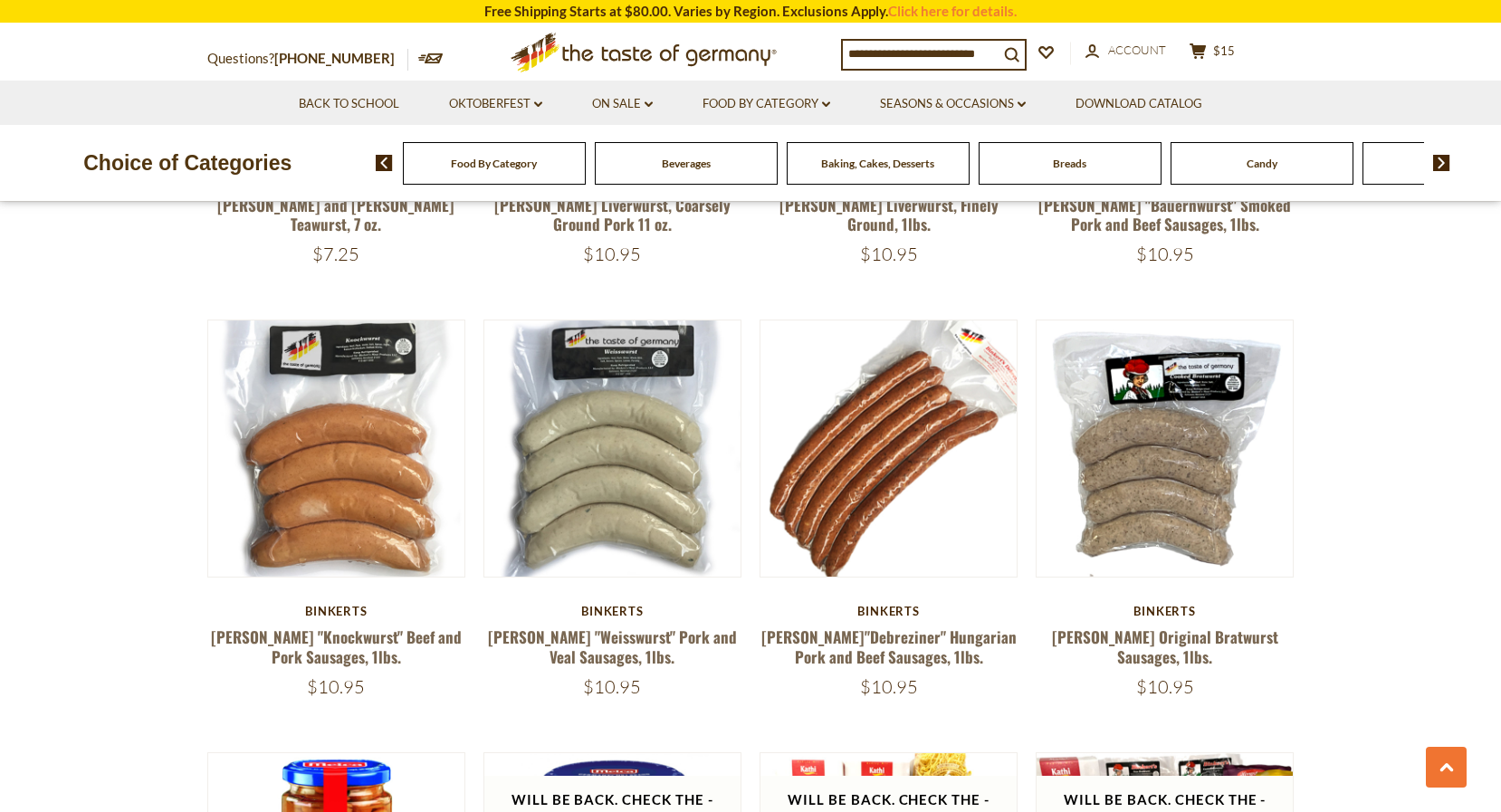
scroll to position [1785, 0]
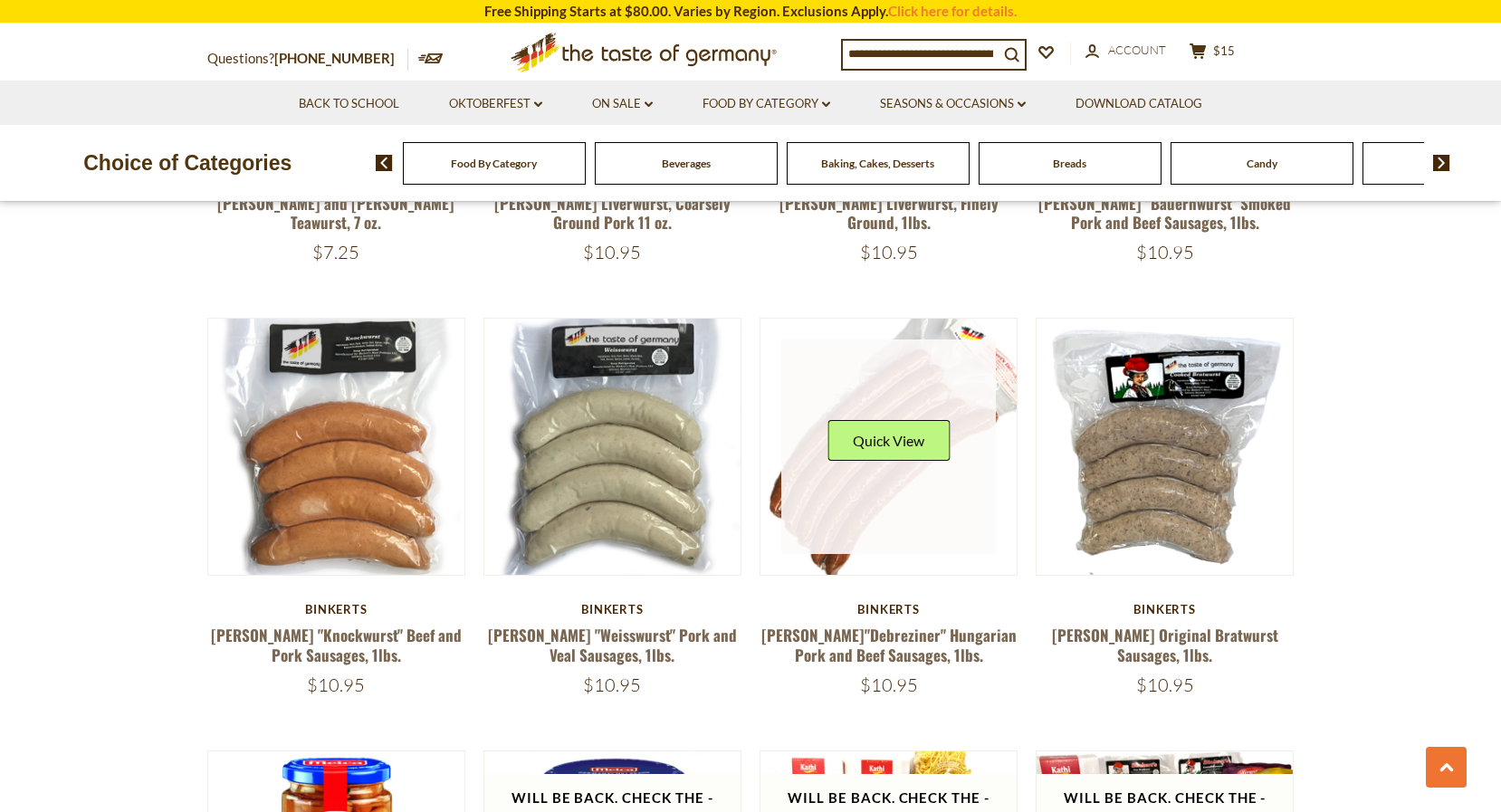
drag, startPoint x: 749, startPoint y: 662, endPoint x: 768, endPoint y: 418, distance: 244.7
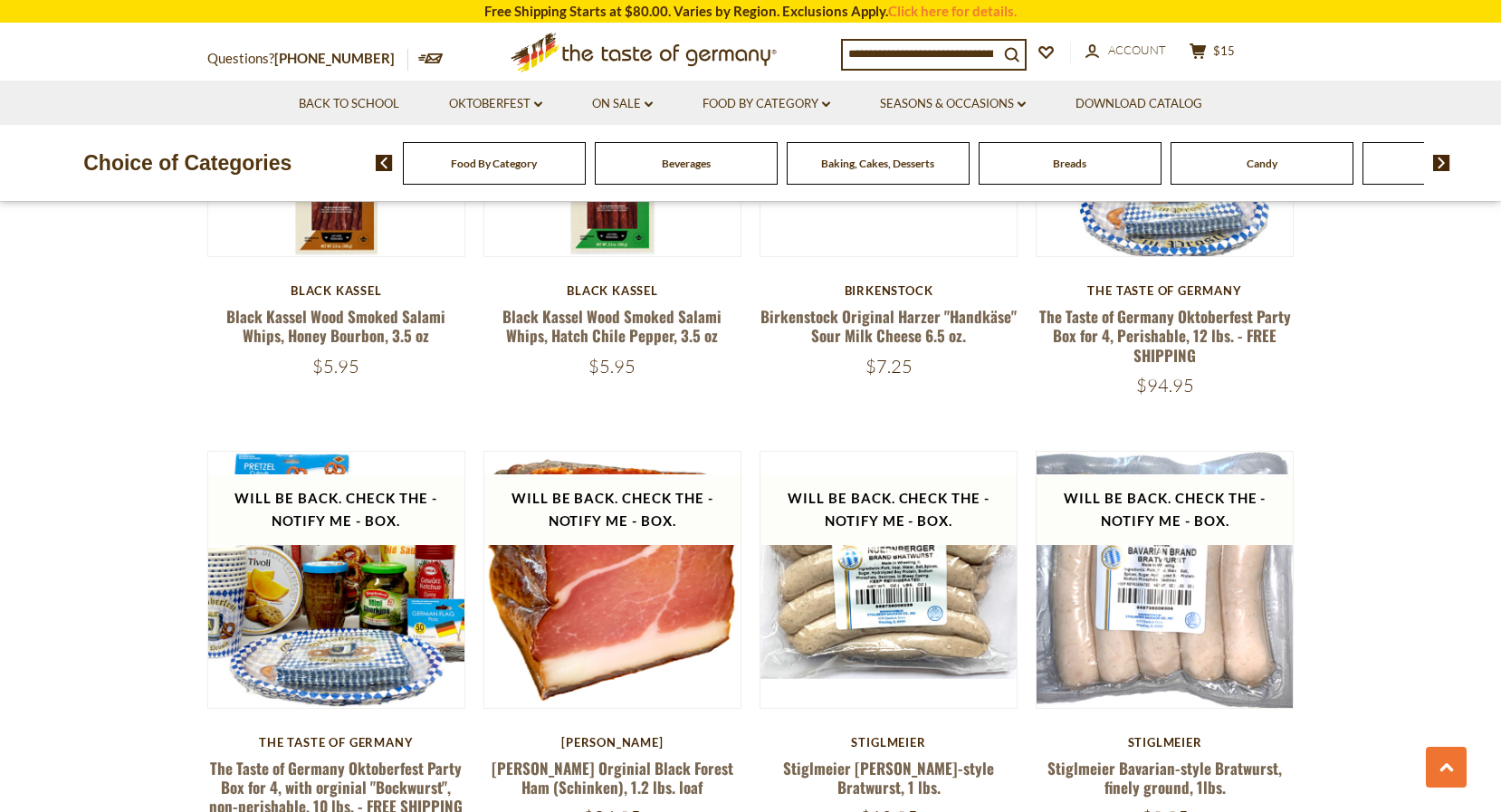
scroll to position [3895, 0]
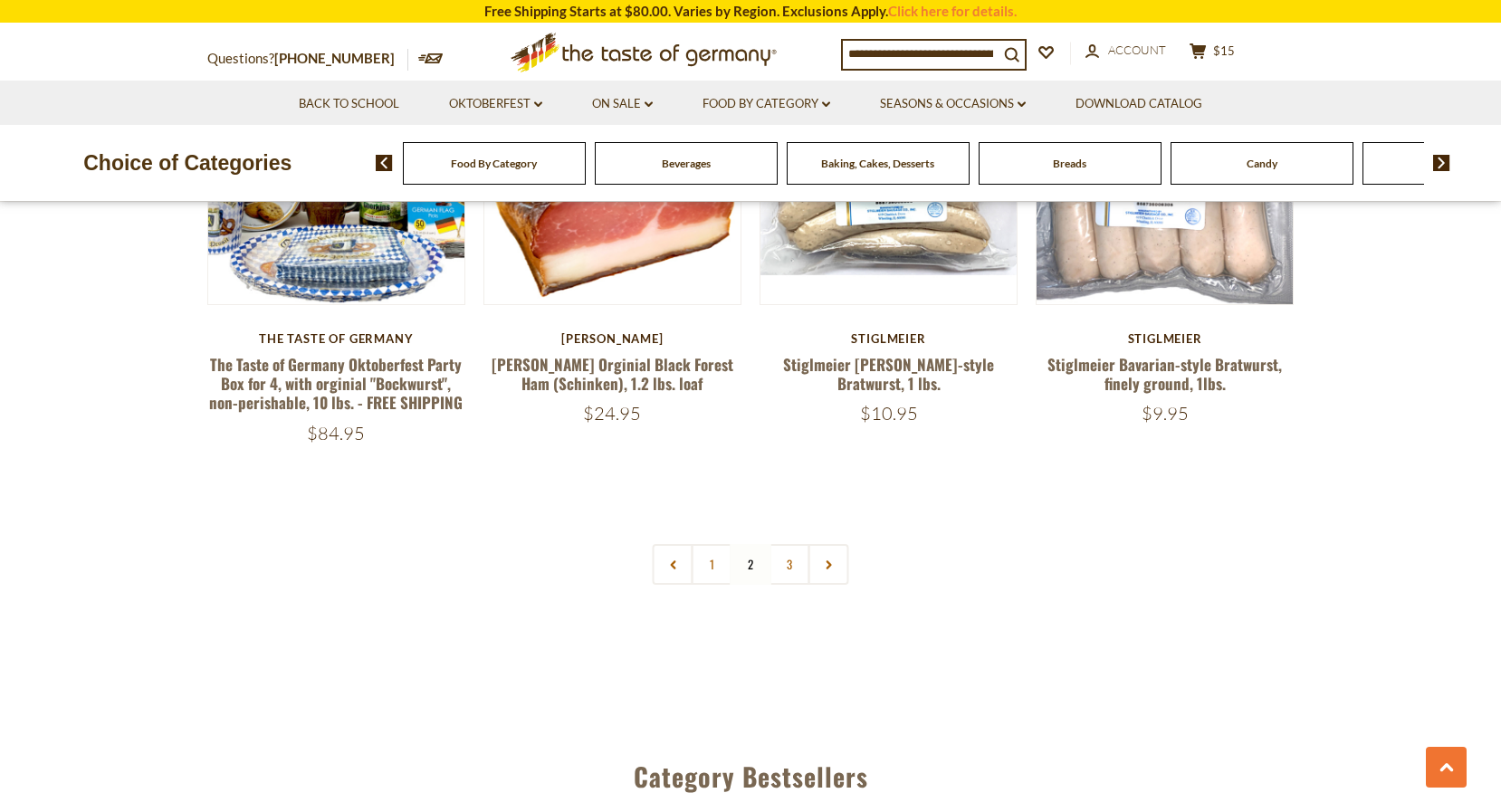
scroll to position [4296, 0]
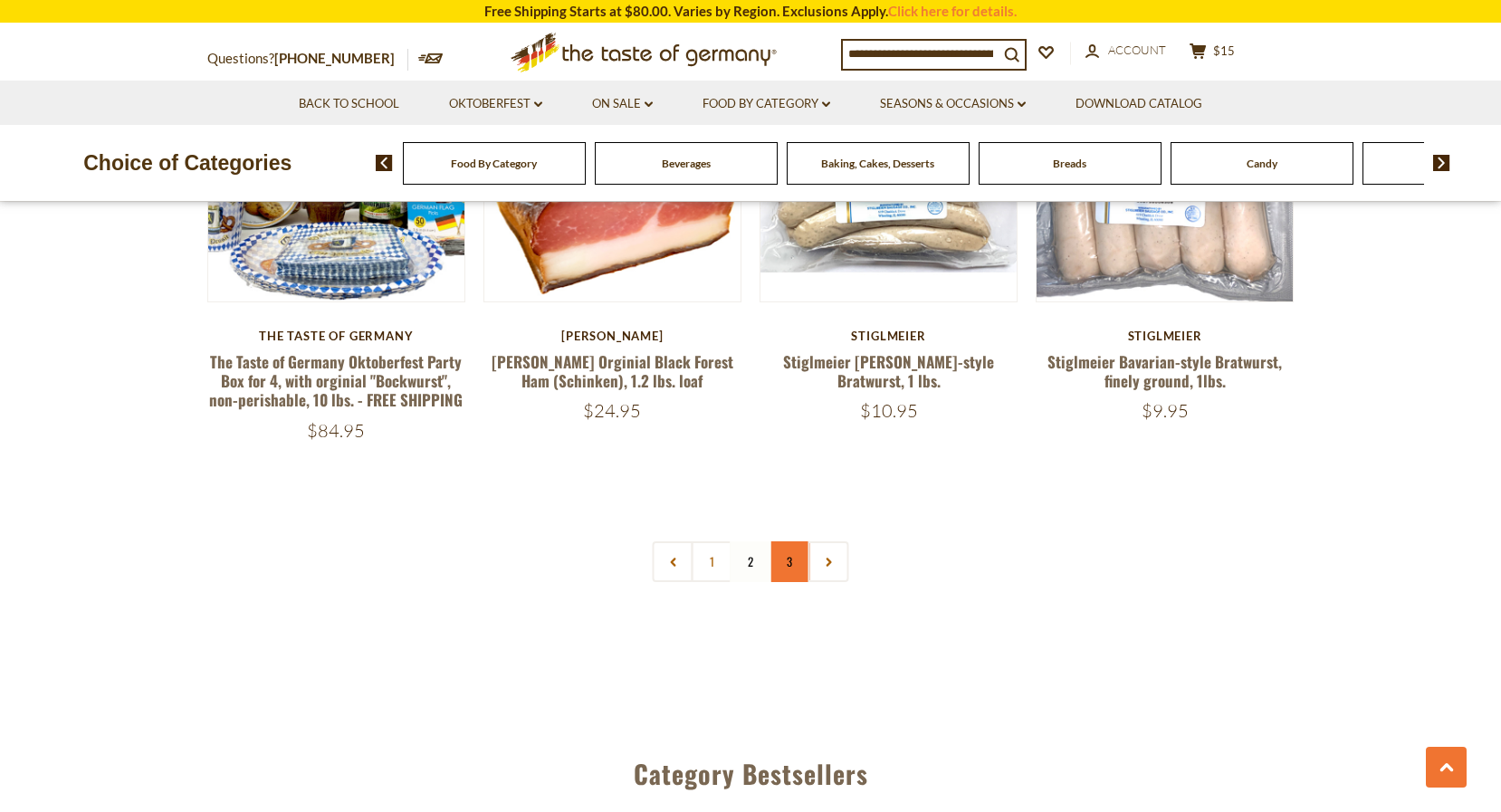
click at [790, 541] on link "3" at bounding box center [789, 561] width 41 height 41
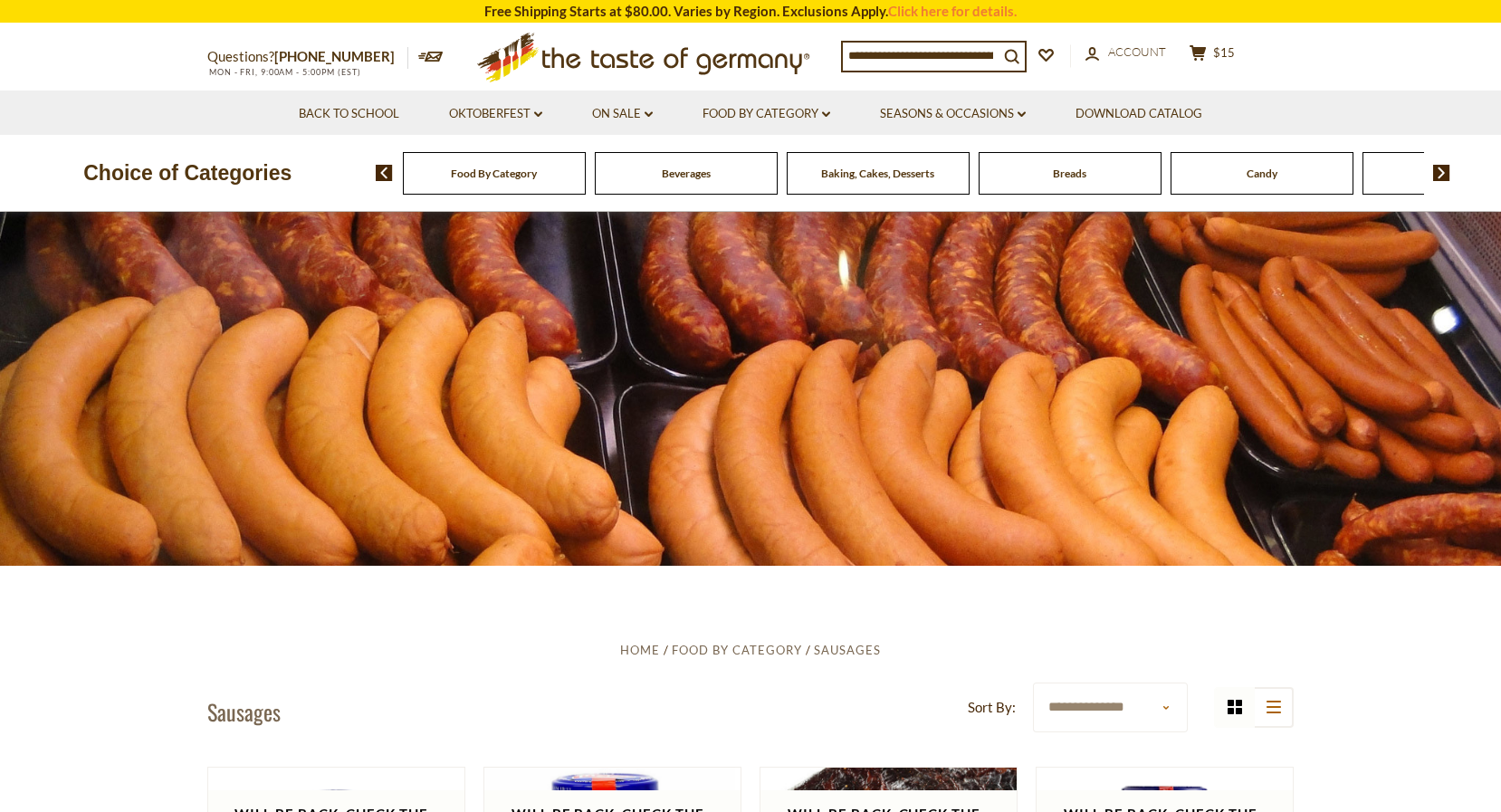
scroll to position [20, 0]
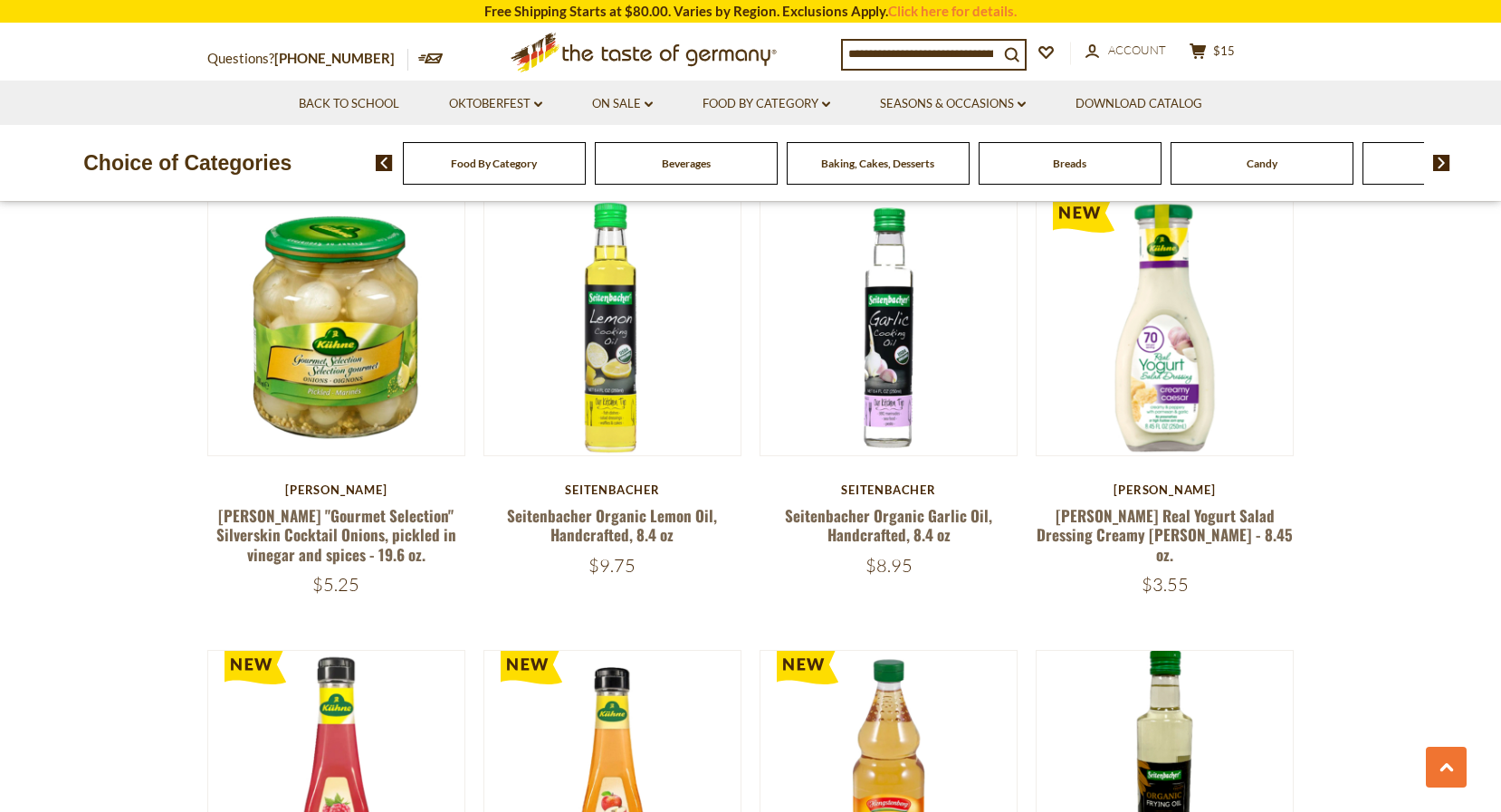
scroll to position [1052, 0]
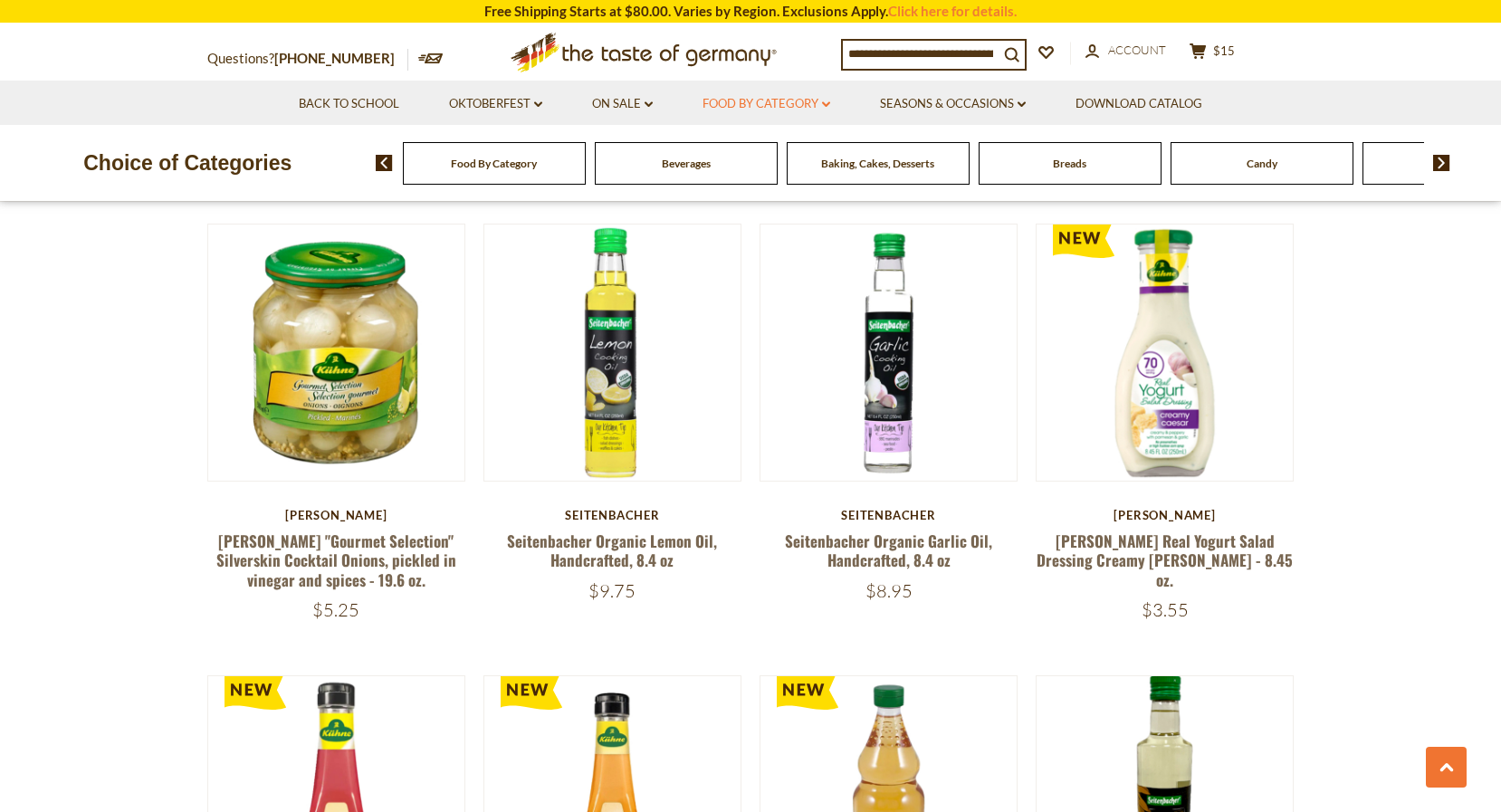
click at [736, 100] on link "Food By Category dropdown_arrow" at bounding box center [766, 104] width 128 height 20
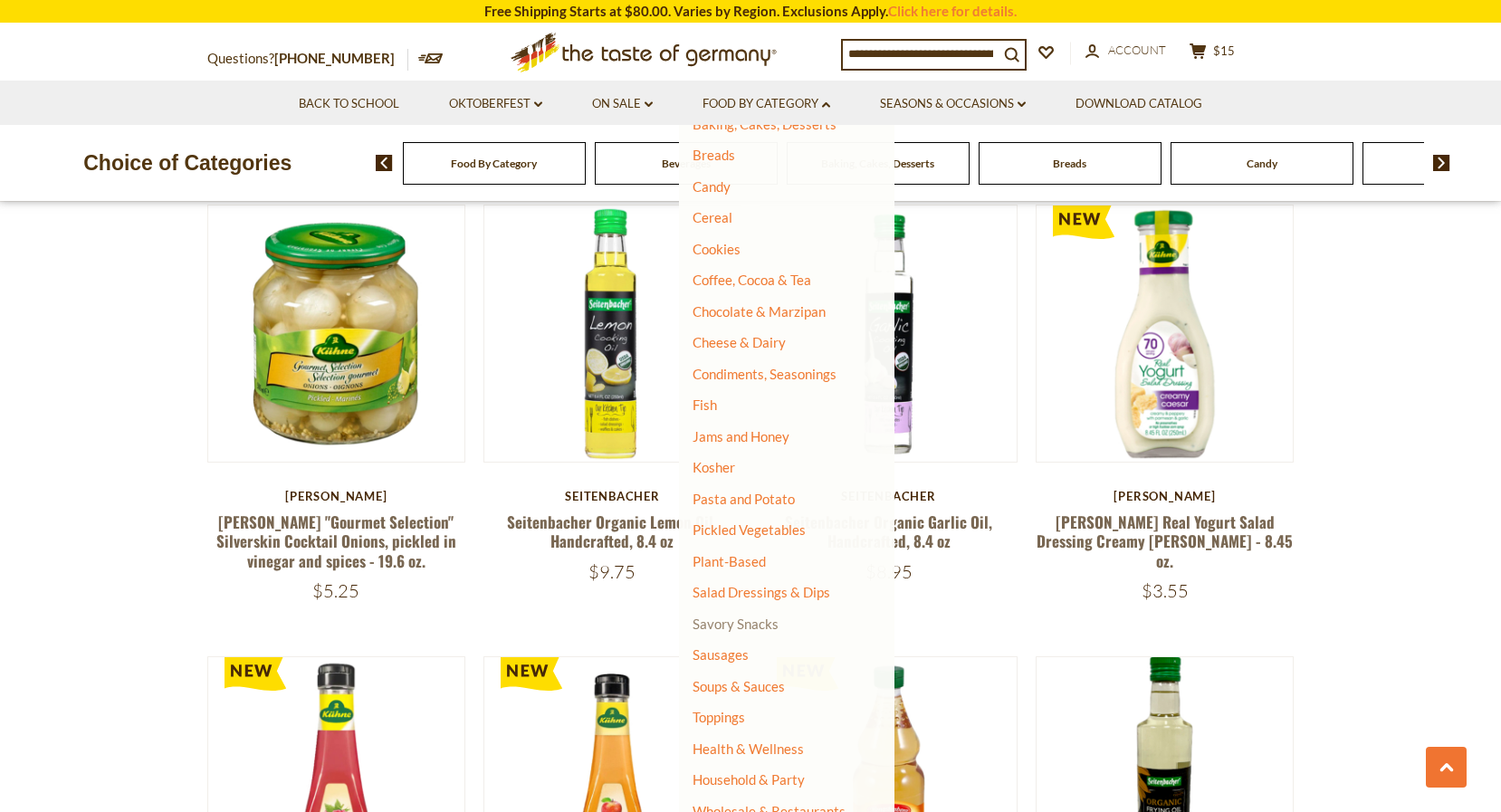
scroll to position [1075, 0]
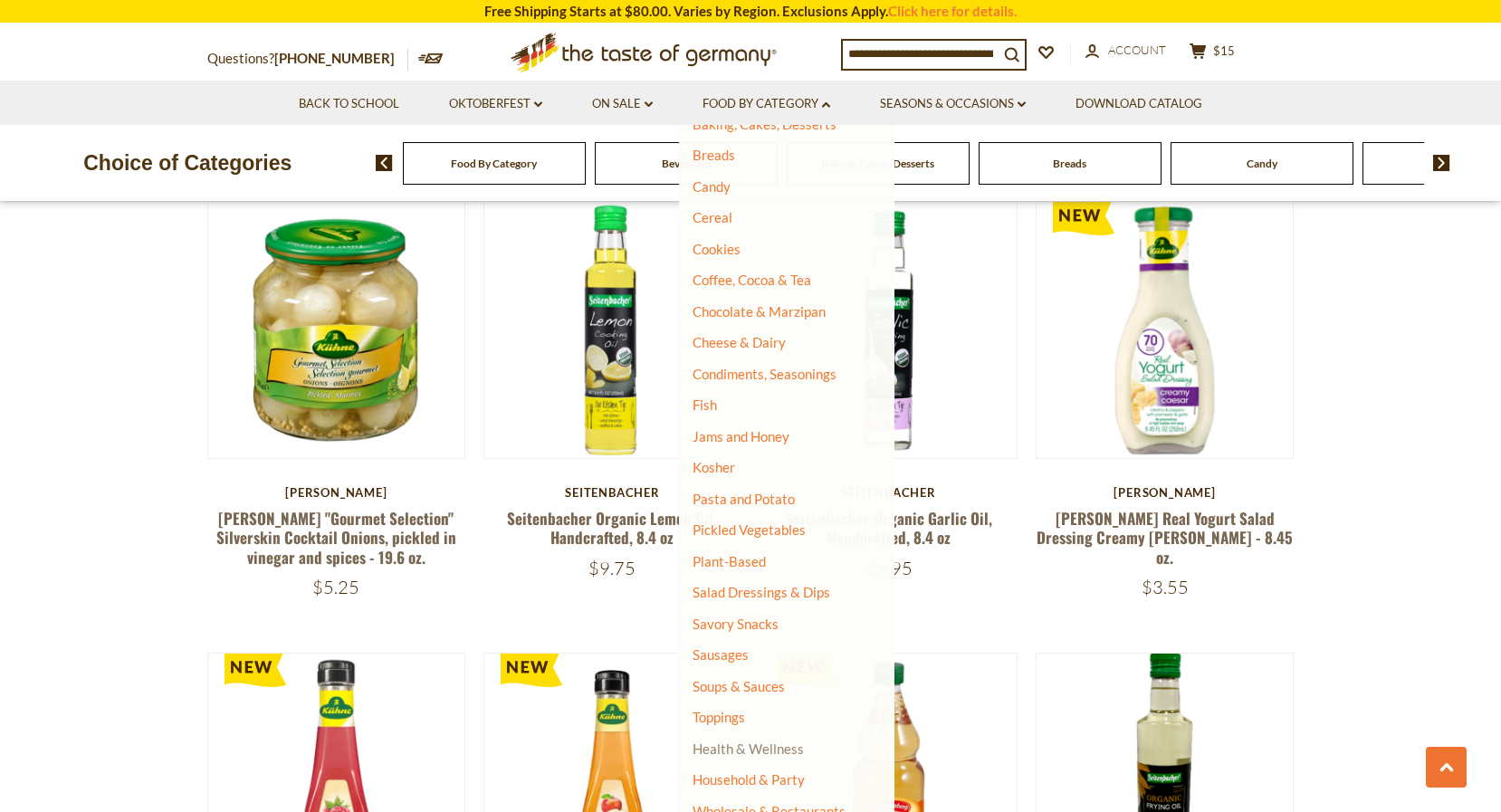
click at [748, 736] on link "Health & Wellness" at bounding box center [749, 748] width 111 height 26
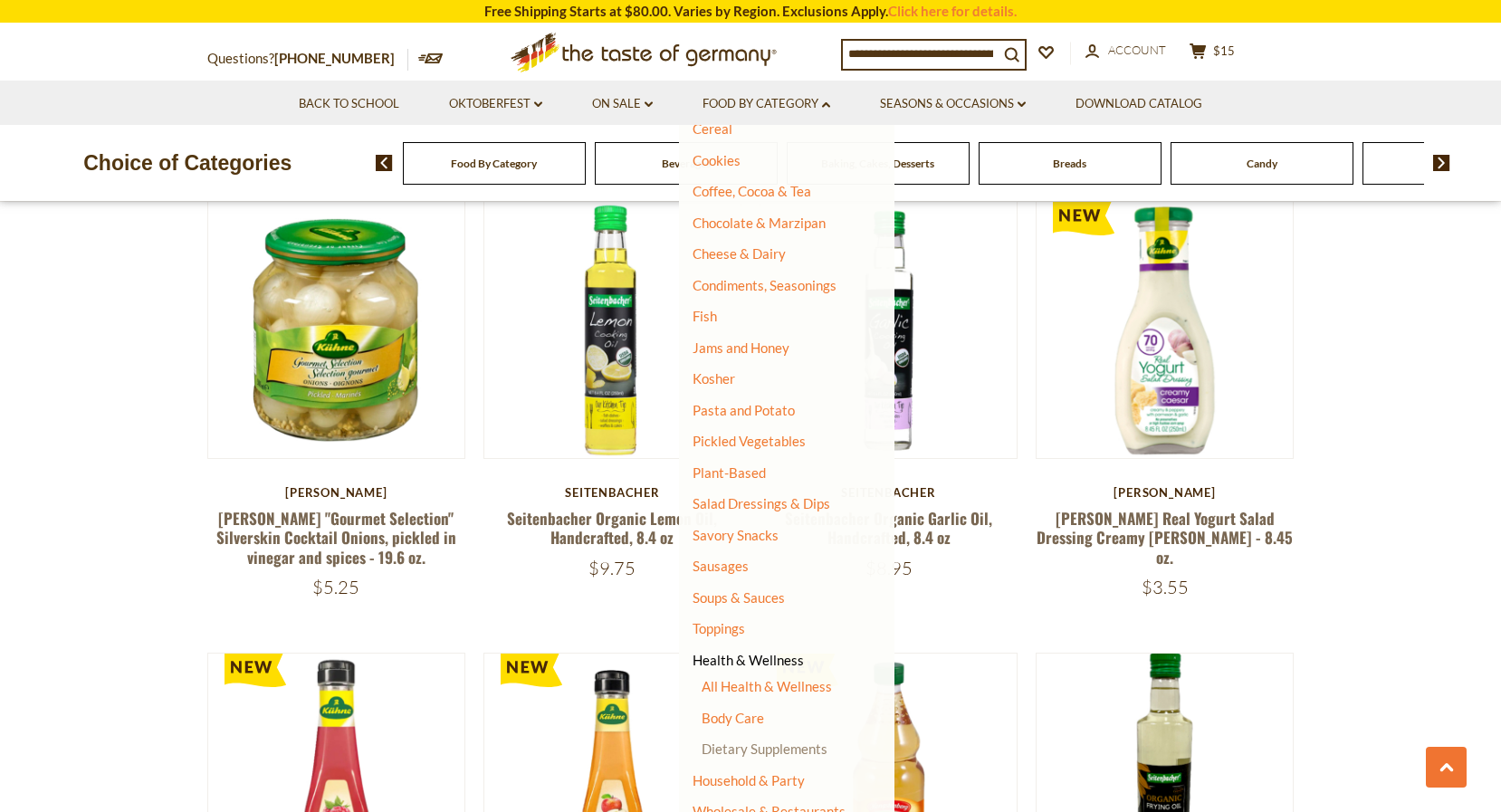
scroll to position [240, 0]
click at [747, 768] on link "Household & Party" at bounding box center [749, 781] width 112 height 26
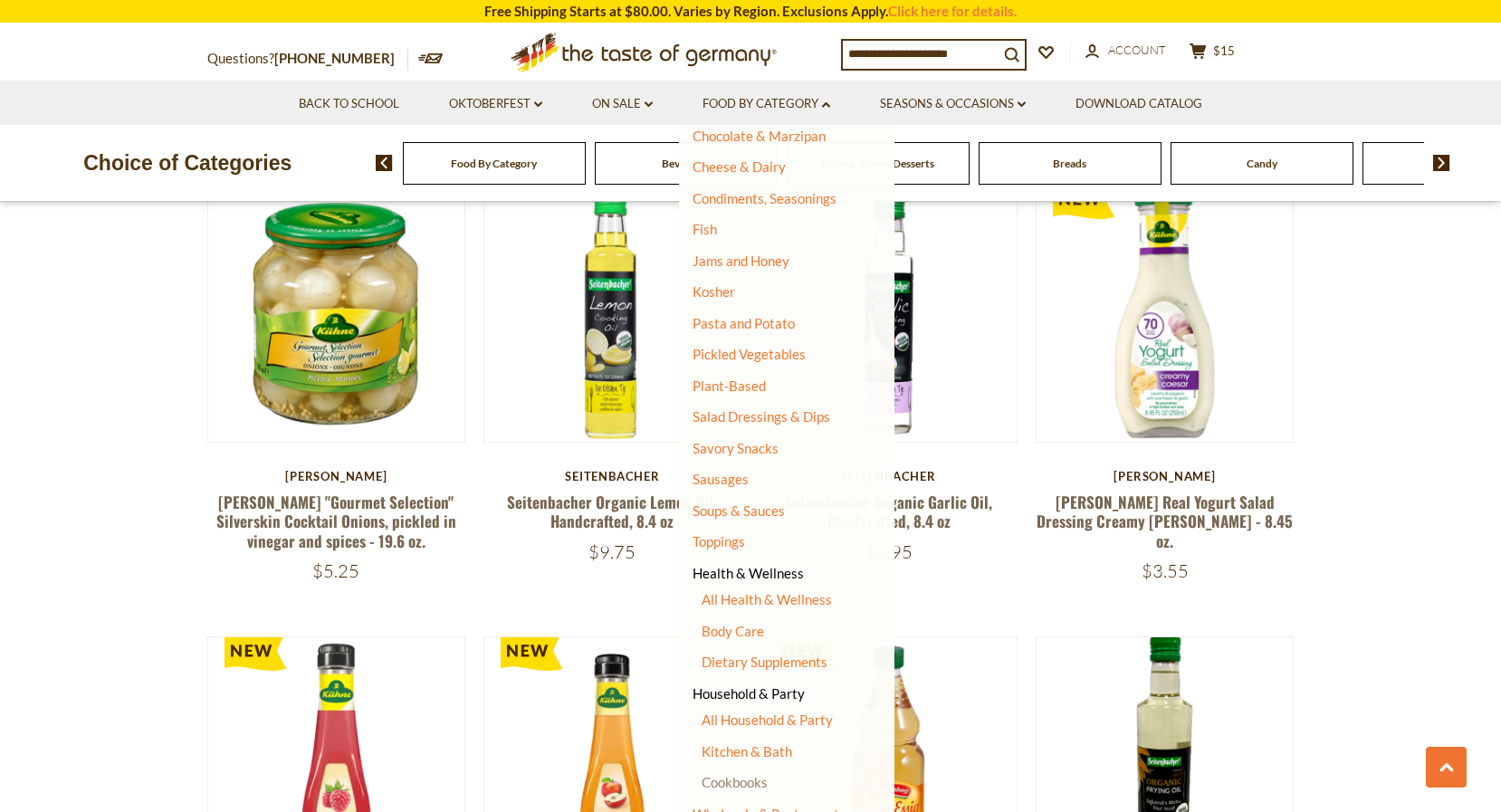
scroll to position [1099, 0]
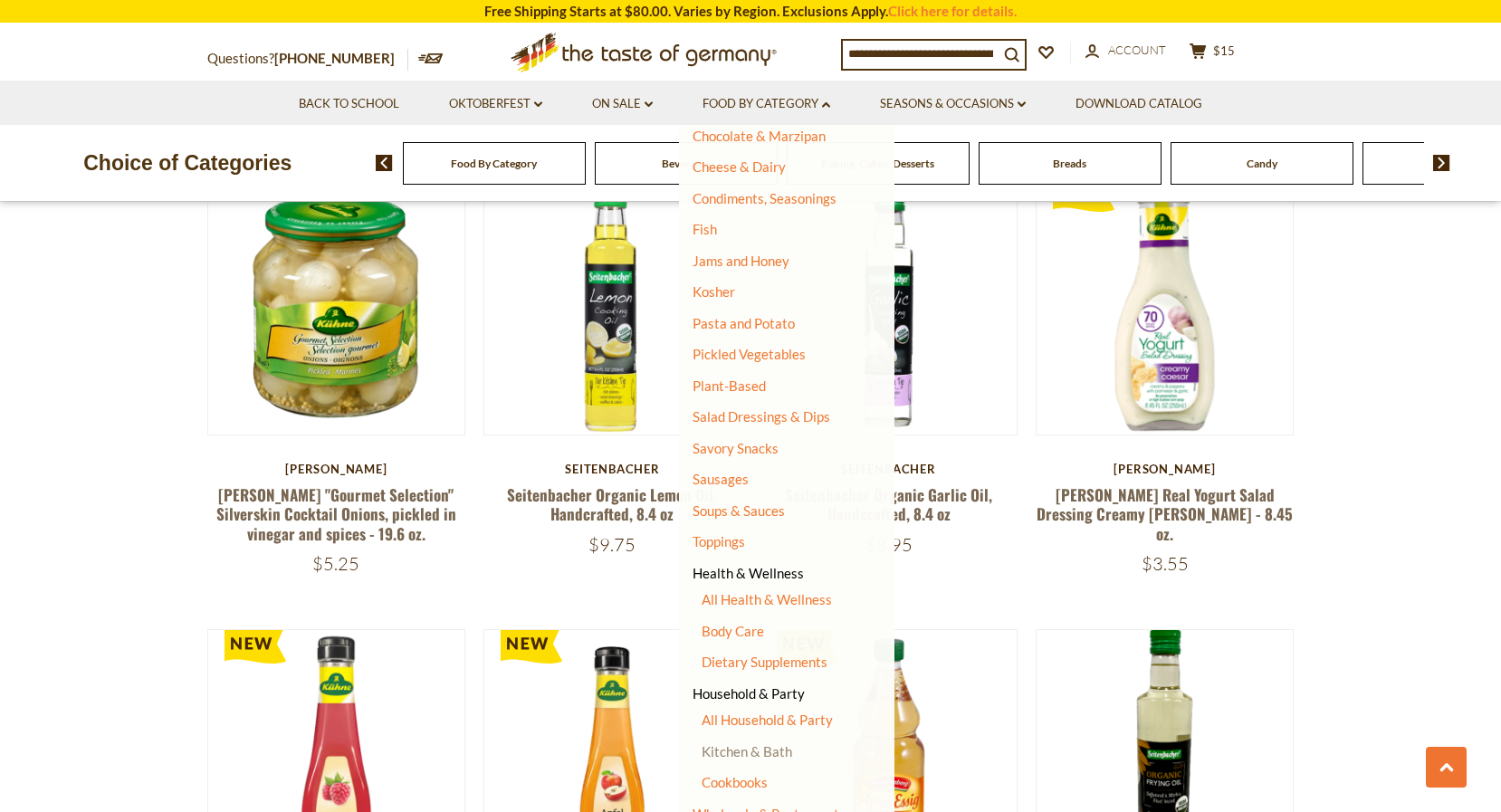
click at [751, 744] on link "Kitchen & Bath" at bounding box center [747, 751] width 90 height 16
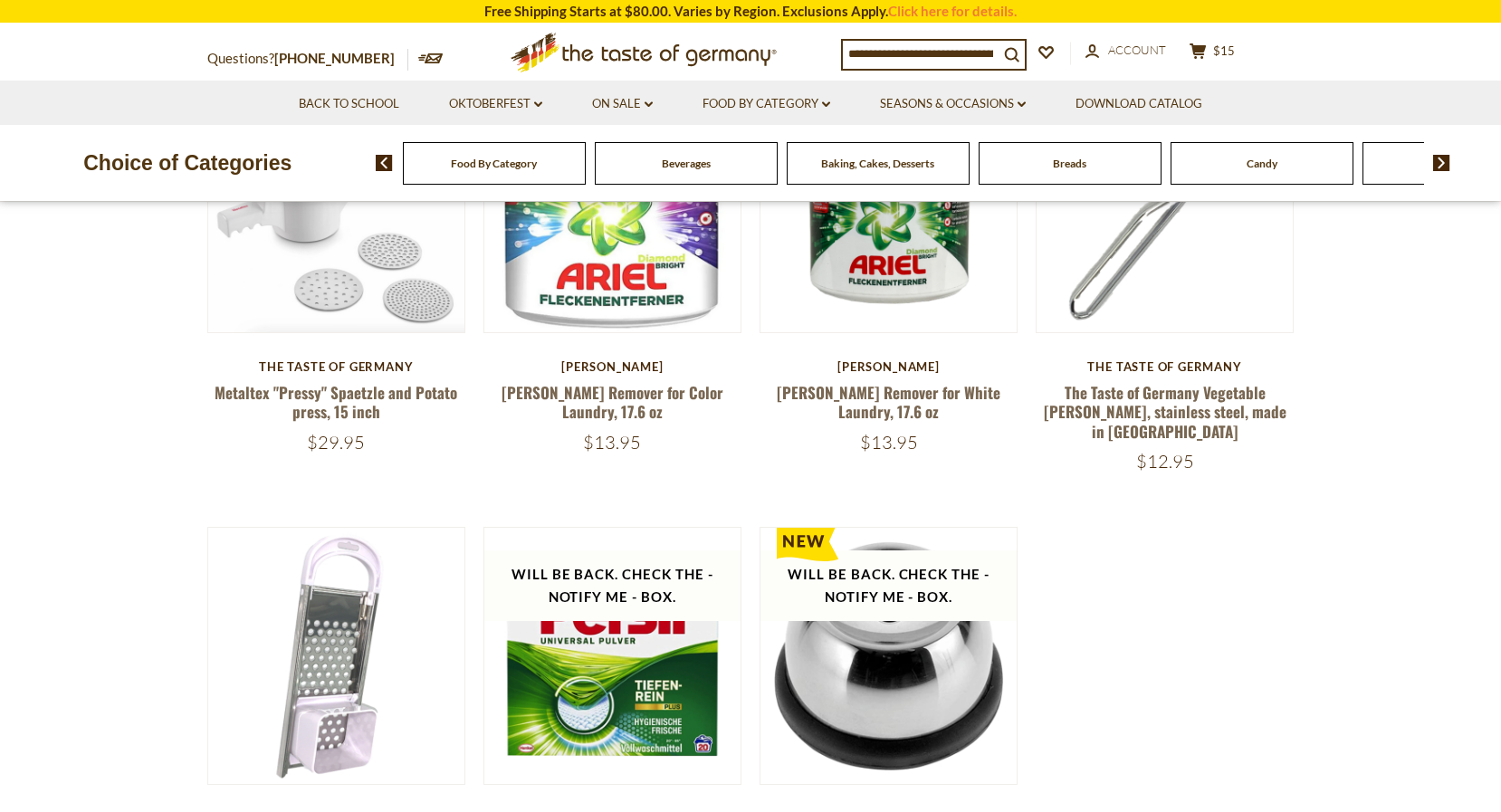
scroll to position [746, 0]
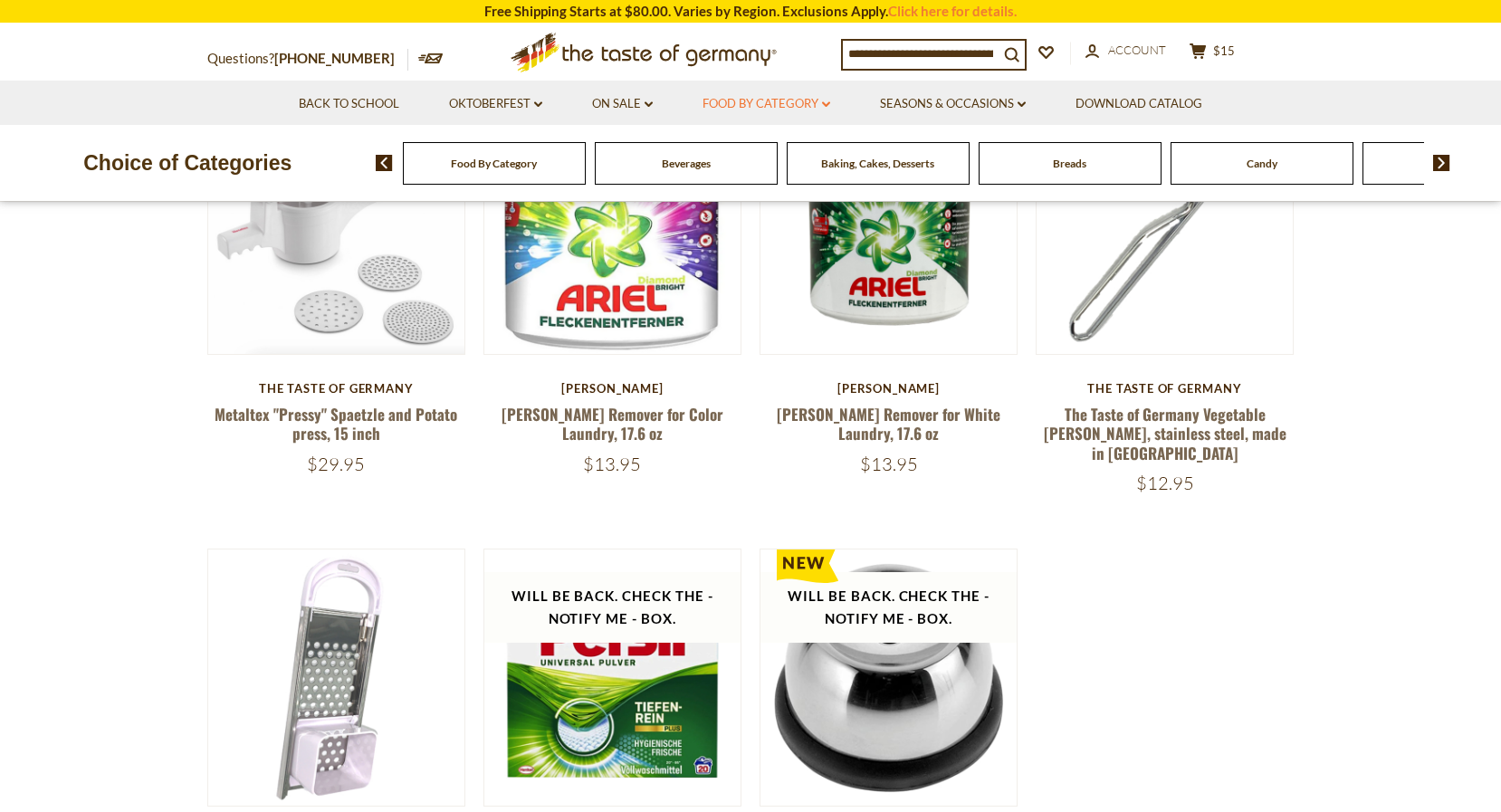
click at [766, 111] on link "Food By Category dropdown_arrow" at bounding box center [766, 104] width 128 height 20
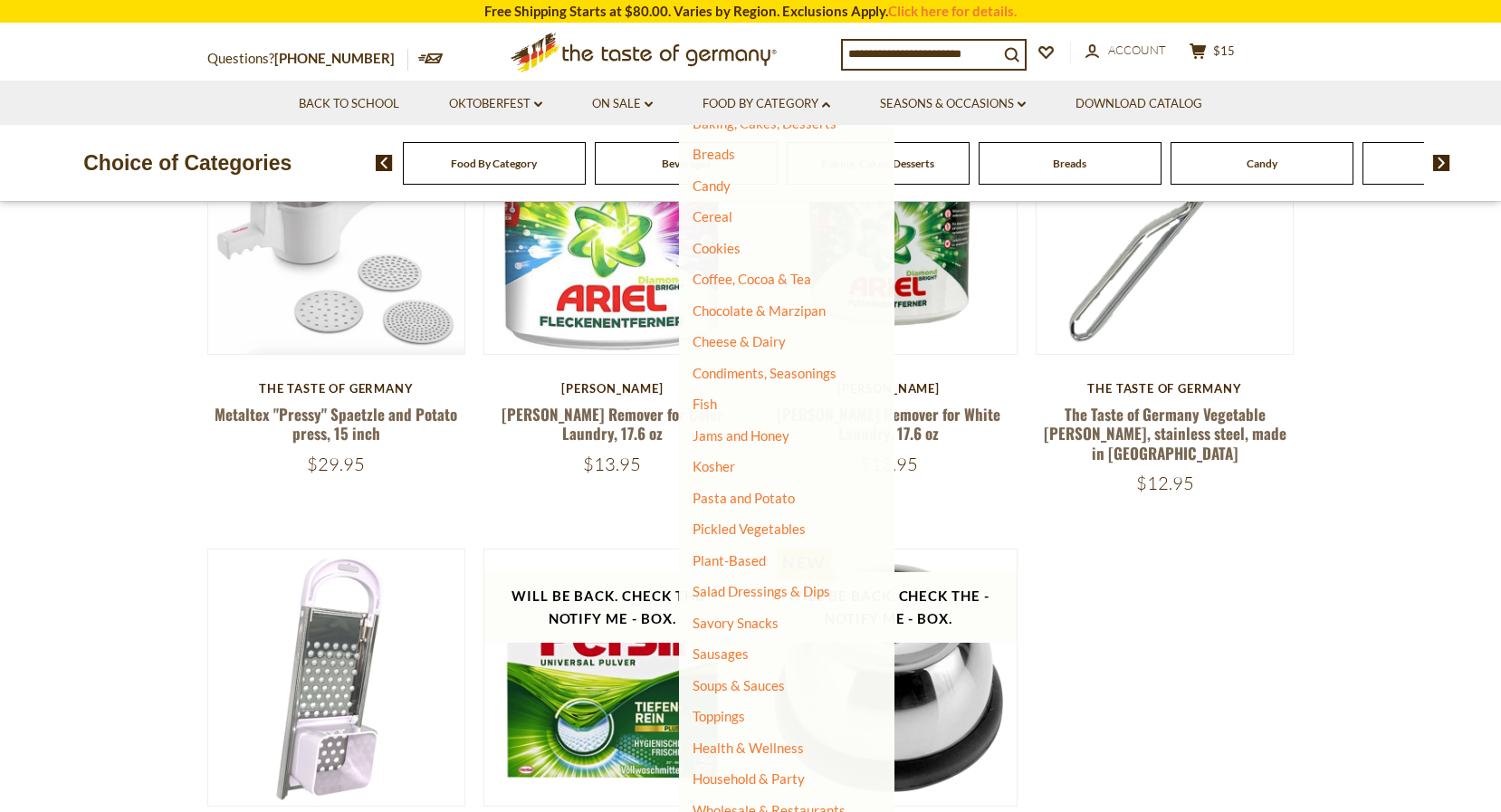
scroll to position [152, 0]
click at [754, 771] on link "Household & Party" at bounding box center [749, 779] width 112 height 26
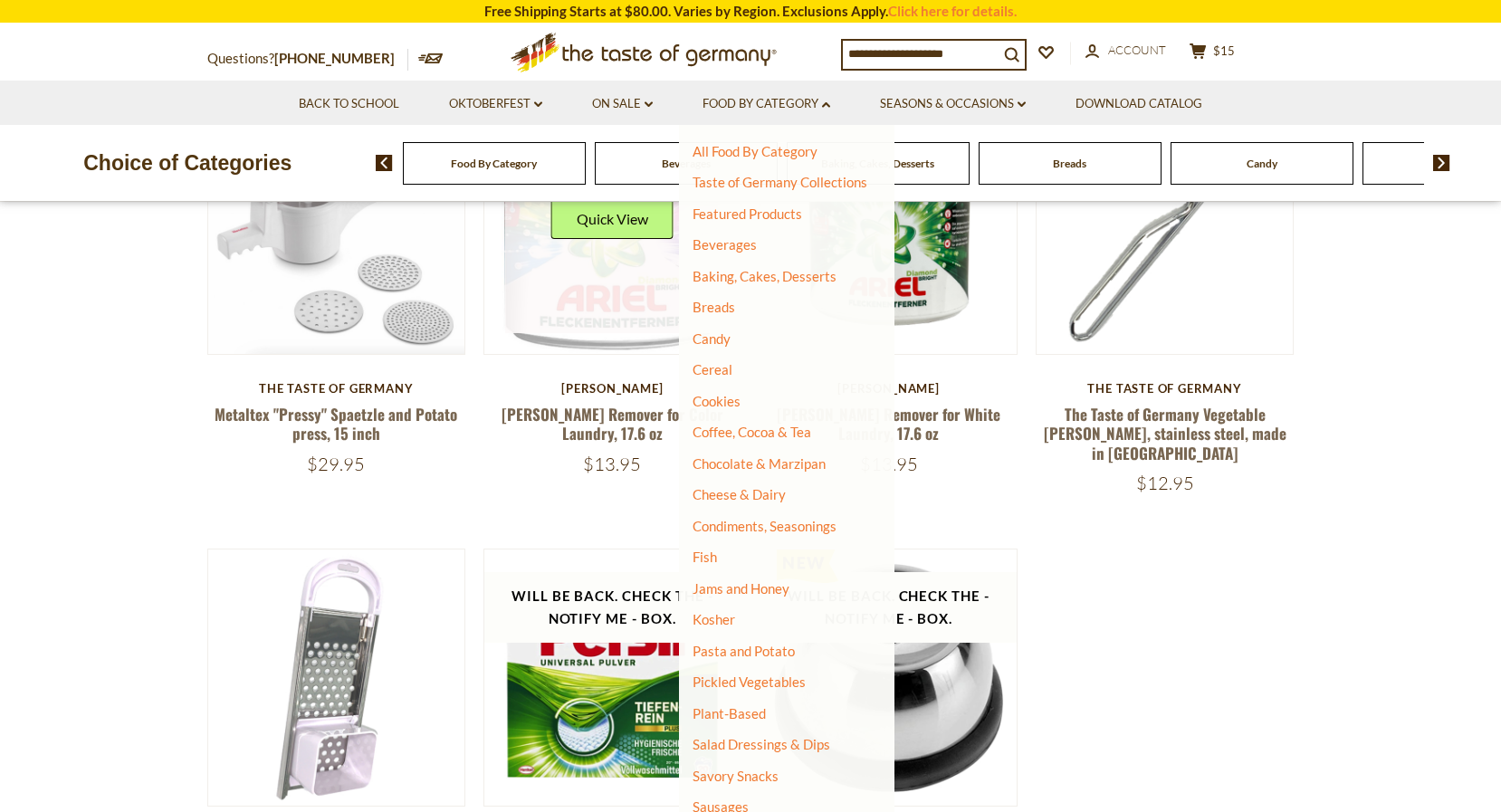
scroll to position [0, 0]
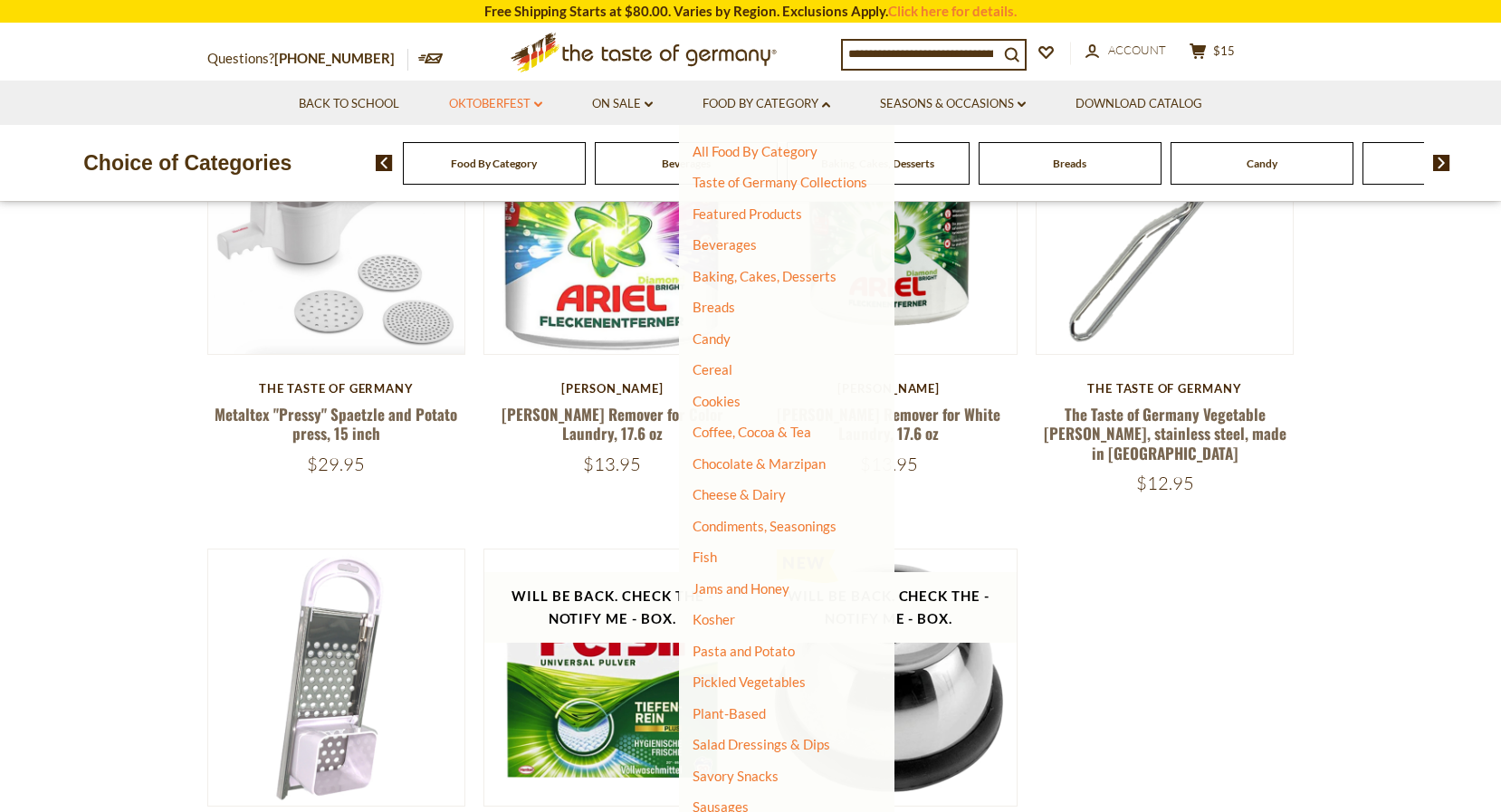
click at [521, 94] on link "Oktoberfest dropdown_arrow" at bounding box center [495, 104] width 93 height 20
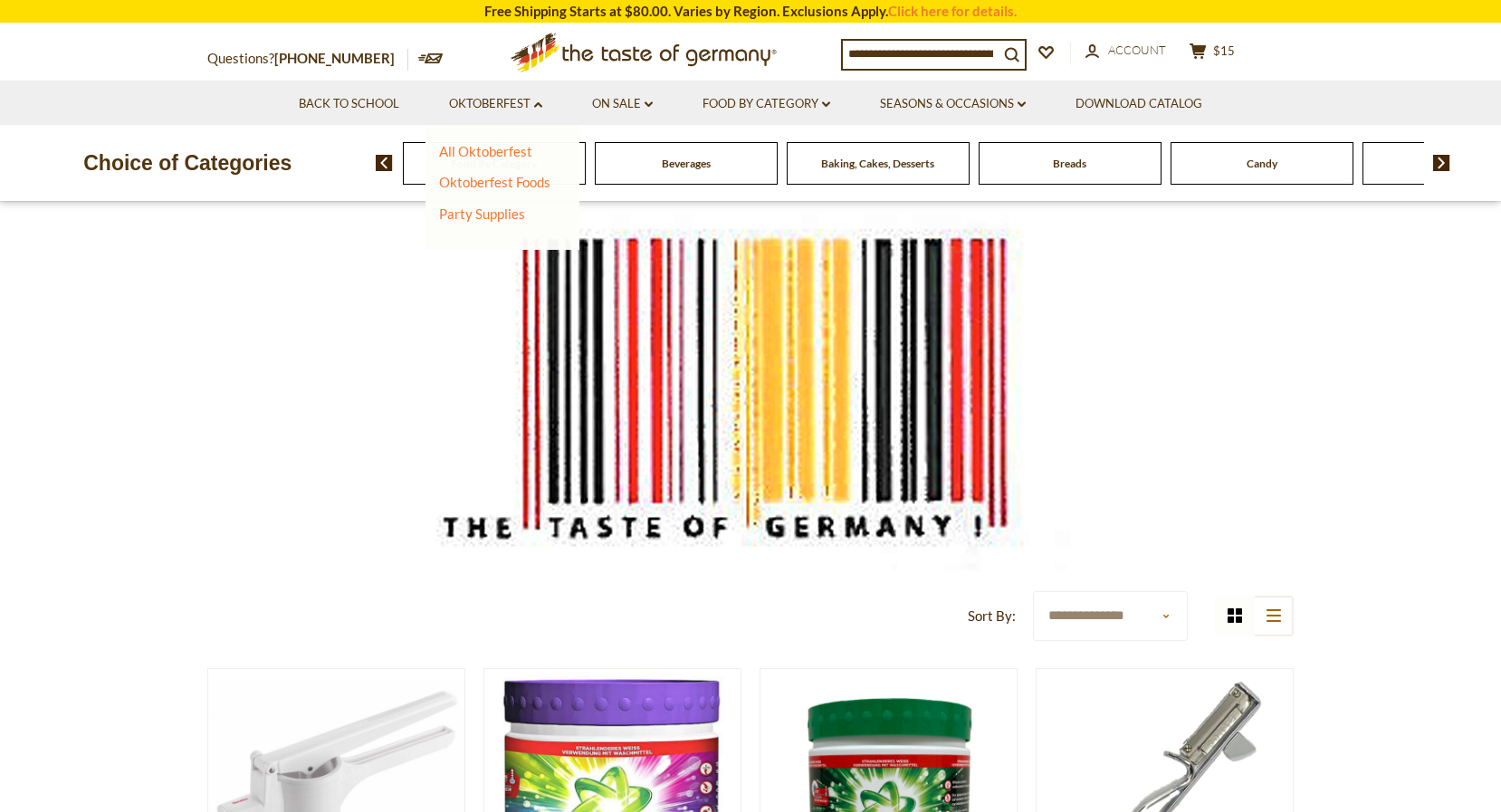
scroll to position [173, 0]
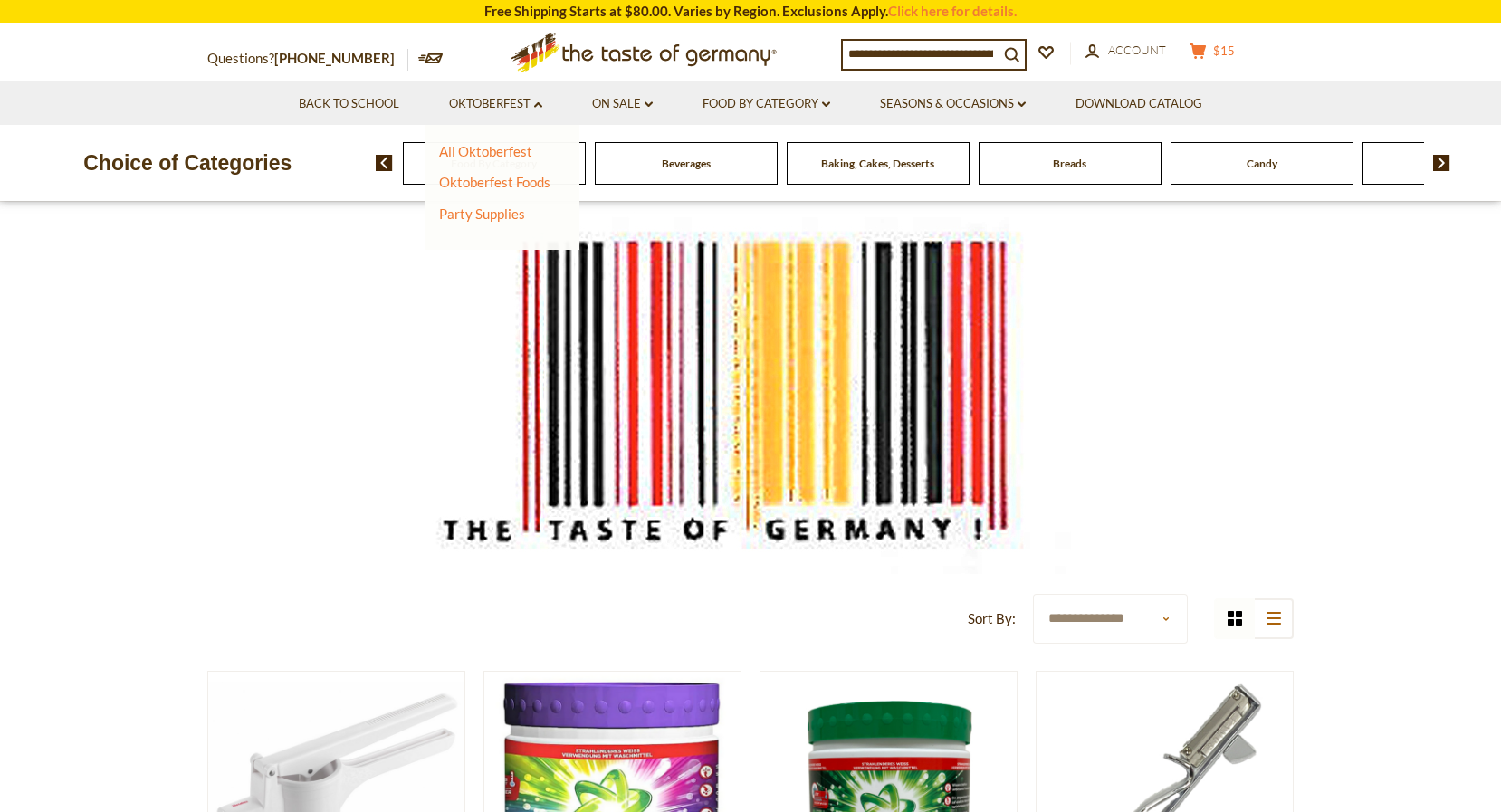
click at [1206, 56] on icon at bounding box center [1197, 52] width 16 height 16
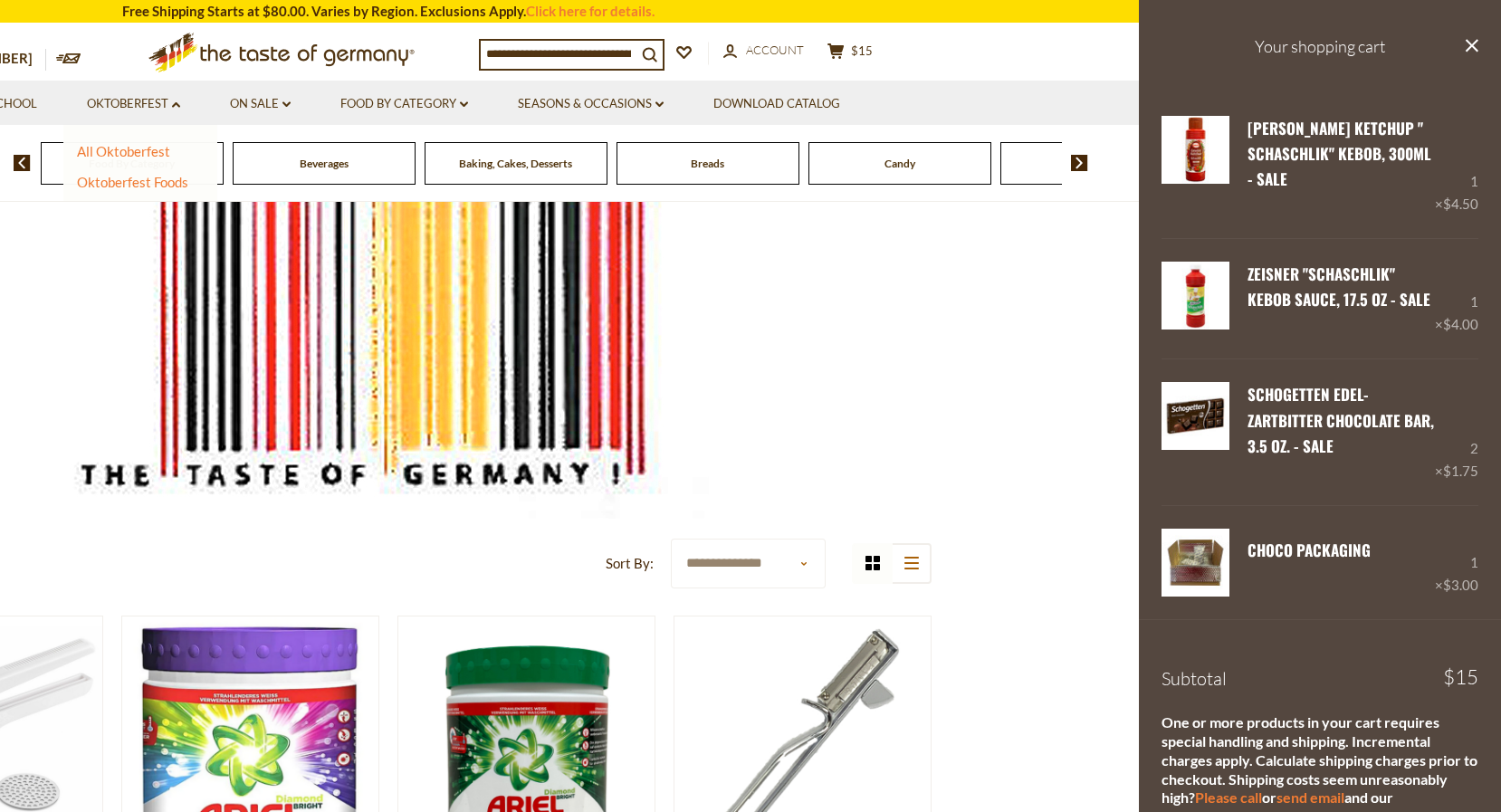
scroll to position [243, 0]
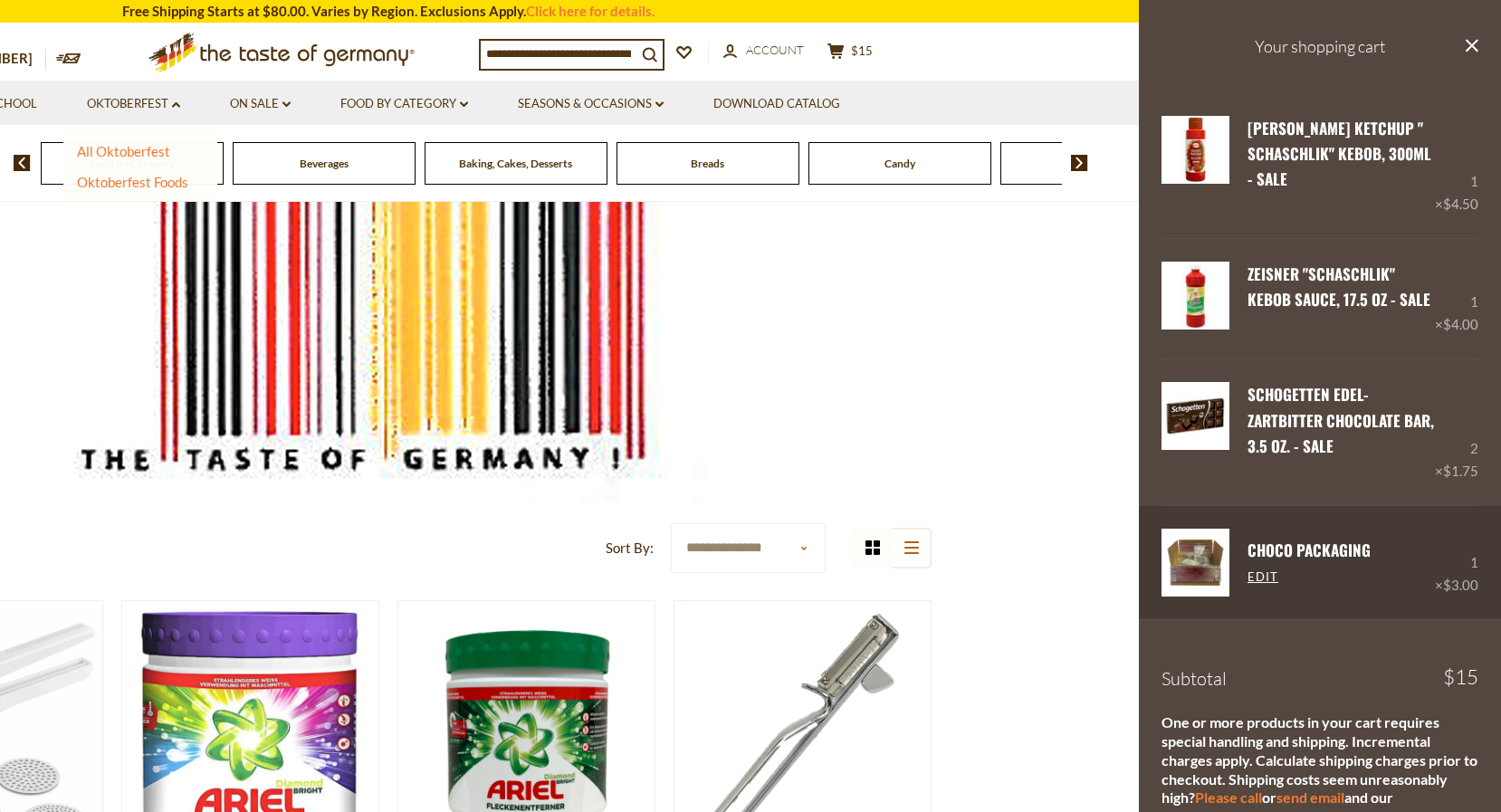
click at [1218, 568] on img at bounding box center [1195, 562] width 68 height 68
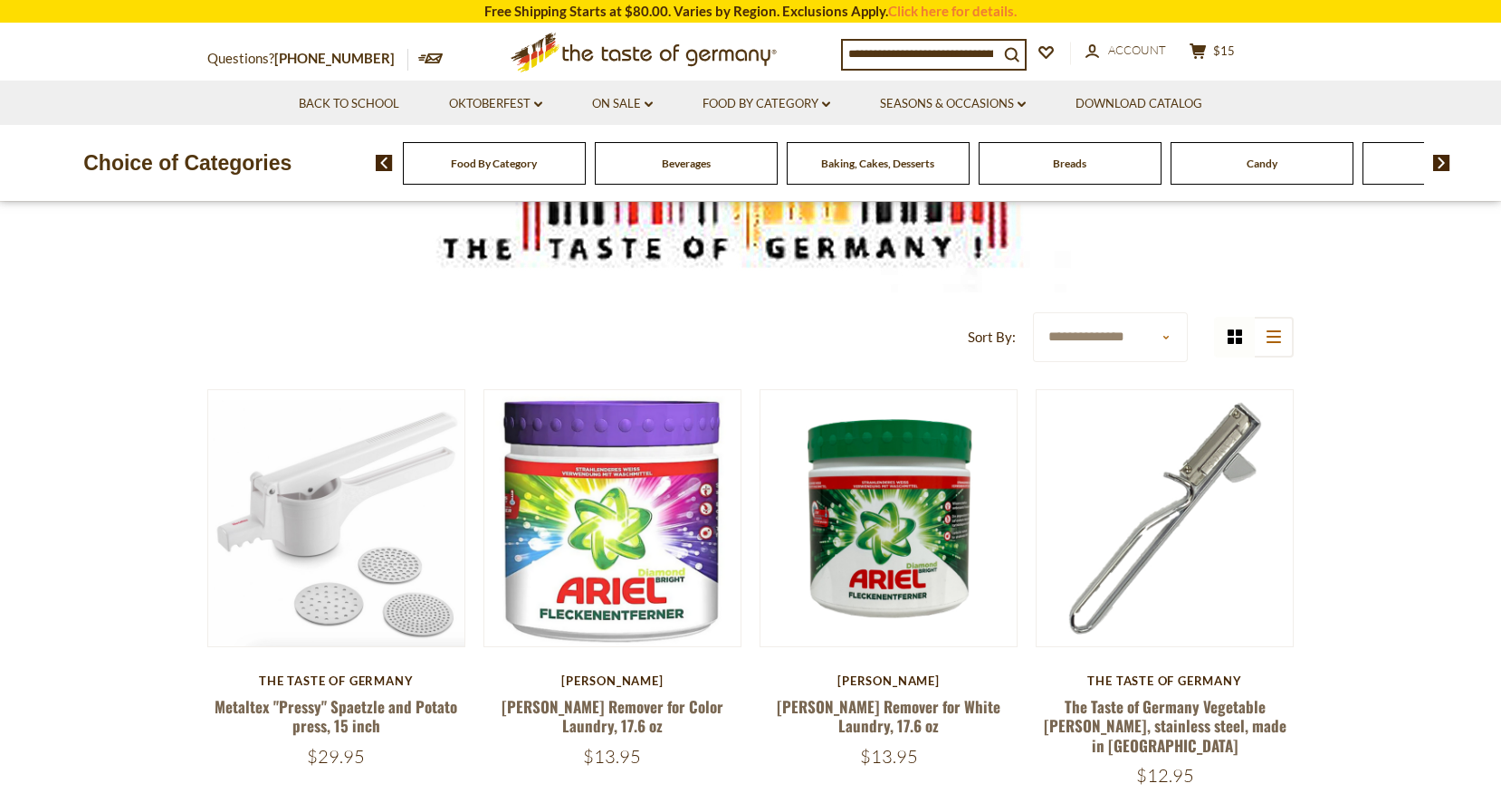
scroll to position [418, 0]
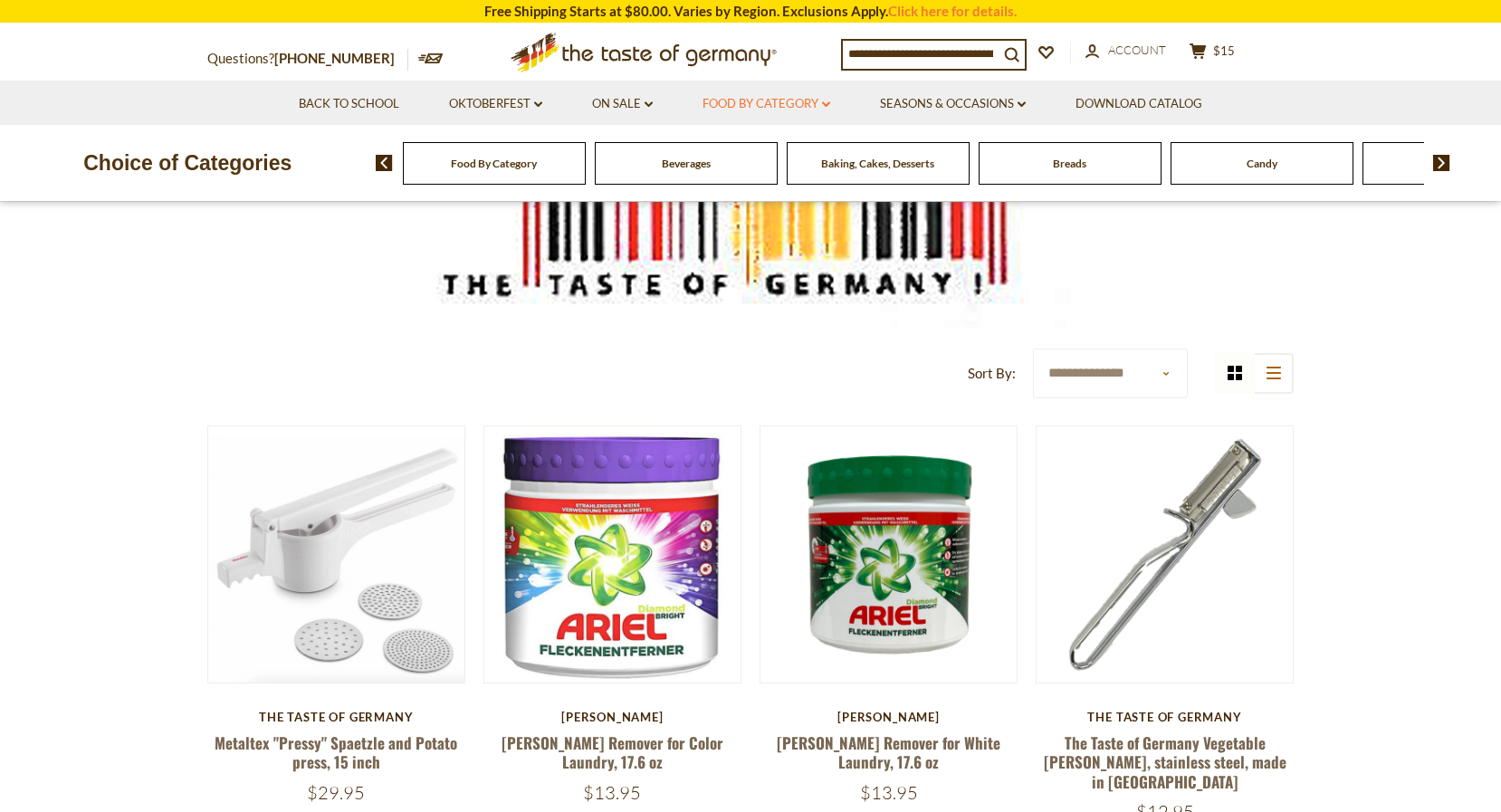
click at [776, 101] on link "Food By Category dropdown_arrow" at bounding box center [766, 104] width 128 height 20
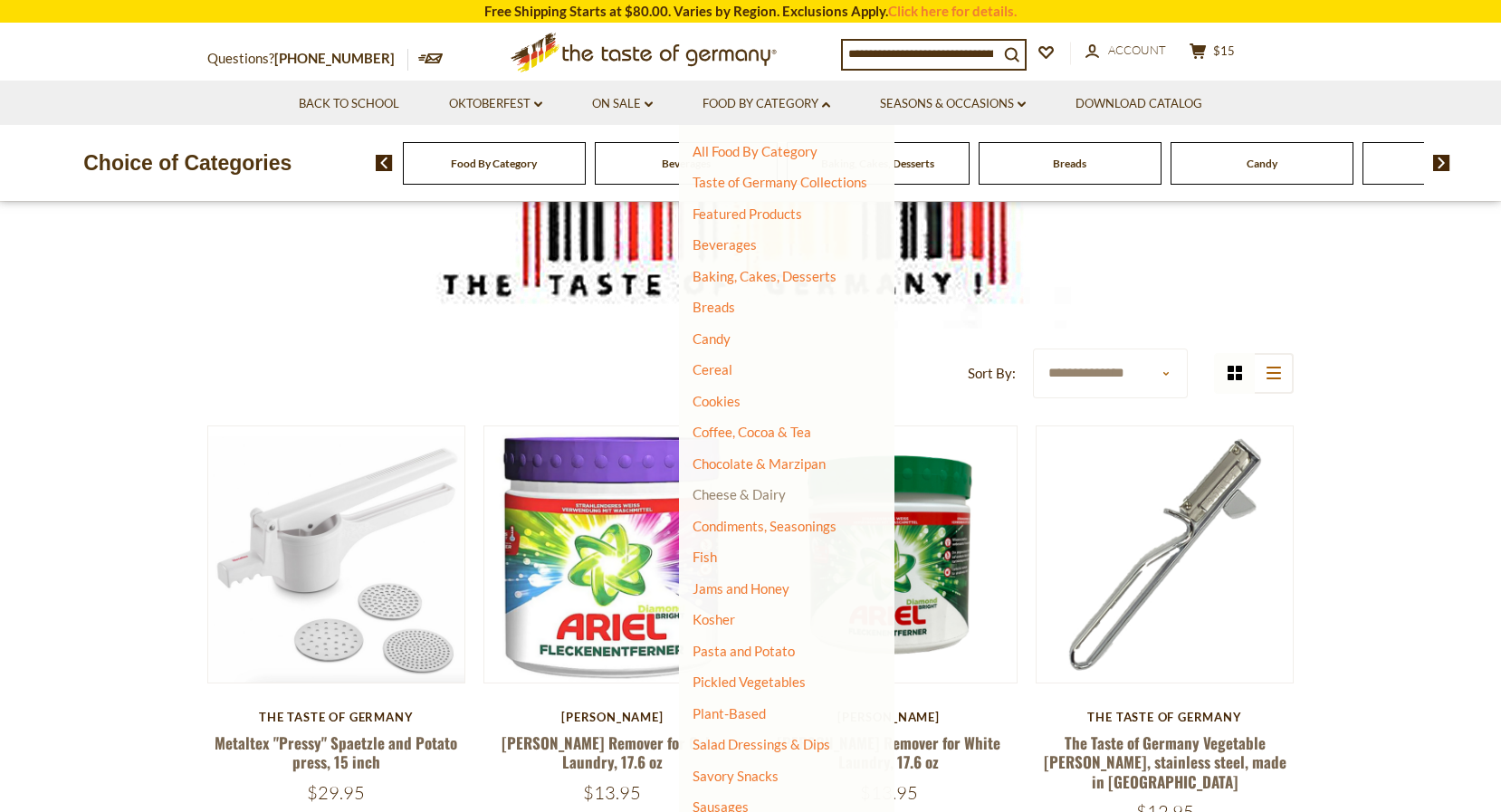
click at [757, 488] on link "Cheese & Dairy" at bounding box center [740, 494] width 93 height 16
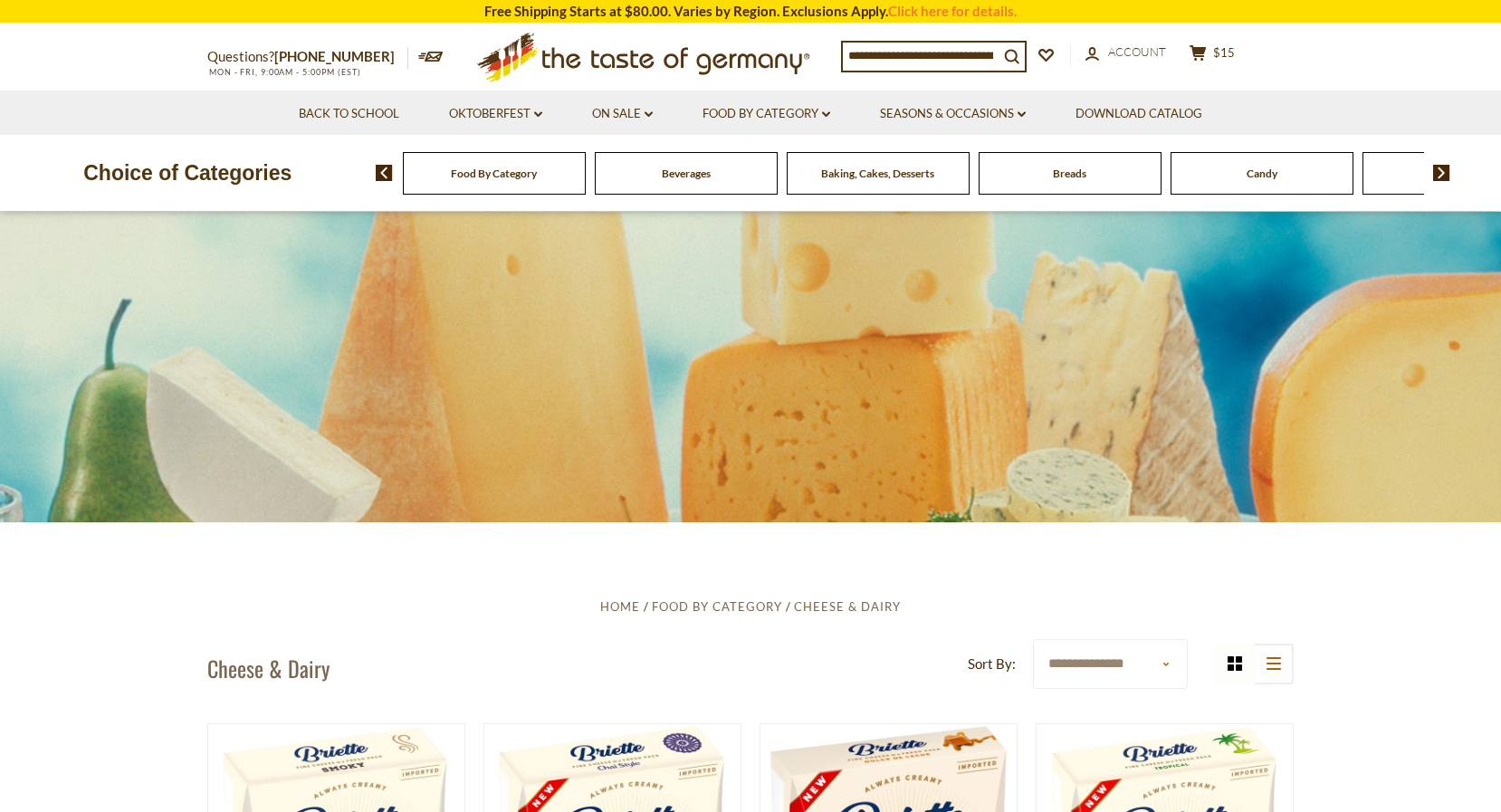
scroll to position [37, 0]
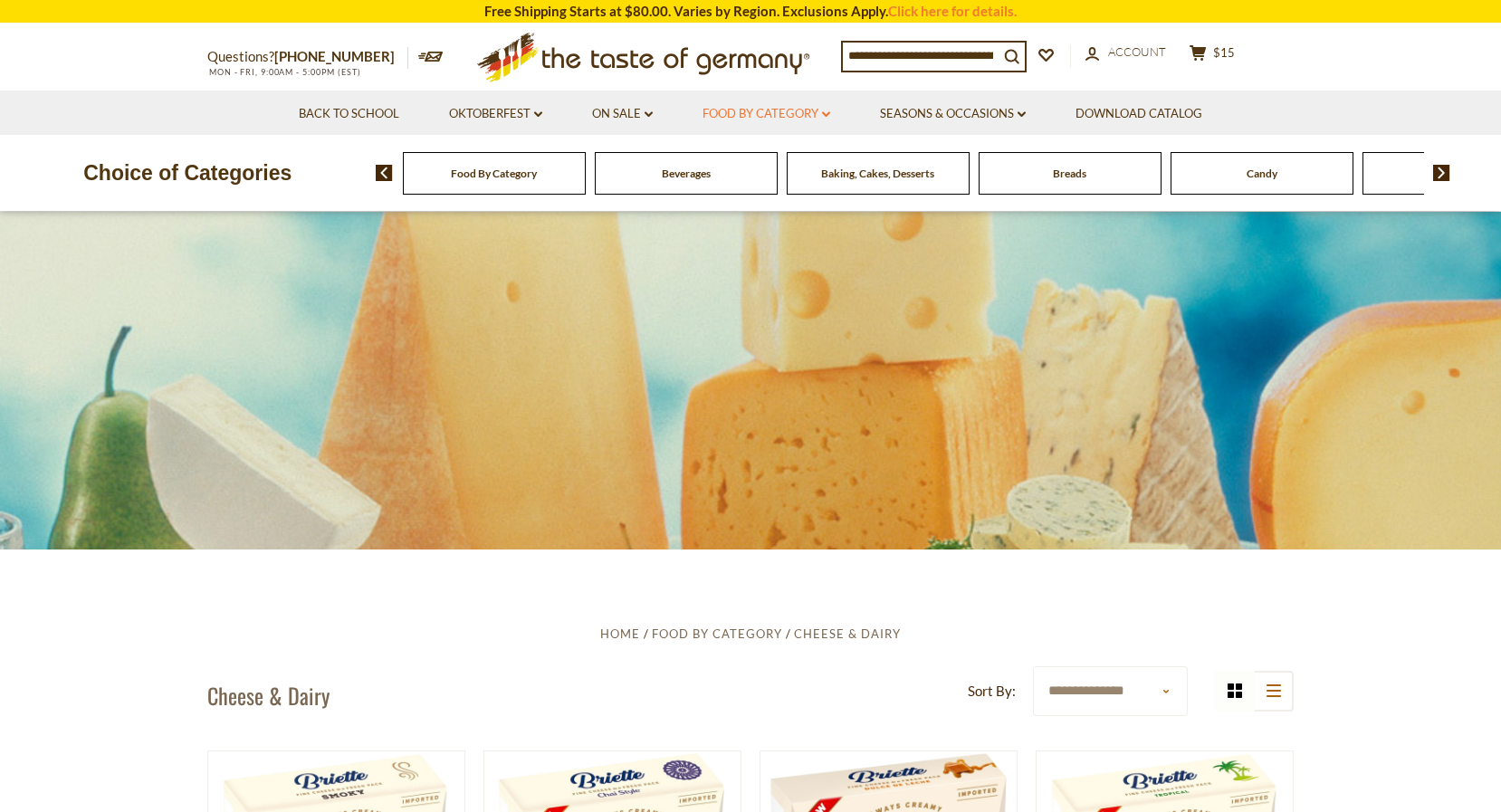
click at [784, 109] on link "Food By Category dropdown_arrow" at bounding box center [766, 114] width 128 height 20
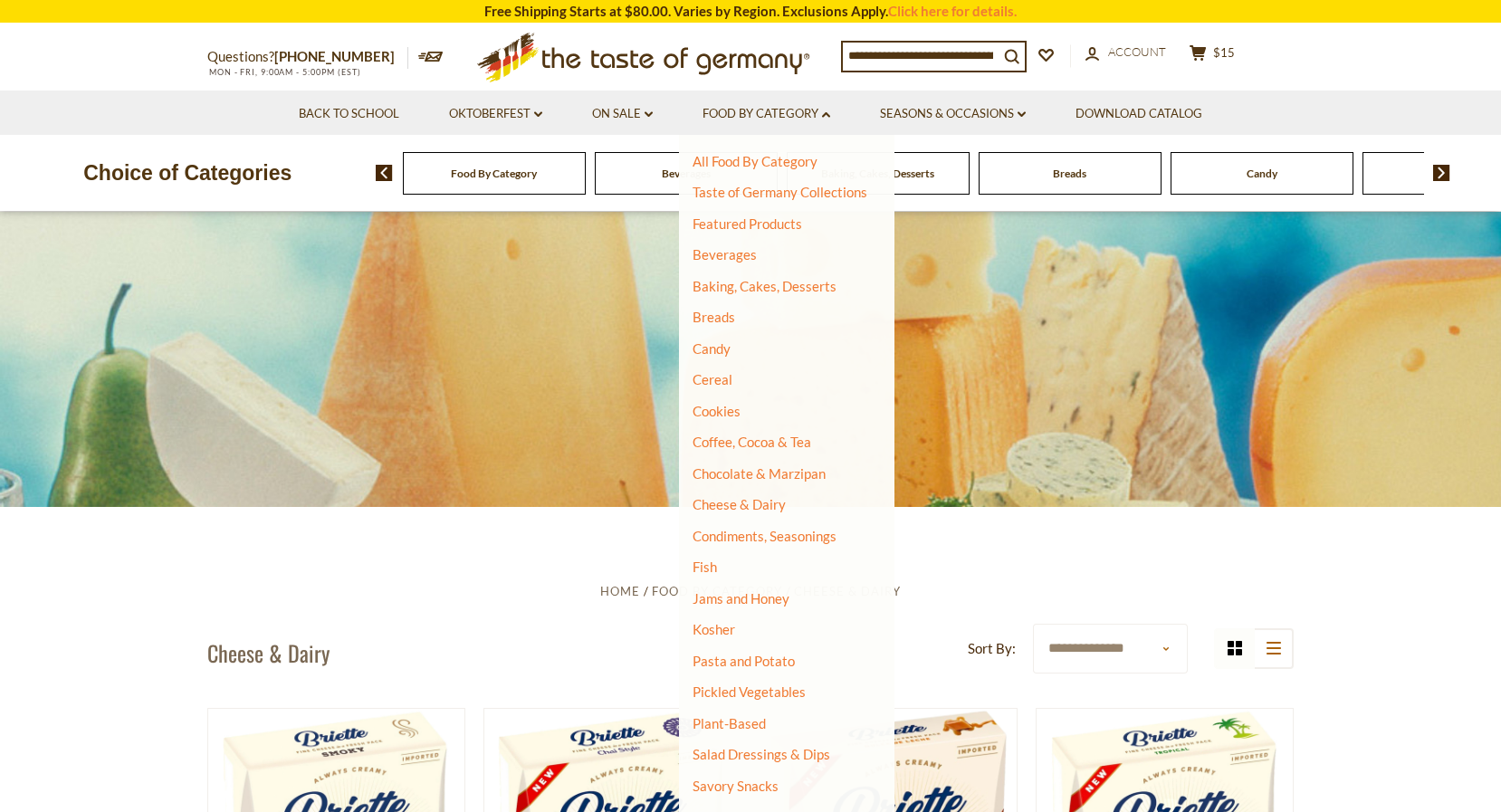
scroll to position [0, 0]
